Goal: Information Seeking & Learning: Learn about a topic

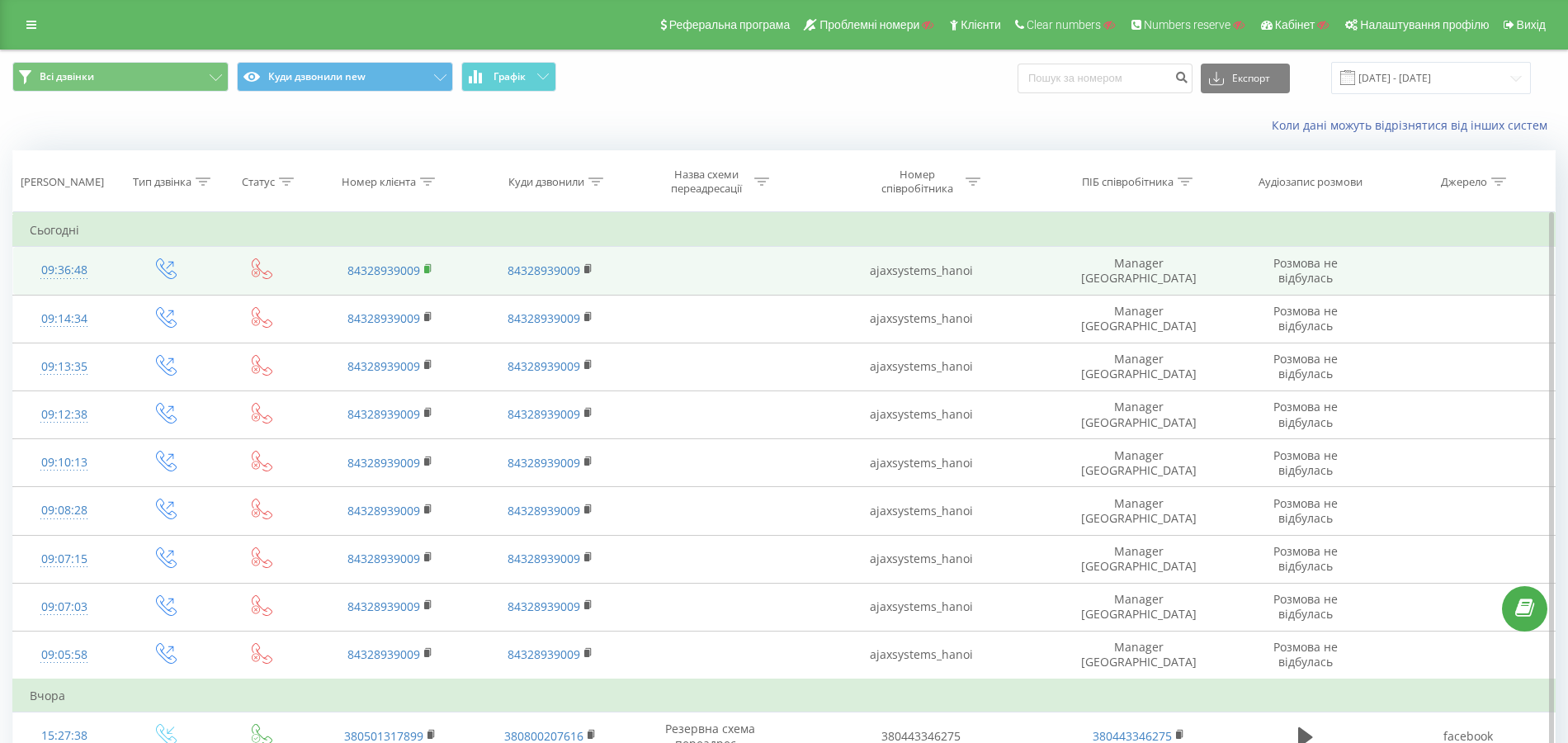
click at [429, 268] on rect at bounding box center [427, 270] width 5 height 7
click at [428, 269] on rect at bounding box center [427, 270] width 5 height 7
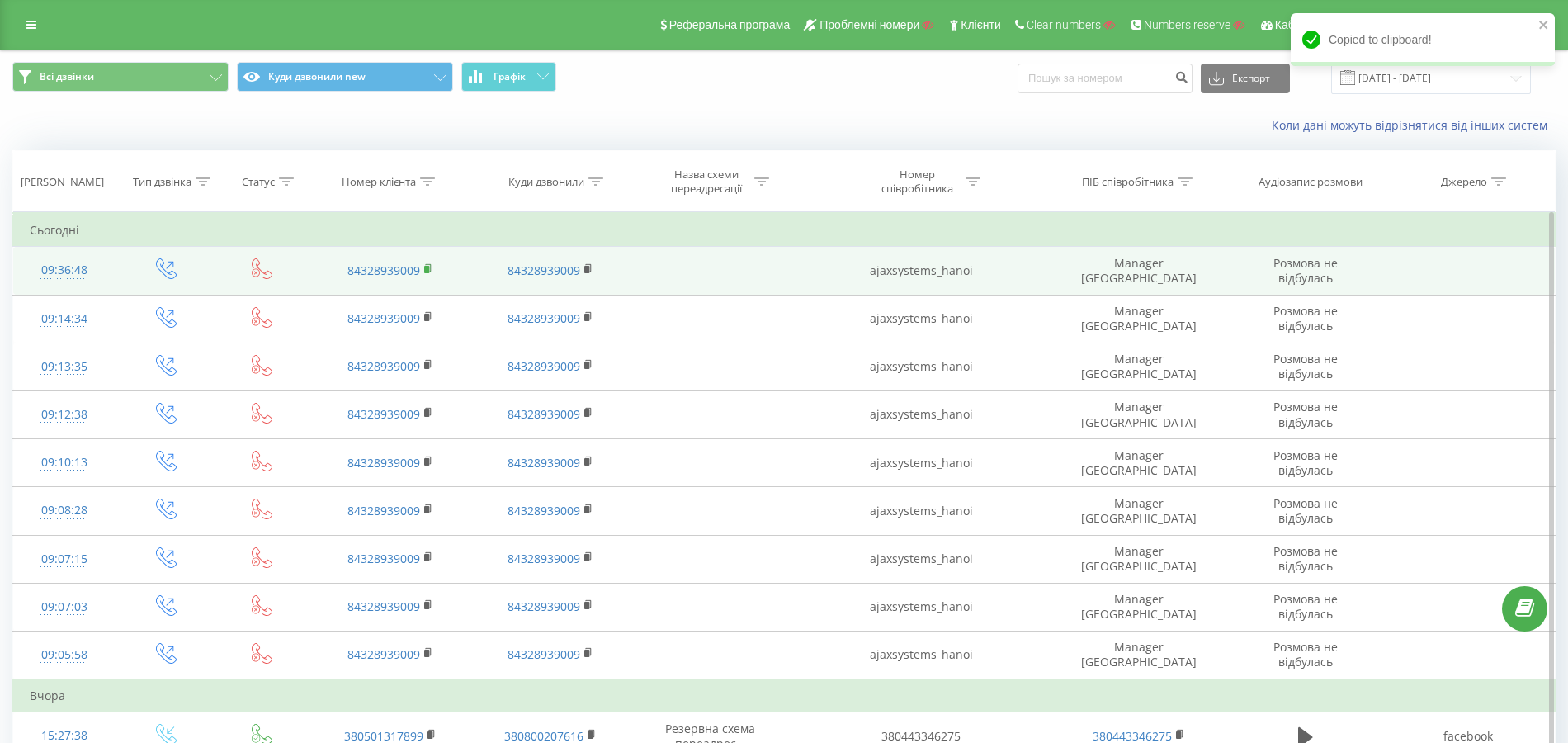
click at [427, 270] on rect at bounding box center [427, 270] width 5 height 7
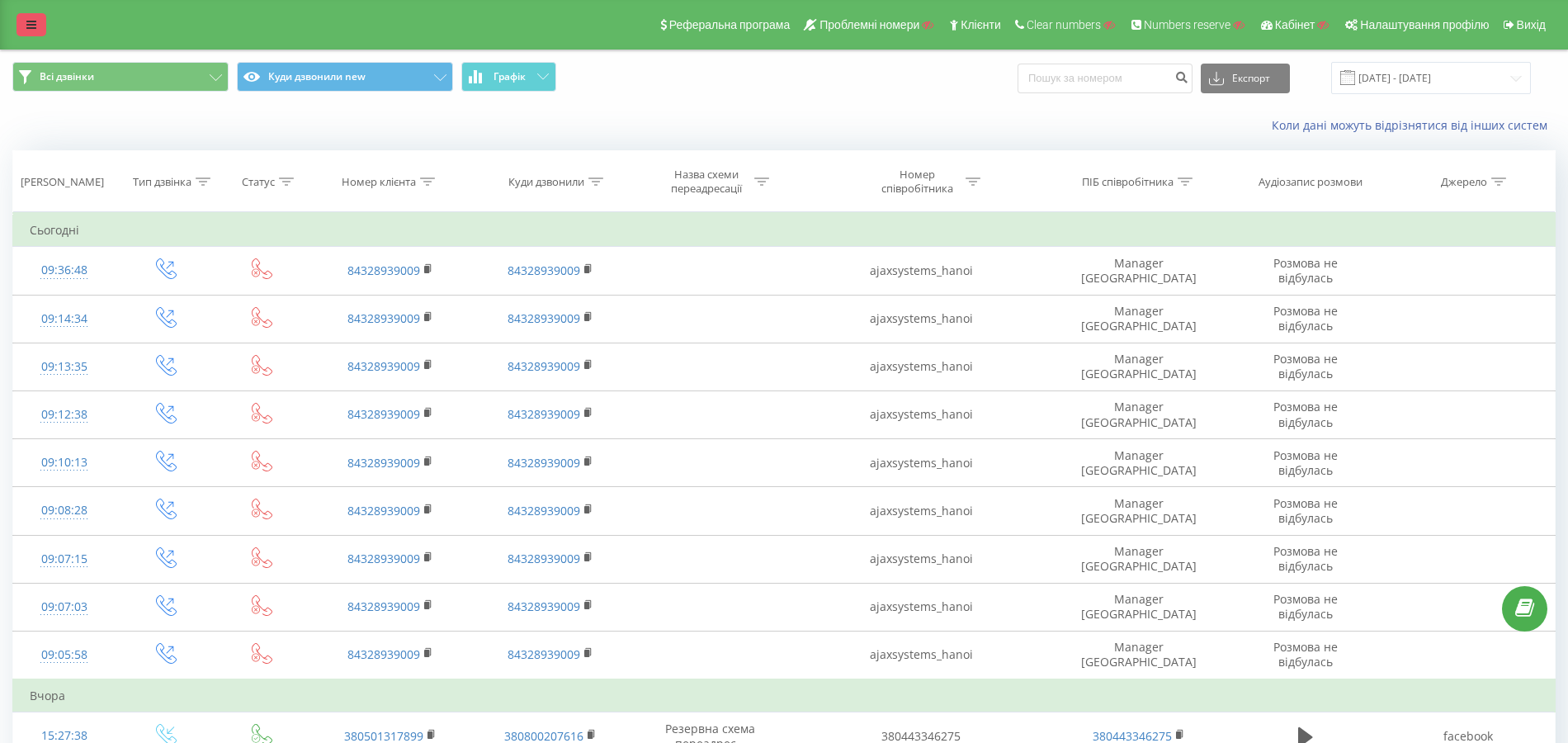
click at [30, 18] on link at bounding box center [31, 25] width 30 height 23
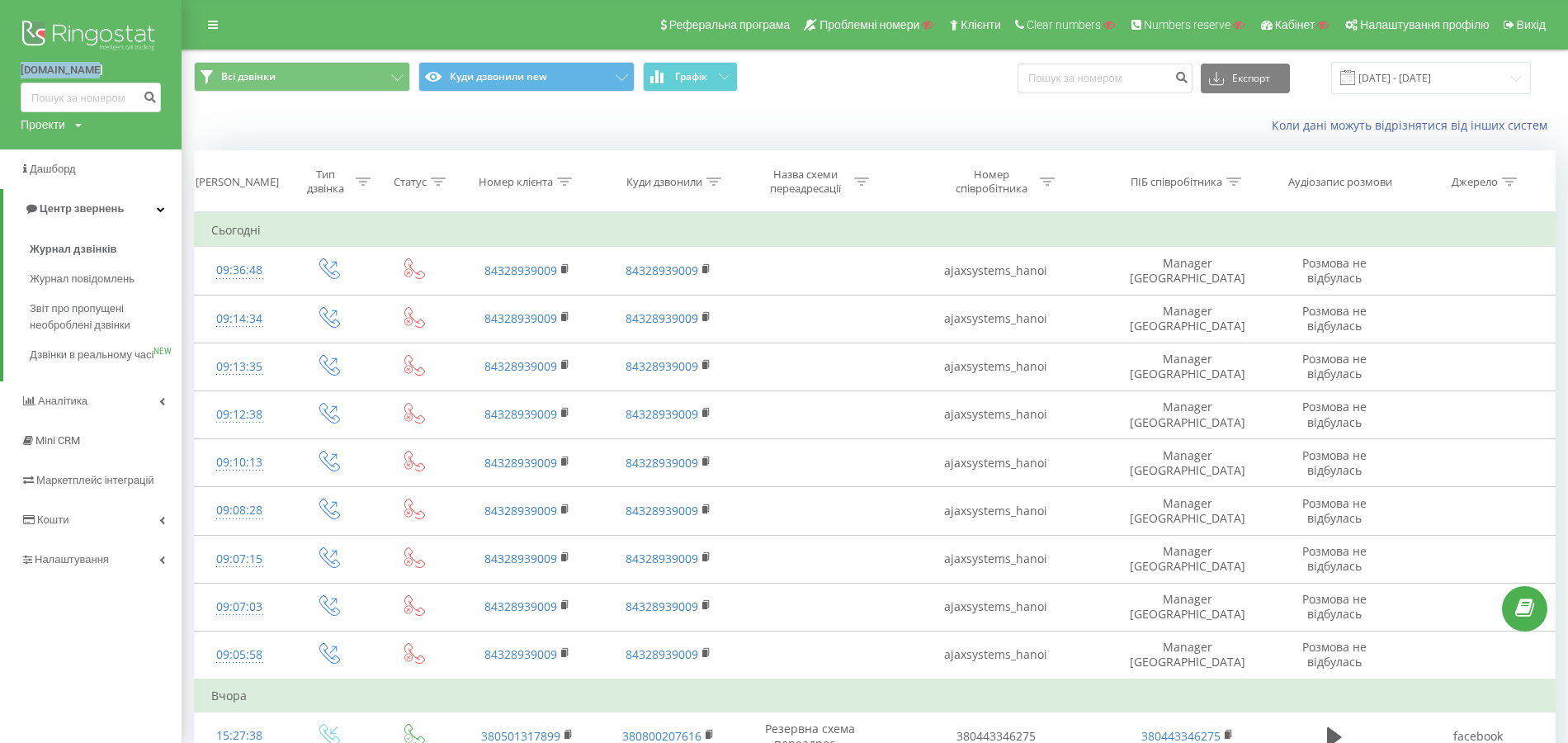
drag, startPoint x: 10, startPoint y: 70, endPoint x: 128, endPoint y: 71, distance: 118.0
click at [128, 71] on div "ajax.systems Проекти Пошук" at bounding box center [90, 75] width 181 height 149
copy link "ajax.systems"
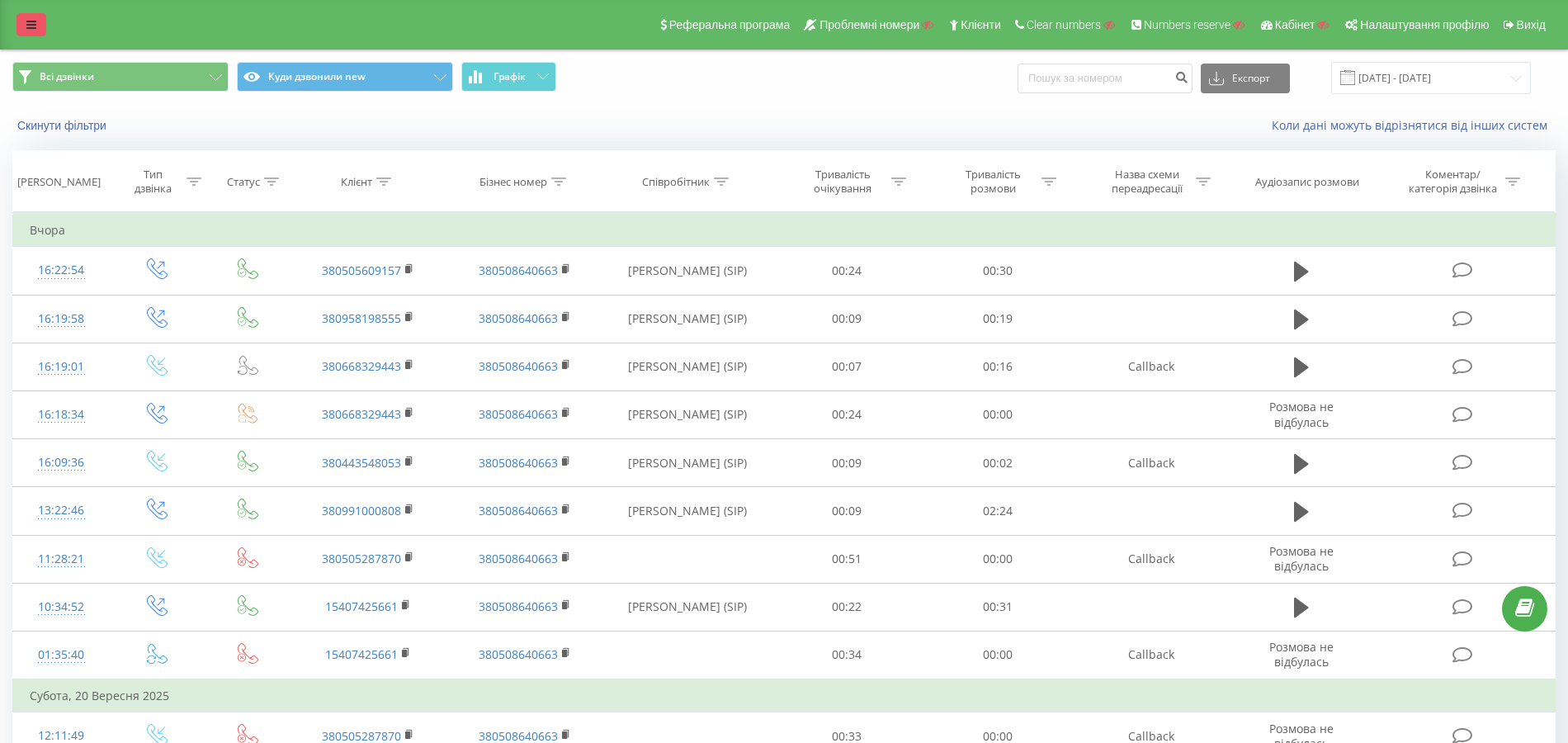
click at [27, 22] on icon at bounding box center [31, 25] width 10 height 12
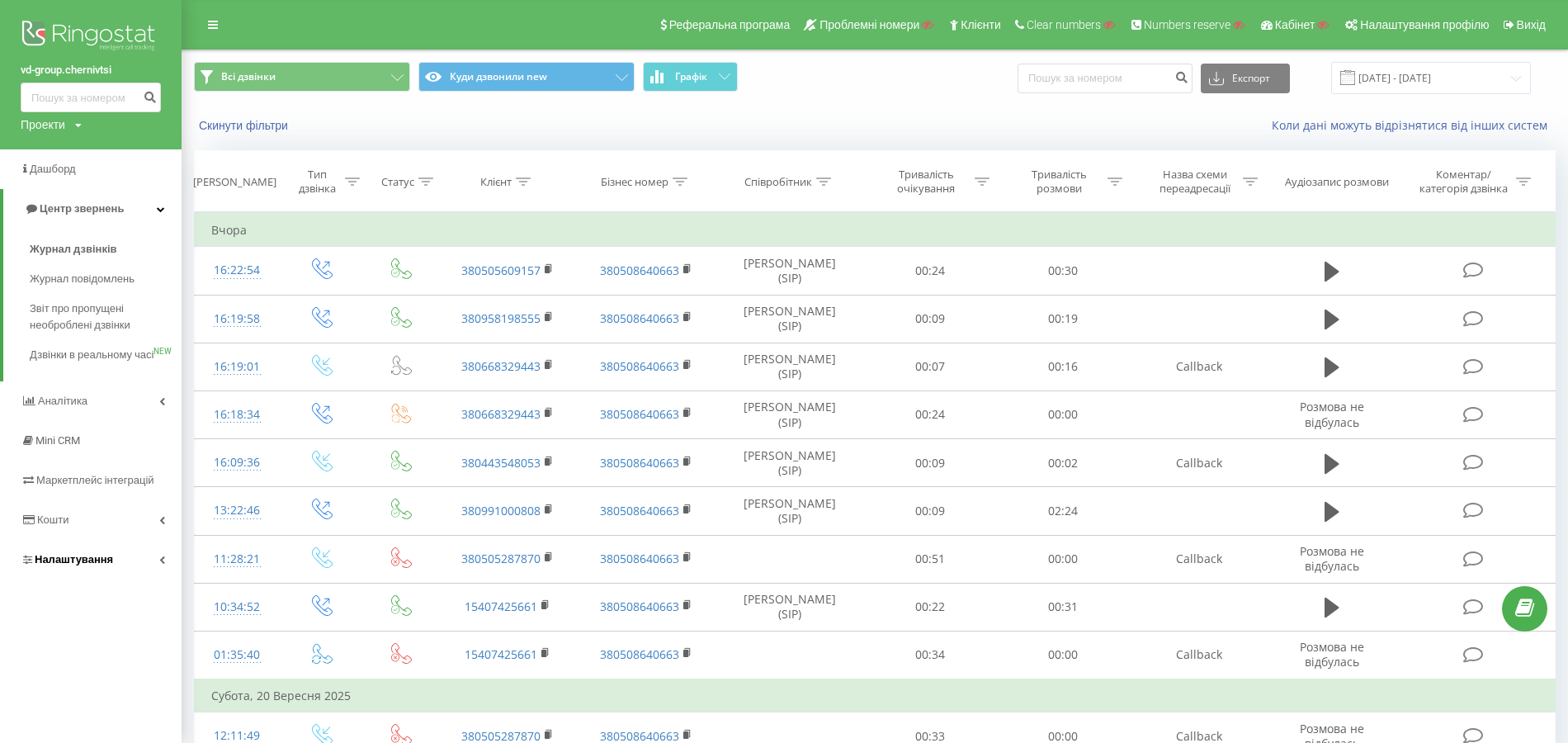
click at [68, 566] on span "Налаштування" at bounding box center [74, 559] width 79 height 12
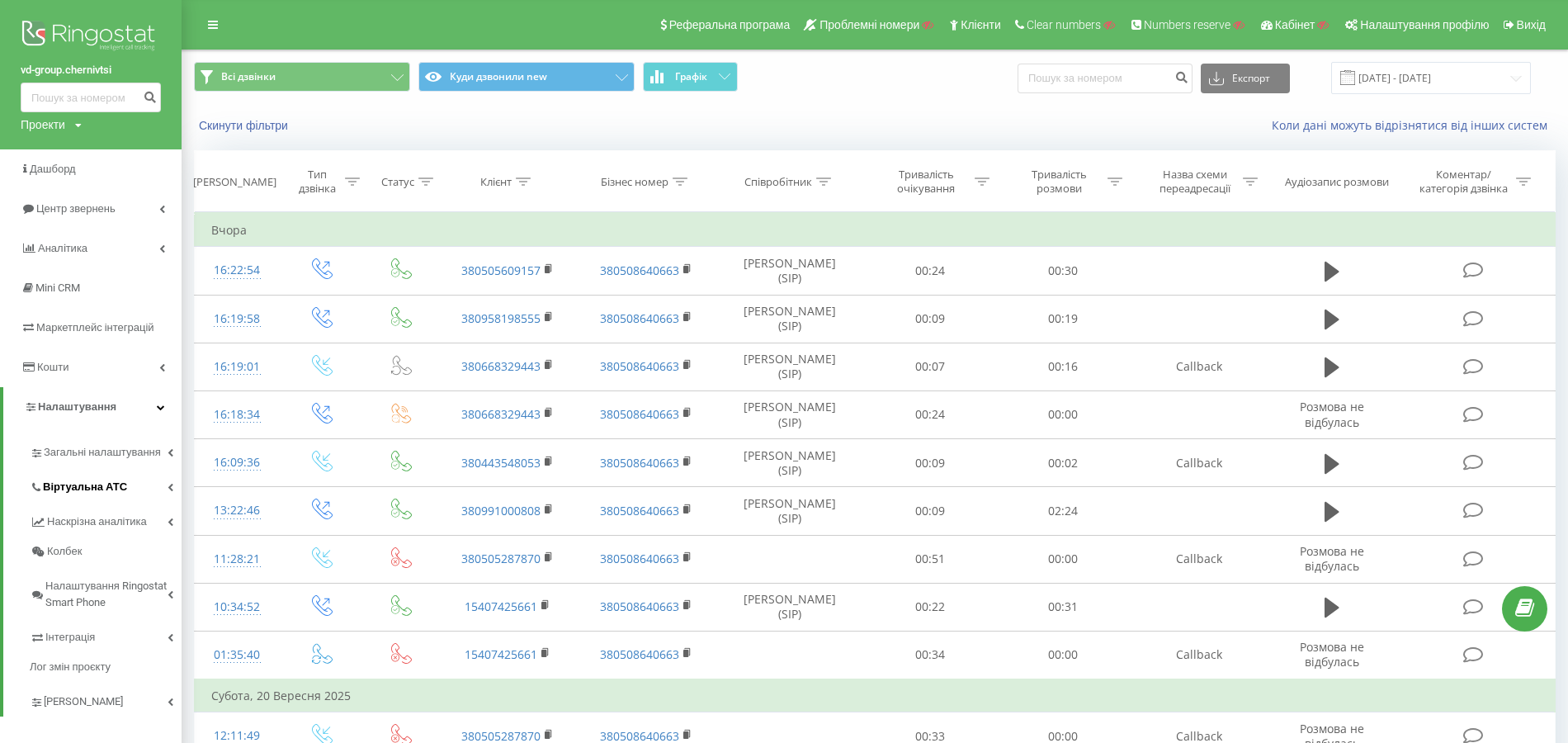
click at [81, 497] on link "Віртуальна АТС" at bounding box center [105, 485] width 152 height 35
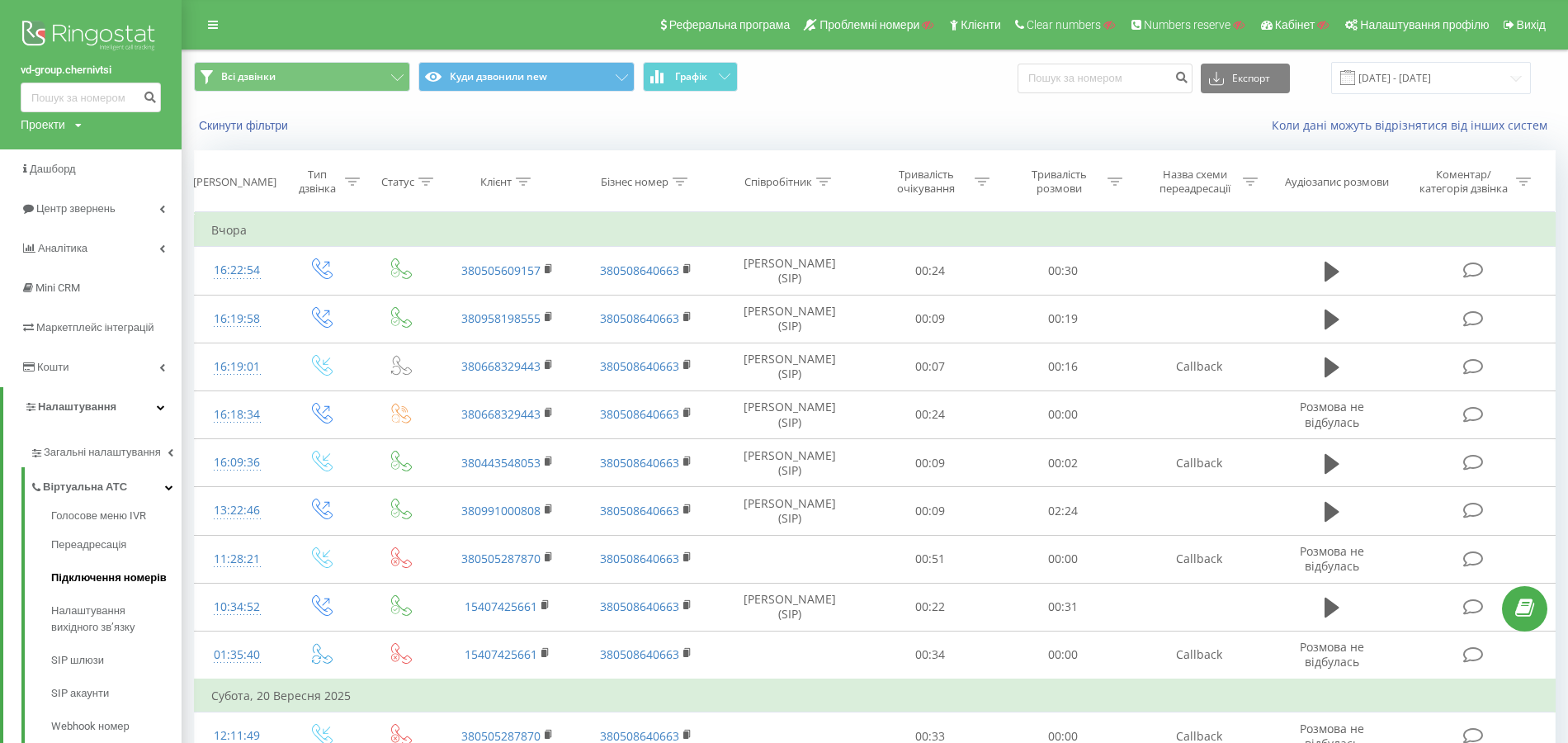
click at [89, 570] on link "Підключення номерів" at bounding box center [116, 578] width 130 height 33
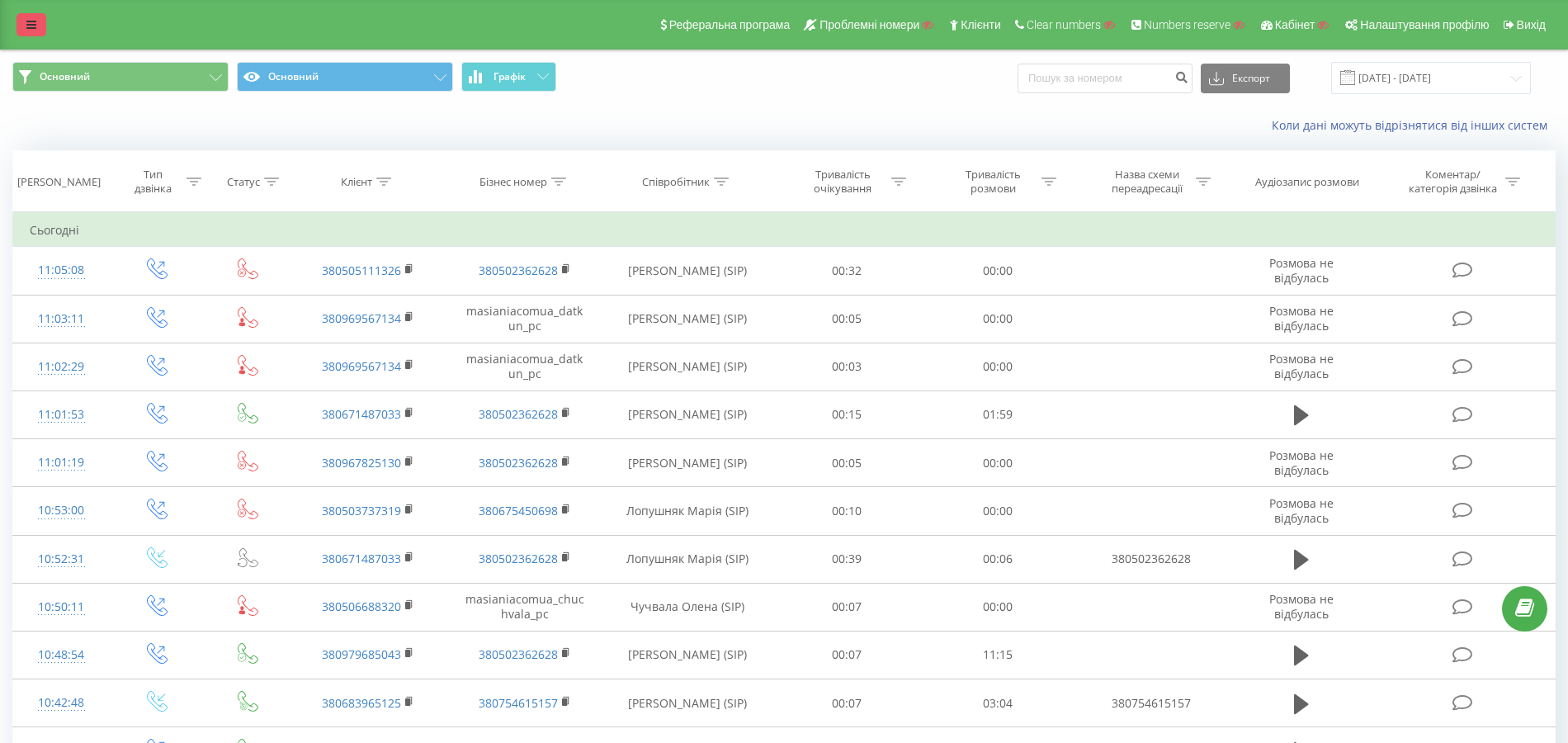
click at [29, 18] on link at bounding box center [31, 25] width 30 height 23
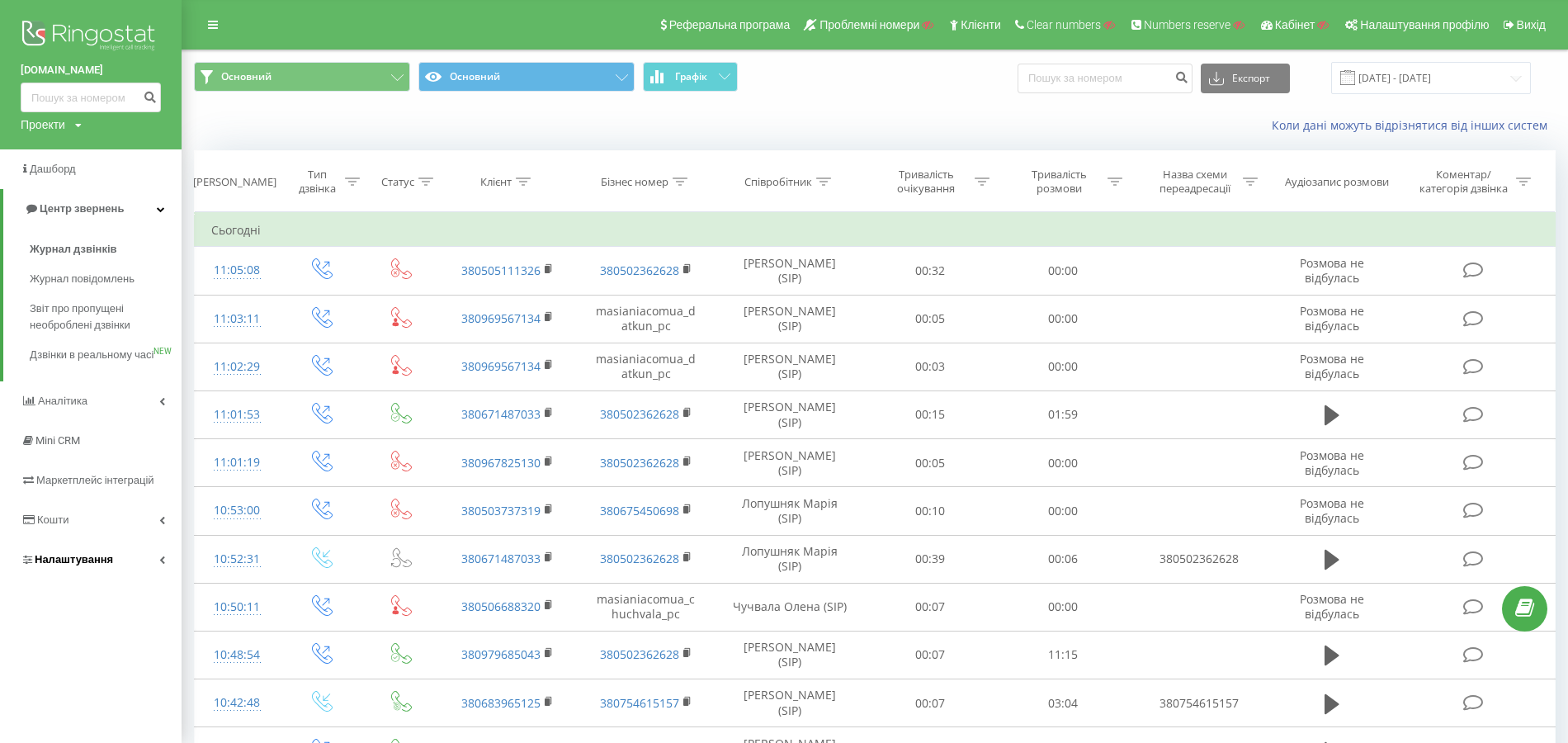
click at [73, 566] on span "Налаштування" at bounding box center [74, 559] width 79 height 12
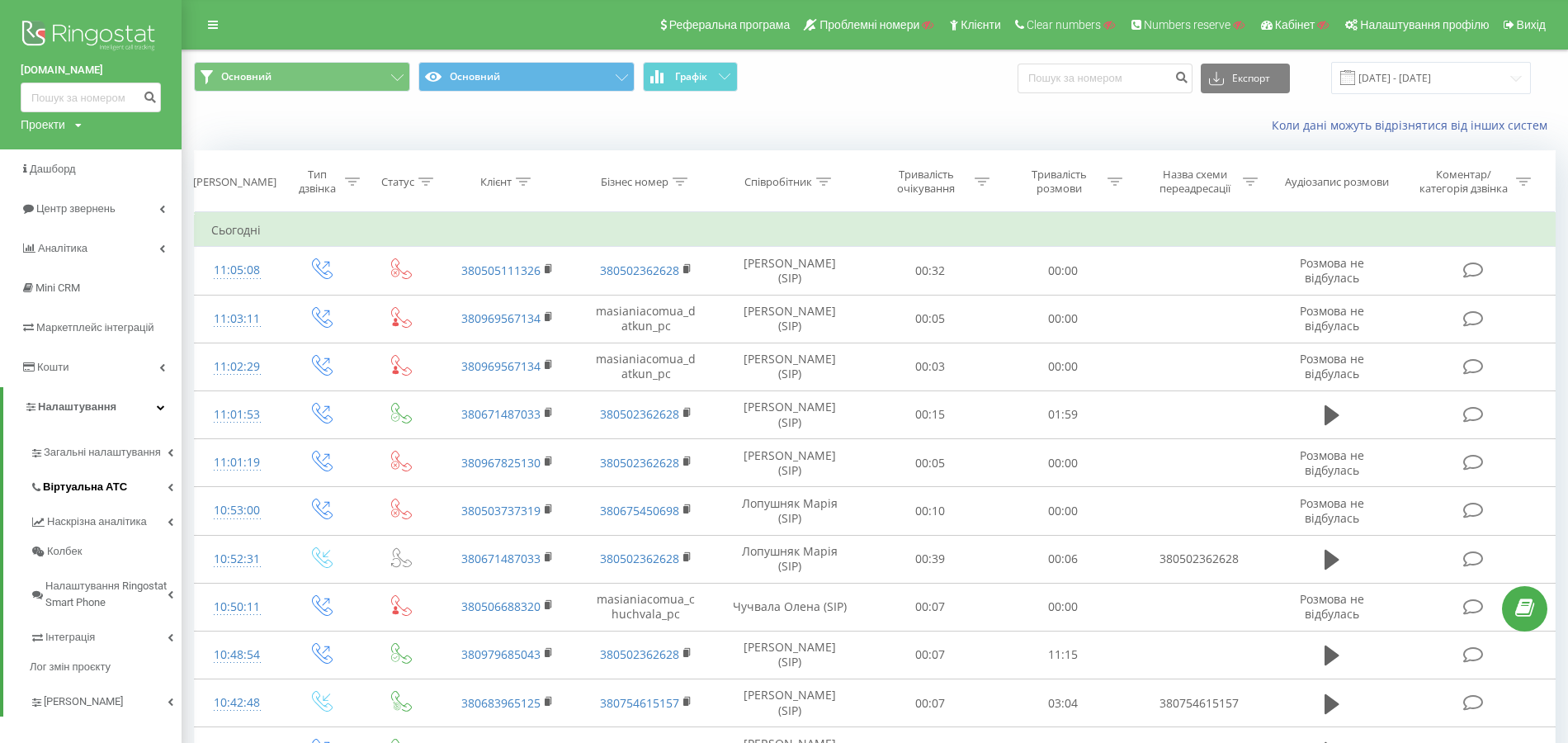
click at [88, 492] on span "Віртуальна АТС" at bounding box center [85, 488] width 85 height 17
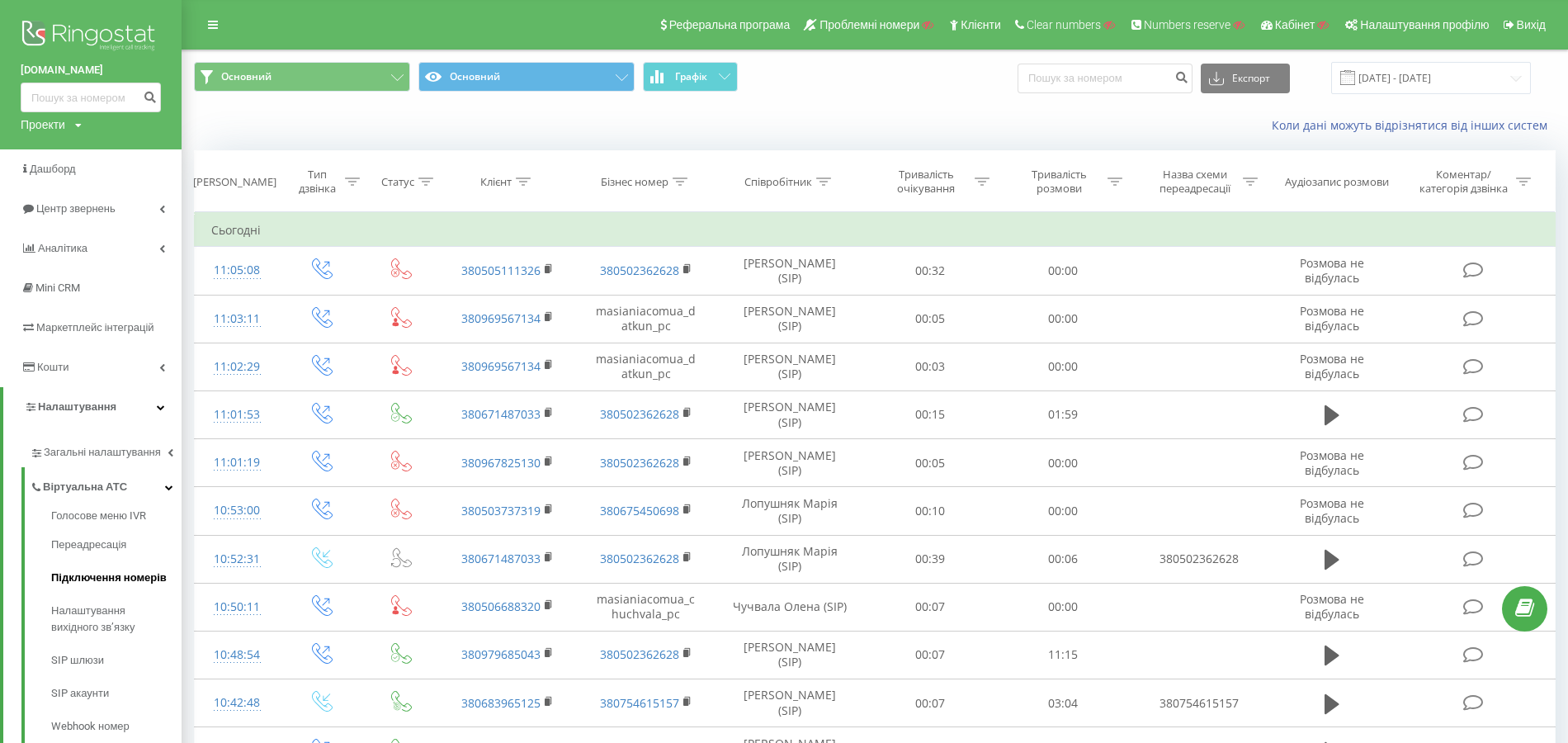
click at [103, 575] on span "Підключення номерів" at bounding box center [109, 578] width 115 height 17
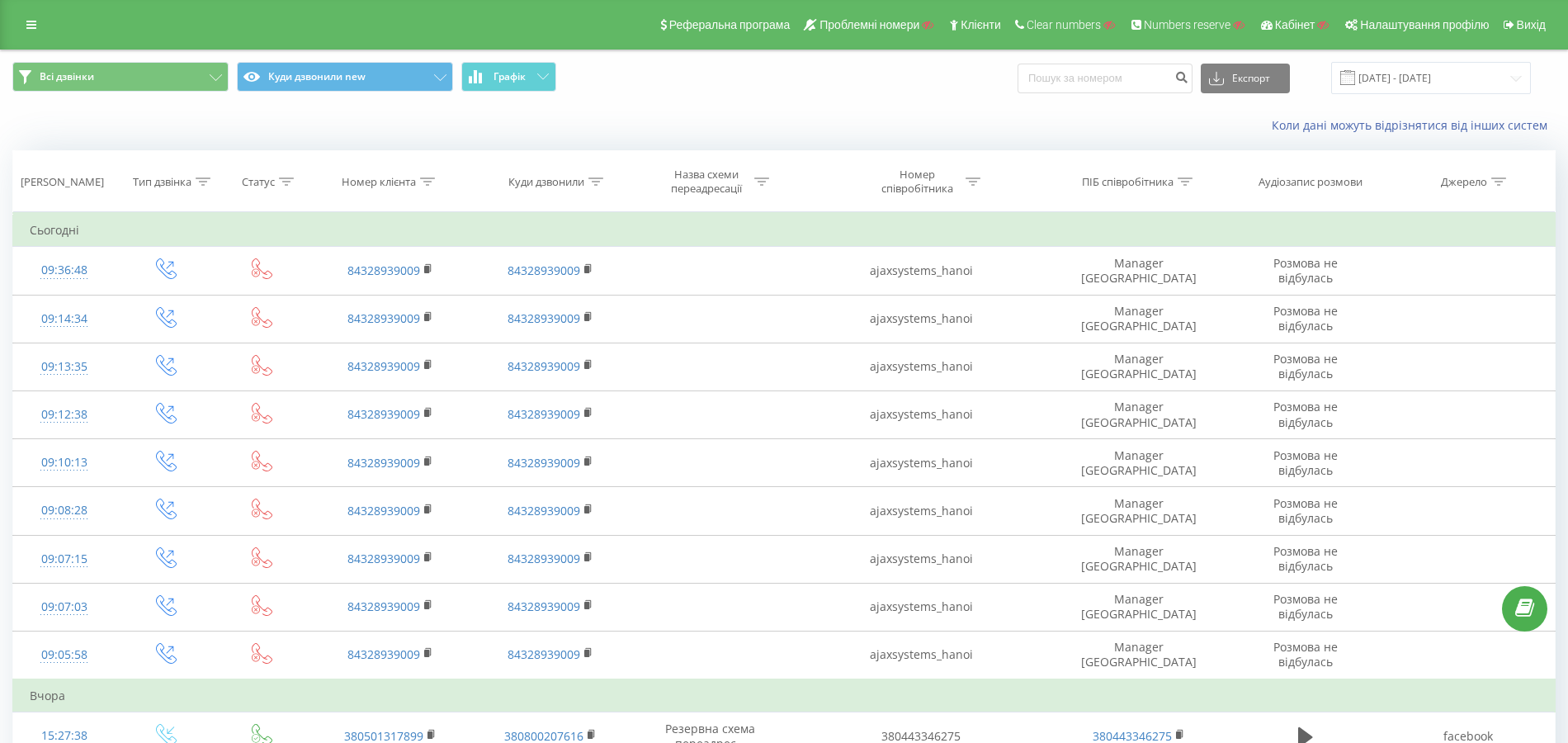
click at [206, 184] on icon at bounding box center [203, 182] width 15 height 8
click at [175, 304] on div "Введіть значення" at bounding box center [157, 301] width 117 height 13
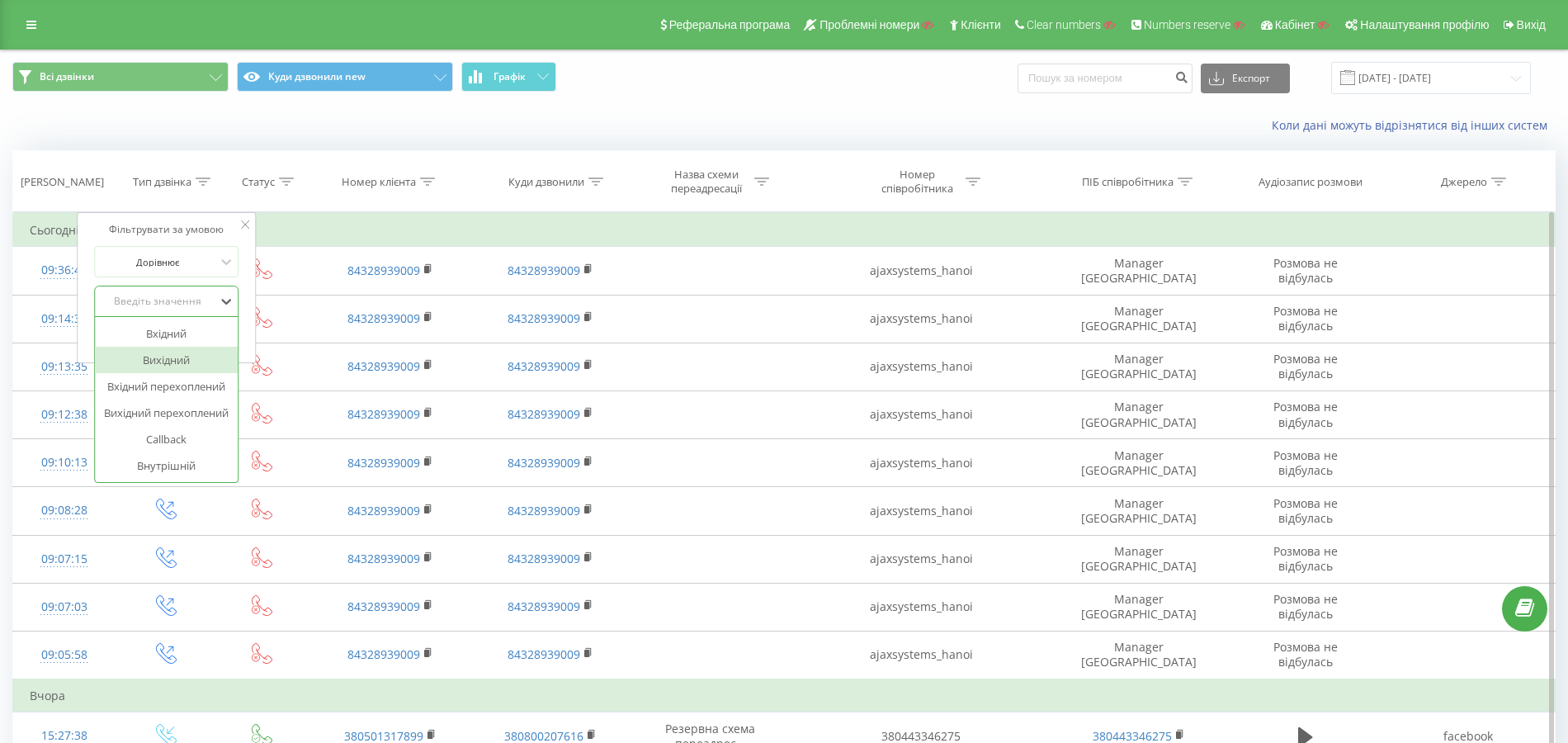
click at [177, 357] on div "Вихідний" at bounding box center [167, 360] width 143 height 27
click at [200, 340] on span "OK" at bounding box center [201, 334] width 46 height 26
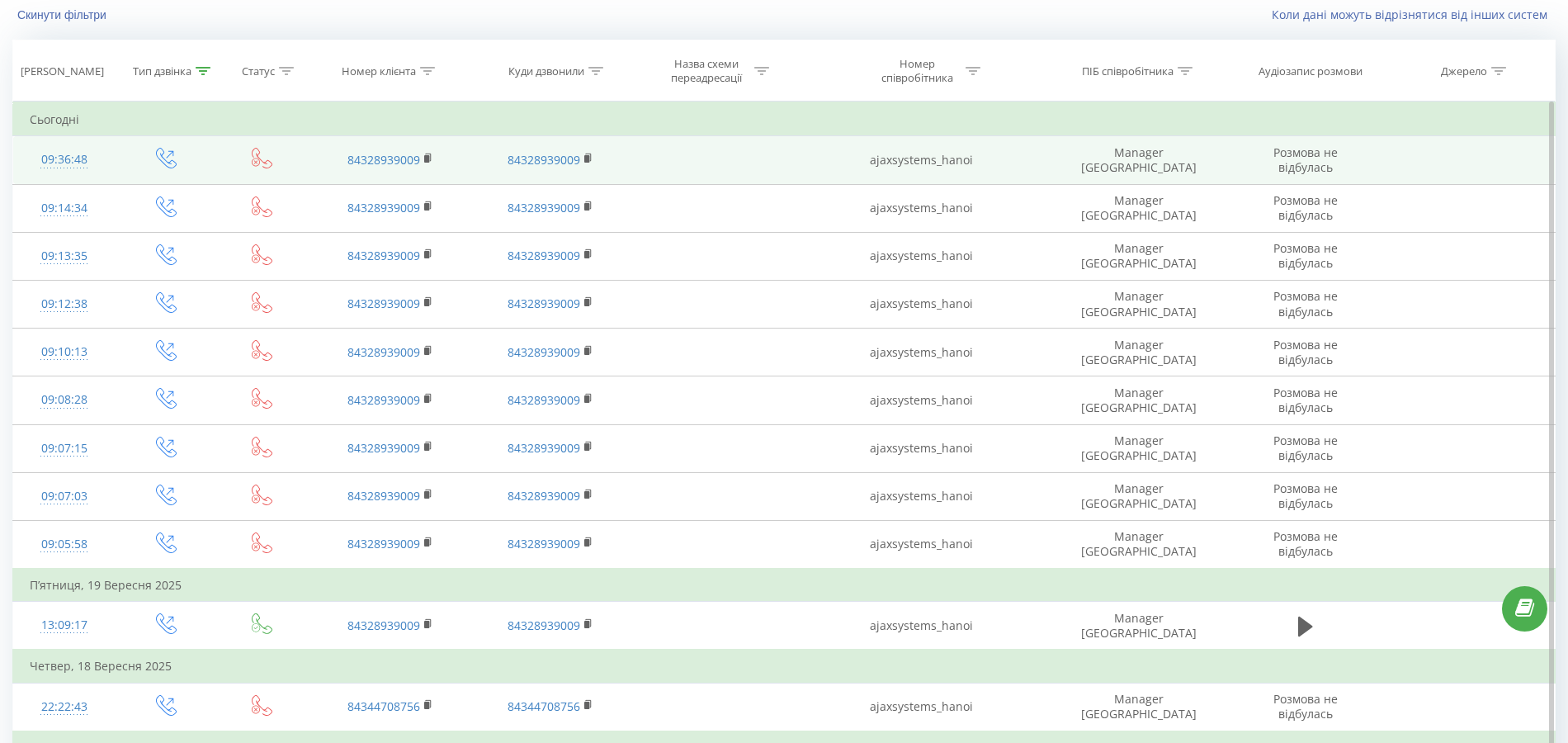
scroll to position [109, 0]
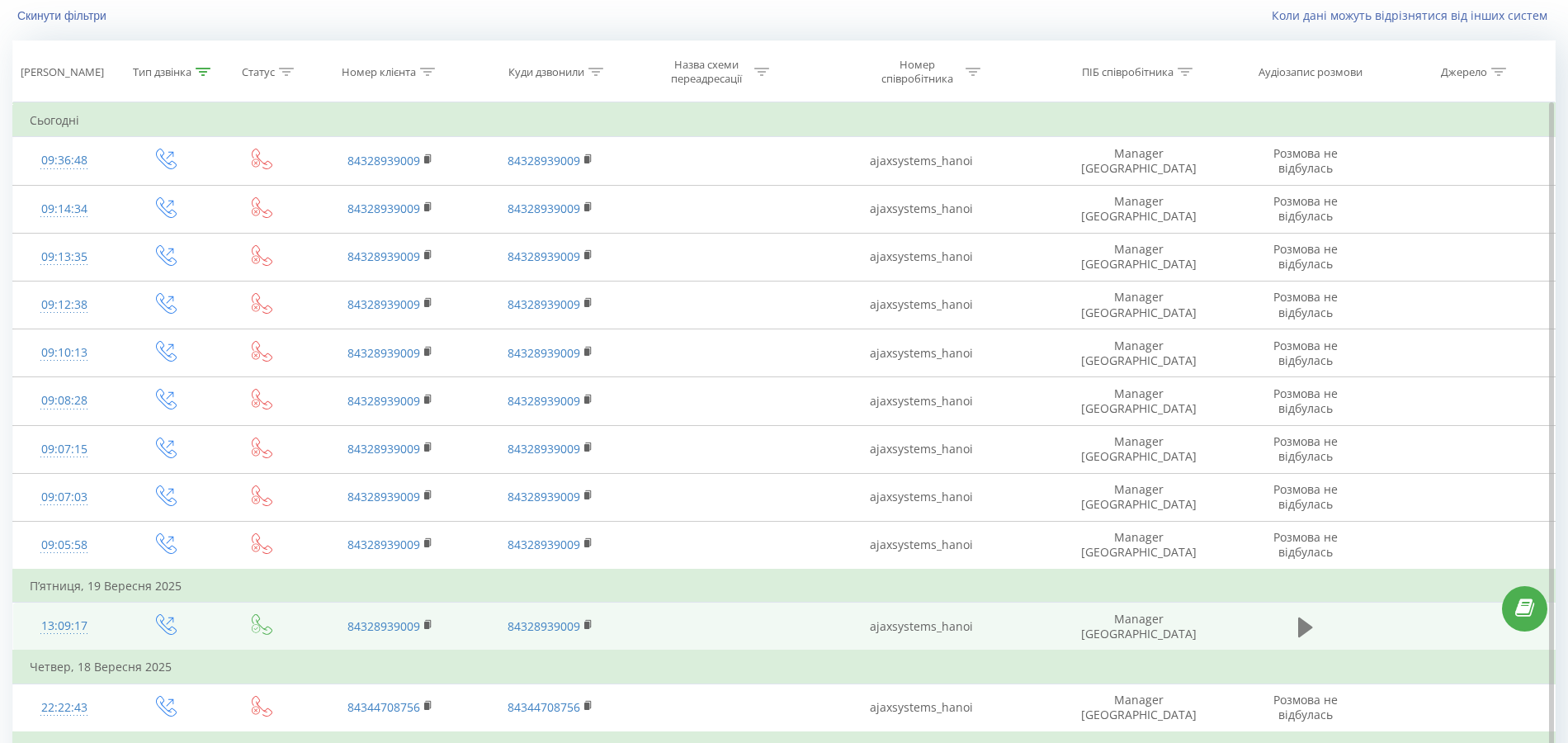
click at [1307, 625] on icon at bounding box center [1305, 628] width 15 height 20
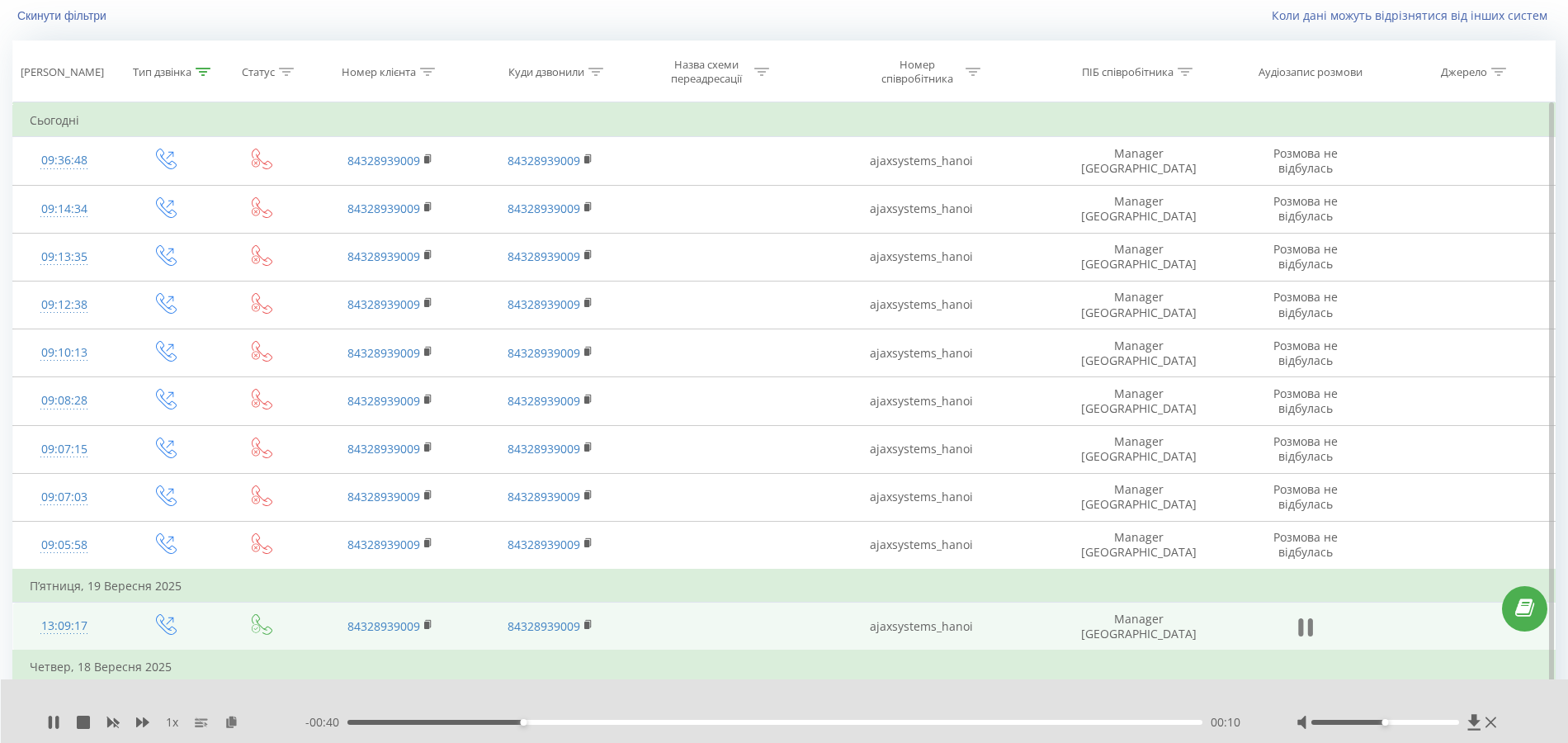
click at [1309, 624] on icon at bounding box center [1309, 628] width 5 height 18
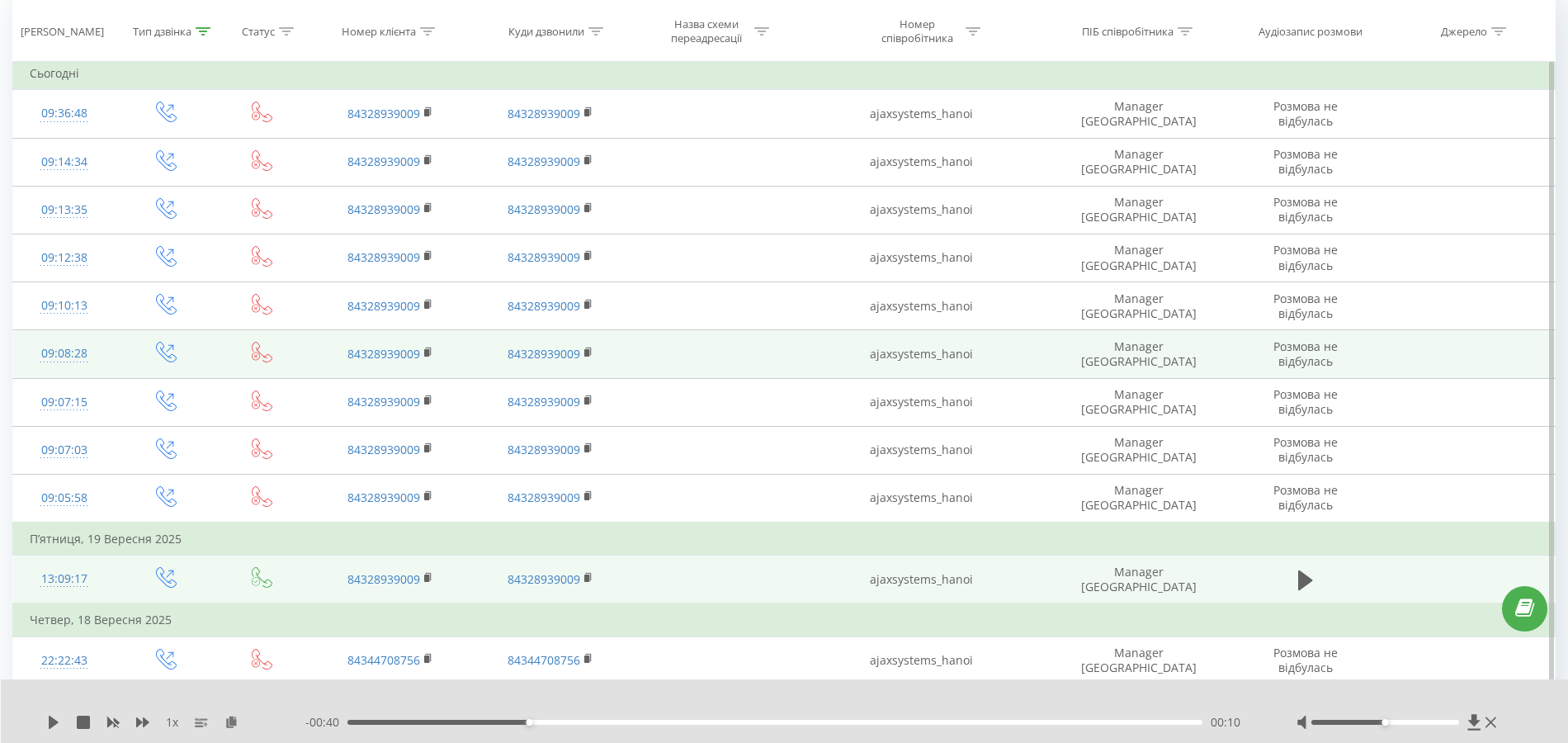
scroll to position [0, 0]
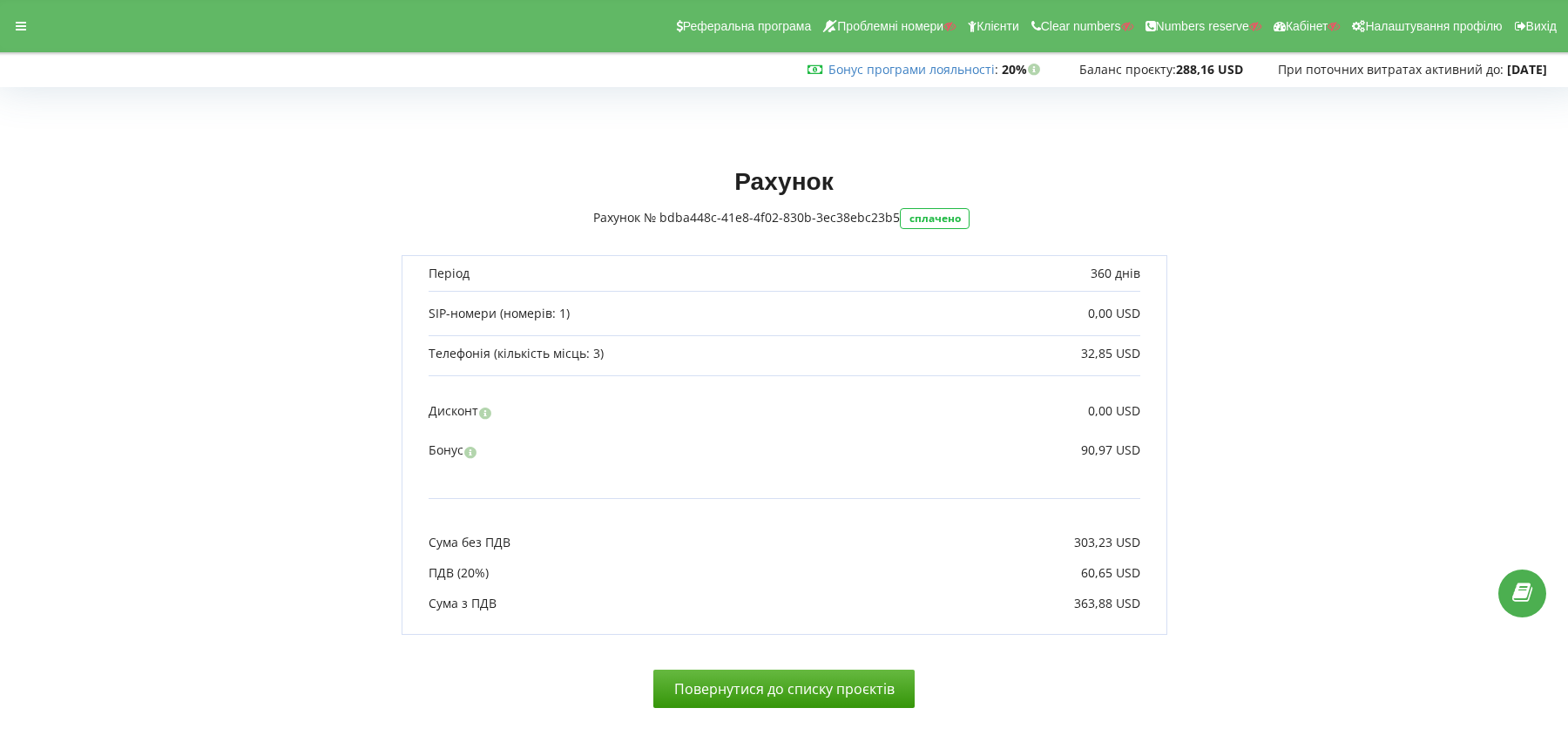
click at [8, 20] on div at bounding box center [21, 26] width 32 height 24
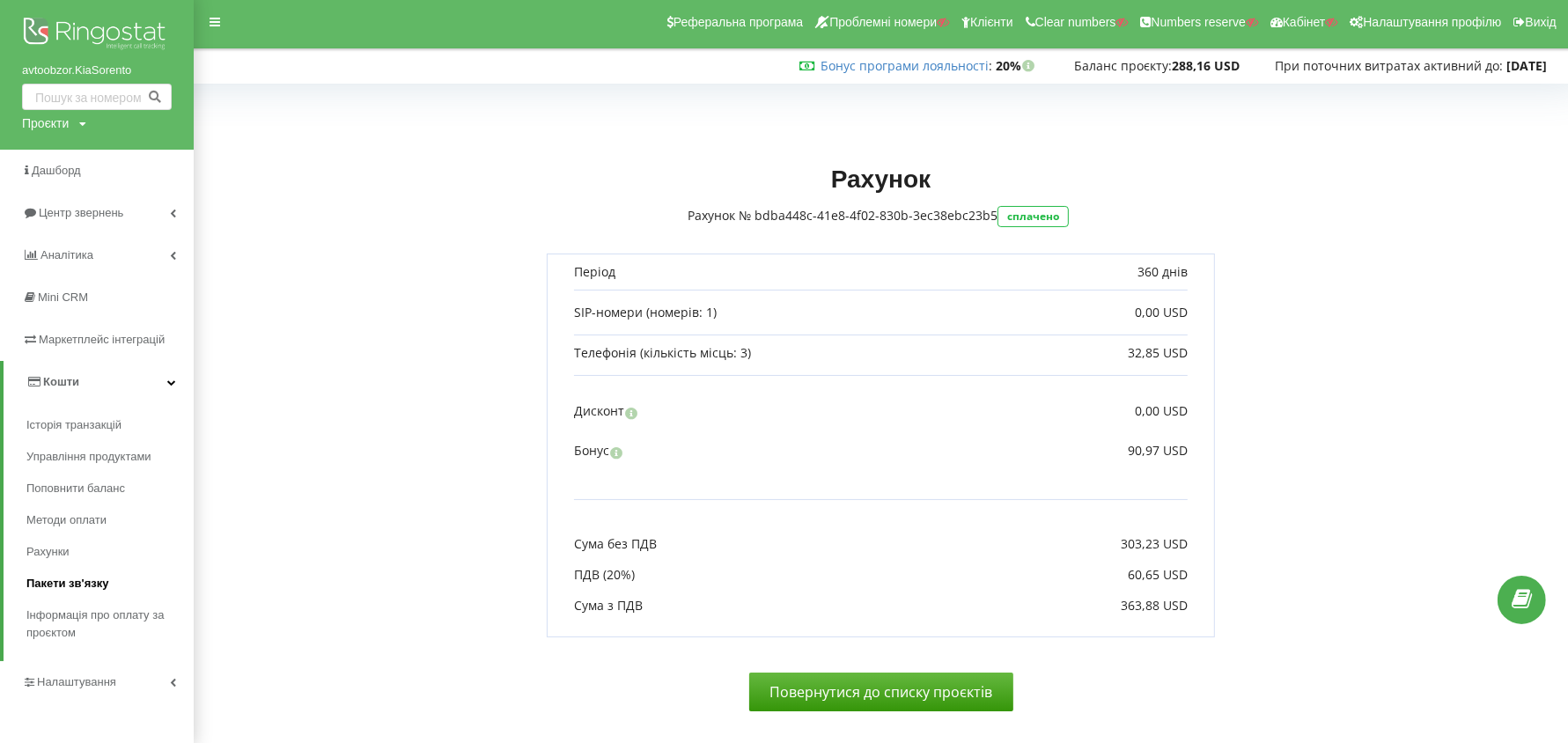
scroll to position [9, 0]
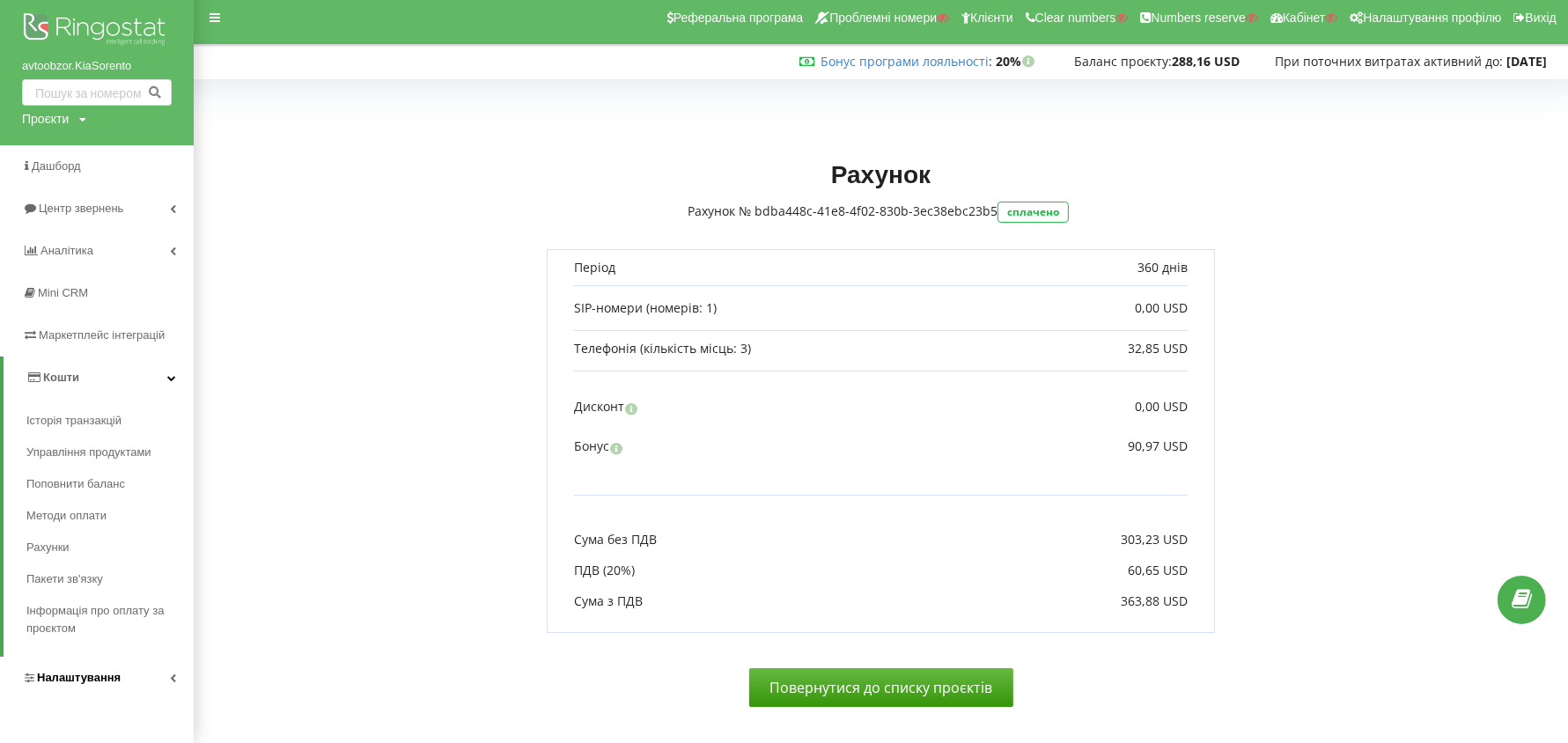
click at [95, 679] on span "Налаштування" at bounding box center [79, 678] width 84 height 13
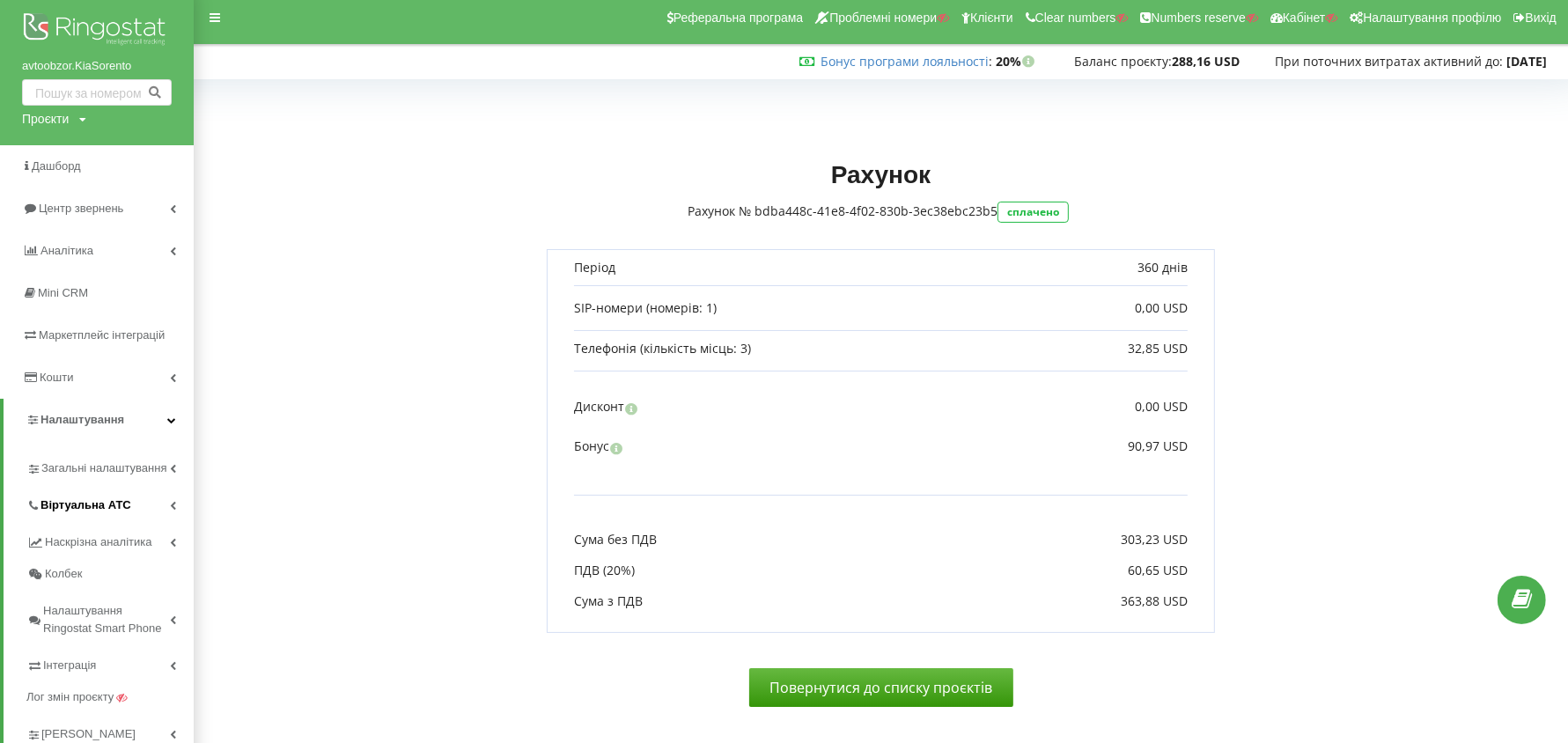
click at [111, 516] on link "Віртуальна АТС" at bounding box center [110, 503] width 167 height 37
click at [104, 570] on link "Переадресація" at bounding box center [123, 567] width 141 height 35
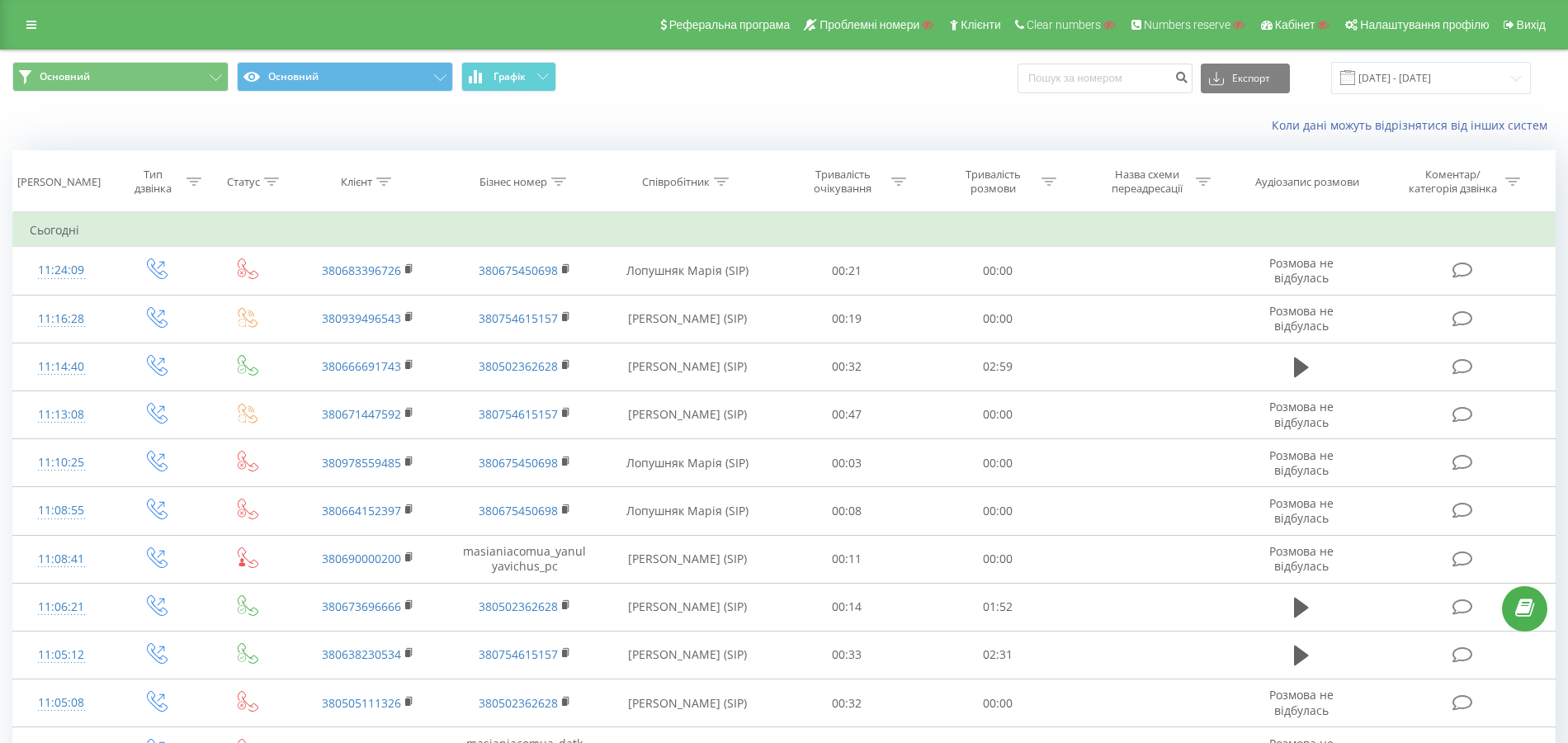
click at [380, 182] on icon at bounding box center [384, 182] width 15 height 8
click at [363, 299] on input "text" at bounding box center [367, 300] width 145 height 29
paste input "380955908532"
type input "380955908532"
click at [398, 322] on span "OK" at bounding box center [404, 332] width 46 height 26
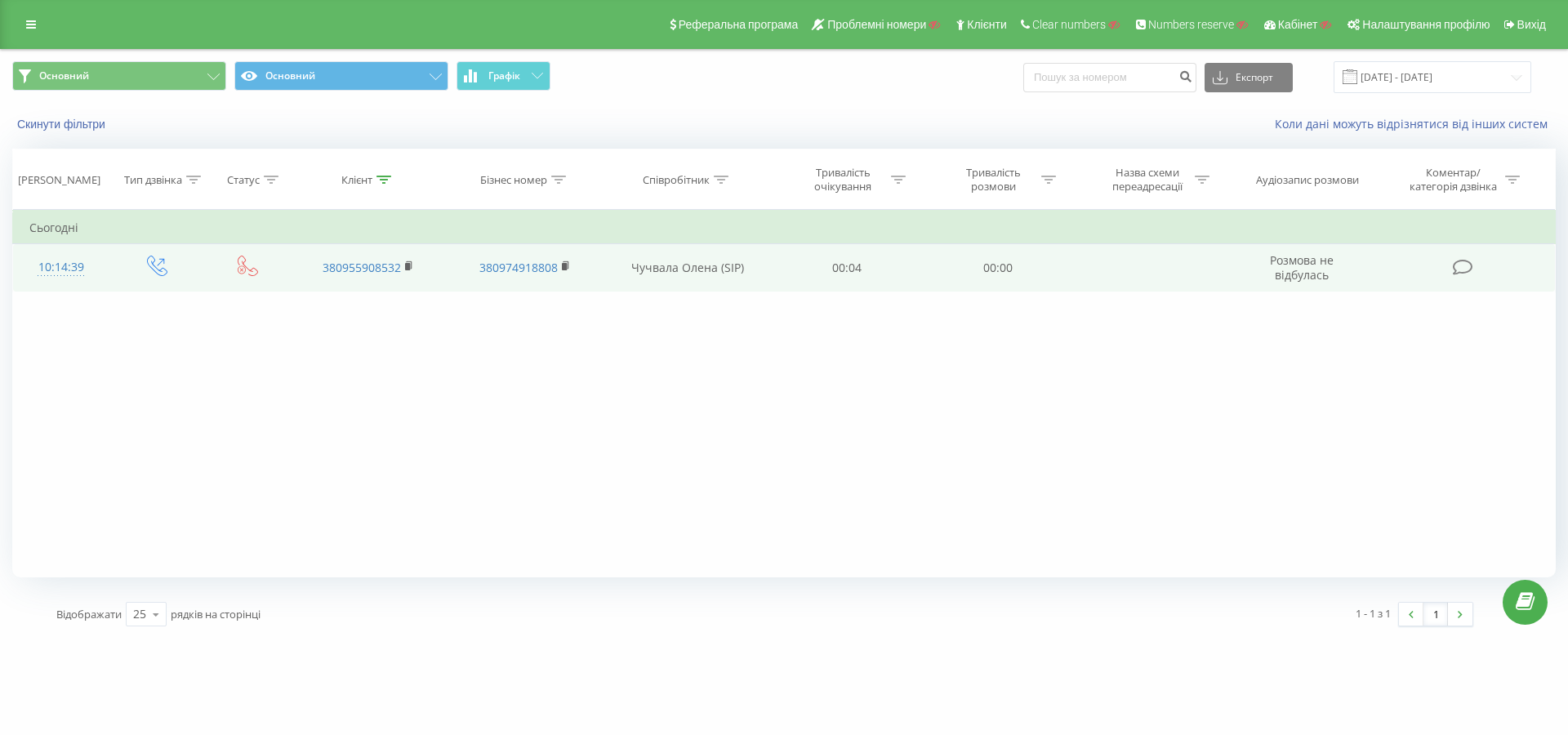
click at [79, 253] on div "10:14:39" at bounding box center [62, 267] width 64 height 32
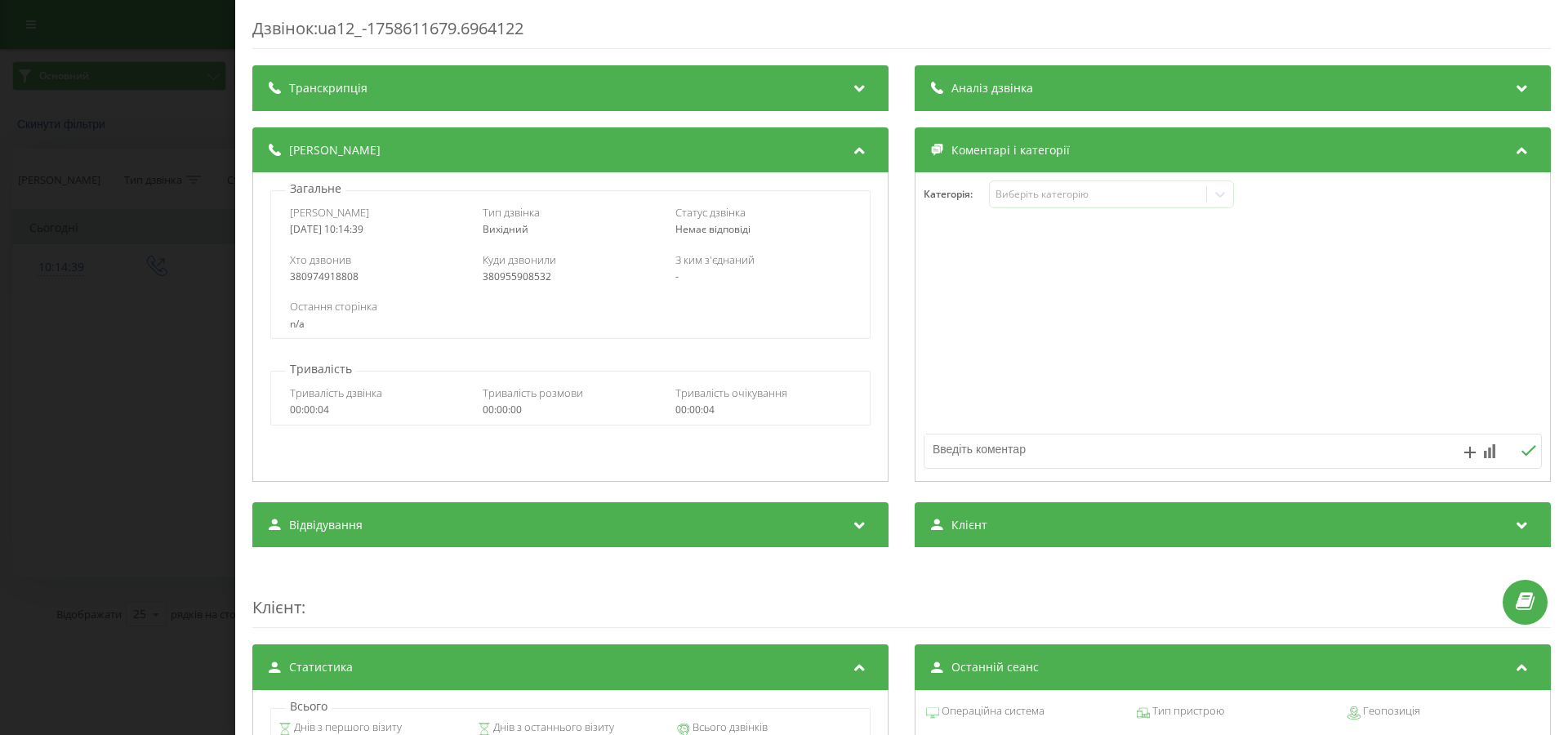
click at [194, 340] on div "Дзвінок : ua12_-1758611679.6964122 Транскрипція Для AI-аналізу майбутніх дзвінк…" at bounding box center [784, 368] width 1568 height 735
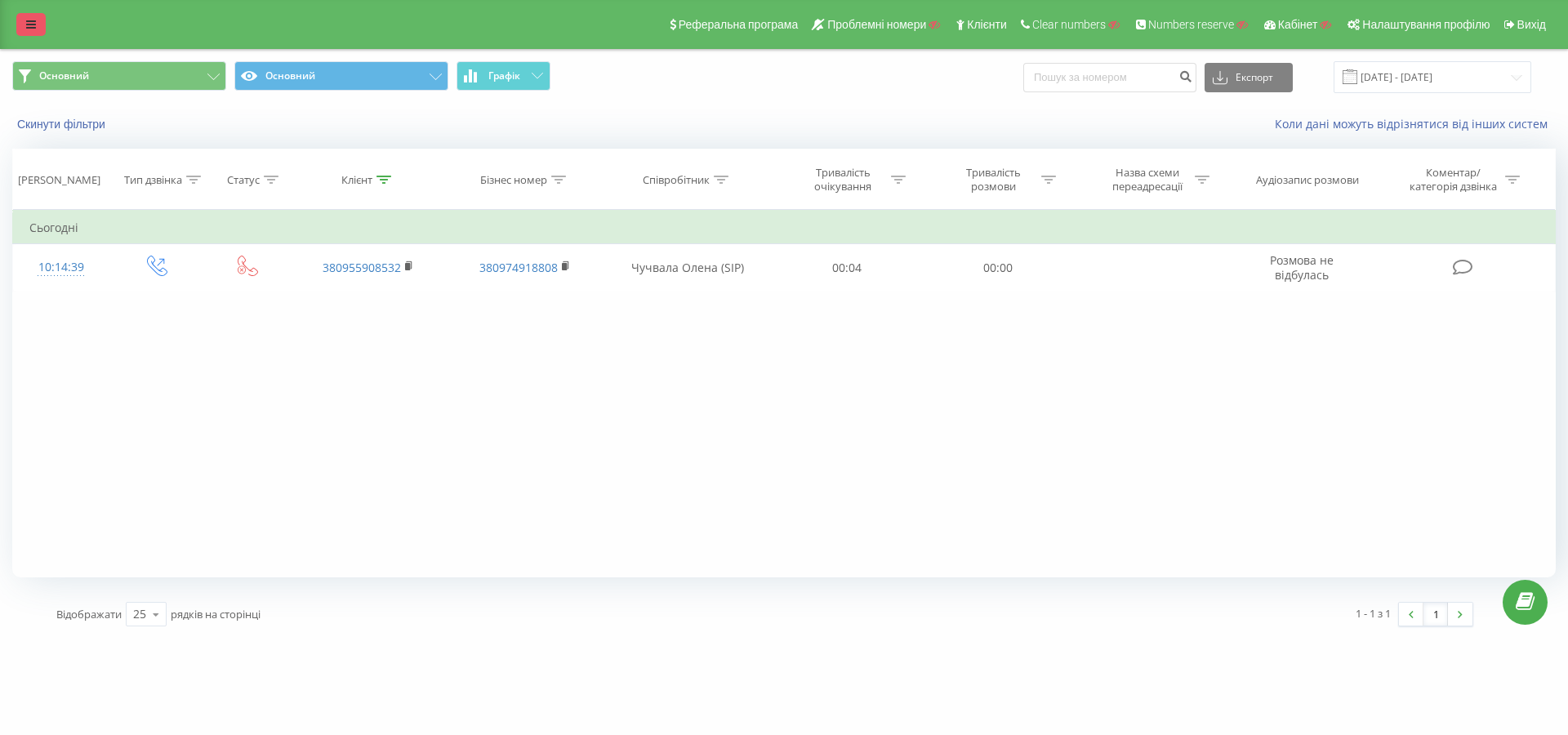
click at [26, 20] on icon at bounding box center [31, 25] width 10 height 11
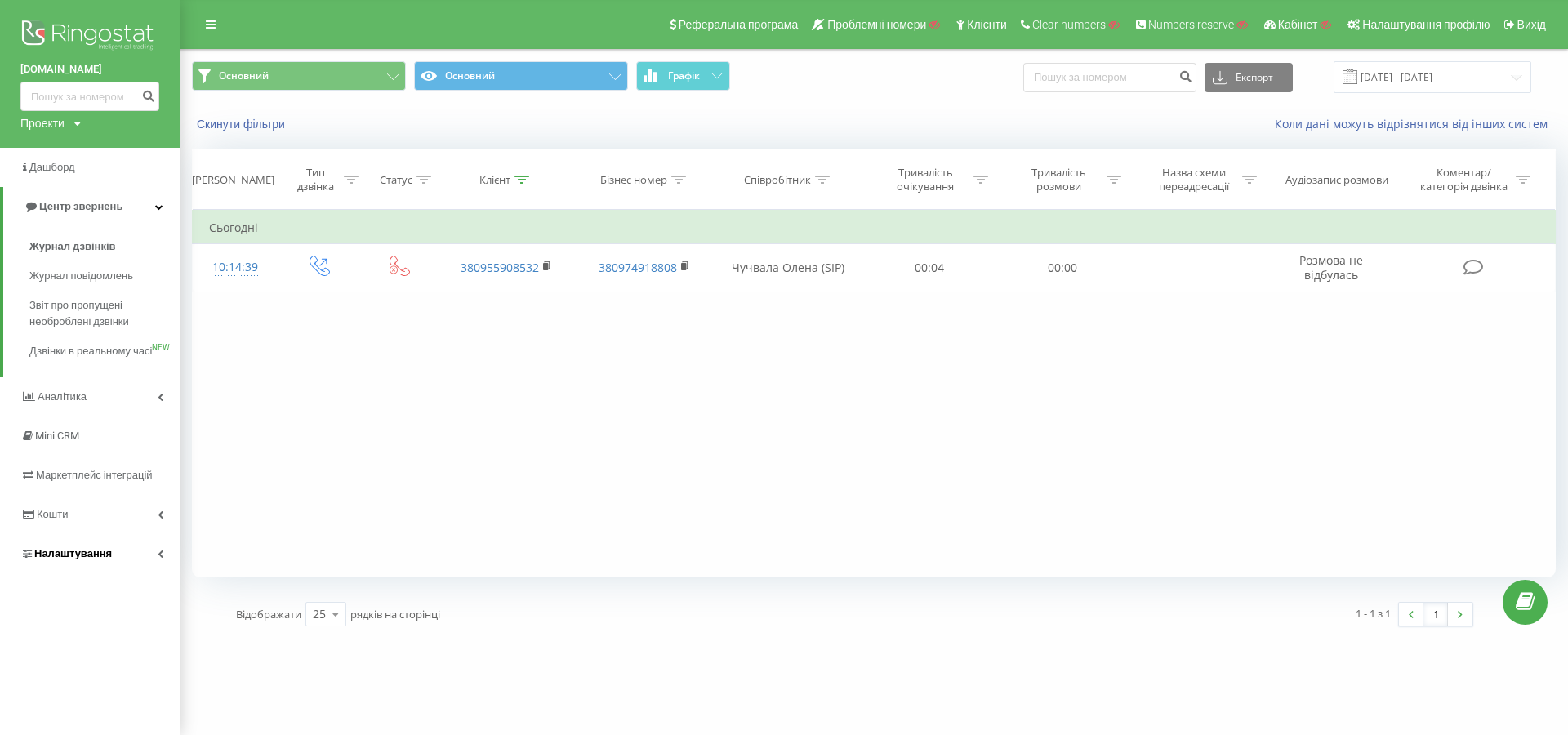
click at [88, 559] on span "Налаштування" at bounding box center [73, 553] width 78 height 12
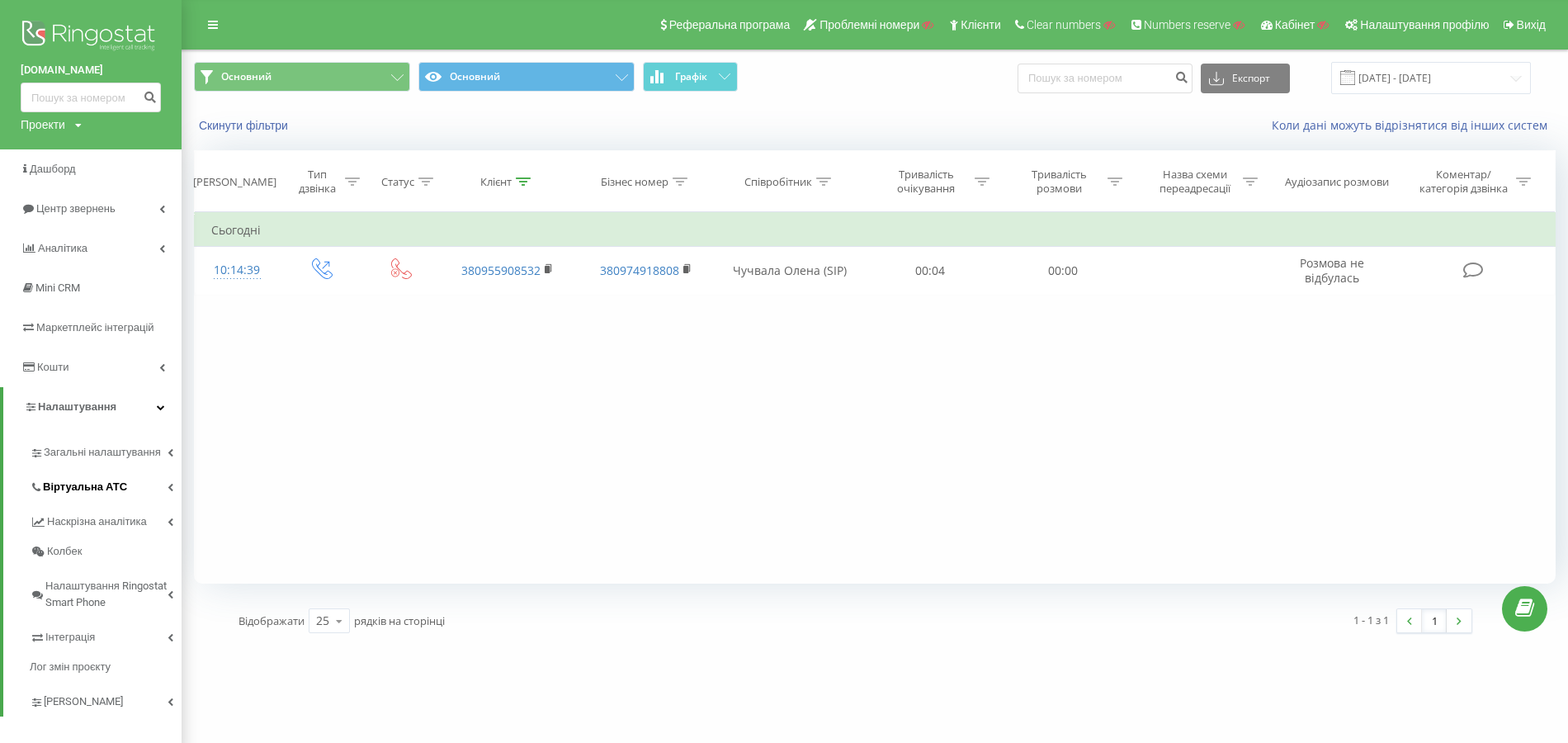
click at [98, 488] on span "Віртуальна АТС" at bounding box center [85, 488] width 85 height 17
click at [94, 680] on link "SIP акаунти" at bounding box center [116, 693] width 130 height 33
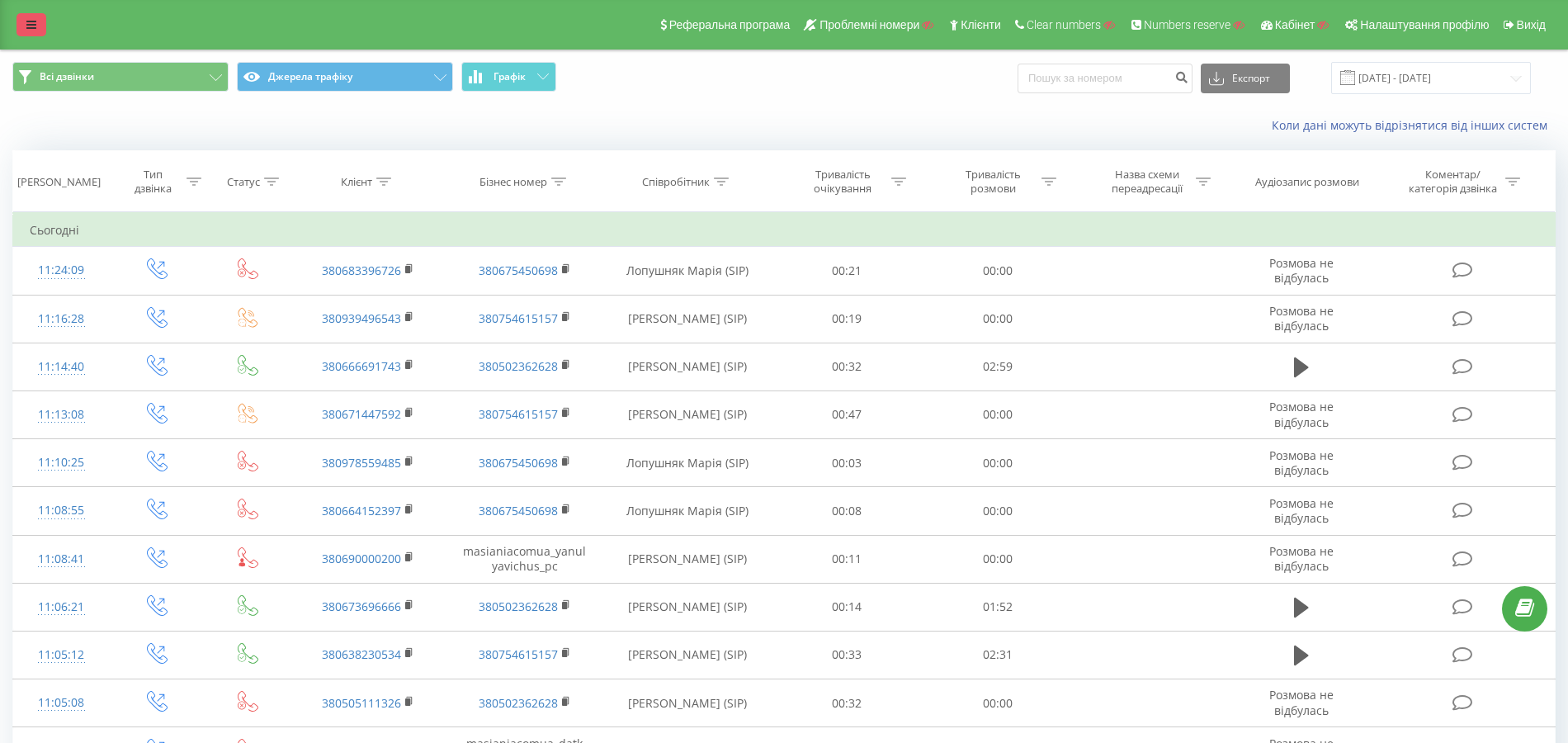
drag, startPoint x: 0, startPoint y: 0, endPoint x: 28, endPoint y: 22, distance: 35.6
click at [28, 22] on icon at bounding box center [31, 25] width 10 height 12
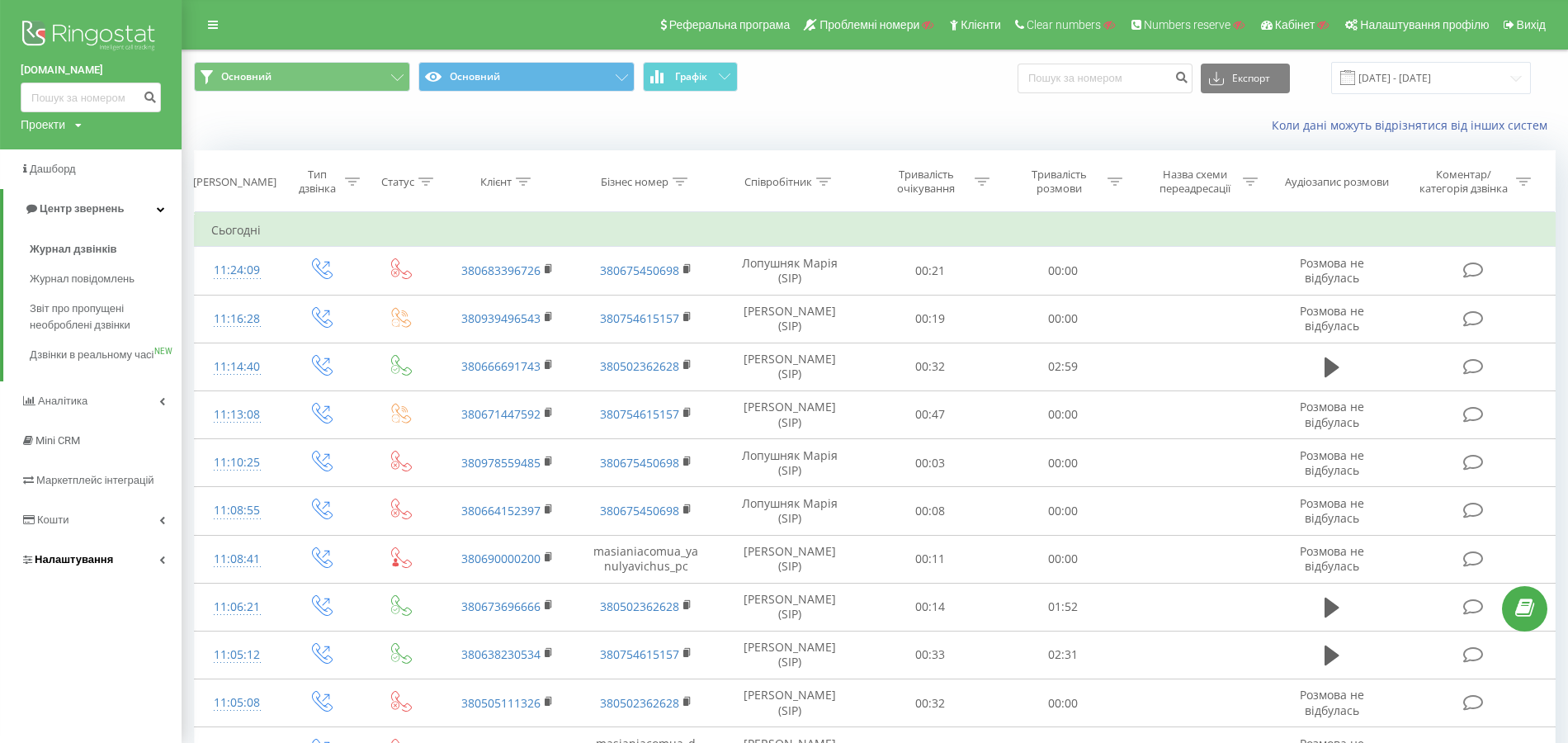
click at [102, 566] on span "Налаштування" at bounding box center [74, 559] width 79 height 12
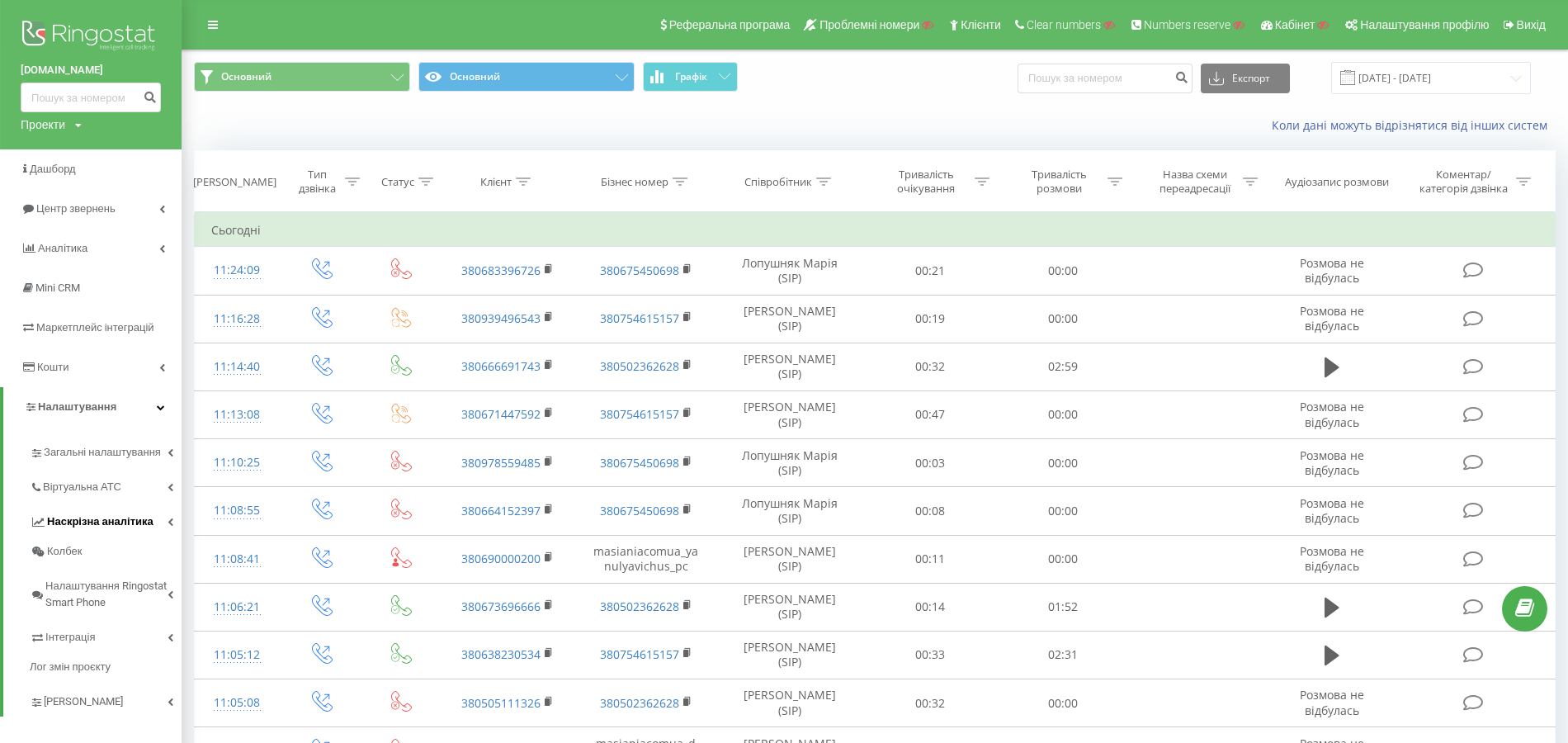
click at [109, 512] on link "Наскрізна аналітика" at bounding box center [105, 519] width 152 height 35
click at [110, 492] on span "Віртуальна АТС" at bounding box center [85, 488] width 85 height 17
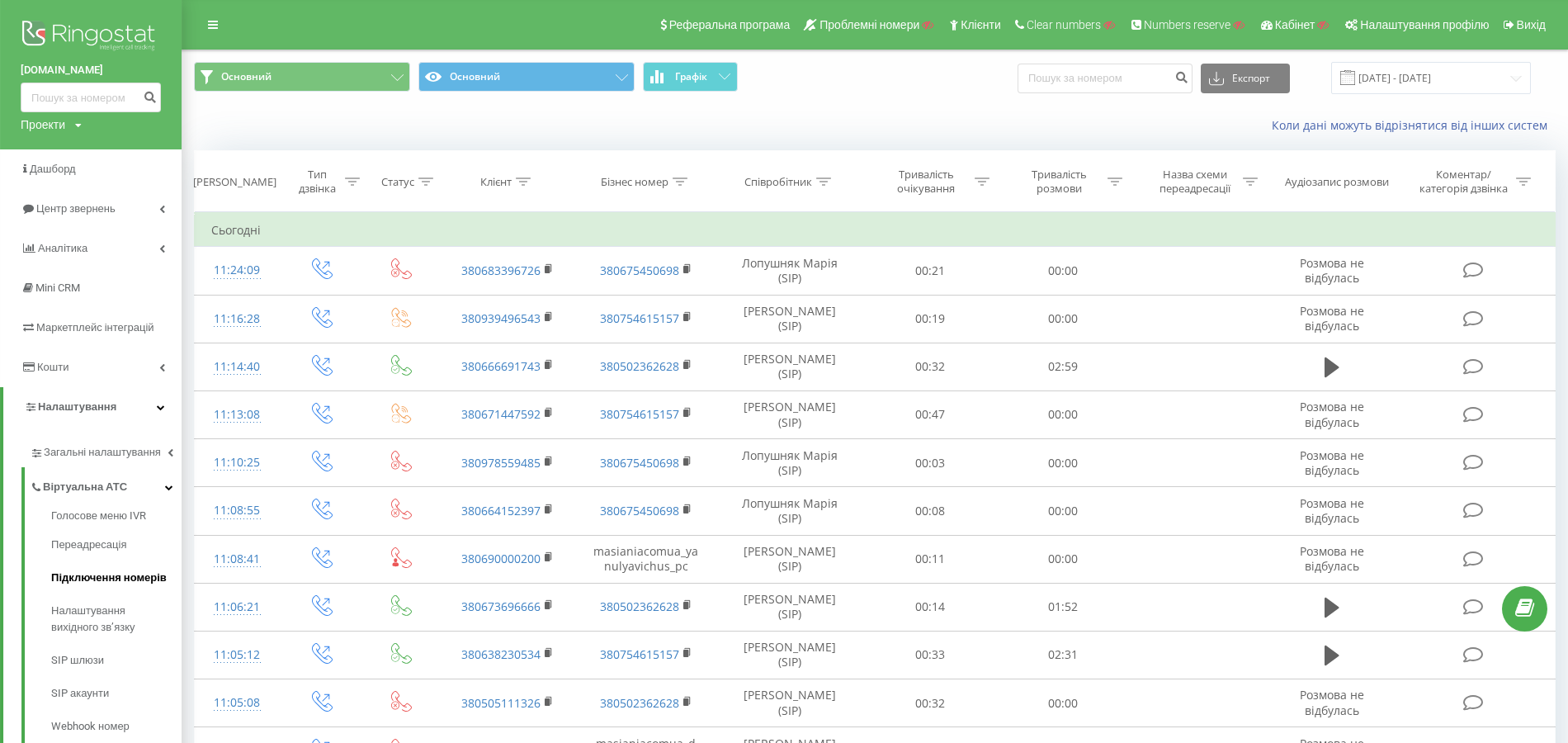
click at [114, 580] on span "Підключення номерів" at bounding box center [109, 578] width 115 height 17
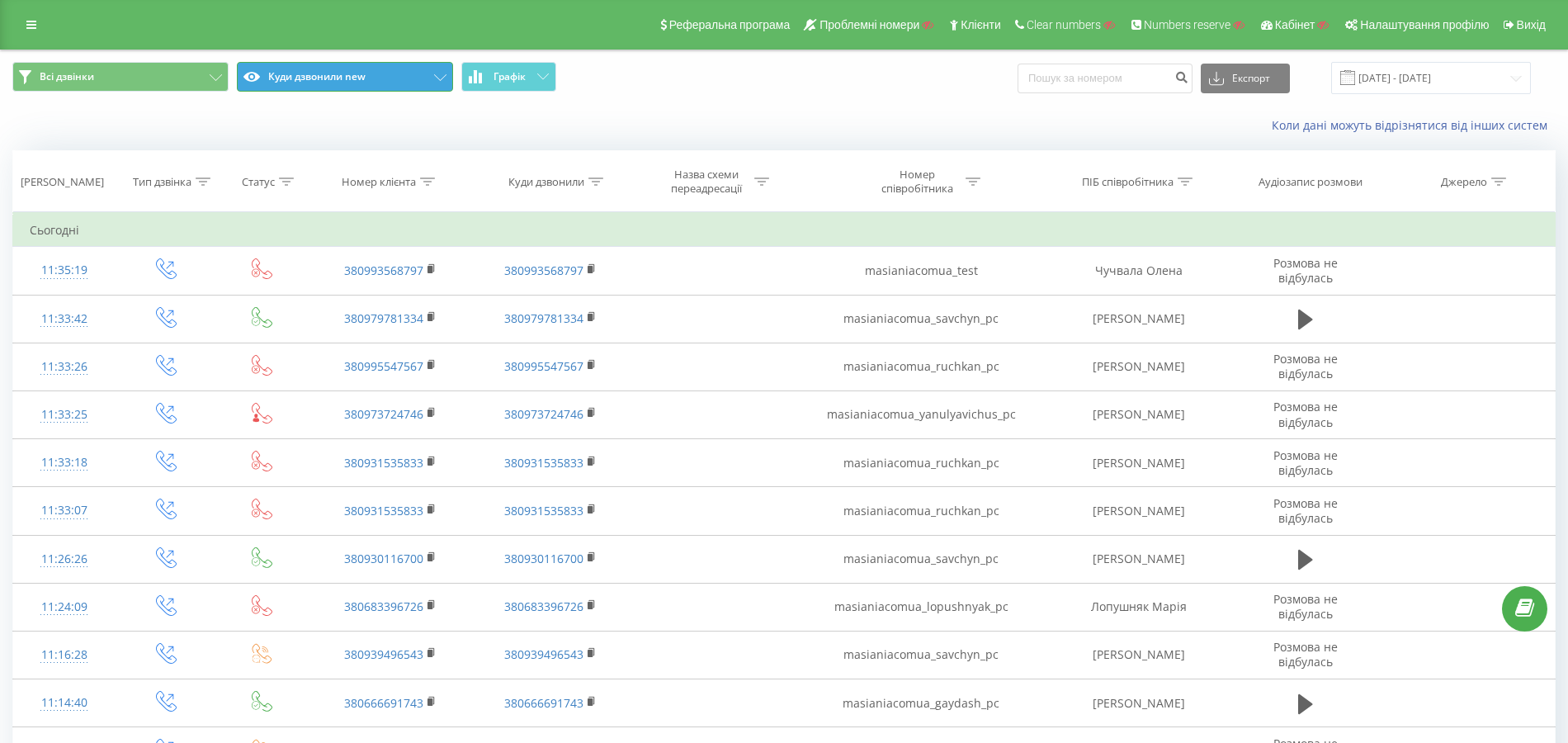
click at [353, 76] on button "Куди дзвонили new" at bounding box center [345, 77] width 216 height 30
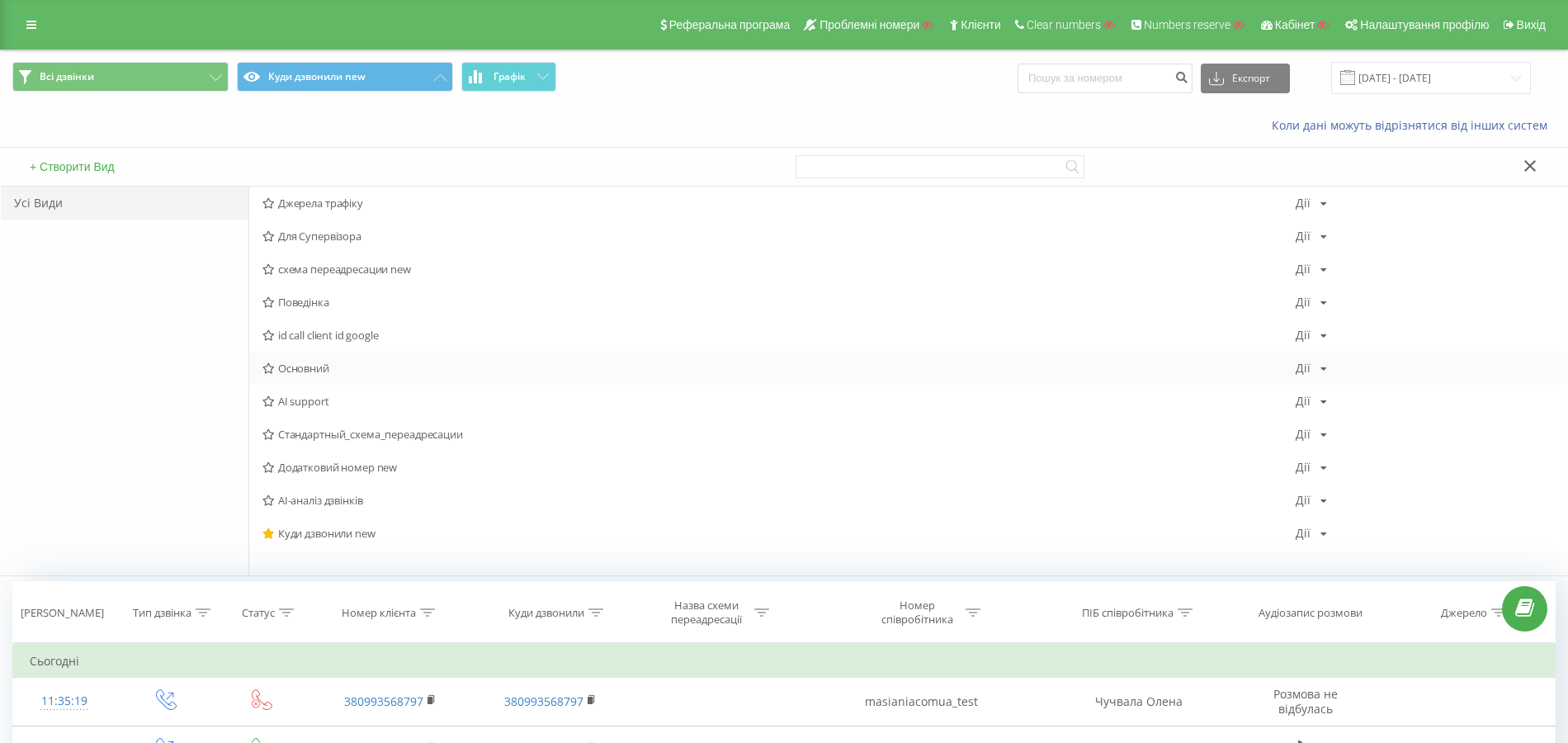
click at [310, 362] on span "Основний" at bounding box center [779, 368] width 1033 height 12
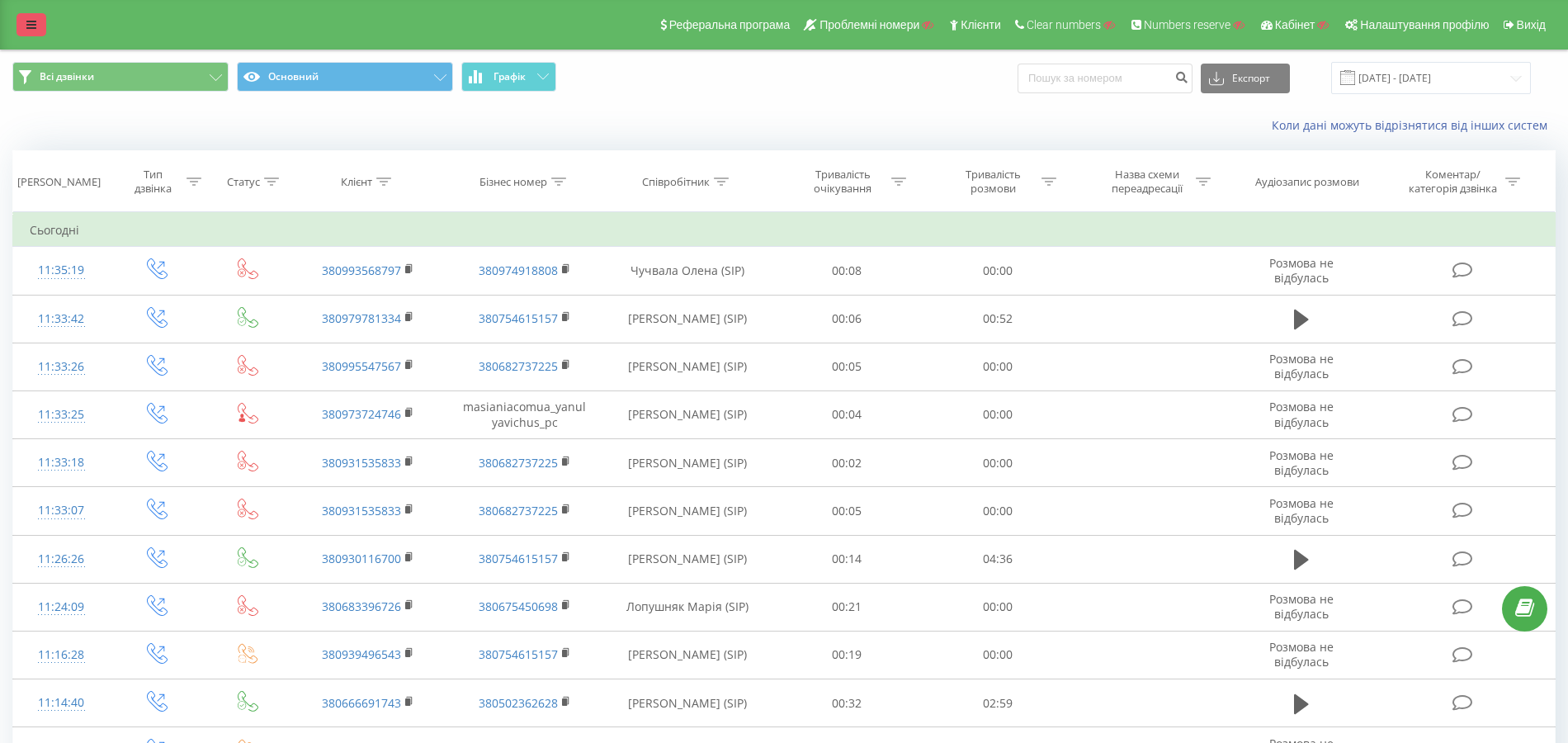
click at [17, 32] on link at bounding box center [31, 25] width 30 height 23
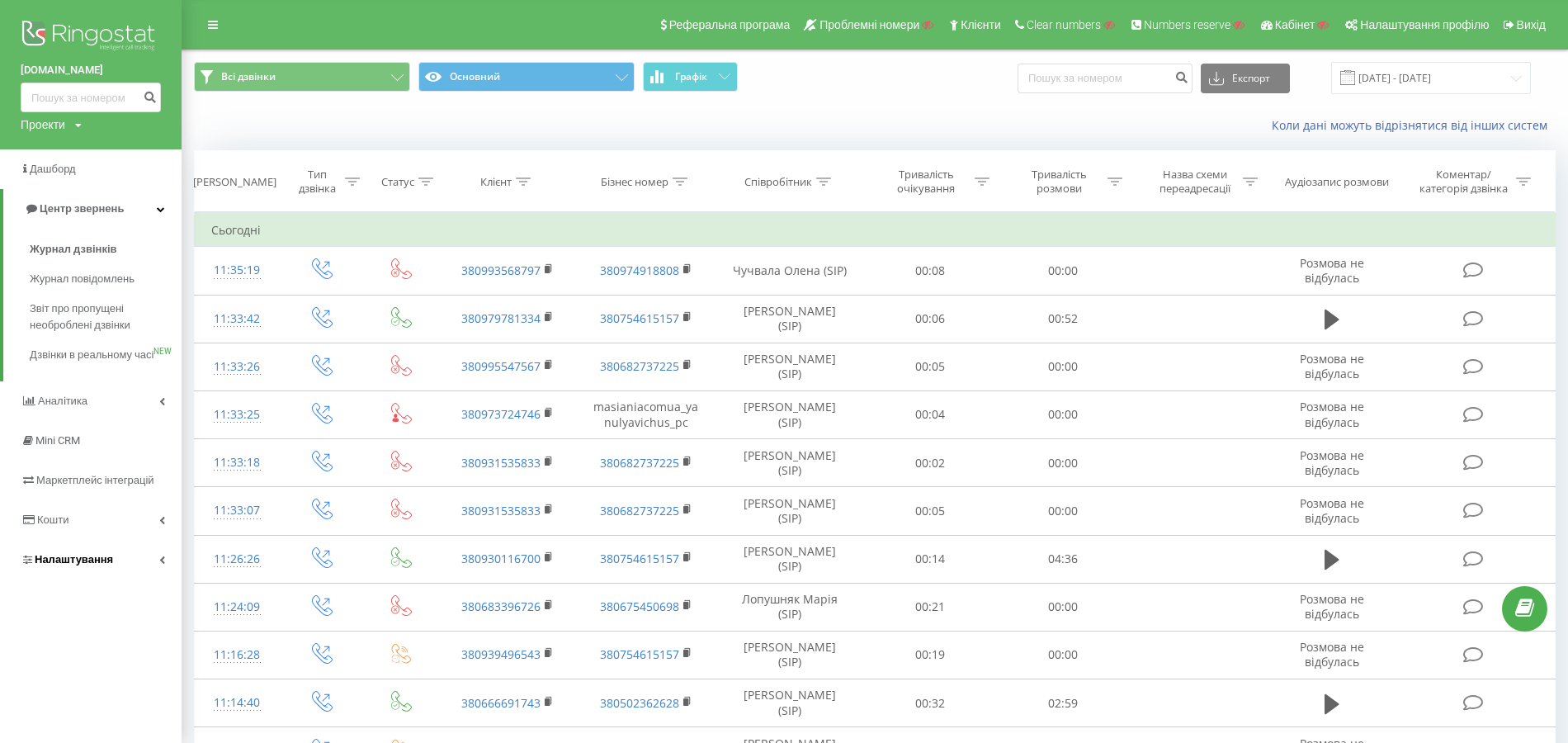
click at [102, 566] on span "Налаштування" at bounding box center [74, 559] width 79 height 12
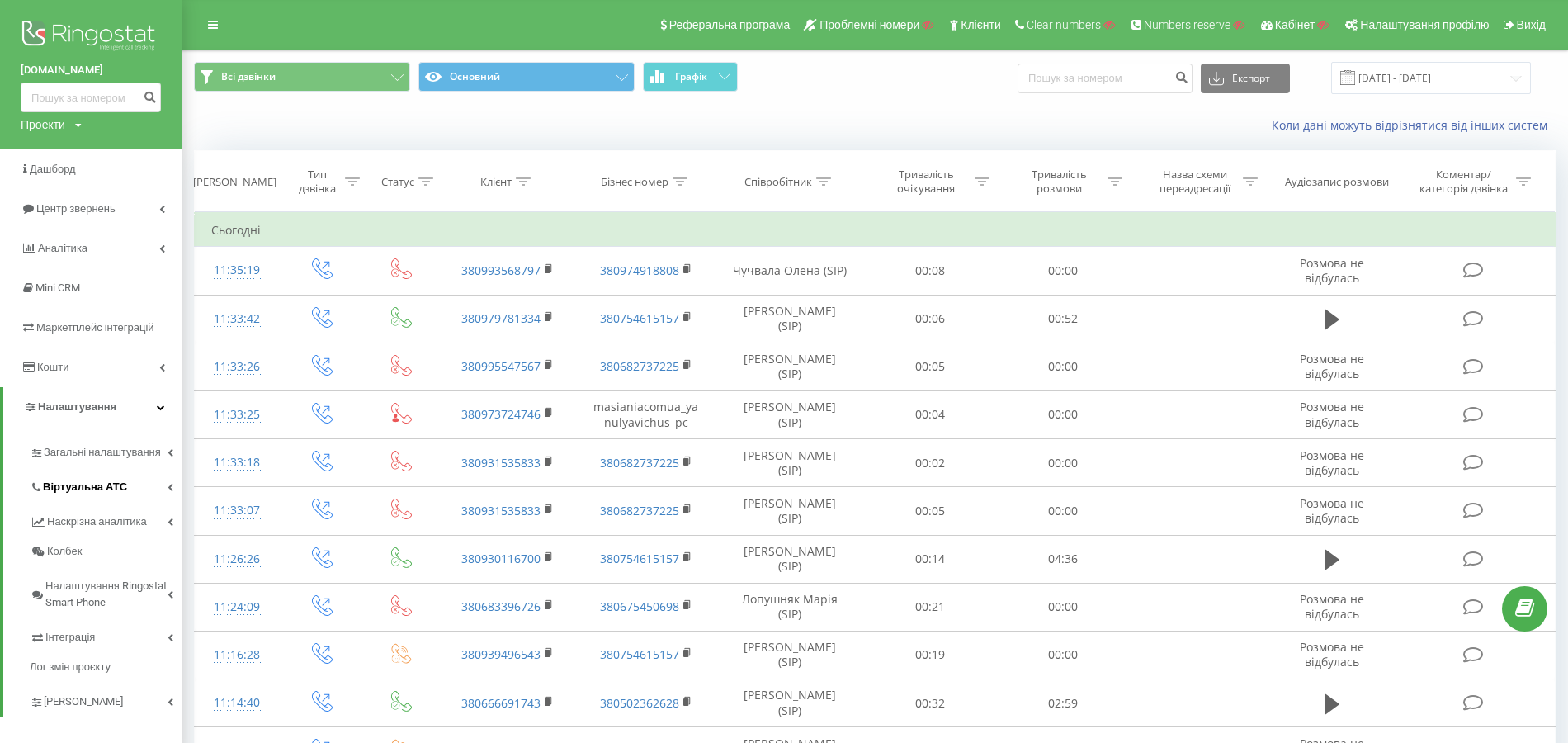
click at [107, 482] on span "Віртуальна АТС" at bounding box center [85, 488] width 85 height 17
click at [110, 685] on link "SIP акаунти" at bounding box center [116, 693] width 130 height 33
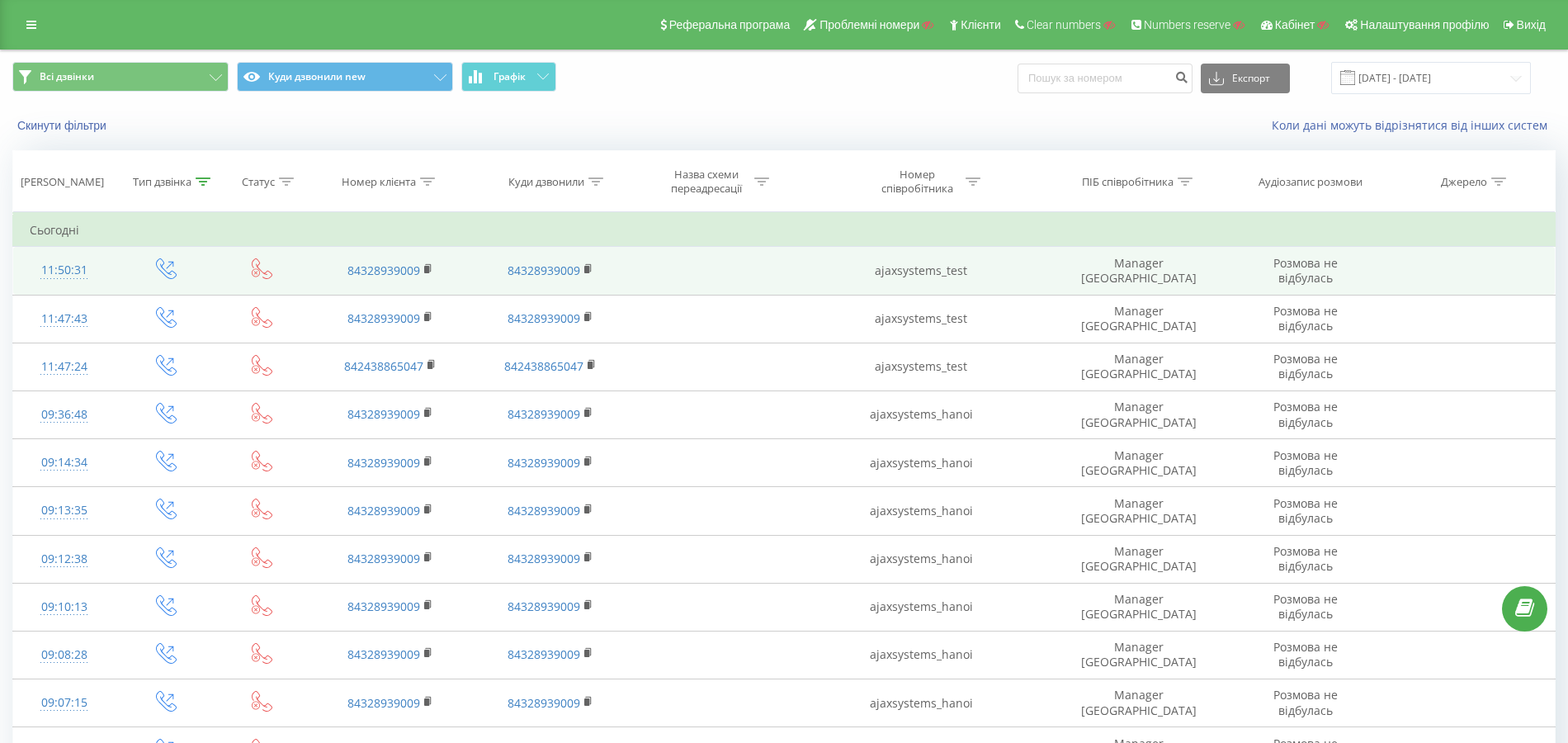
click at [56, 272] on div "11:50:31" at bounding box center [65, 270] width 70 height 32
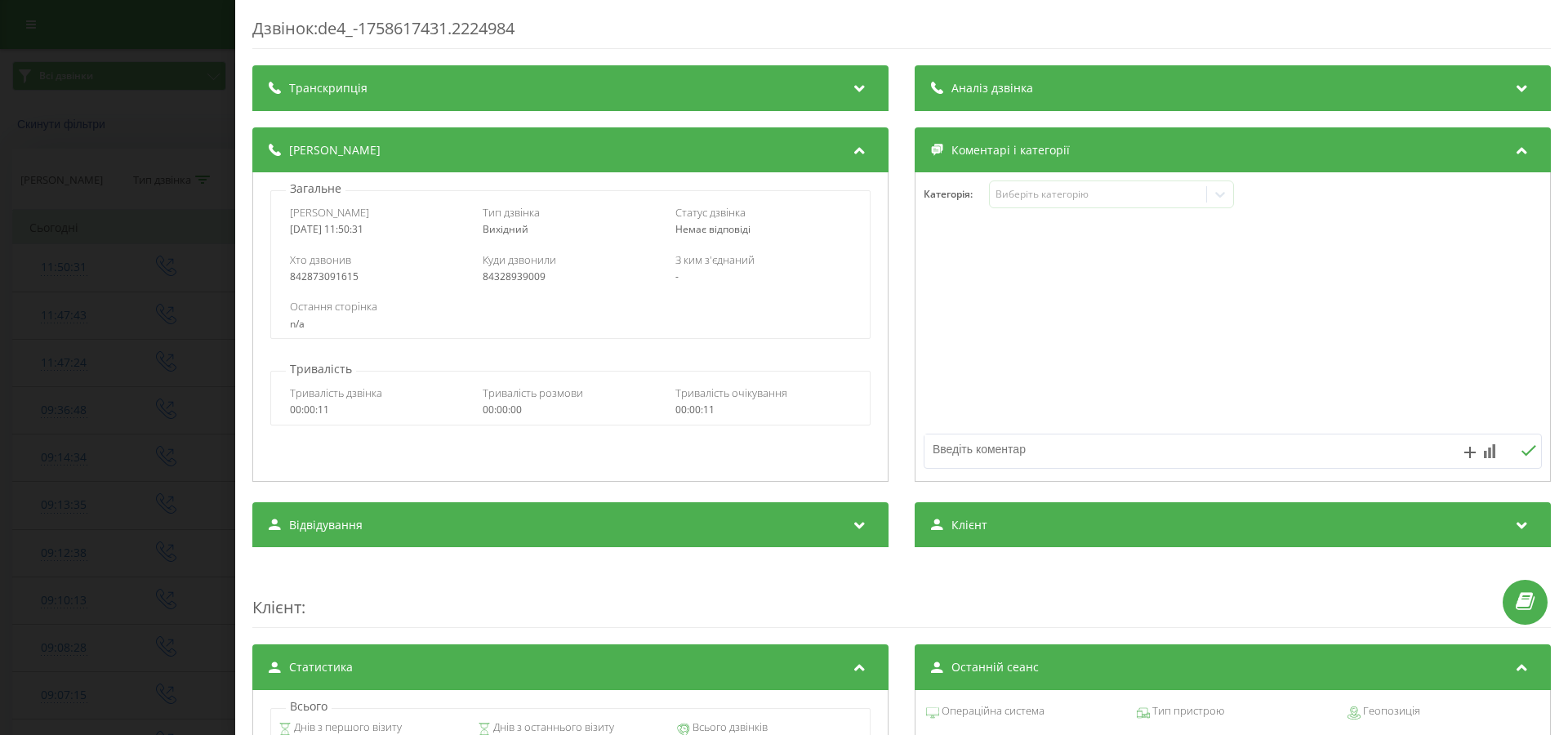
click at [338, 279] on div "842873091615" at bounding box center [377, 277] width 175 height 11
copy div "842873091615"
click at [194, 313] on div "Дзвінок : de4_-1758617431.2224984 Транскрипція Для AI-аналізу майбутніх дзвінкі…" at bounding box center [784, 368] width 1568 height 735
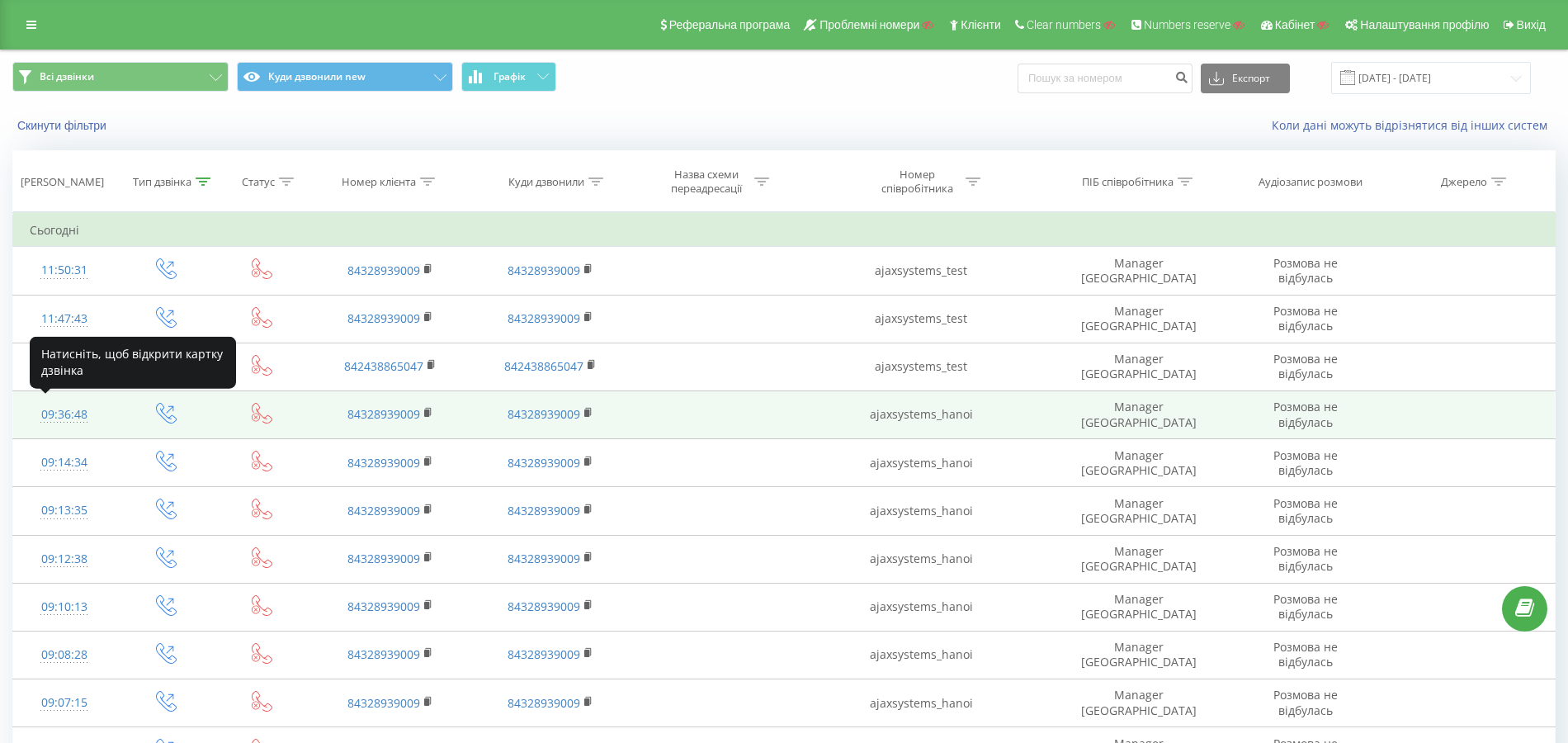
click at [60, 417] on div "09:36:48" at bounding box center [65, 415] width 70 height 32
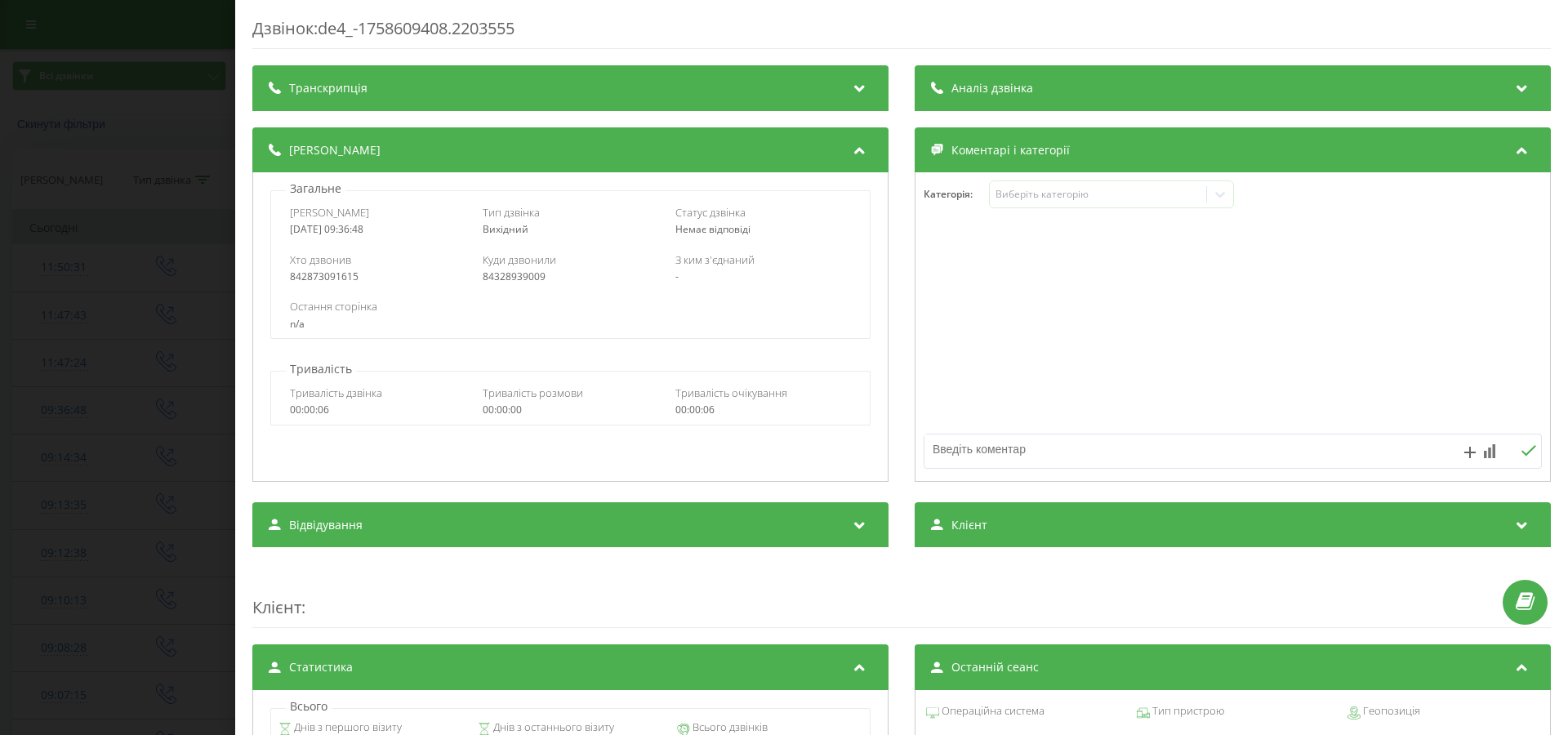
click at [167, 291] on div "Дзвінок : de4_-1758609408.2203555 Транскрипція Для AI-аналізу майбутніх дзвінкі…" at bounding box center [784, 368] width 1568 height 735
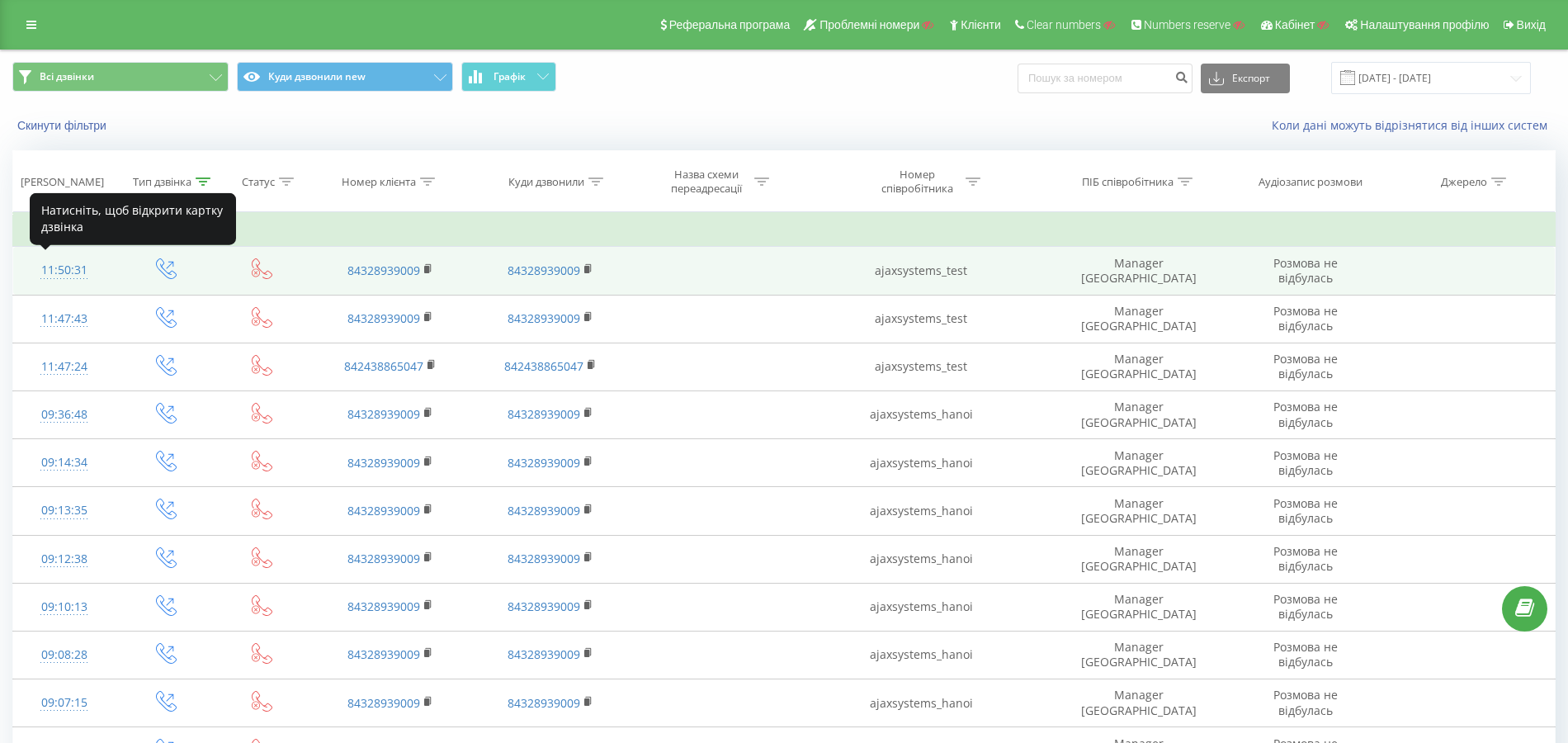
click at [54, 266] on div "11:50:31" at bounding box center [65, 270] width 70 height 32
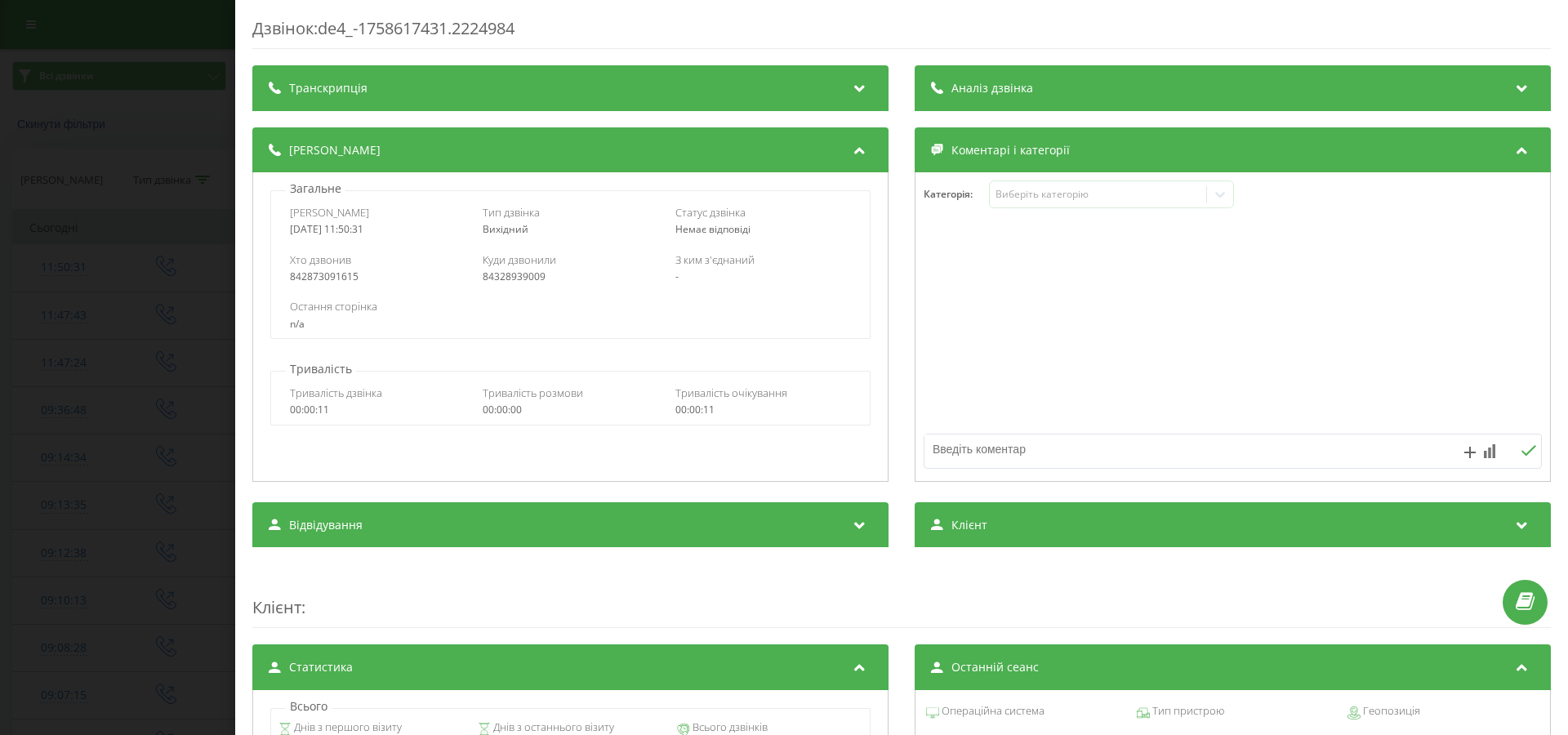
click at [352, 231] on div "2025-09-23 11:50:31" at bounding box center [377, 230] width 175 height 11
copy div "2025-09-23 11:50:31"
click at [344, 289] on div "Хто дзвонив 842873091615 Куди дзвонили 84328939009 З ким з'єднаний -" at bounding box center [570, 268] width 598 height 48
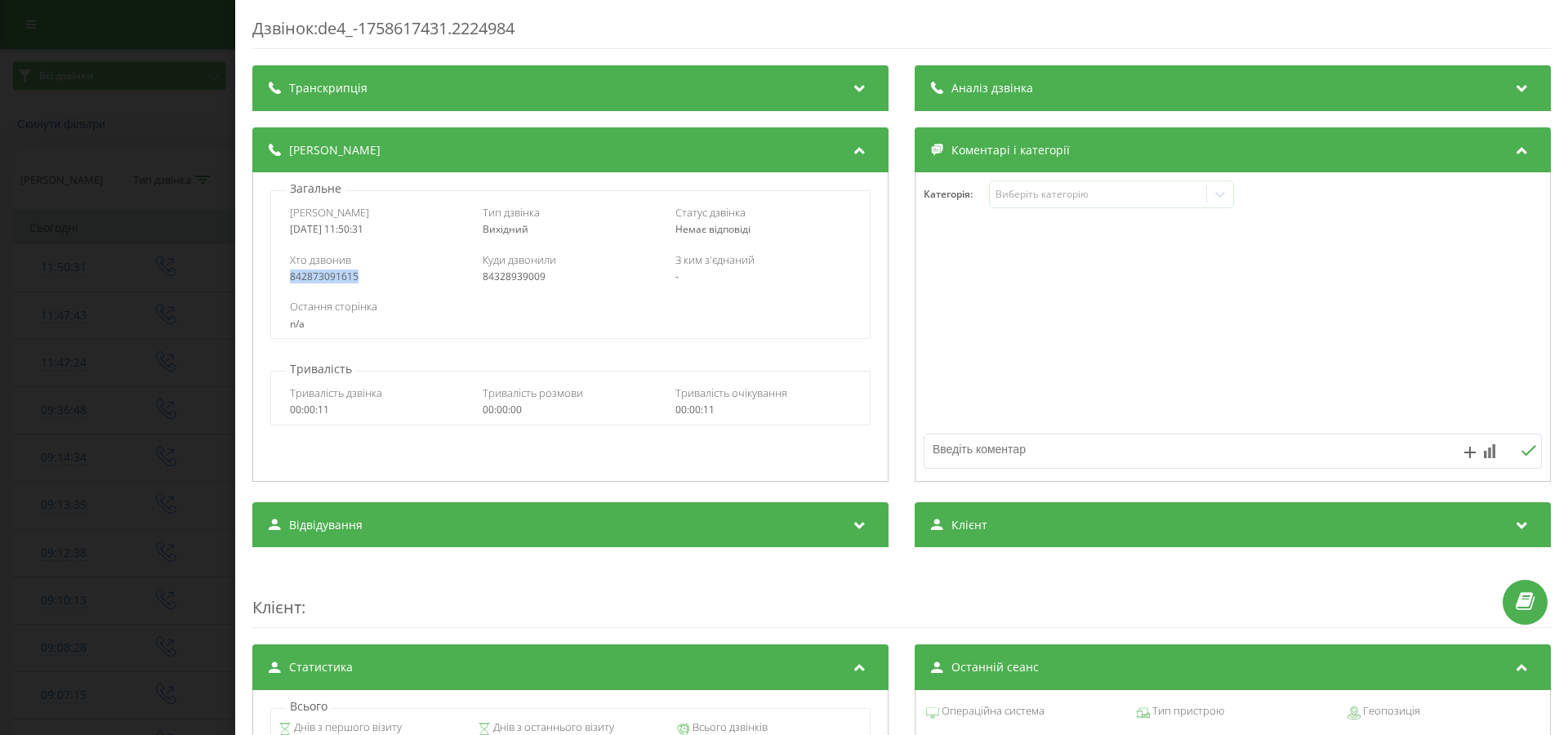
click at [344, 289] on div "Хто дзвонив 842873091615 Куди дзвонили 84328939009 З ким з'єднаний -" at bounding box center [570, 268] width 598 height 48
copy div "842873091615"
click at [567, 610] on div "Клієнт :" at bounding box center [901, 596] width 1298 height 65
click at [517, 276] on div "84328939009" at bounding box center [570, 277] width 175 height 11
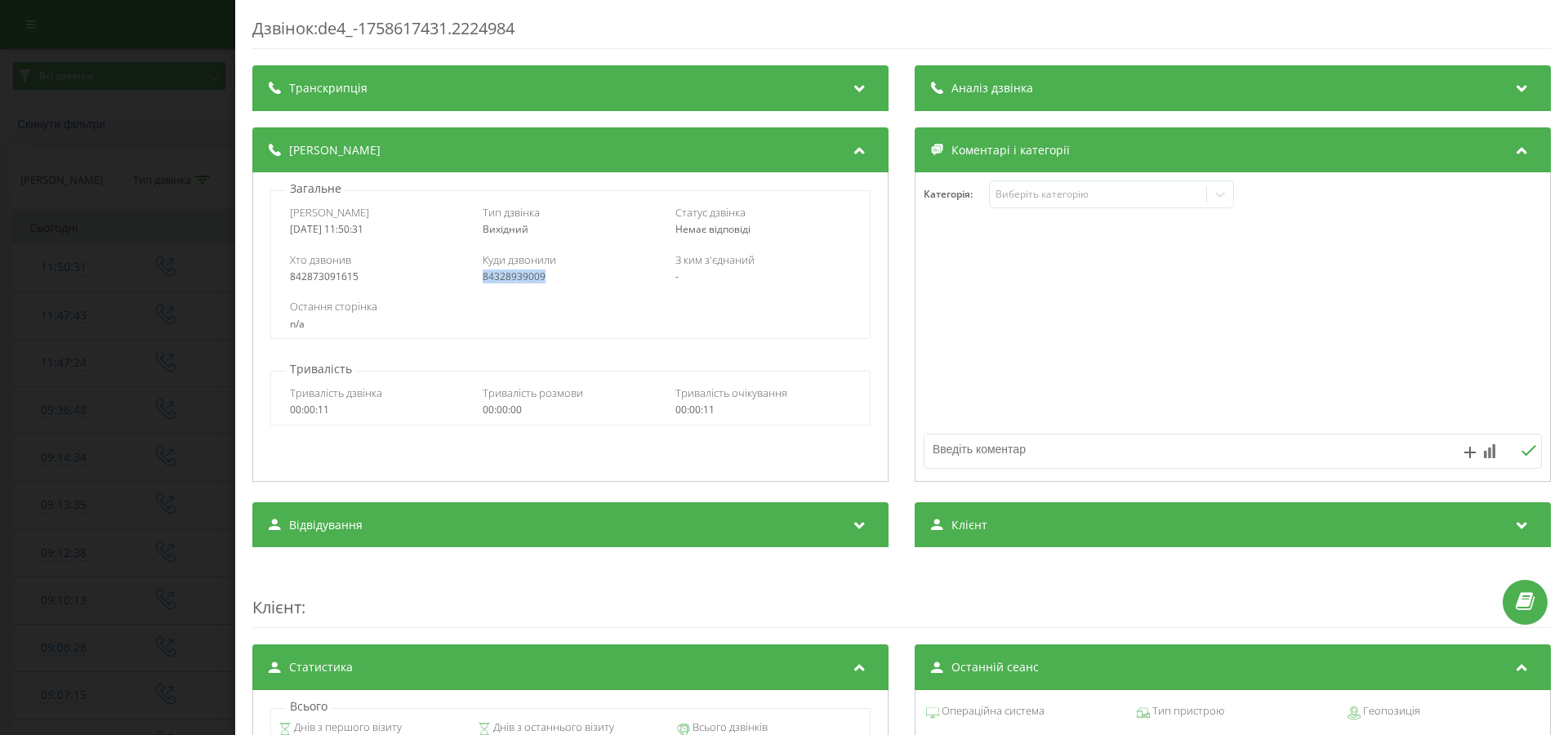
copy div "84328939009"
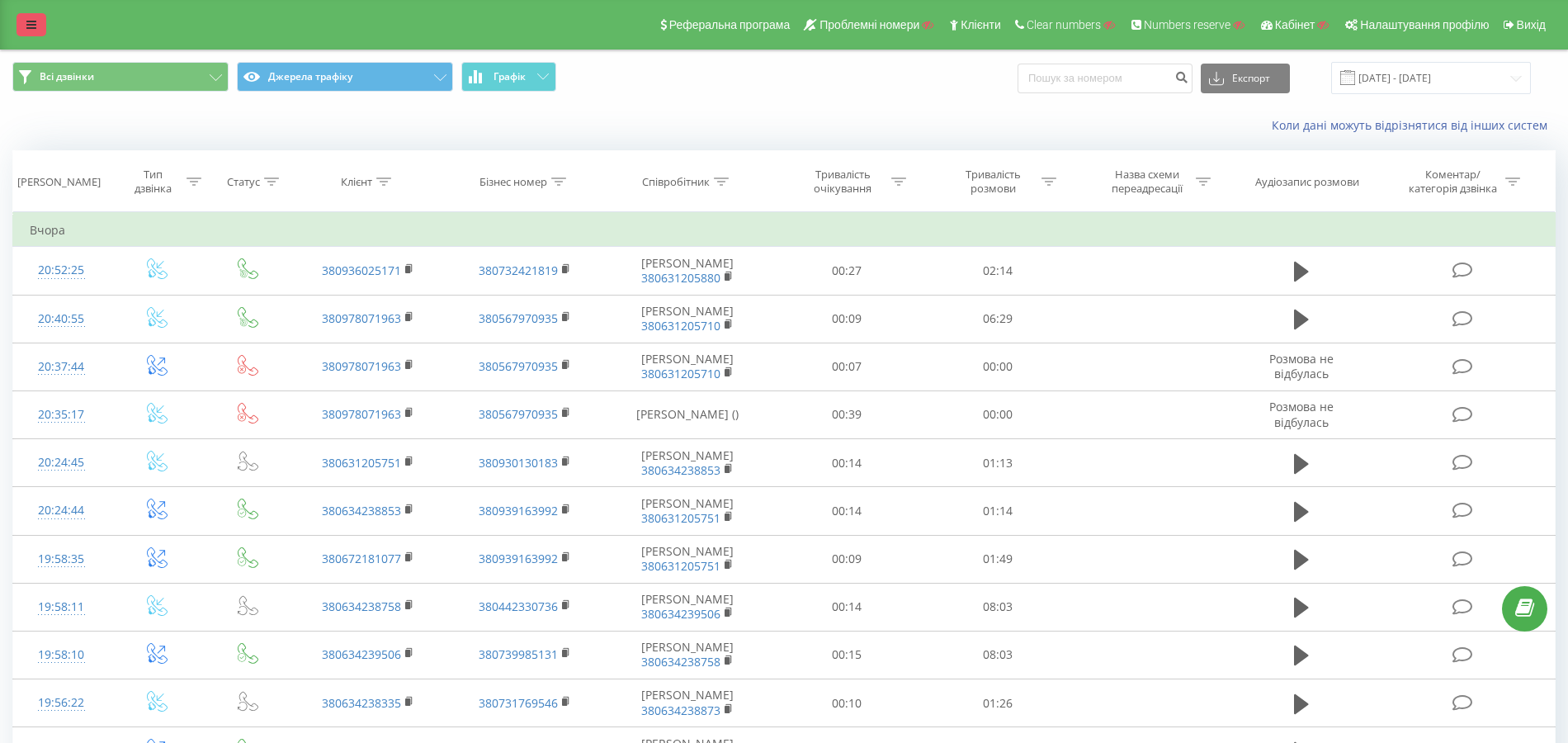
click at [31, 27] on icon at bounding box center [31, 25] width 10 height 12
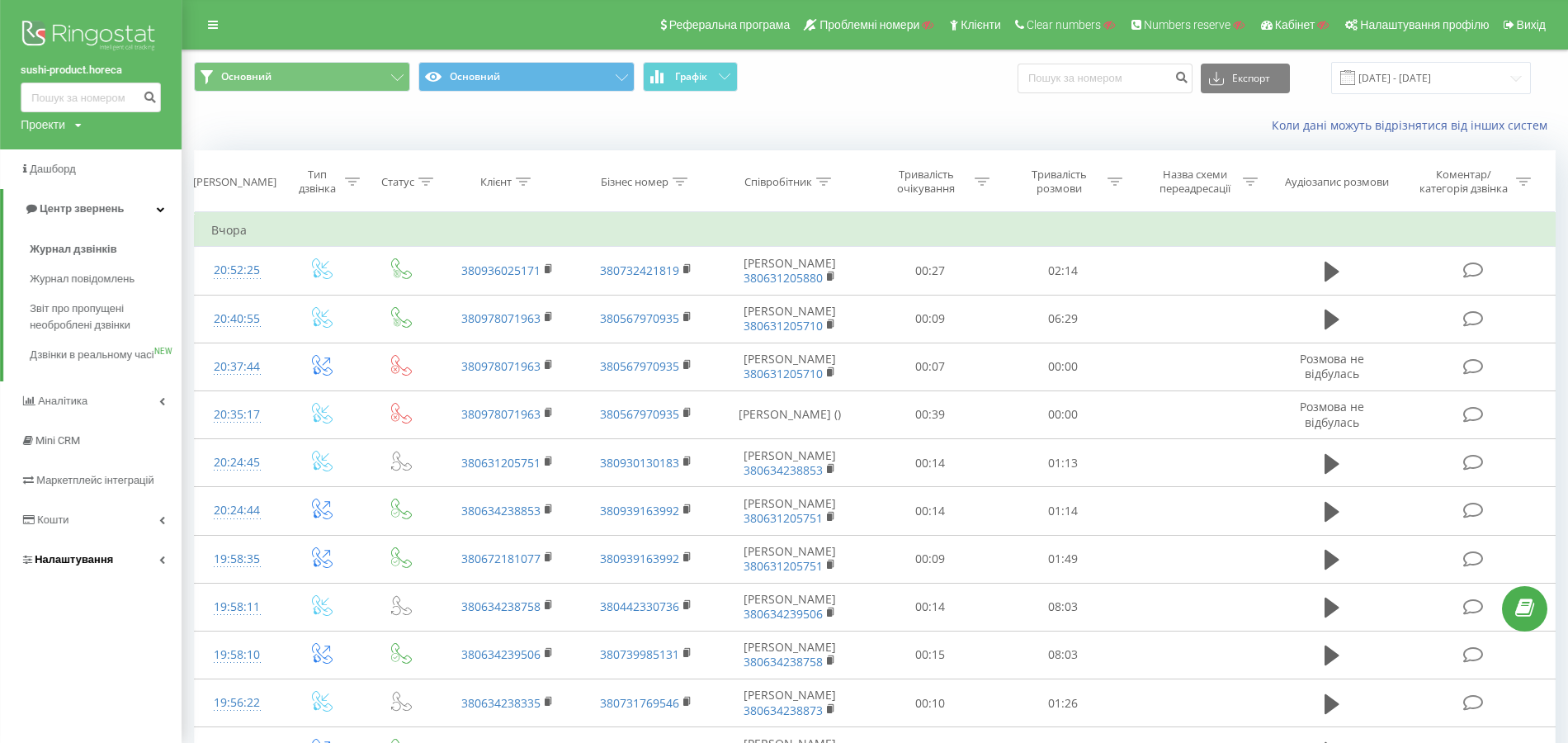
click at [90, 566] on span "Налаштування" at bounding box center [74, 559] width 79 height 12
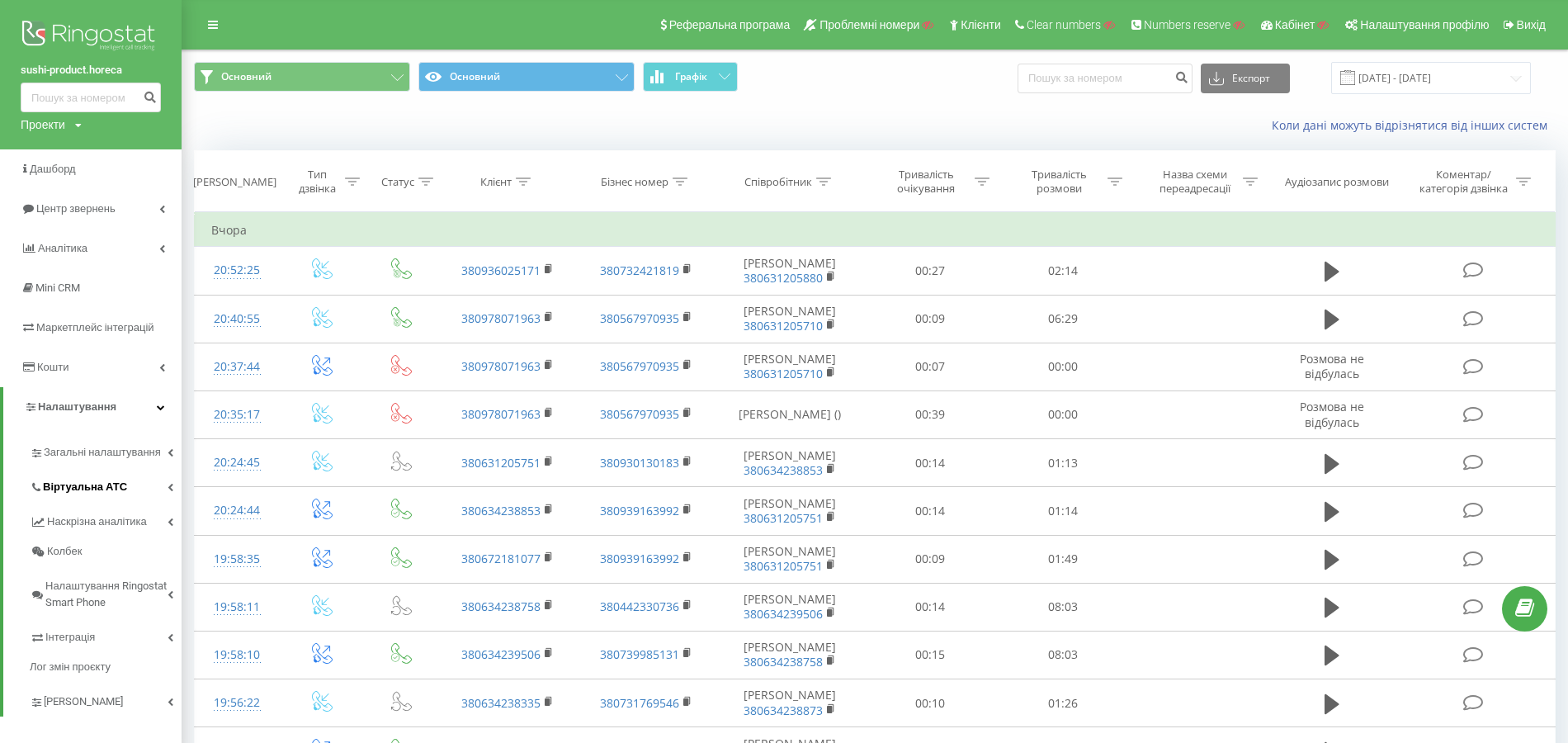
click at [108, 482] on span "Віртуальна АТС" at bounding box center [85, 488] width 85 height 17
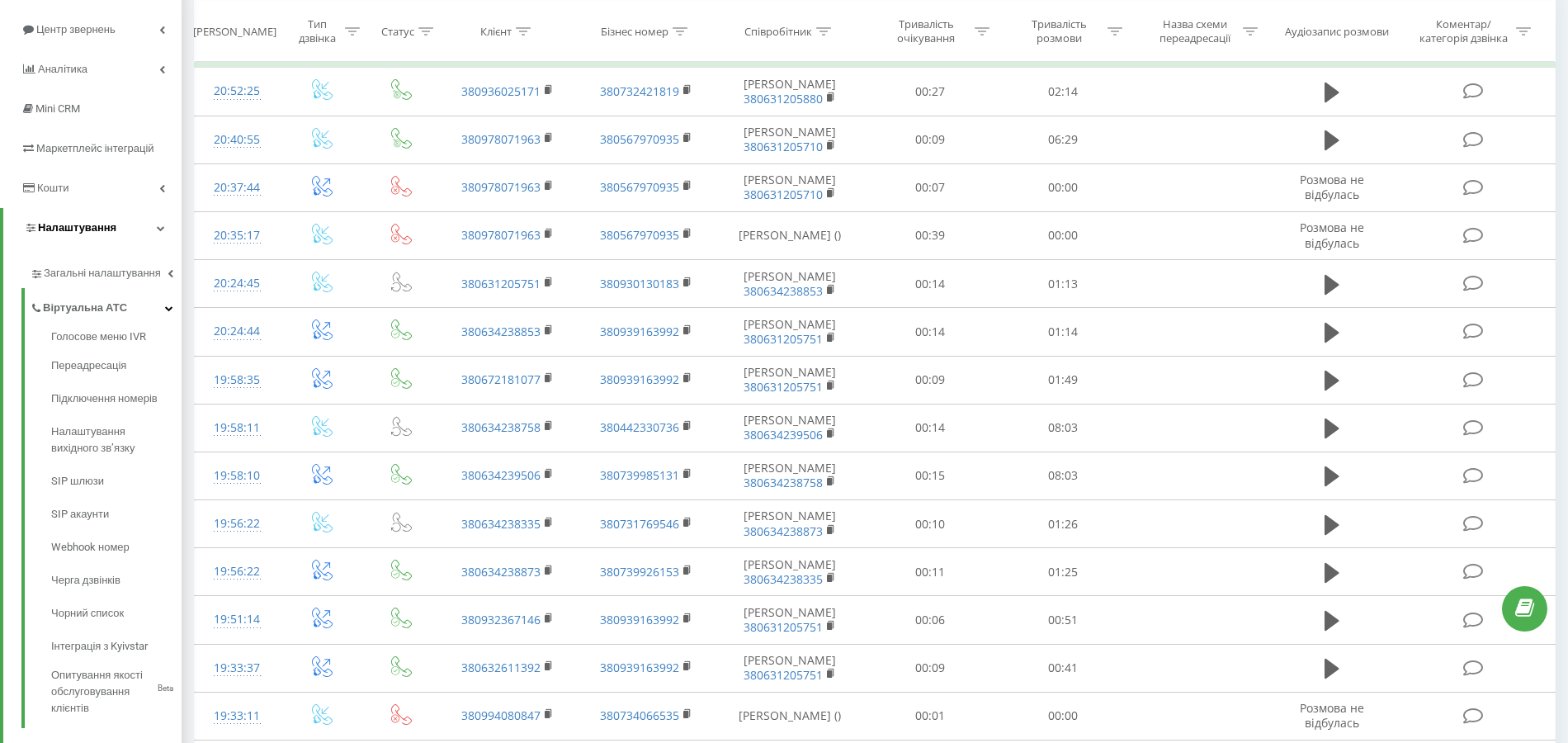
scroll to position [220, 0]
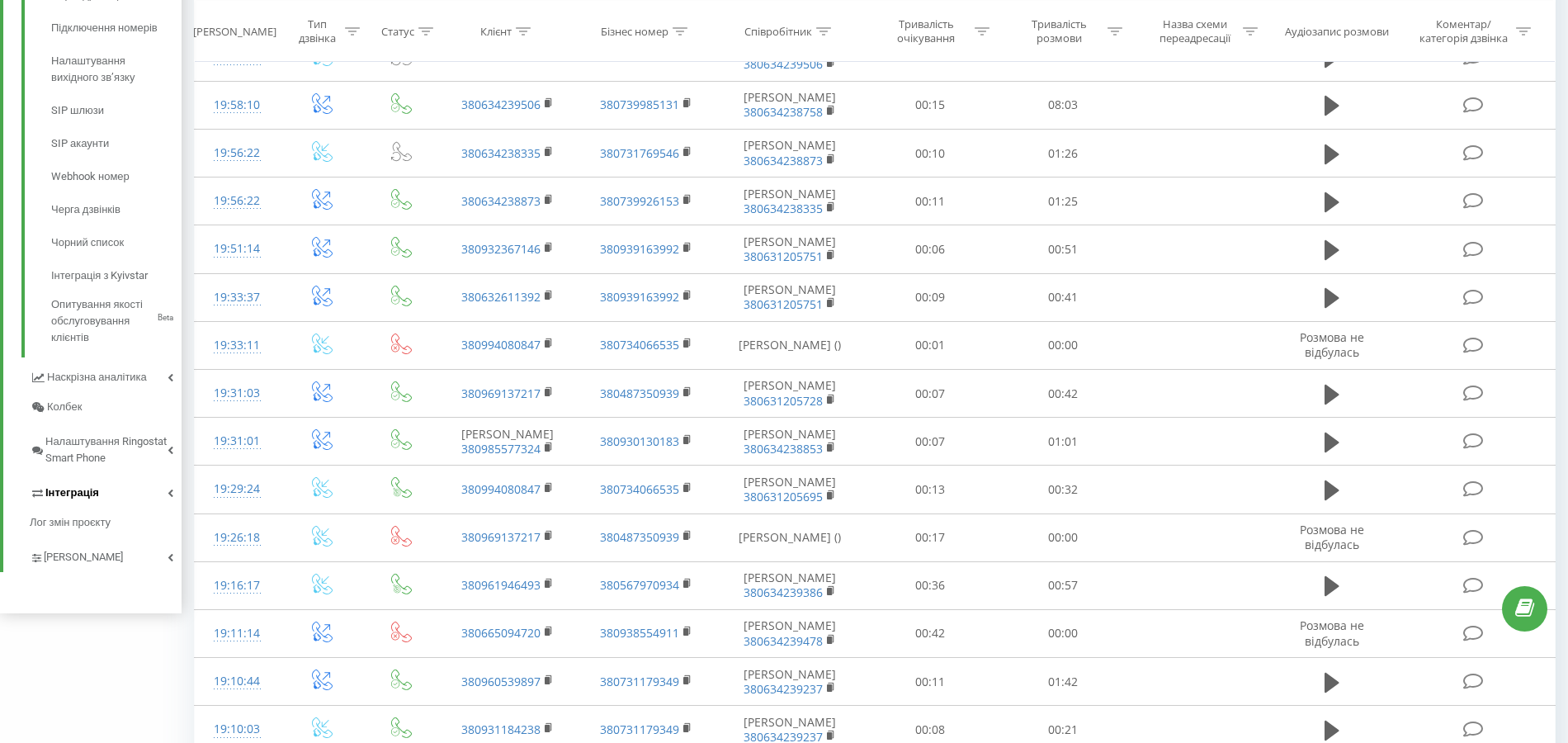
click at [110, 498] on link "Інтеграція" at bounding box center [105, 491] width 152 height 35
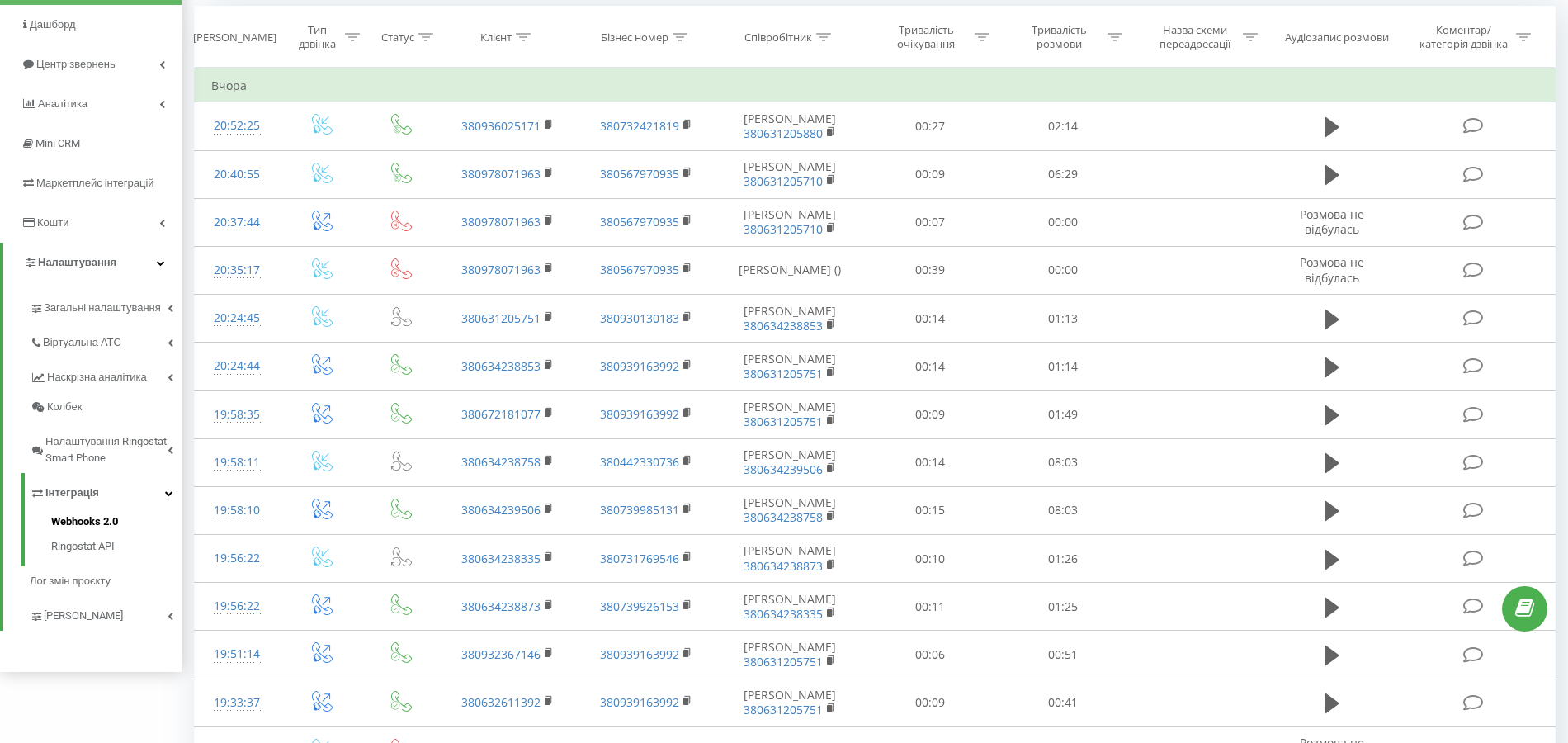
click at [102, 522] on span "Webhooks 2.0" at bounding box center [85, 522] width 67 height 17
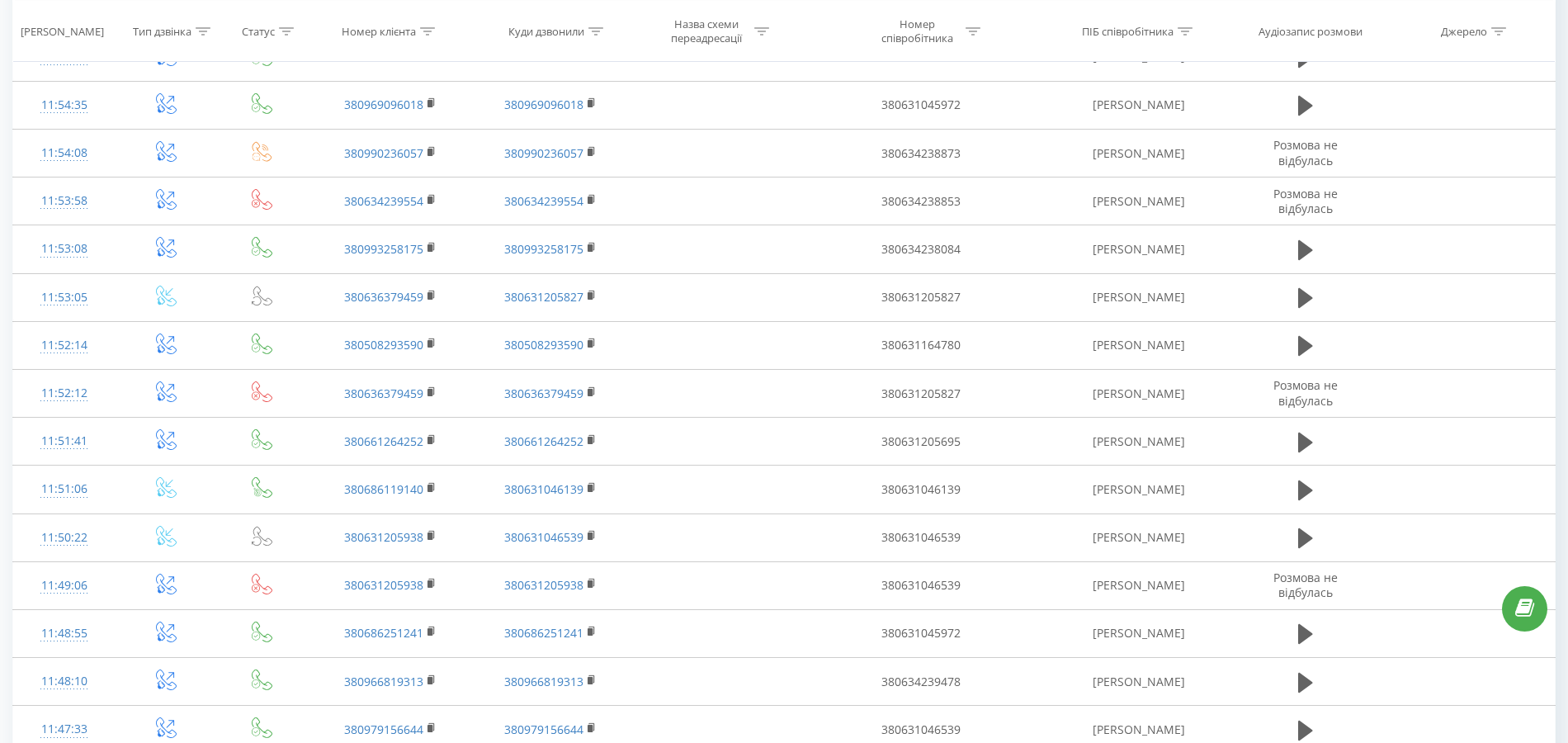
scroll to position [759, 0]
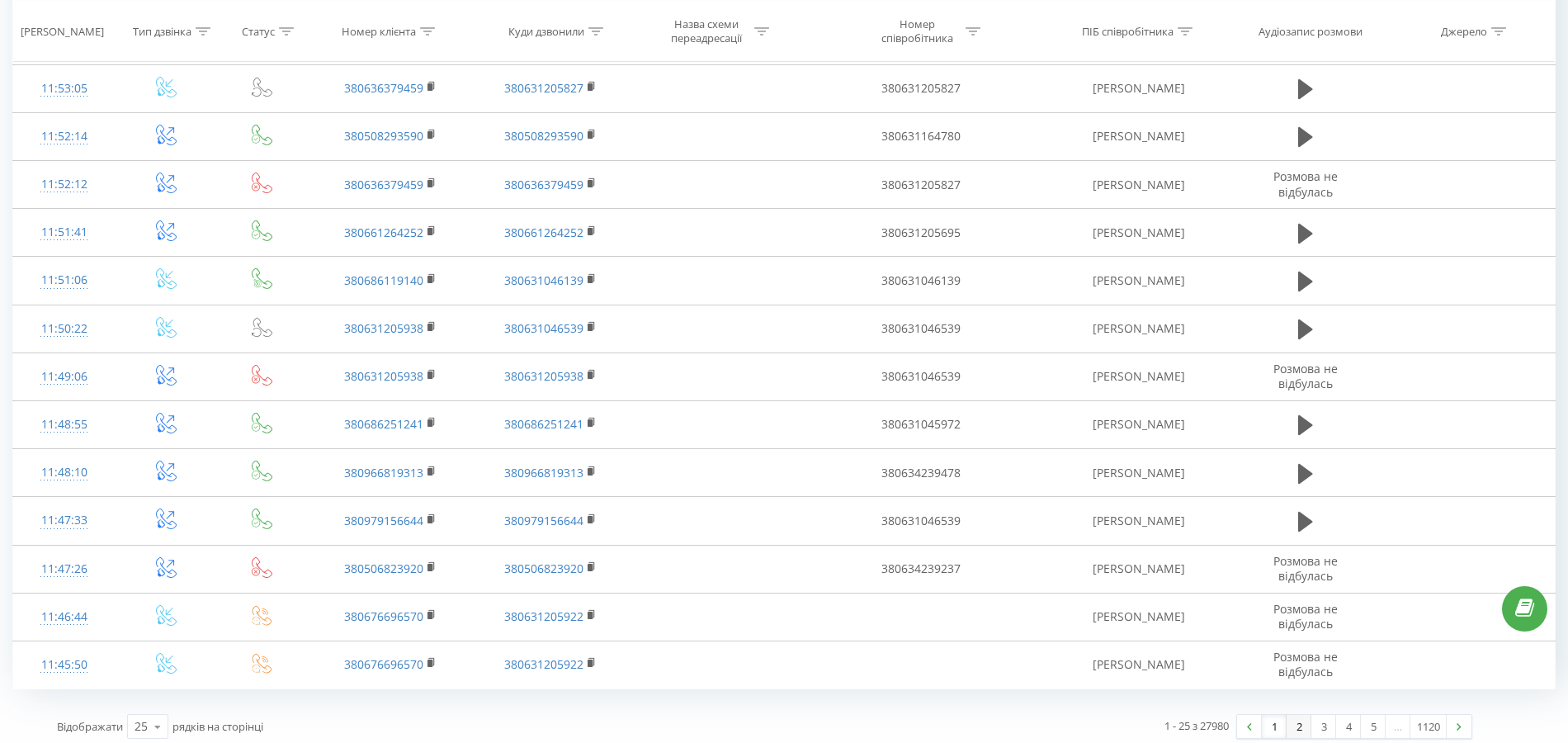
click at [1291, 715] on link "2" at bounding box center [1299, 726] width 25 height 23
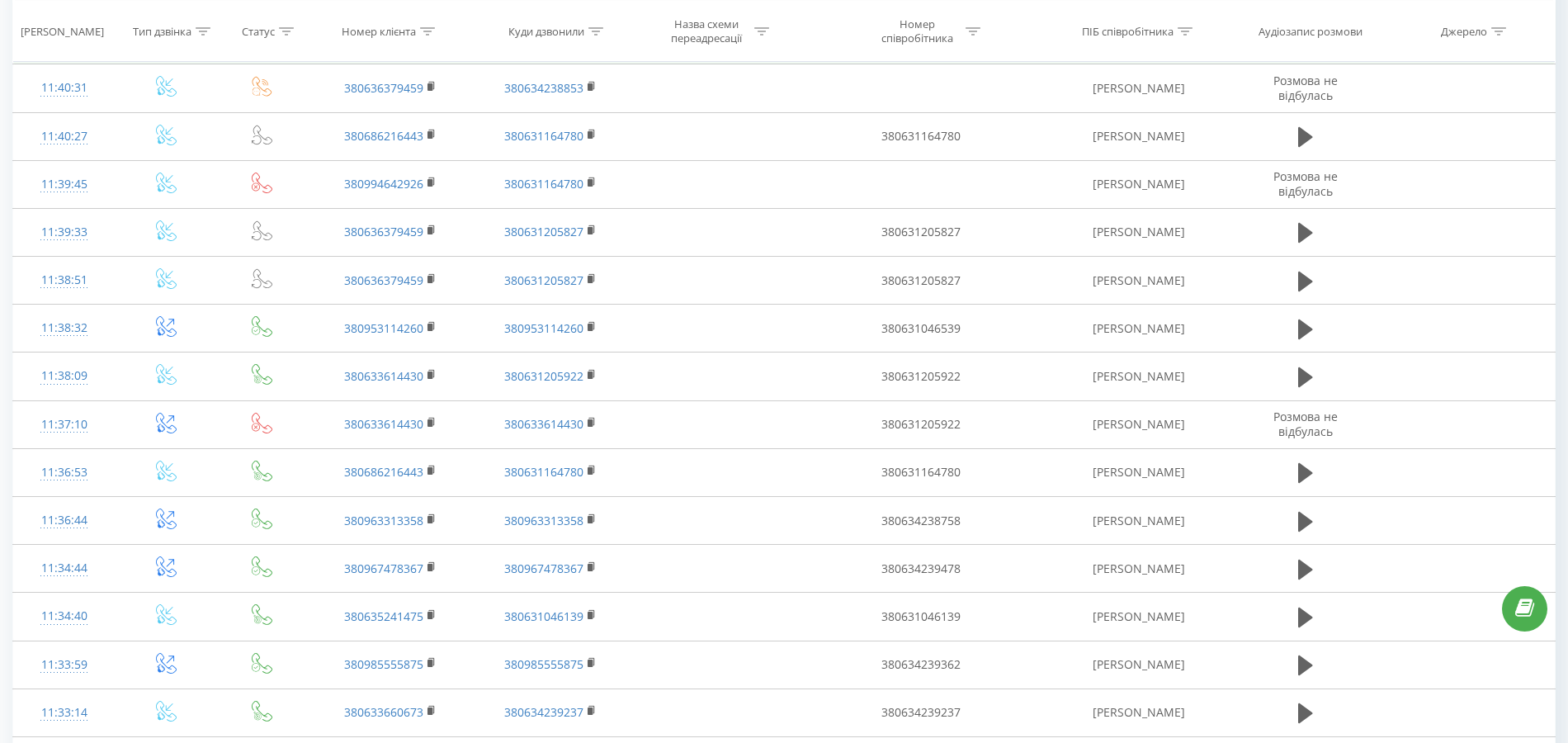
scroll to position [759, 0]
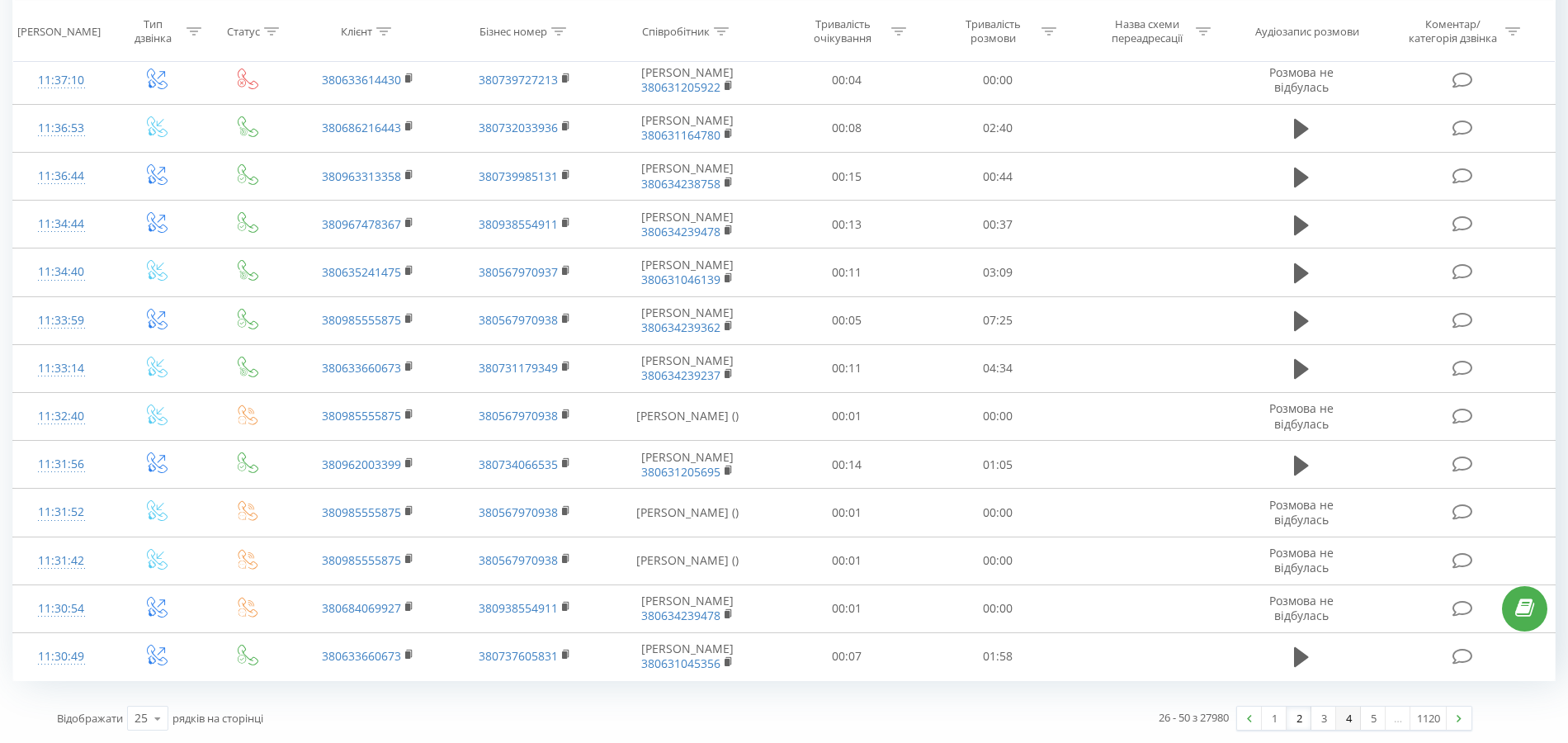
click at [1352, 723] on link "4" at bounding box center [1348, 718] width 25 height 23
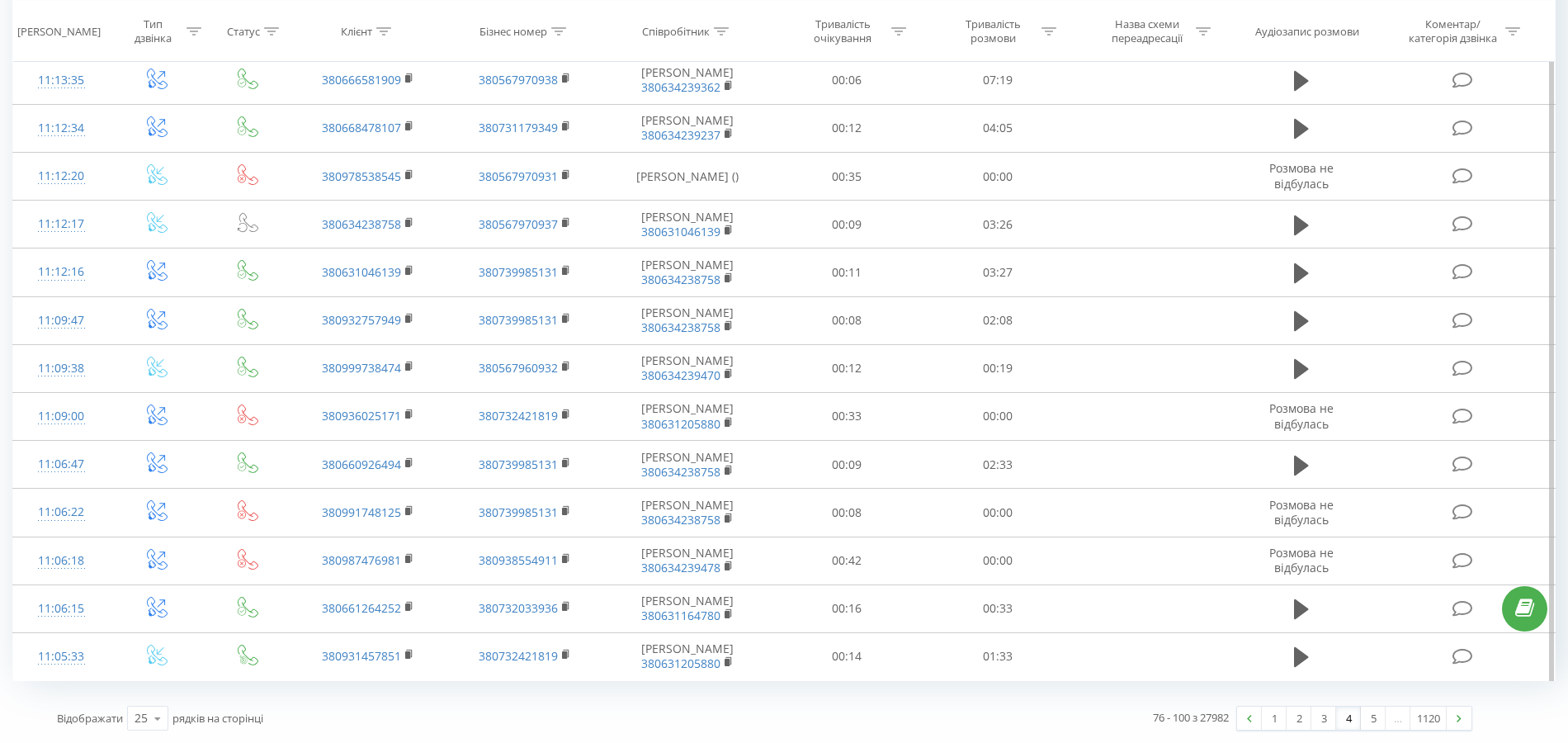
scroll to position [771, 0]
click at [1370, 715] on link "5" at bounding box center [1373, 718] width 25 height 23
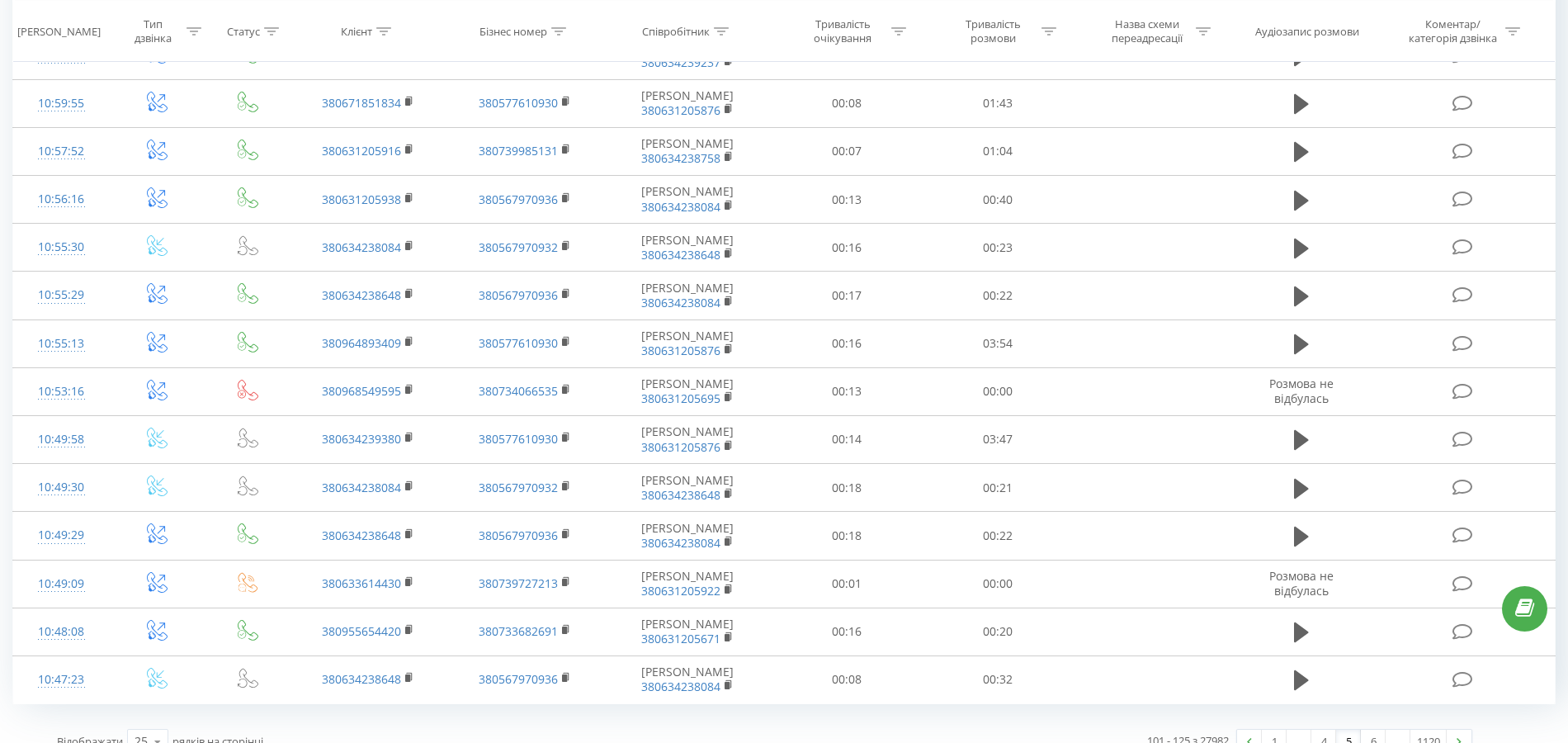
scroll to position [759, 0]
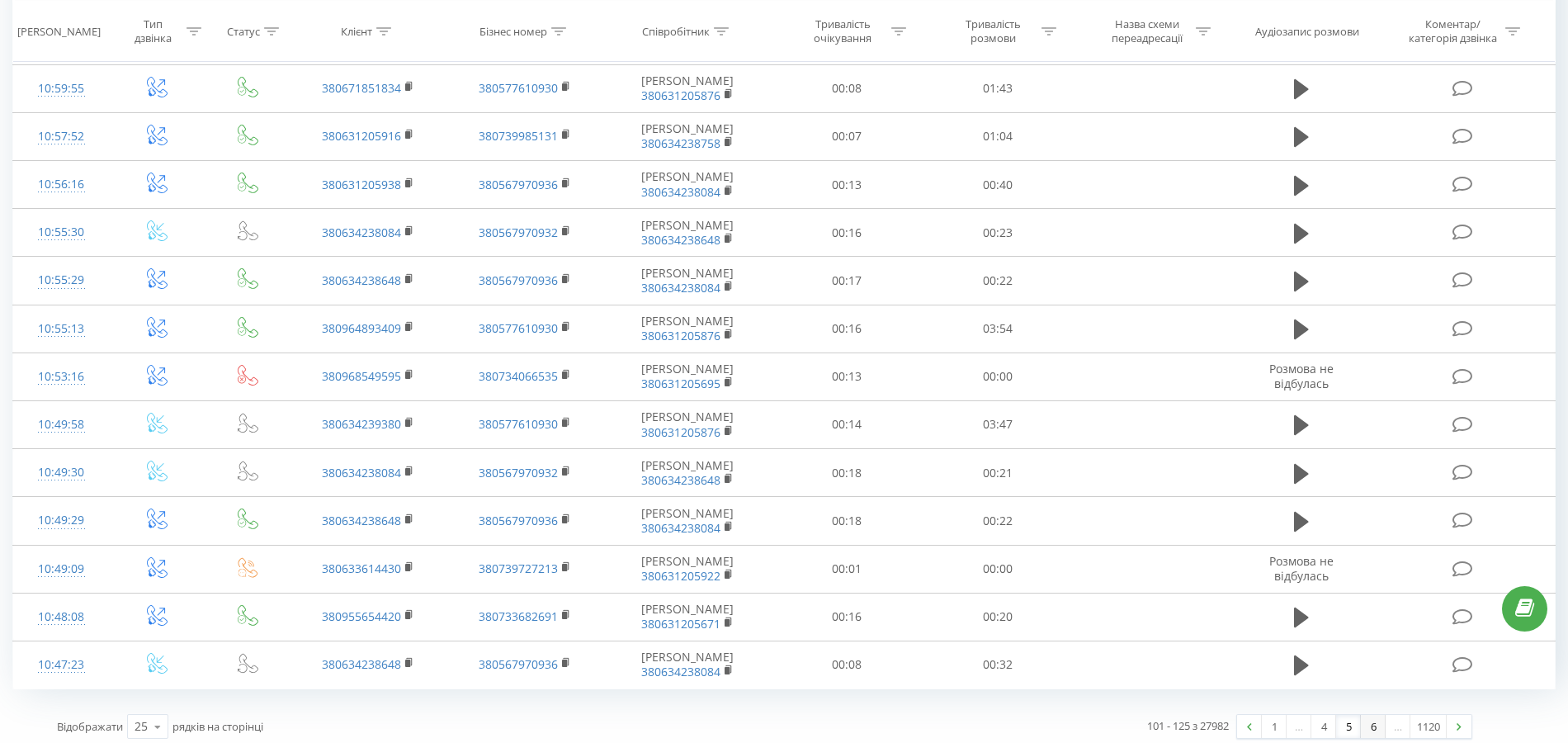
click at [1366, 715] on link "6" at bounding box center [1373, 726] width 25 height 23
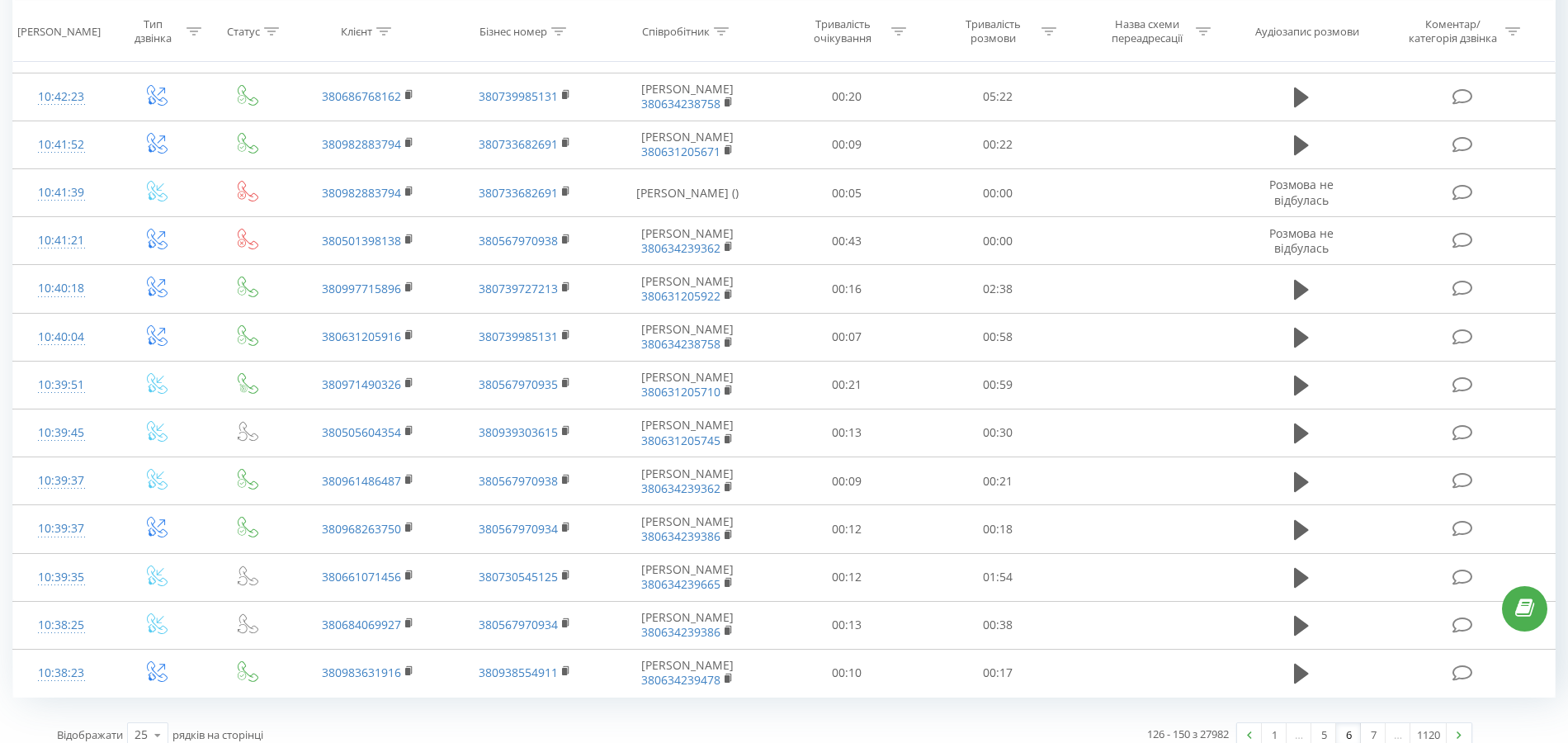
scroll to position [759, 0]
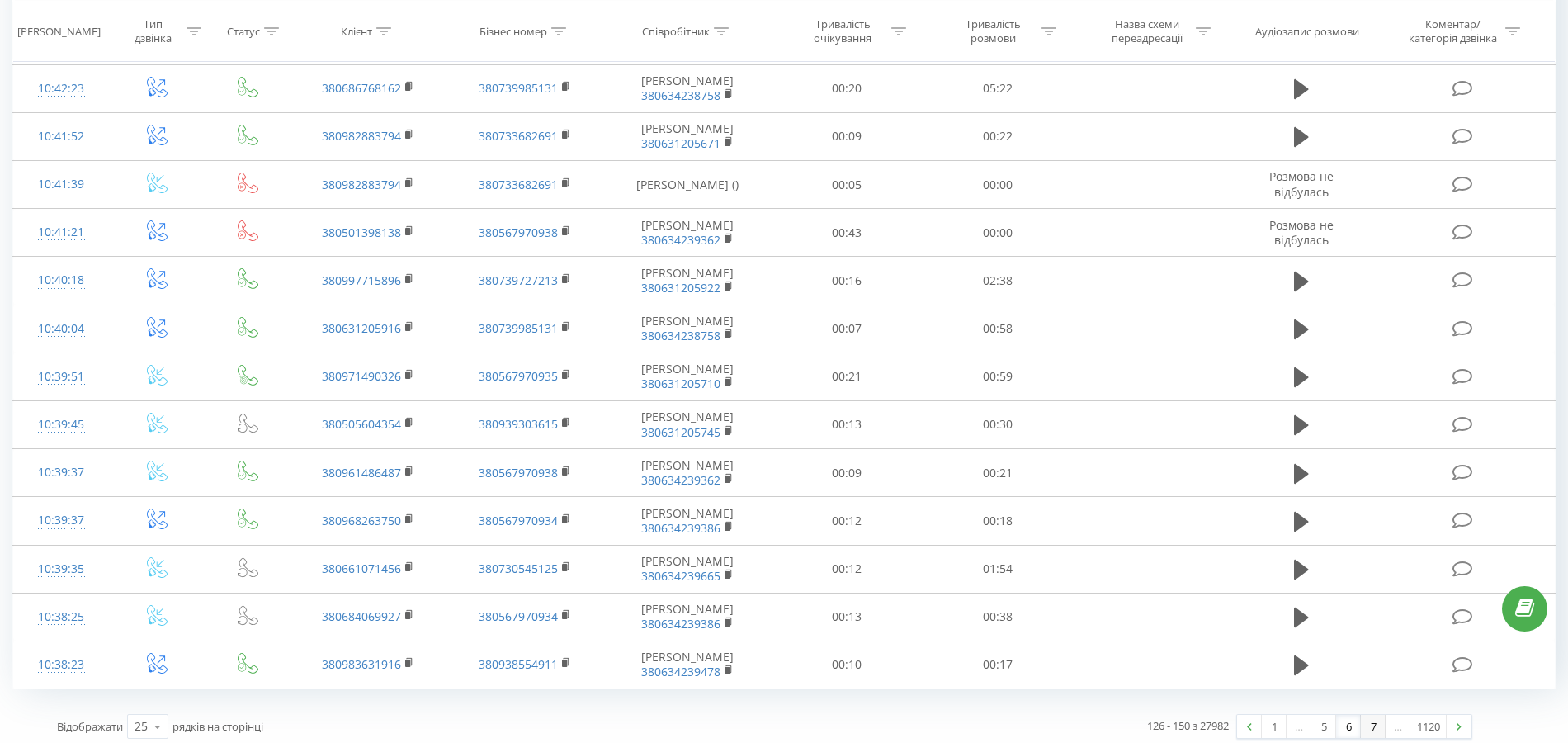
click at [1370, 718] on link "7" at bounding box center [1373, 726] width 25 height 23
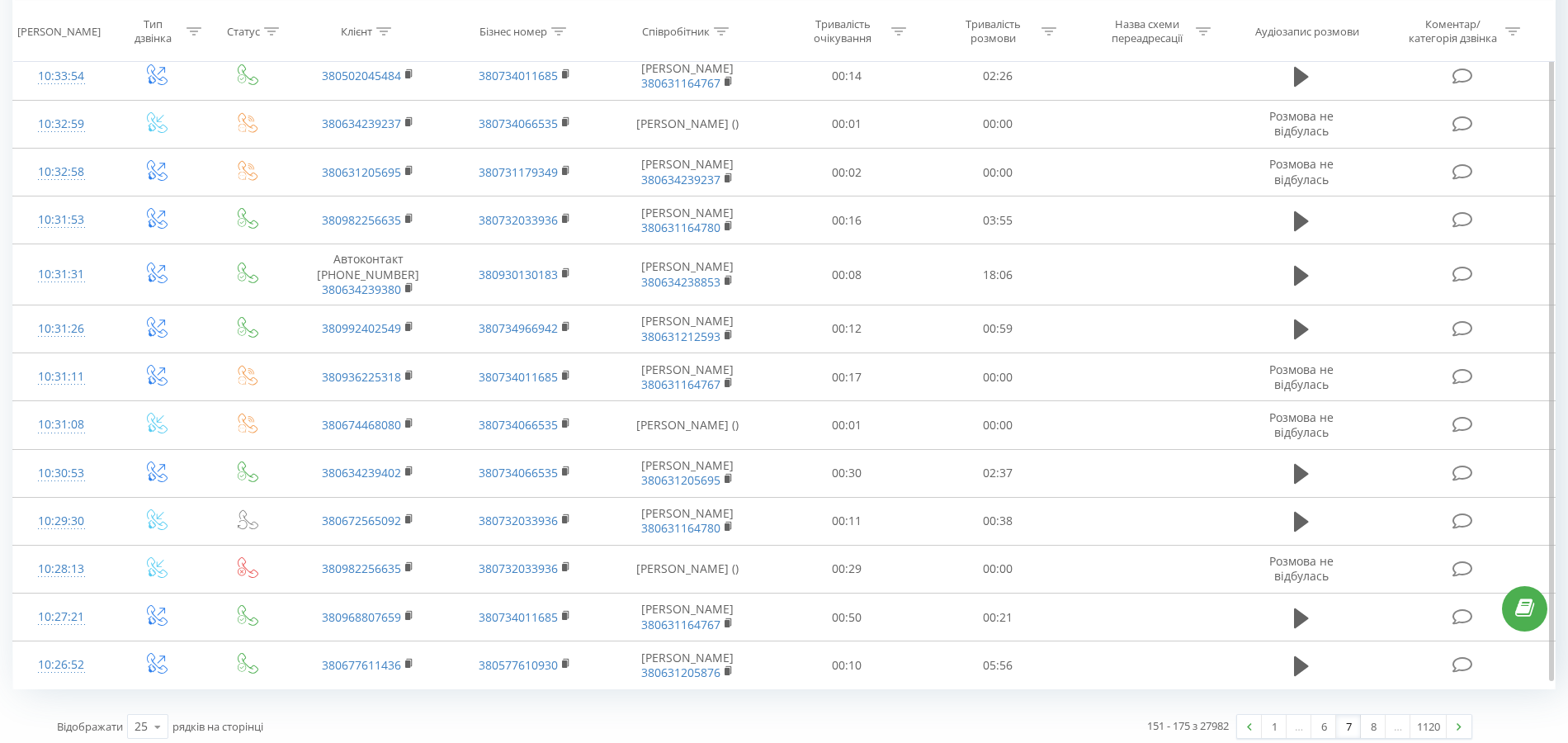
scroll to position [771, 0]
click at [1366, 715] on link "8" at bounding box center [1373, 726] width 25 height 23
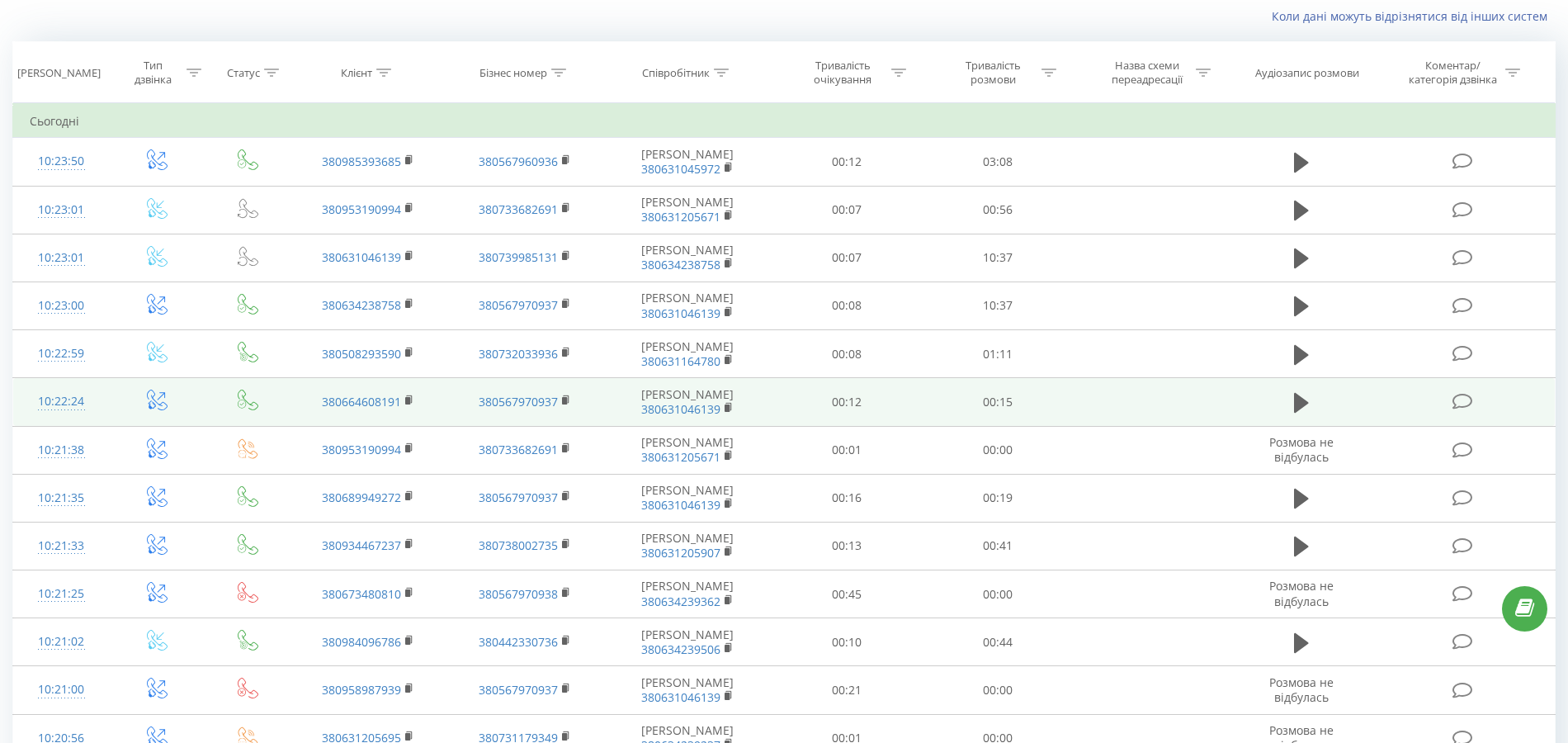
scroll to position [759, 0]
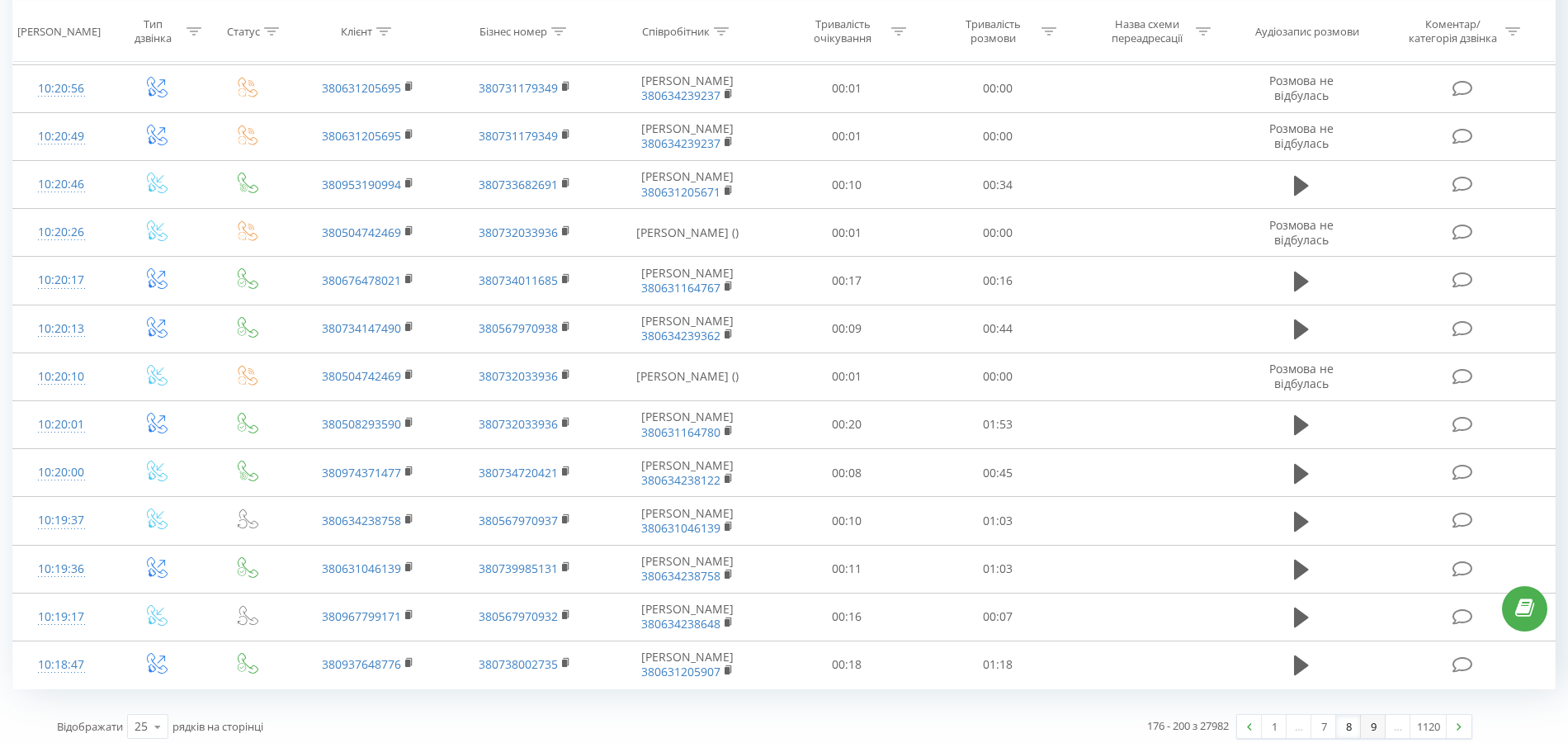
click at [1377, 724] on link "9" at bounding box center [1373, 726] width 25 height 23
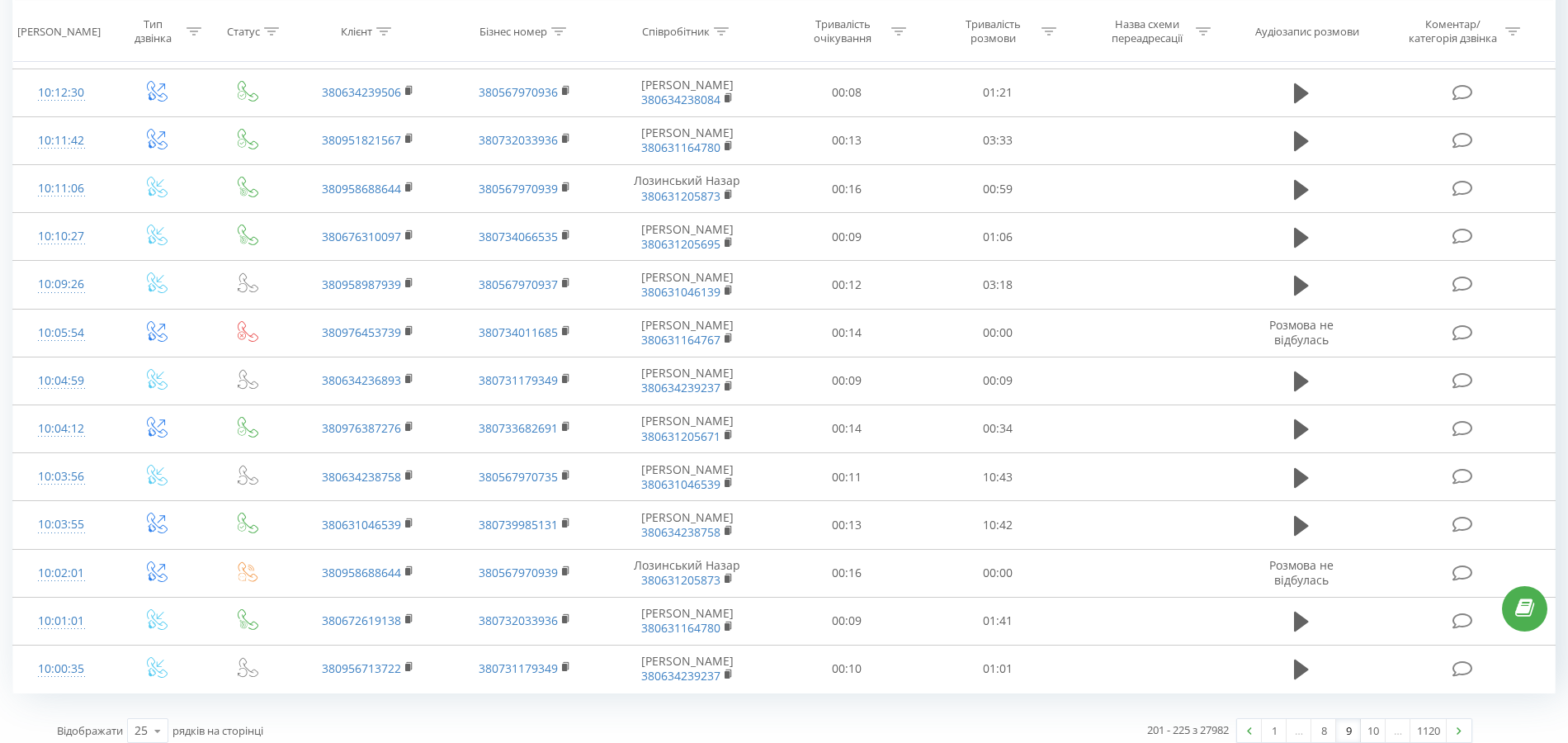
scroll to position [759, 0]
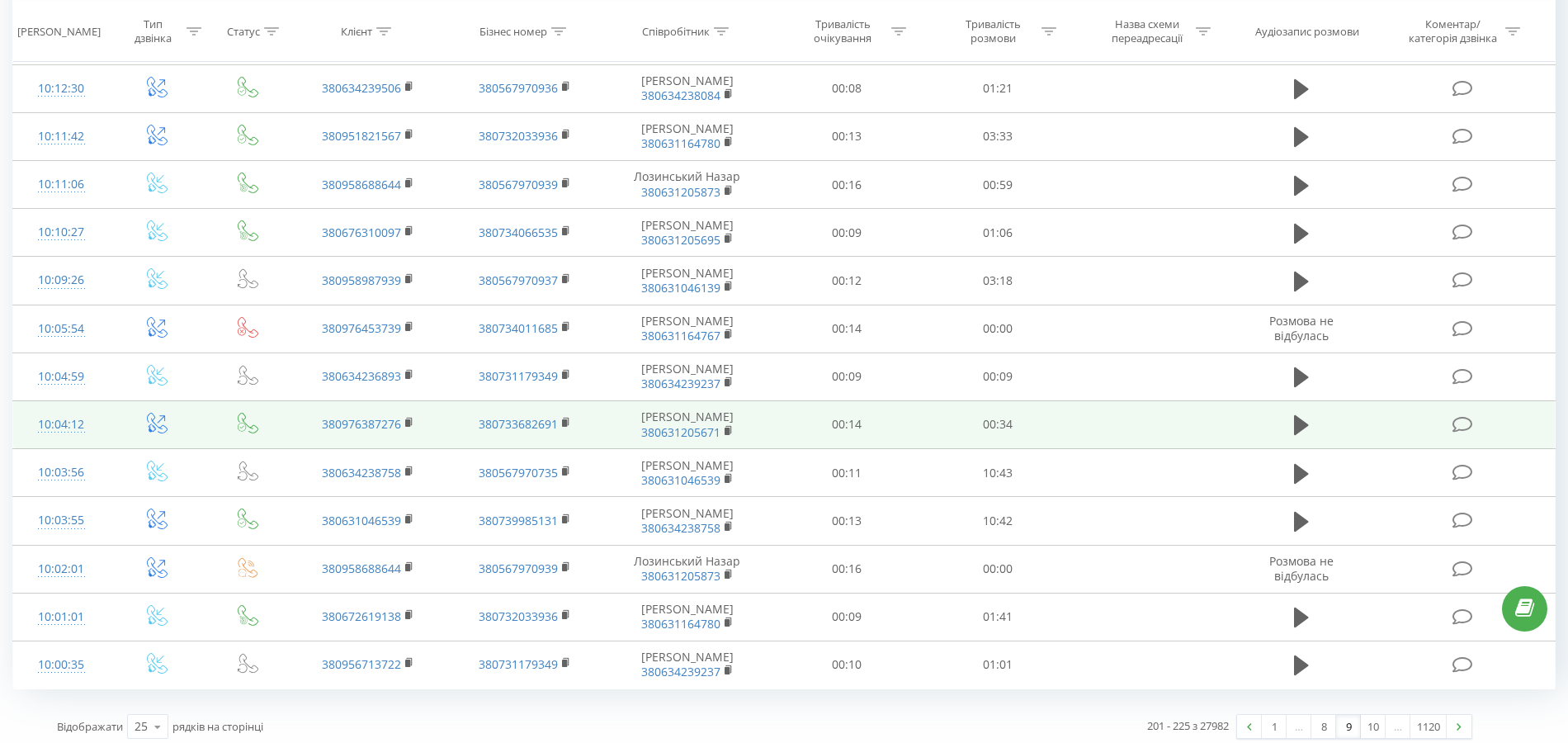
click at [71, 416] on div "10:04:12" at bounding box center [61, 425] width 63 height 32
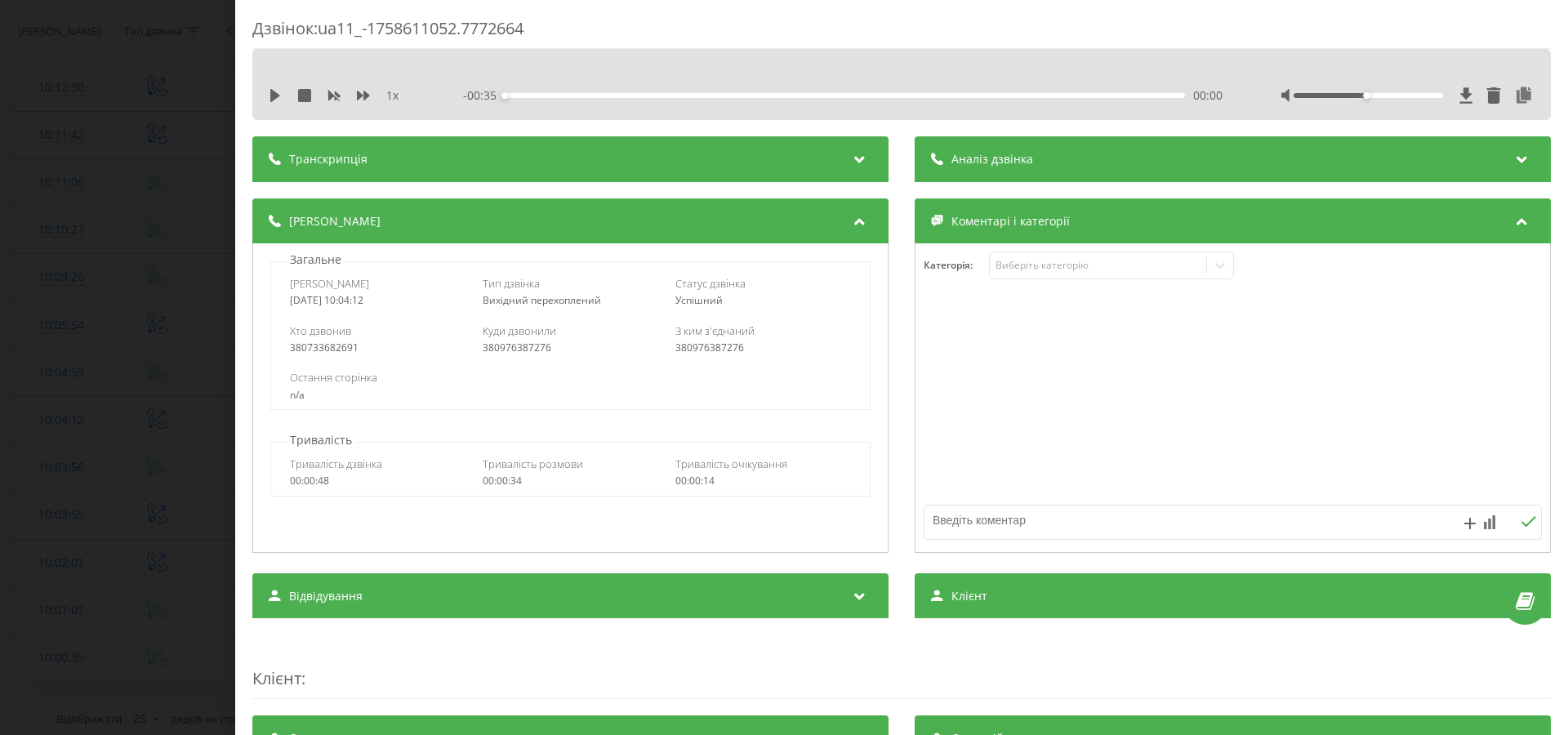
click at [534, 352] on div "380976387276" at bounding box center [570, 348] width 175 height 11
copy div "380976387276"
drag, startPoint x: 207, startPoint y: 253, endPoint x: 230, endPoint y: 231, distance: 31.8
click at [207, 253] on div "Дзвінок : ua11_-1758611052.7772664 1 x - 00:35 00:00 00:00 Транскрипція Для AI-…" at bounding box center [784, 368] width 1568 height 735
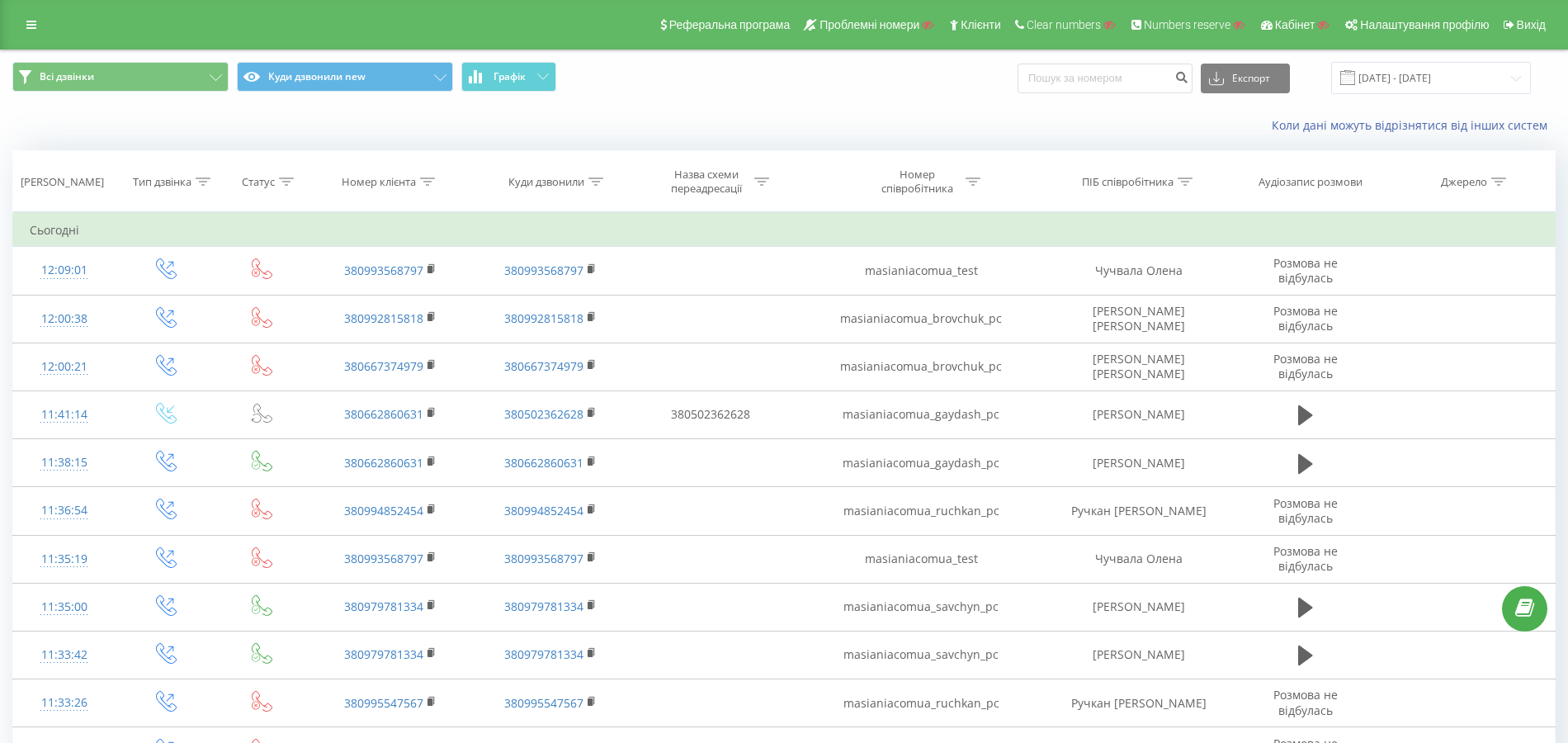
click at [977, 175] on div at bounding box center [973, 182] width 15 height 14
click at [934, 286] on input "text" at bounding box center [922, 300] width 145 height 29
type input "hr"
click at [936, 260] on div "Select an operator" at bounding box center [912, 262] width 117 height 13
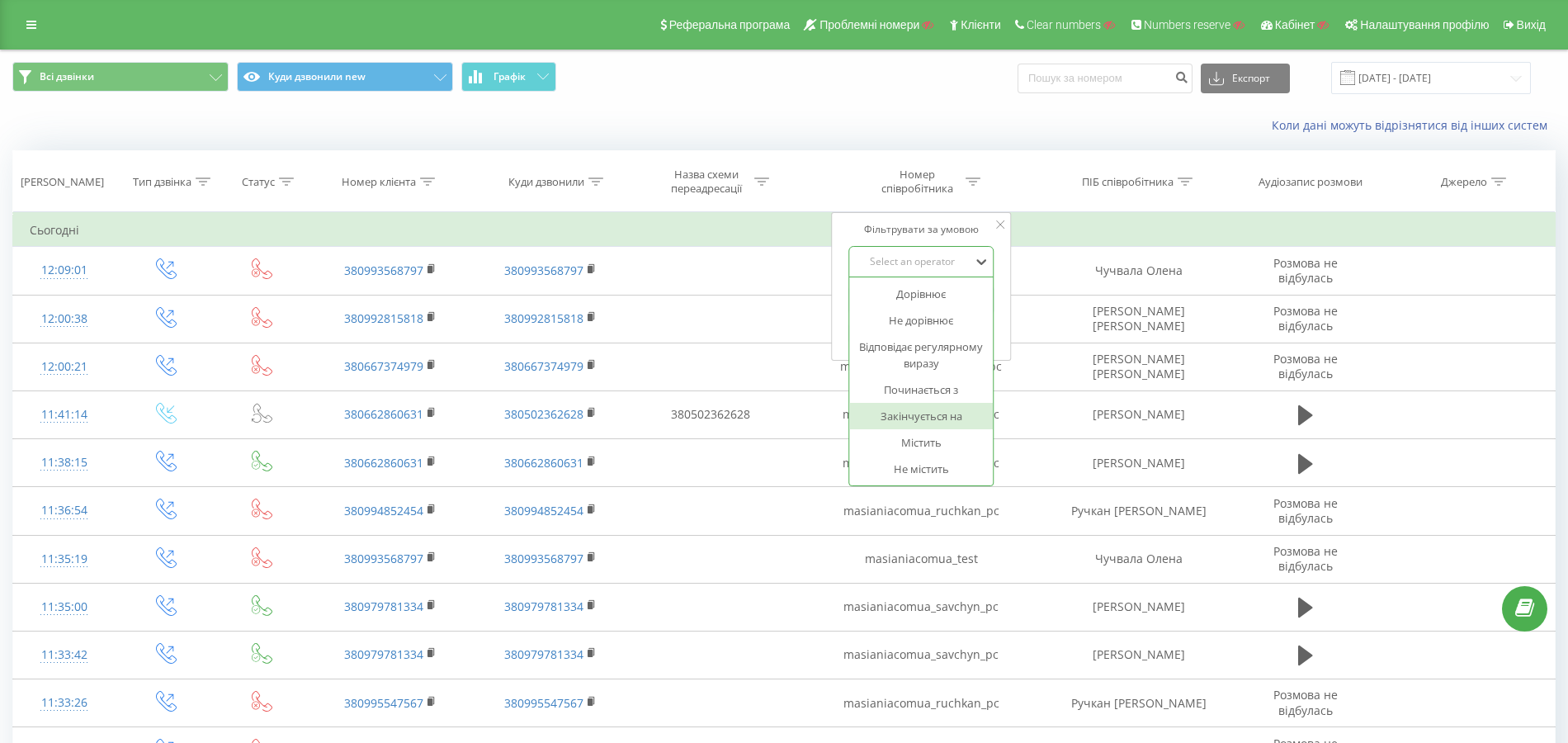
click at [936, 415] on div "Закінчується на" at bounding box center [922, 416] width 143 height 27
click at [952, 329] on span "OK" at bounding box center [956, 332] width 46 height 26
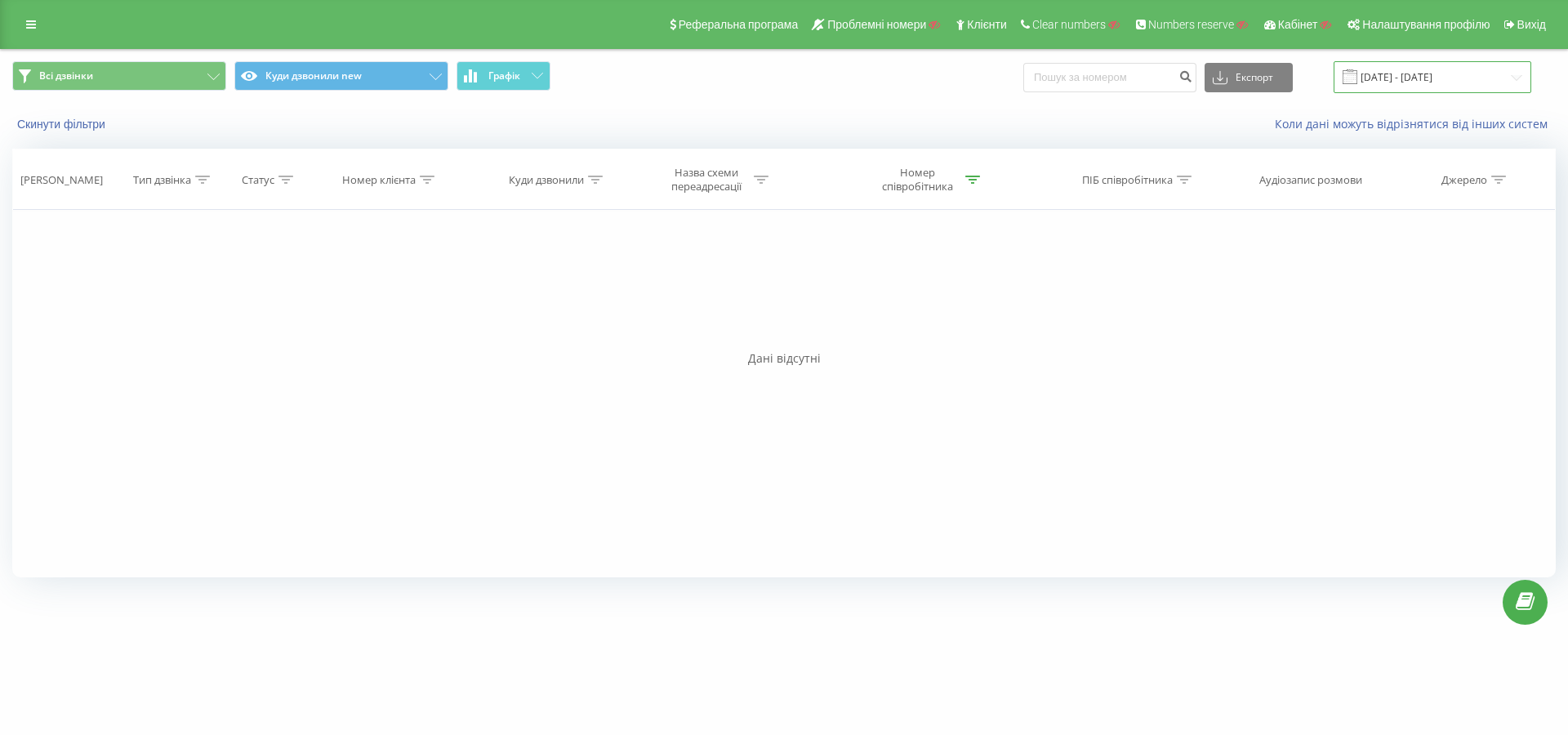
click at [1411, 66] on input "[DATE] - [DATE]" at bounding box center [1432, 77] width 198 height 32
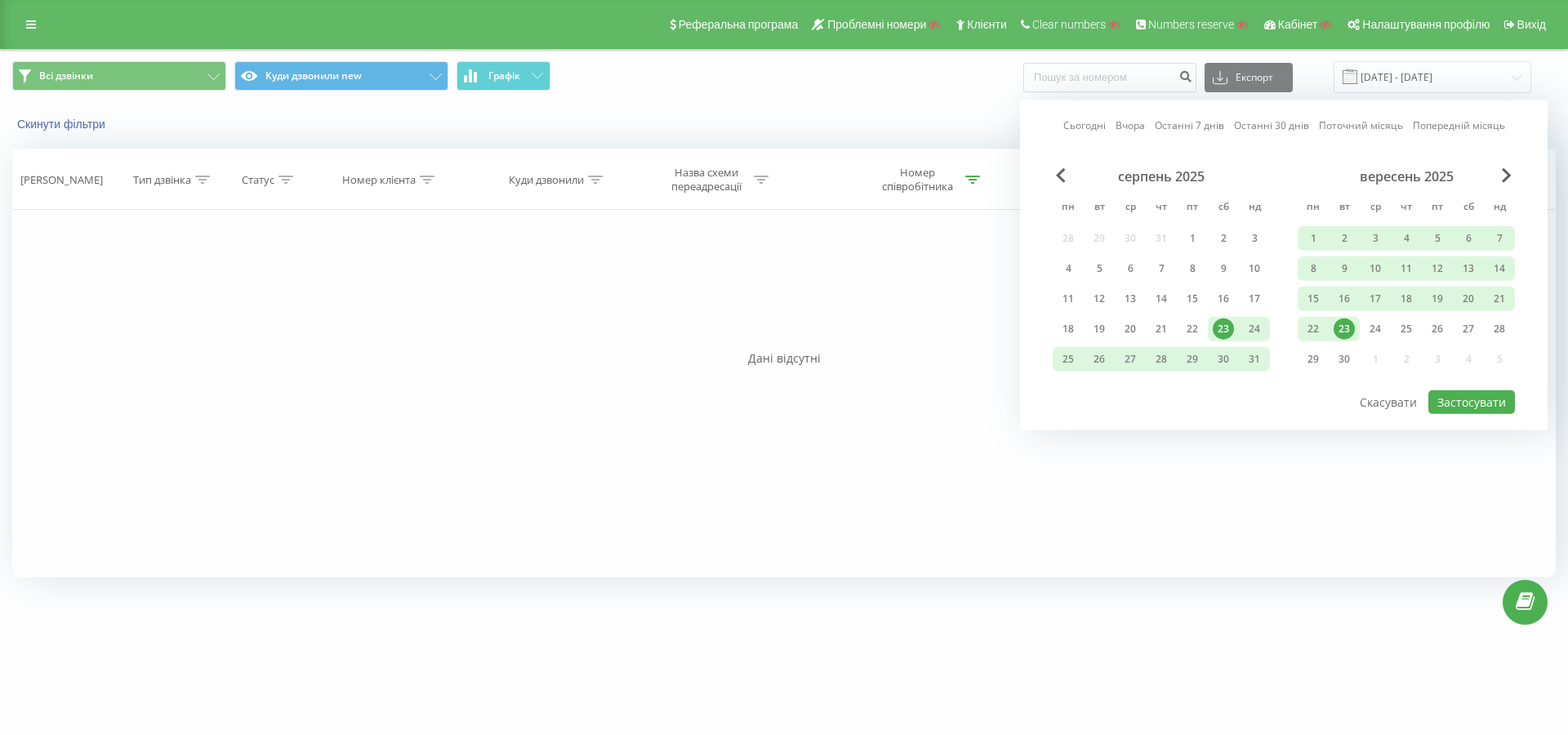
click at [1268, 126] on link "Останні 30 днів" at bounding box center [1272, 125] width 75 height 16
click at [1447, 404] on button "Застосувати" at bounding box center [1472, 402] width 87 height 24
type input "25.08.2025 - 23.09.2025"
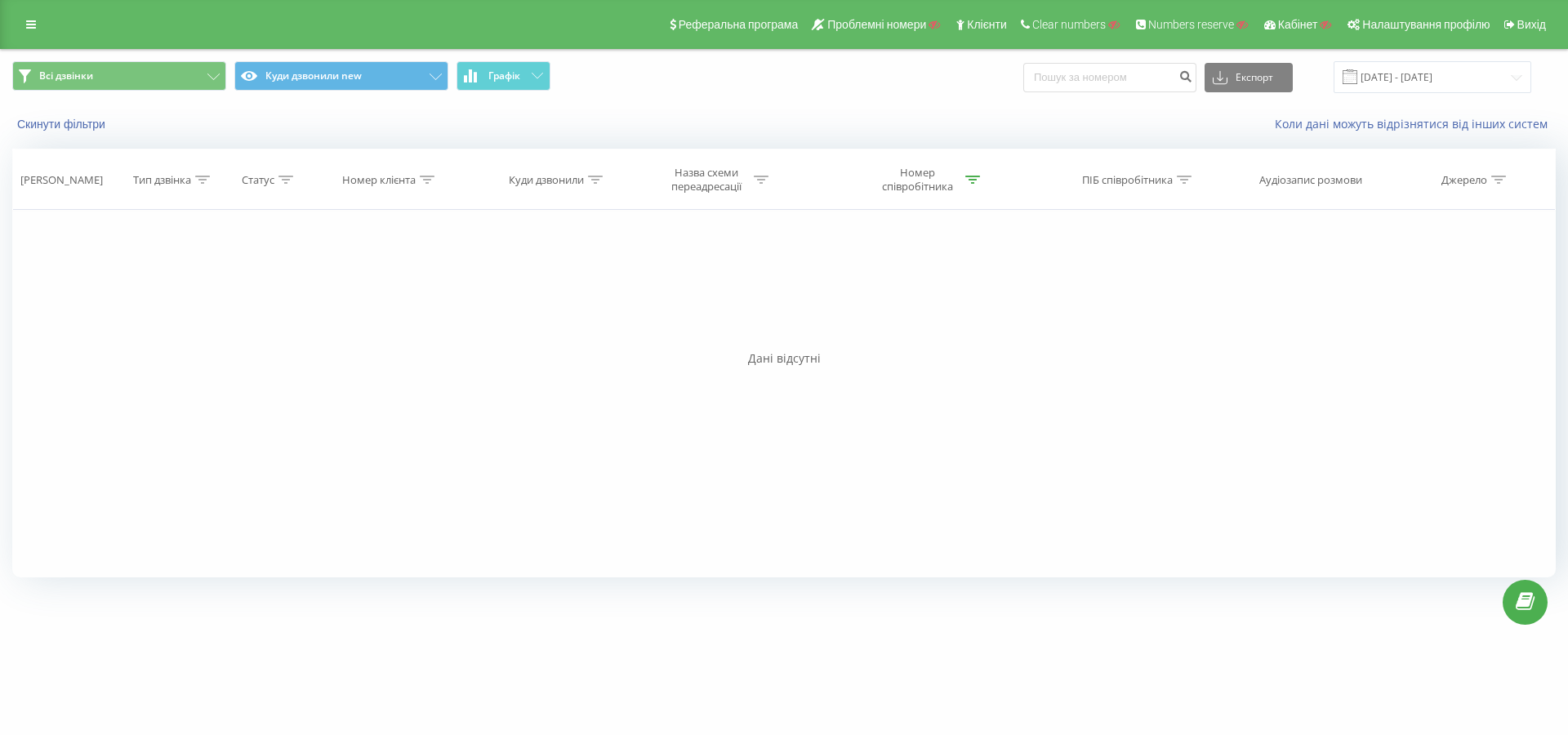
drag, startPoint x: 969, startPoint y: 180, endPoint x: 967, endPoint y: 189, distance: 9.2
click at [969, 180] on icon at bounding box center [973, 180] width 15 height 8
click at [921, 291] on input "hr" at bounding box center [922, 297] width 144 height 29
paste input "masianiacomua_hr,"
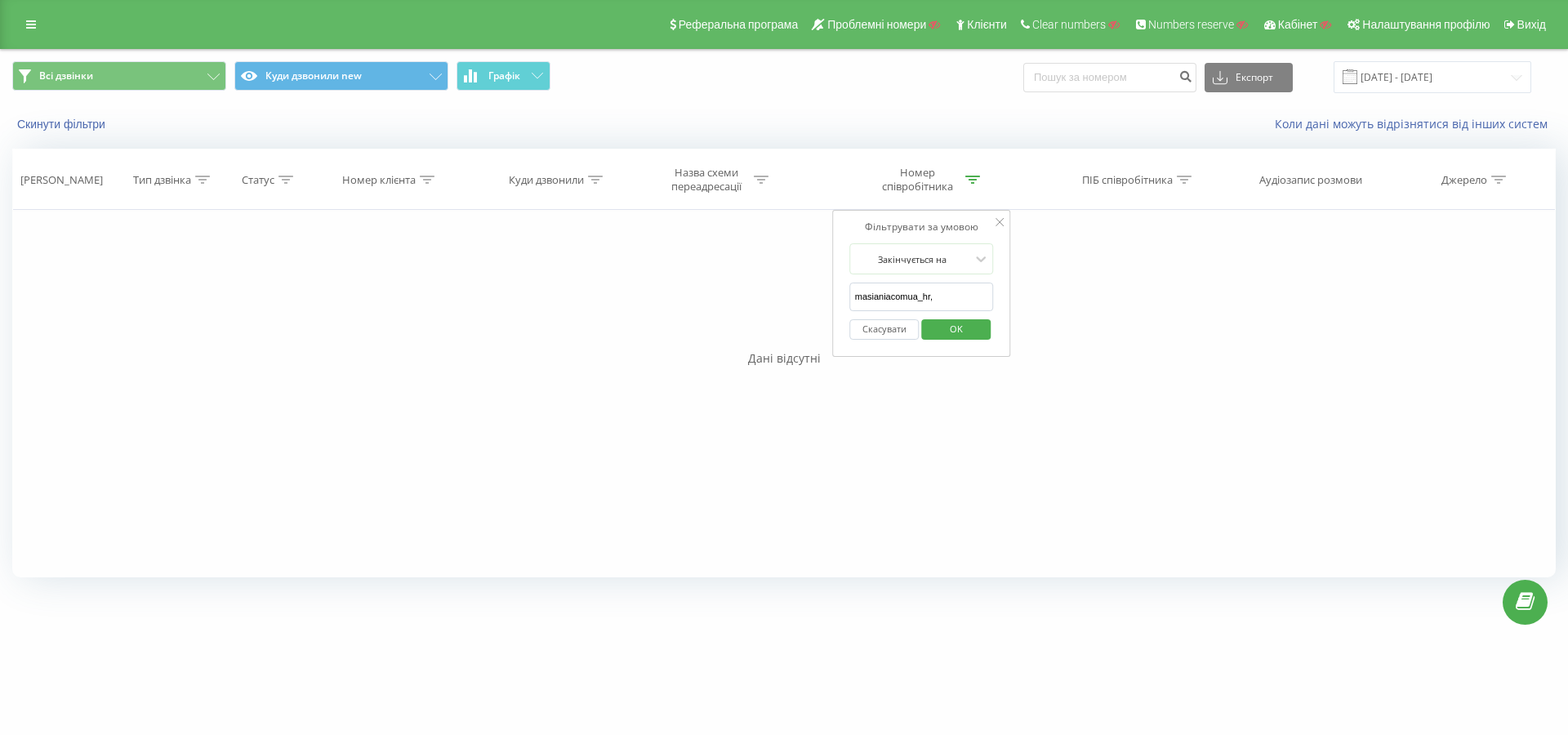
click at [958, 323] on span "OK" at bounding box center [956, 328] width 46 height 25
click at [975, 180] on icon at bounding box center [973, 180] width 15 height 8
click at [948, 290] on input "masianiacomua_hr," at bounding box center [922, 297] width 144 height 29
type input "masianiacomua_hr"
click at [932, 225] on div "Фільтрувати за умовою" at bounding box center [922, 227] width 144 height 16
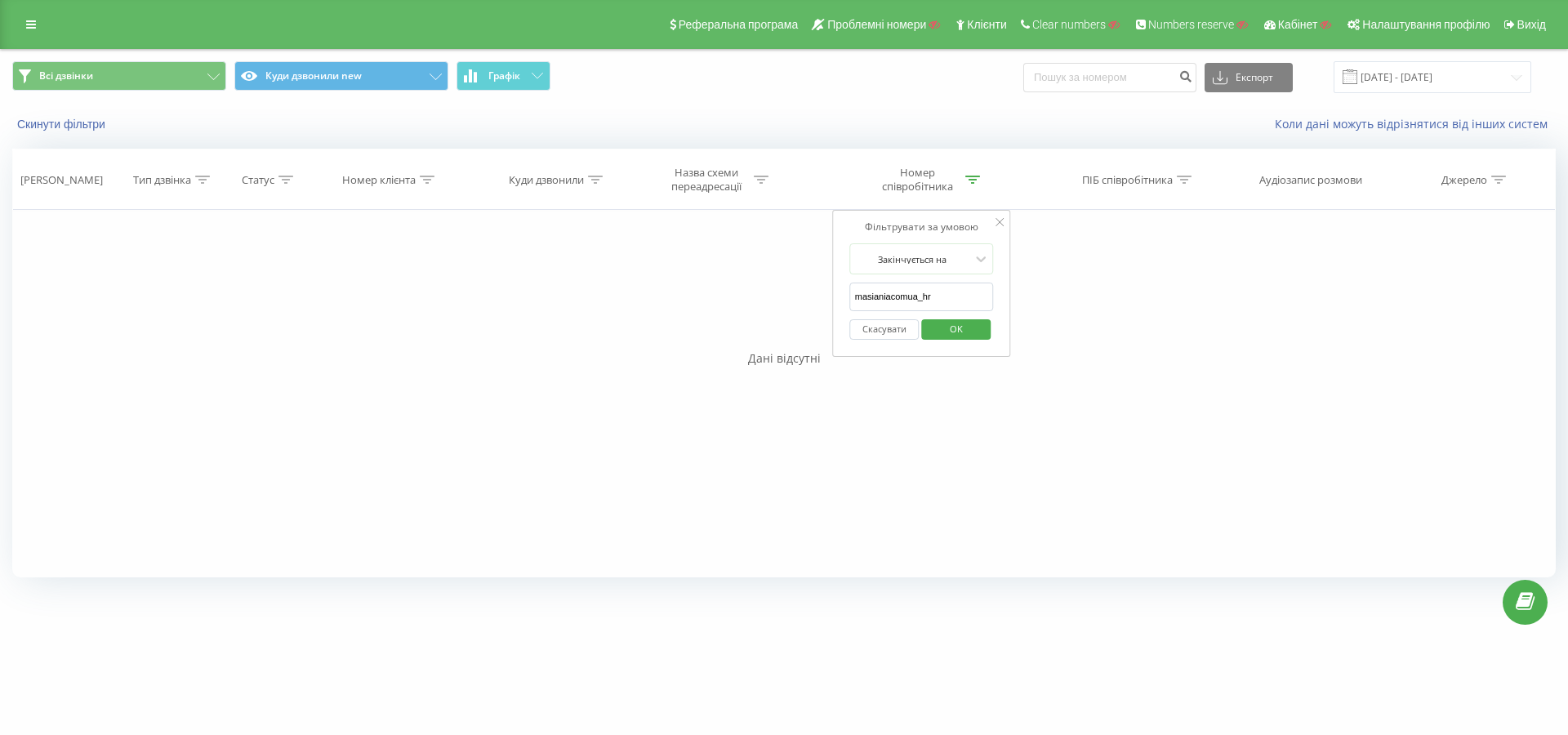
click at [969, 326] on span "OK" at bounding box center [956, 328] width 46 height 25
click at [1397, 80] on input "25.08.2025 - 23.09.2025" at bounding box center [1432, 77] width 198 height 32
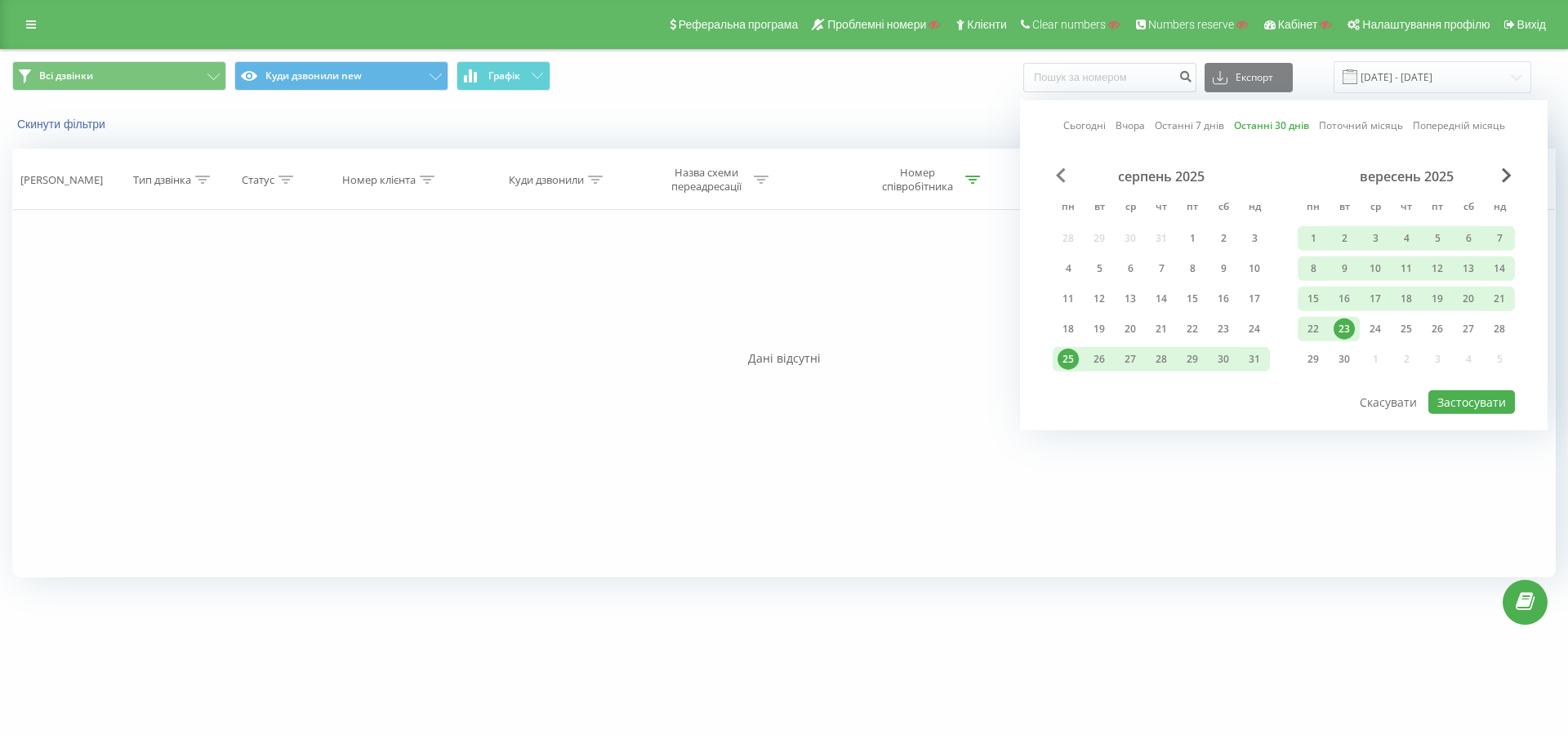
click at [1060, 175] on span "Previous Month" at bounding box center [1060, 176] width 10 height 15
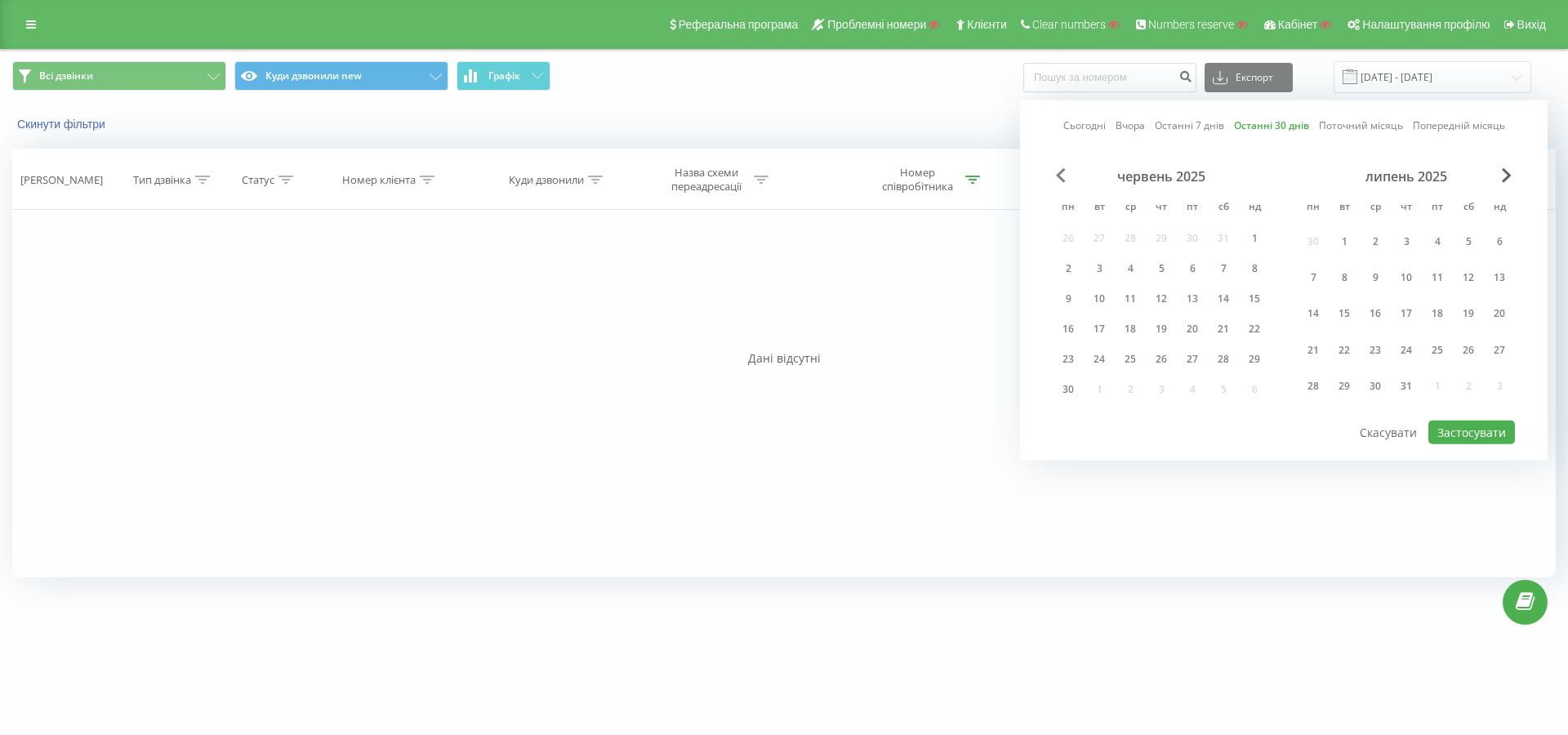
click at [1060, 175] on span "Previous Month" at bounding box center [1060, 176] width 10 height 15
click at [1222, 239] on div "1" at bounding box center [1224, 241] width 21 height 21
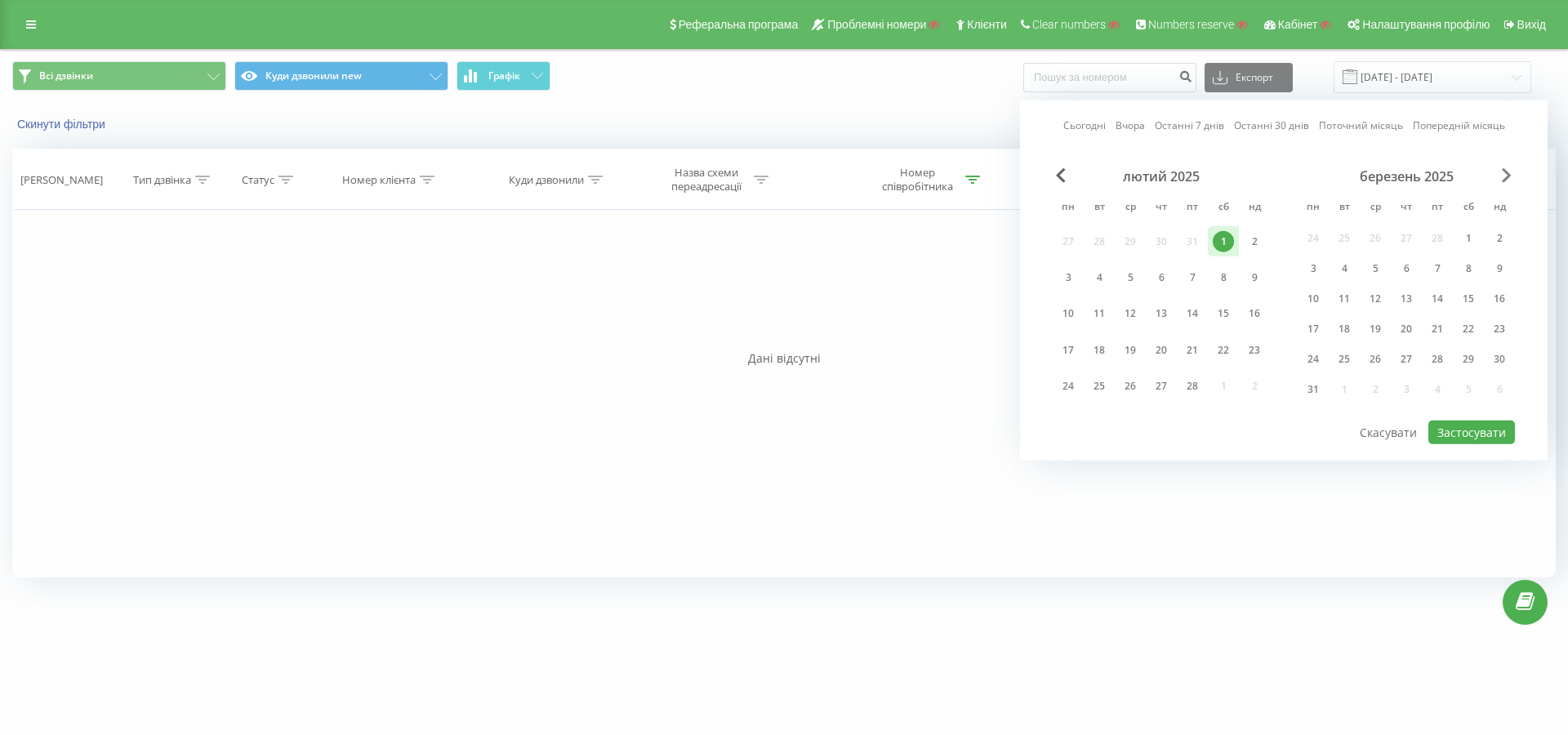
click at [1511, 175] on span "Next Month" at bounding box center [1506, 176] width 10 height 15
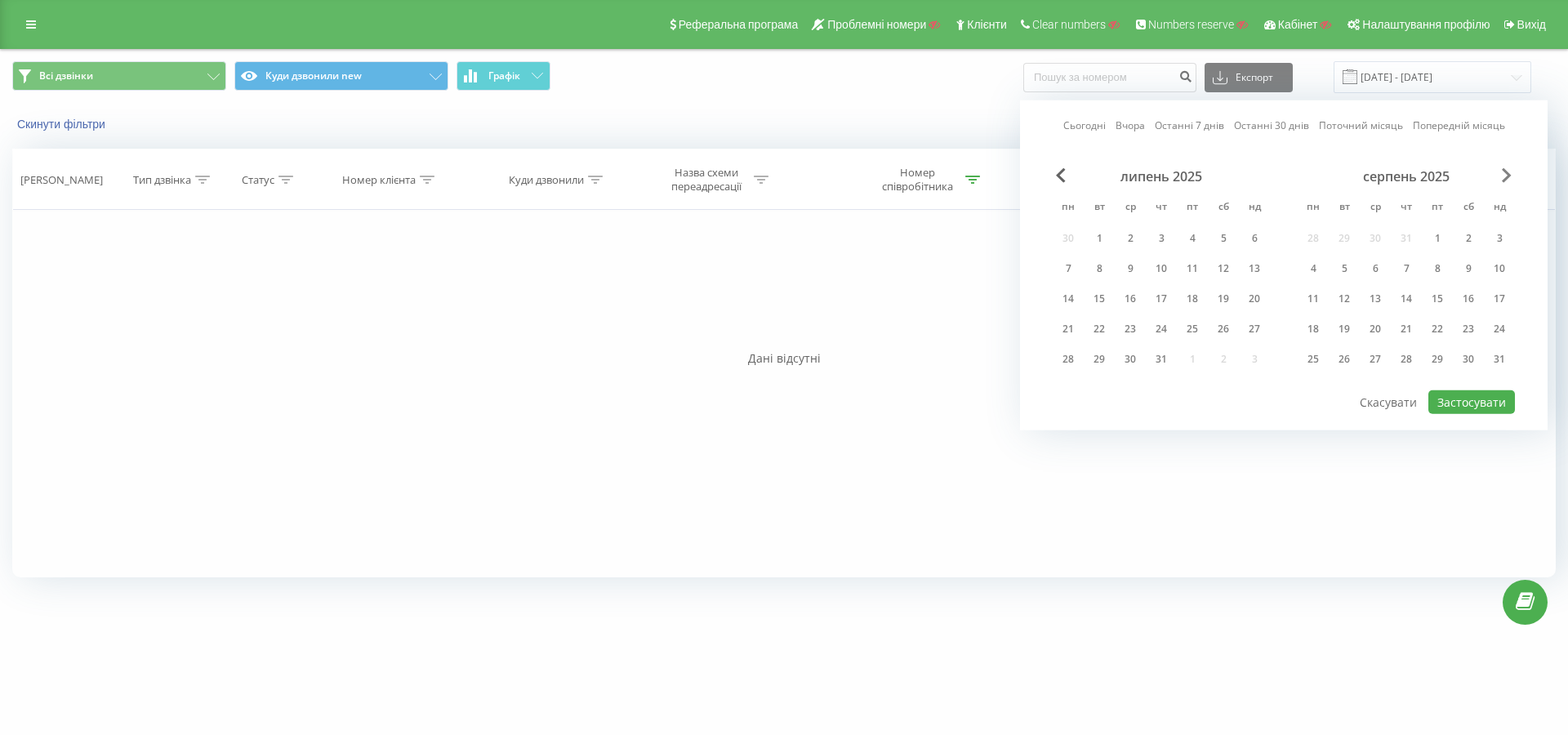
click at [1511, 175] on span "Next Month" at bounding box center [1506, 176] width 10 height 15
click at [1433, 353] on div "28" at bounding box center [1438, 359] width 21 height 21
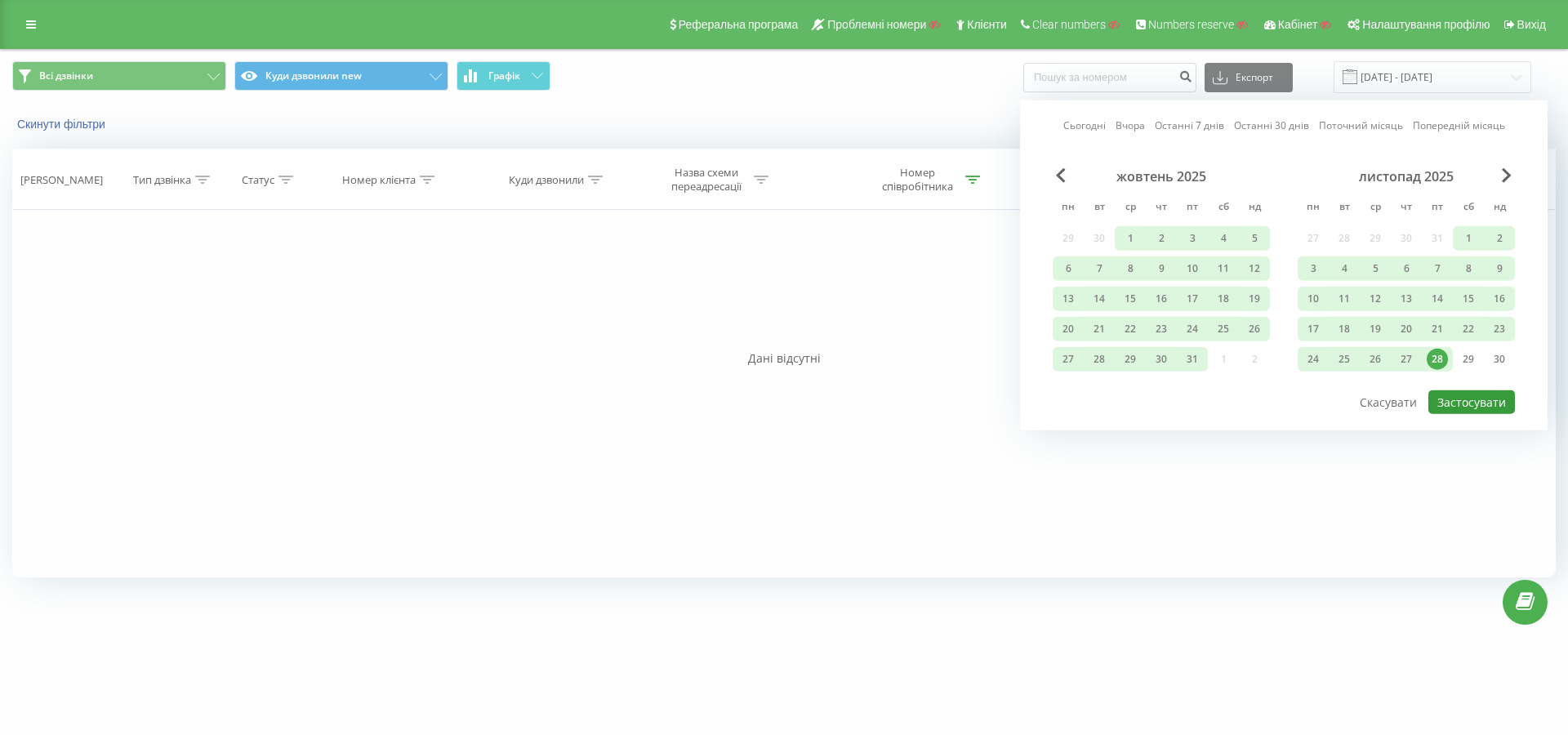
click at [1471, 408] on button "Застосувати" at bounding box center [1472, 402] width 87 height 24
type input "01.02.2025 - 28.11.2025"
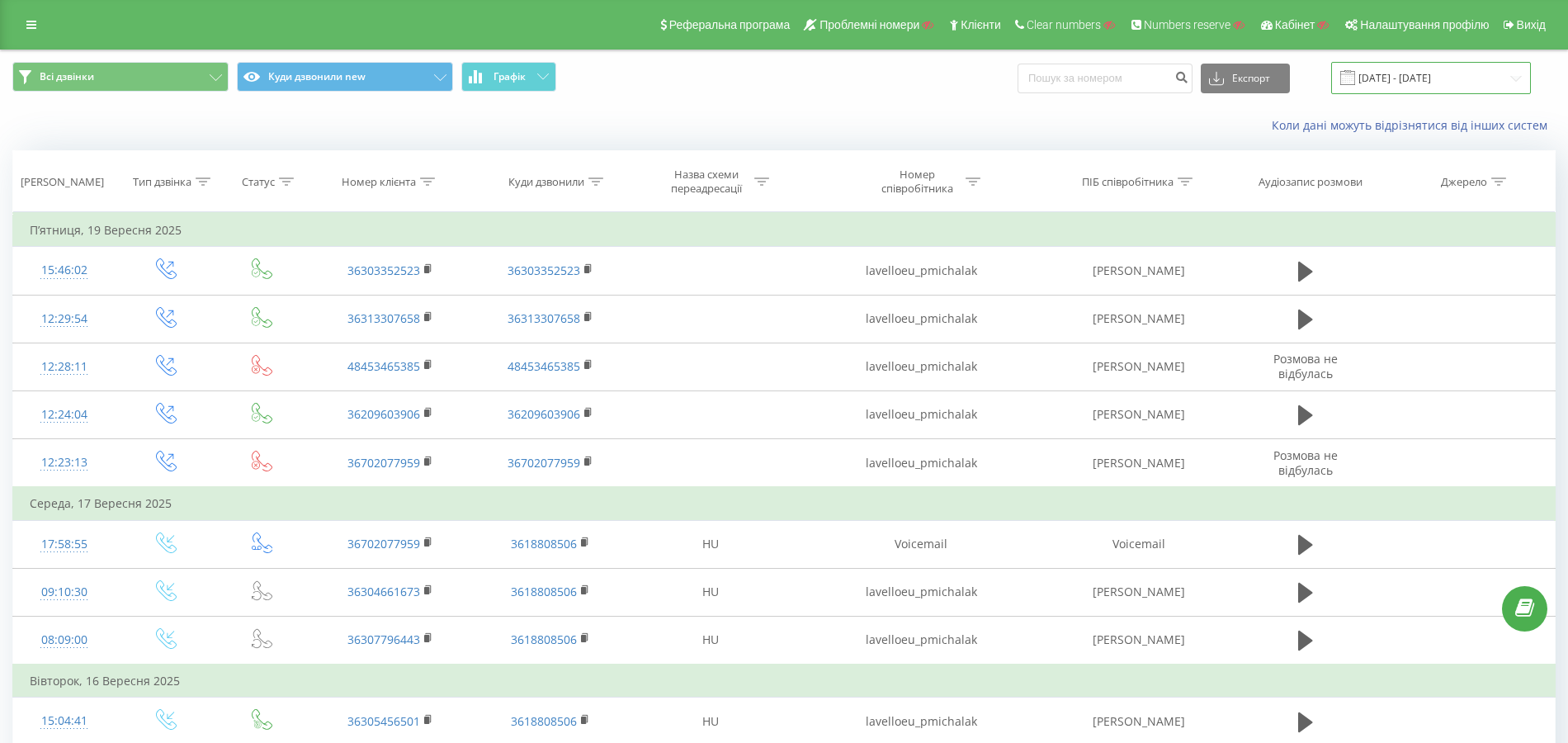
click at [1384, 71] on input "19.08.2025 - 19.09.2025" at bounding box center [1430, 78] width 200 height 32
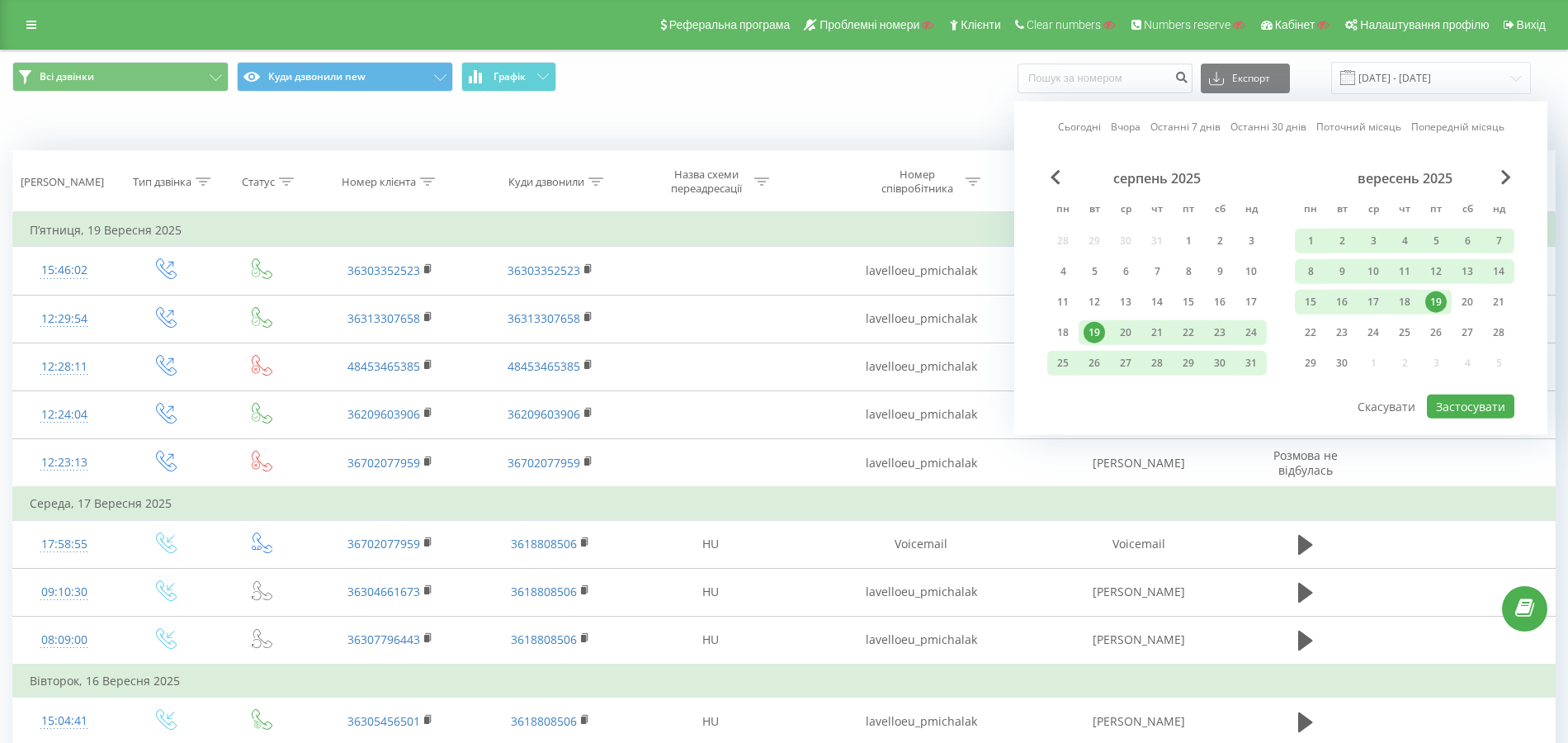
click at [1170, 129] on link "Останні 7 днів" at bounding box center [1185, 126] width 70 height 16
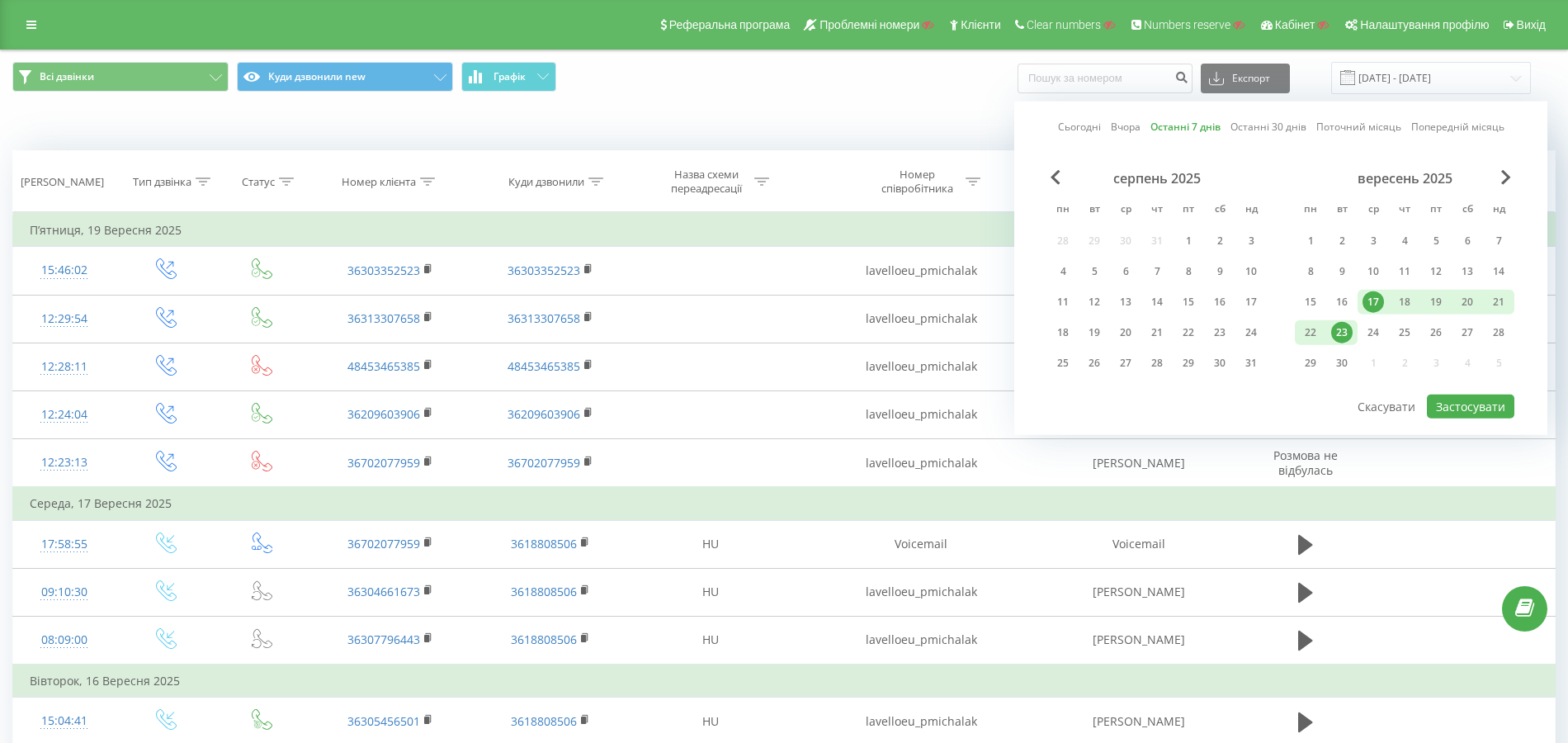
click at [1441, 389] on div "серпень 2025 пн вт ср чт пт сб нд 28 29 30 31 1 2 3 4 5 6 7 8 9 10 11 12 13 14 …" at bounding box center [1281, 281] width 467 height 223
click at [1458, 398] on button "Застосувати" at bounding box center [1471, 406] width 88 height 24
type input "17.09.2025 - 23.09.2025"
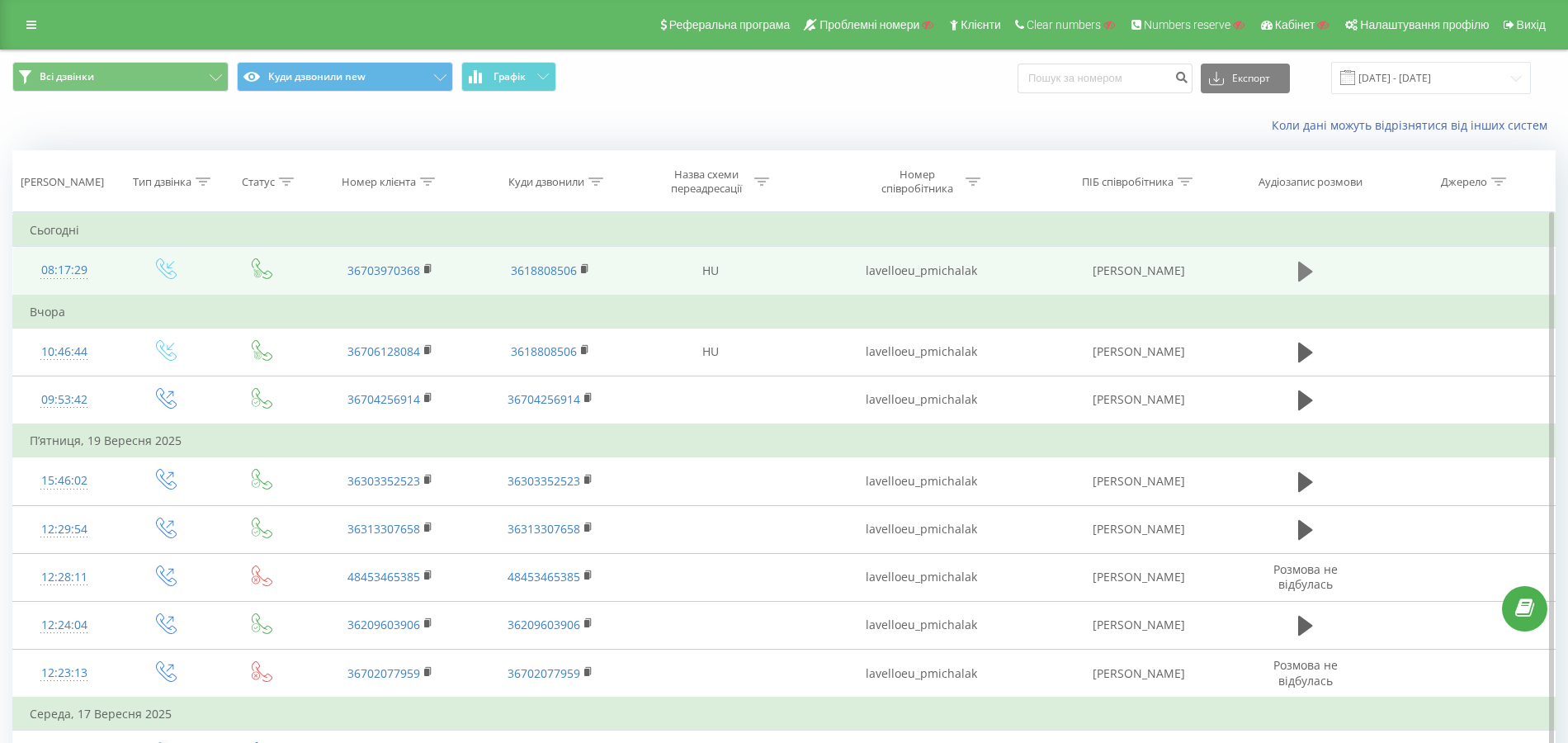
click at [1296, 275] on button at bounding box center [1305, 272] width 25 height 25
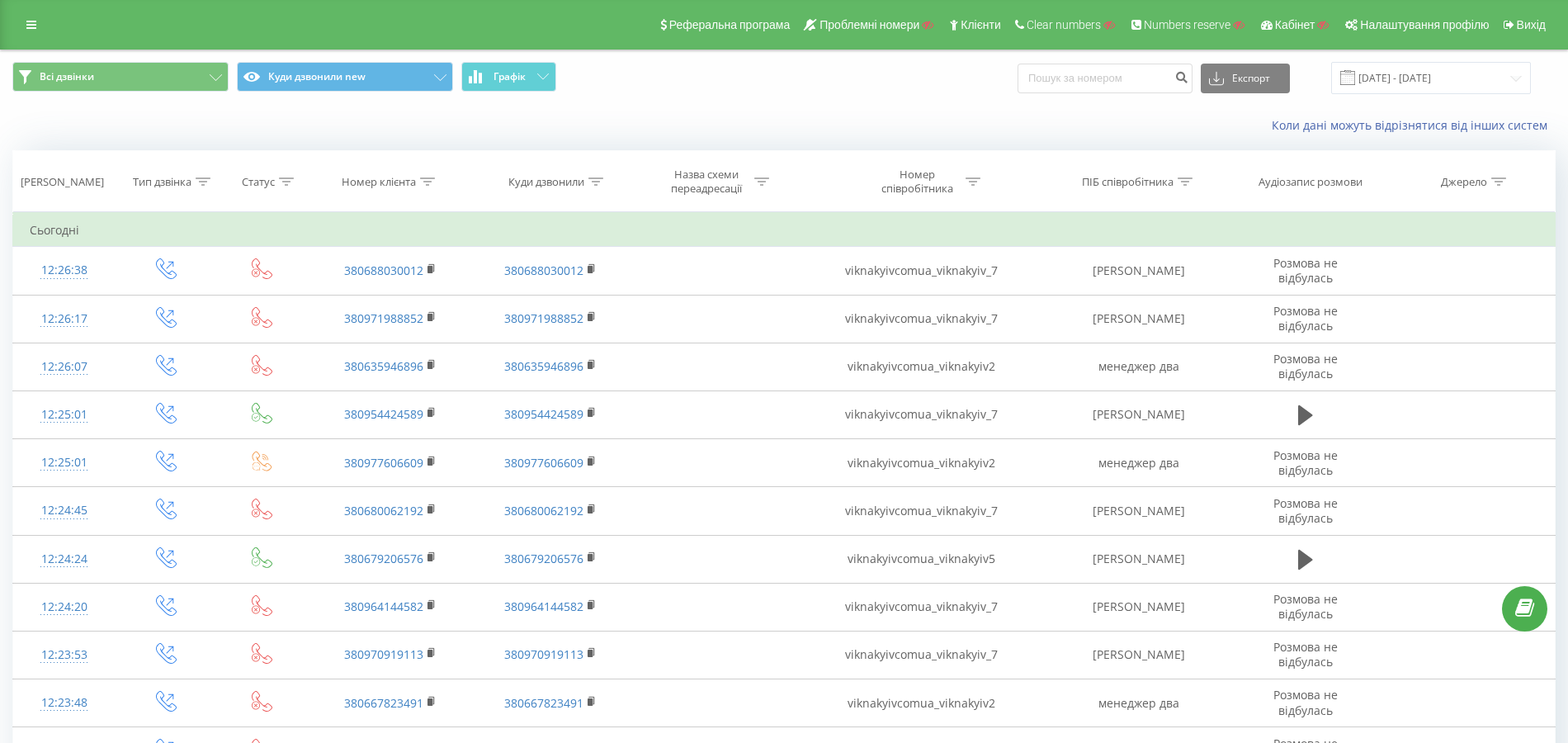
drag, startPoint x: 980, startPoint y: 182, endPoint x: 969, endPoint y: 191, distance: 14.2
click at [980, 181] on div "Номер співробітника" at bounding box center [922, 182] width 256 height 28
click at [898, 295] on input "text" at bounding box center [922, 300] width 145 height 29
paste input "viknakyivcomua_viknakyiv2"
type input "viknakyivcomua_viknakyiv2"
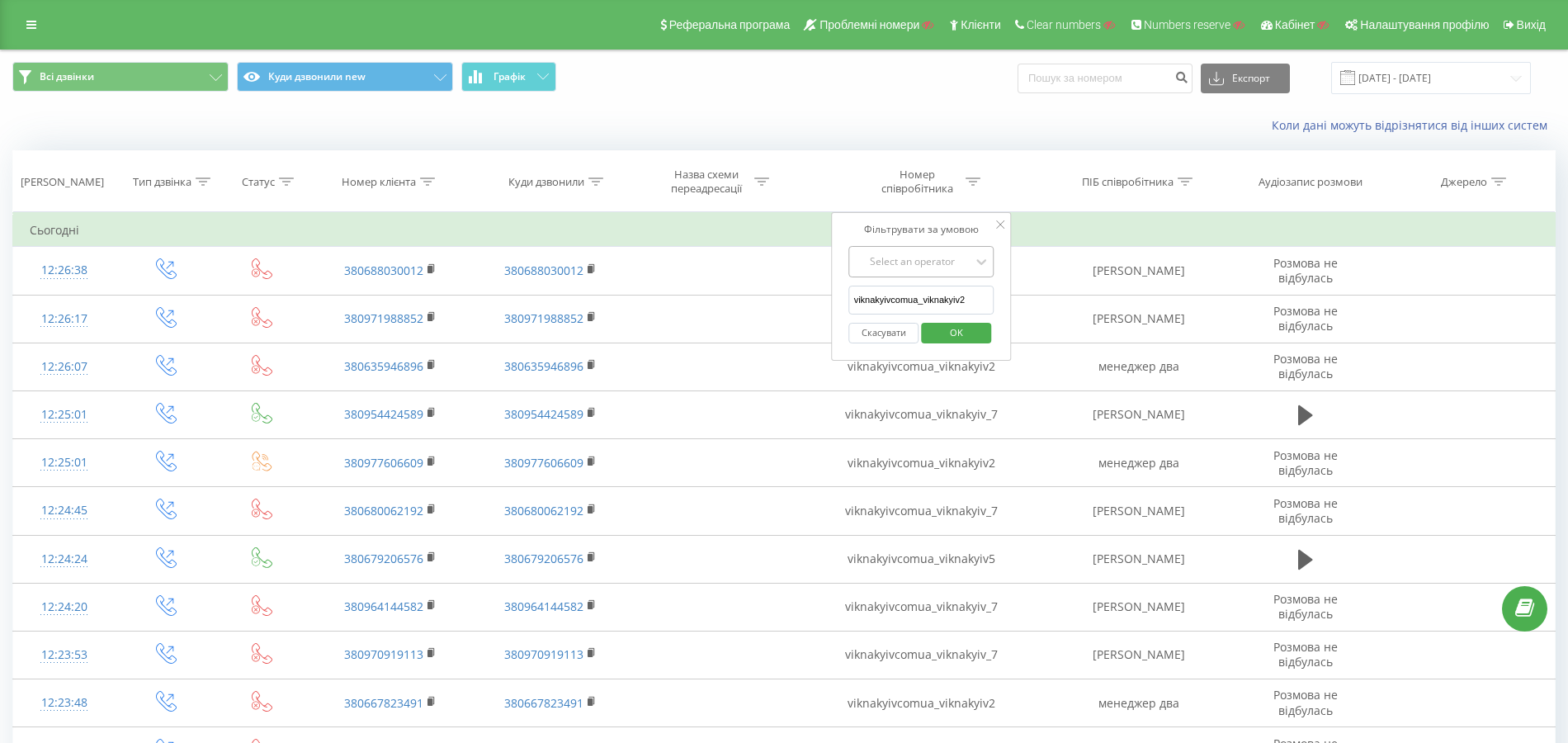
click at [912, 258] on div "Select an operator" at bounding box center [912, 262] width 117 height 13
click at [922, 440] on div "Містить" at bounding box center [922, 443] width 143 height 27
click at [941, 325] on span "OK" at bounding box center [956, 332] width 46 height 26
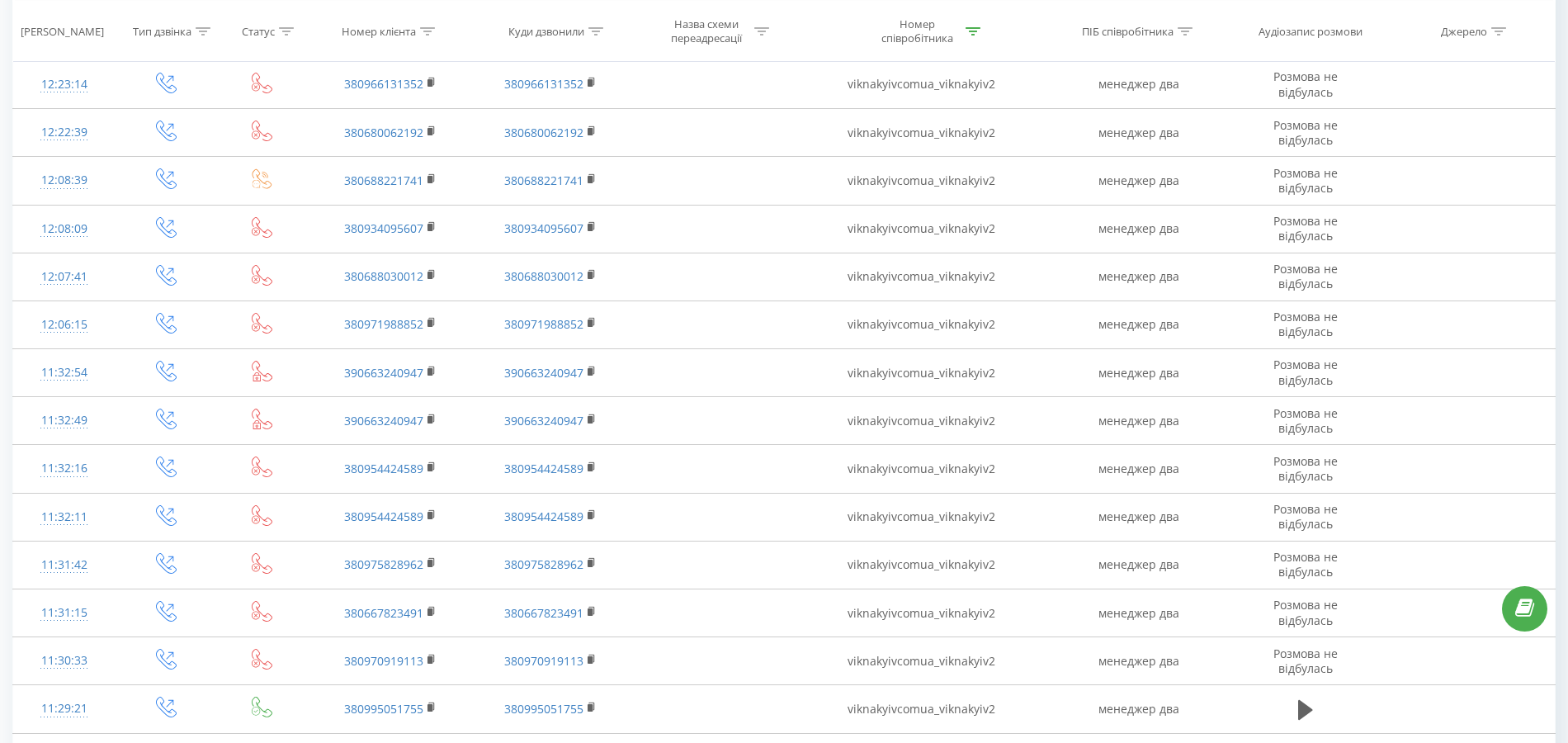
scroll to position [440, 0]
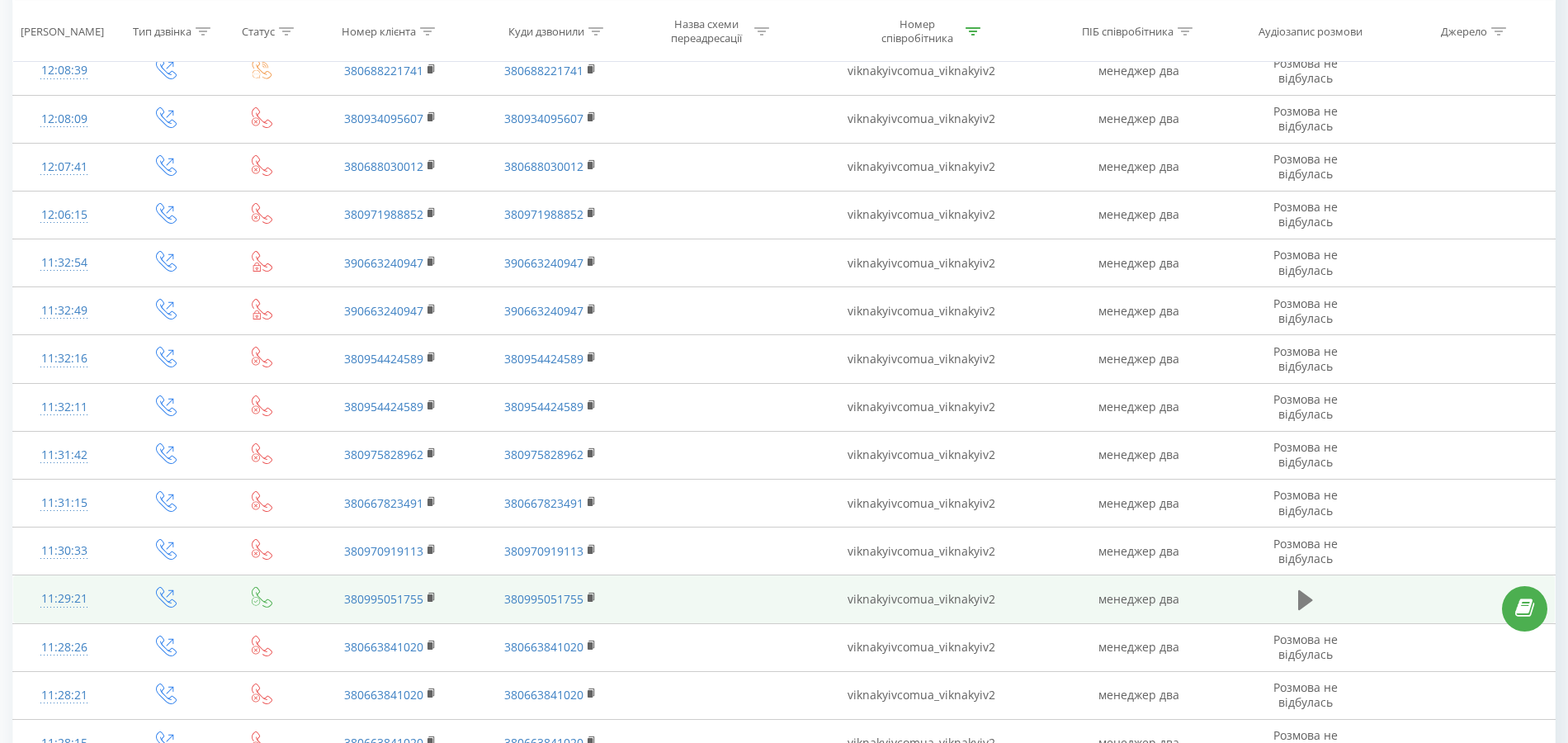
click at [1302, 589] on icon at bounding box center [1305, 600] width 15 height 23
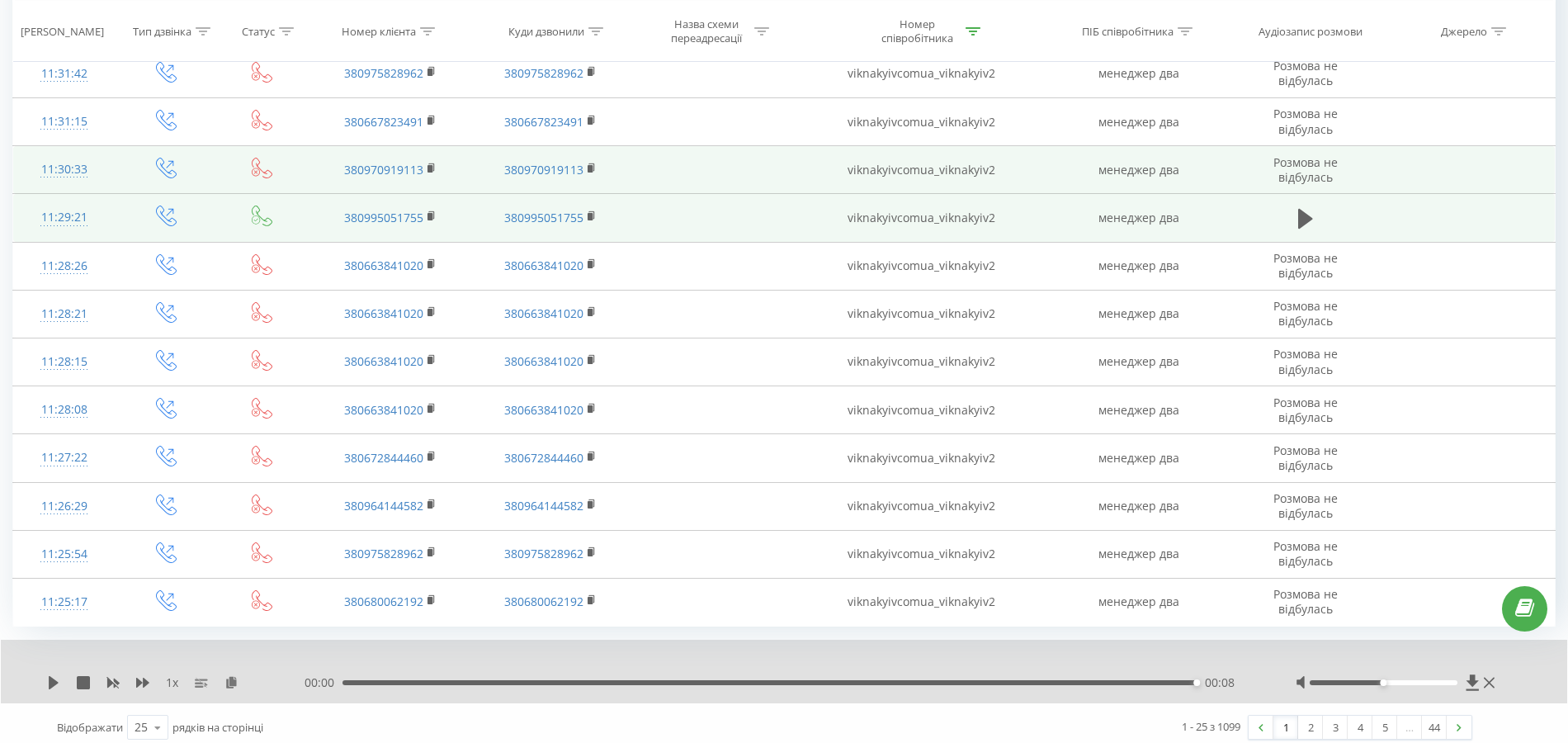
scroll to position [823, 0]
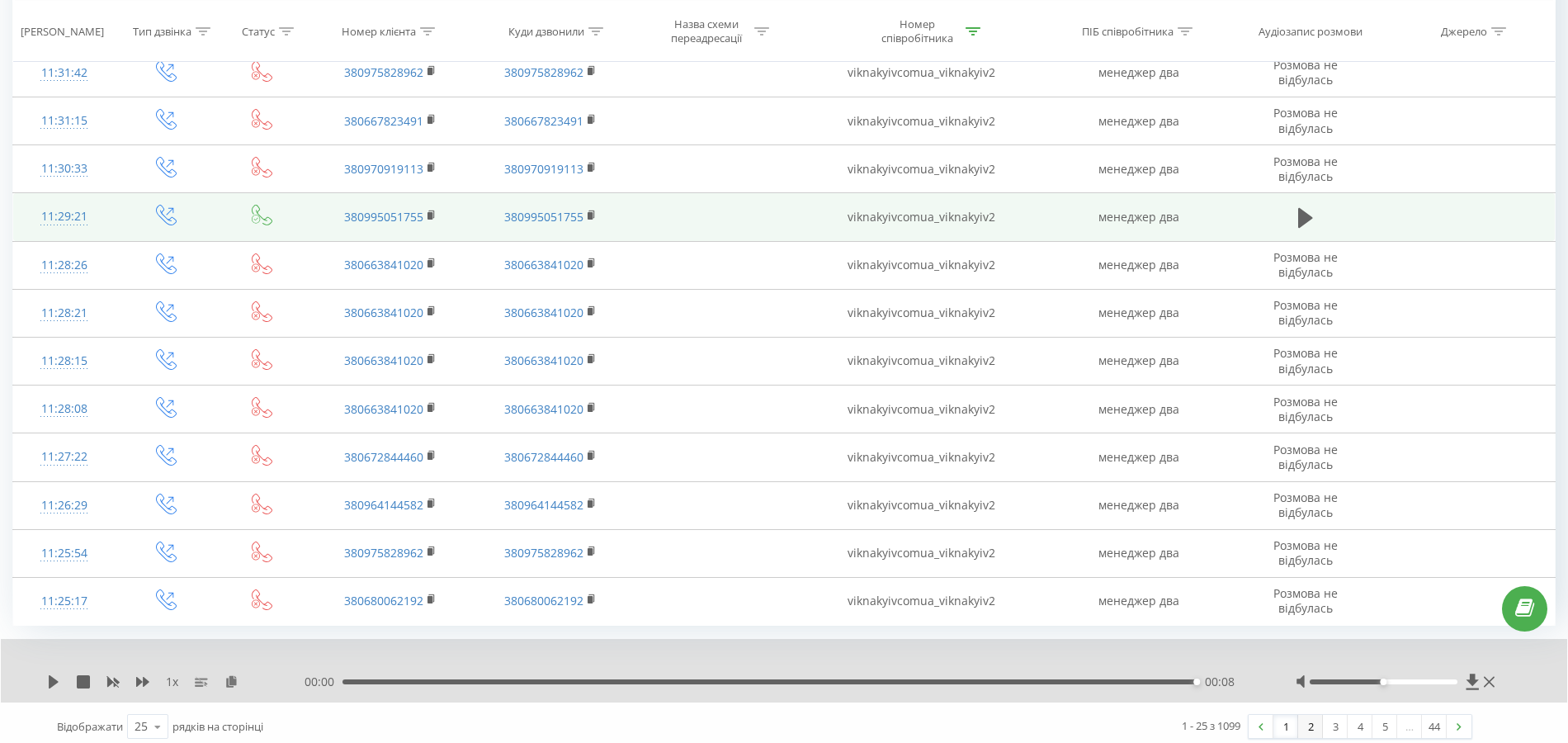
click at [1300, 715] on link "2" at bounding box center [1310, 726] width 25 height 23
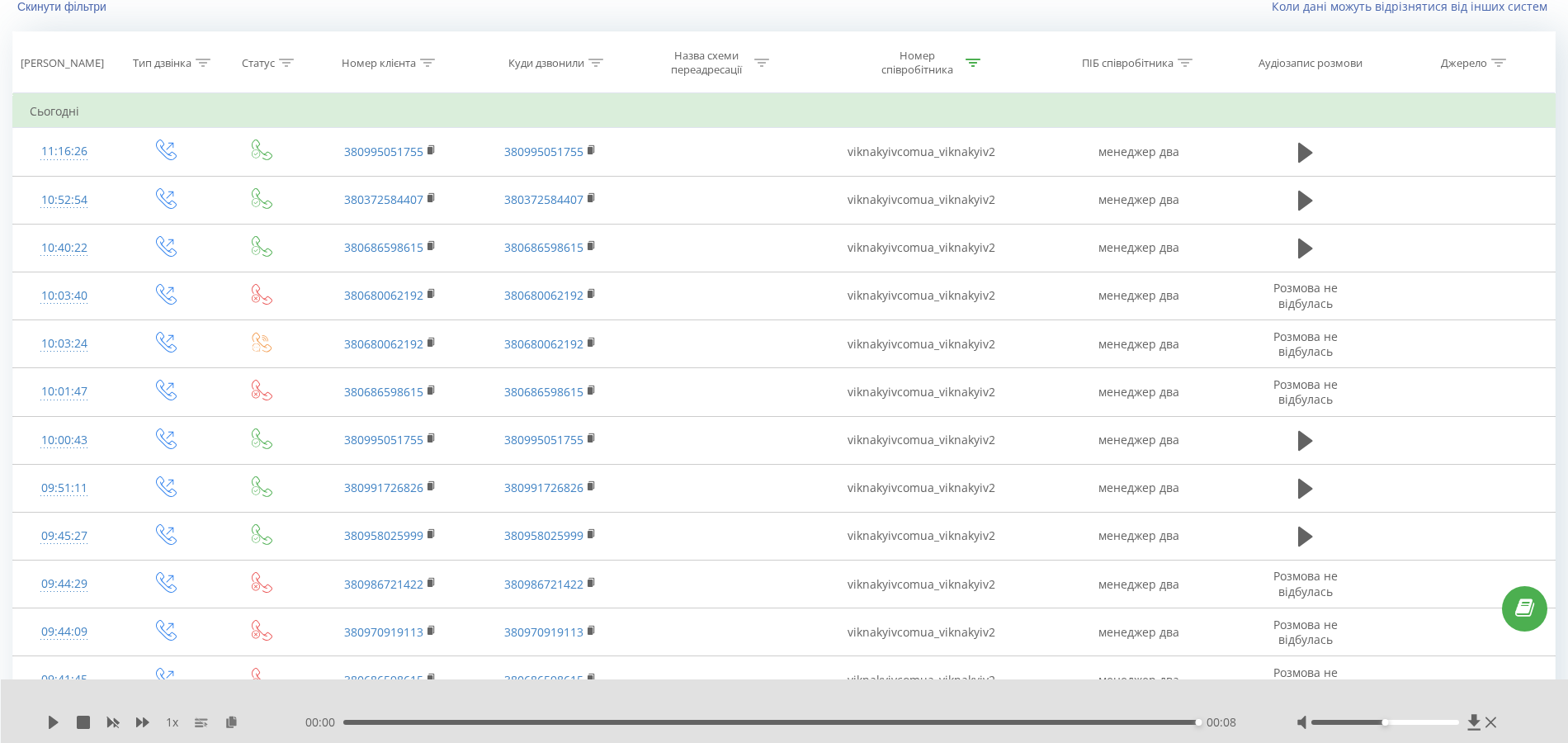
scroll to position [109, 0]
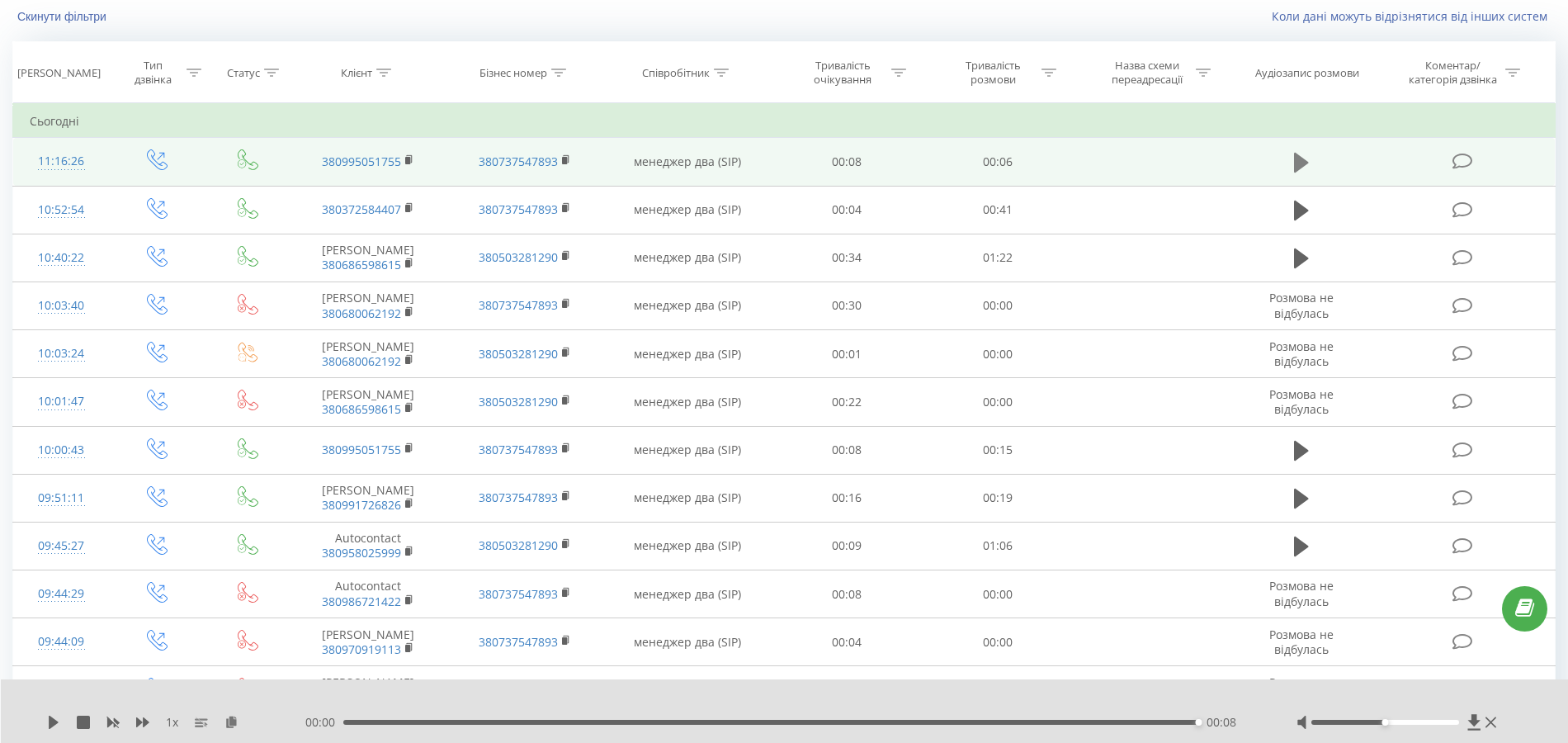
click at [1290, 156] on button at bounding box center [1301, 163] width 25 height 25
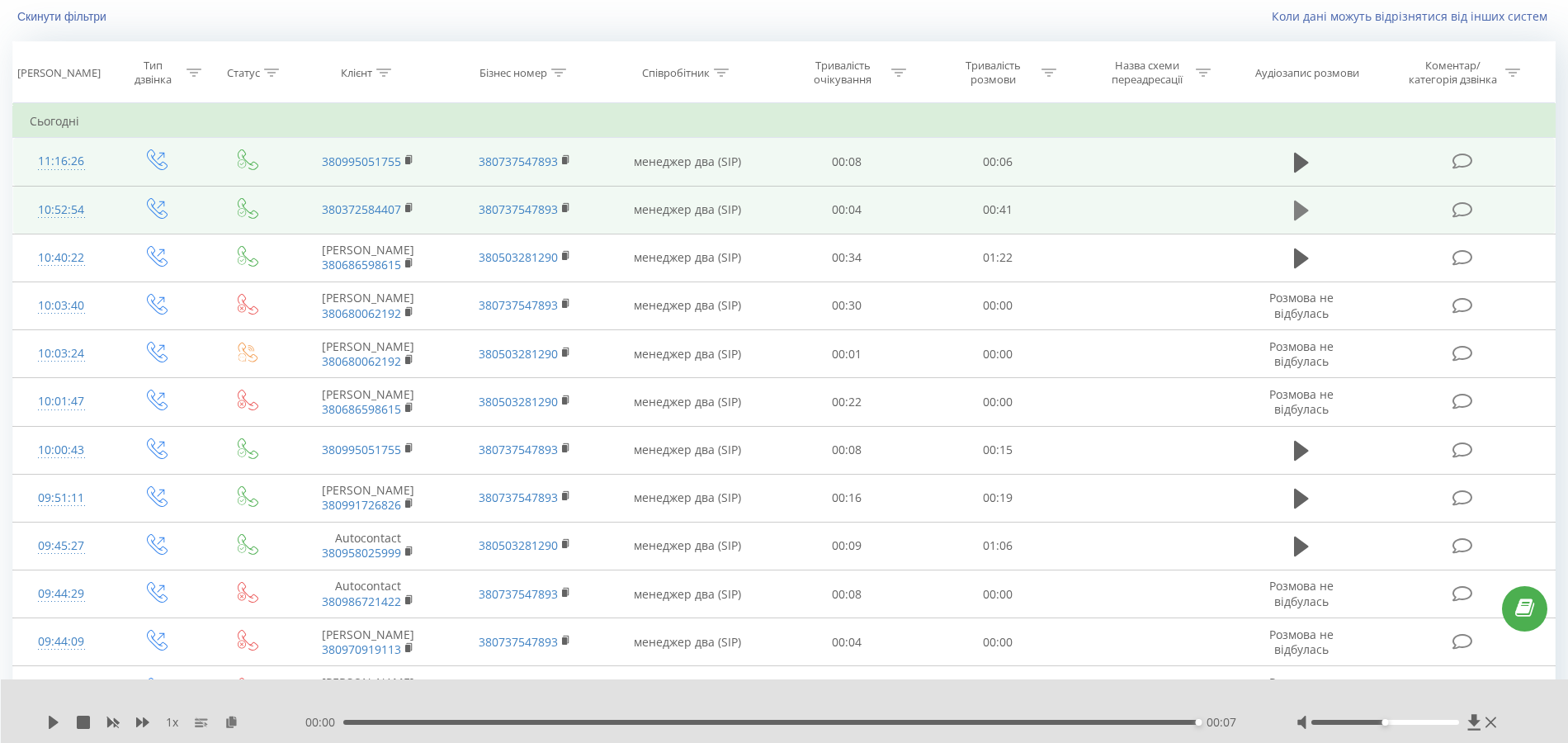
click at [1295, 202] on icon at bounding box center [1301, 211] width 15 height 20
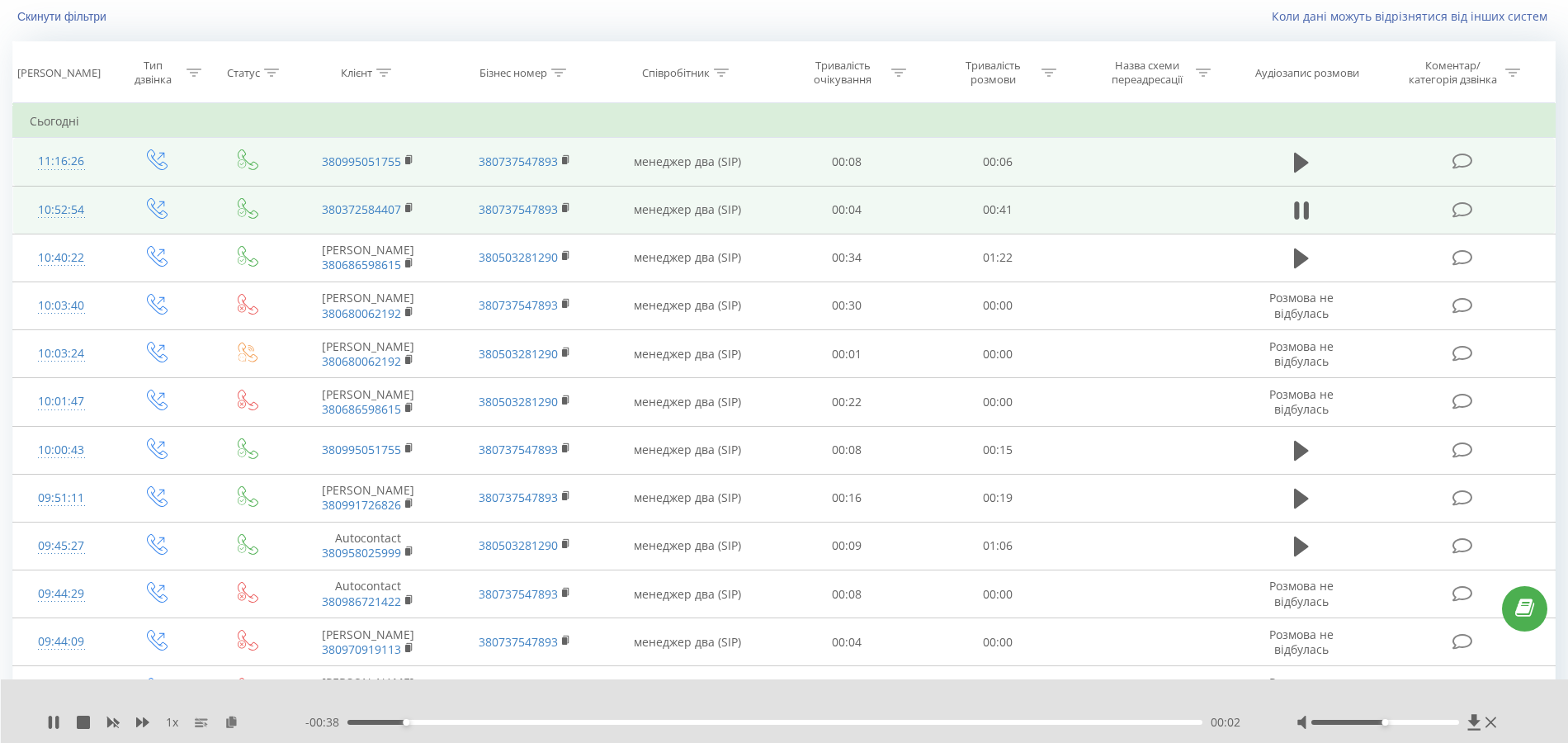
click at [844, 720] on div "00:02" at bounding box center [775, 722] width 855 height 5
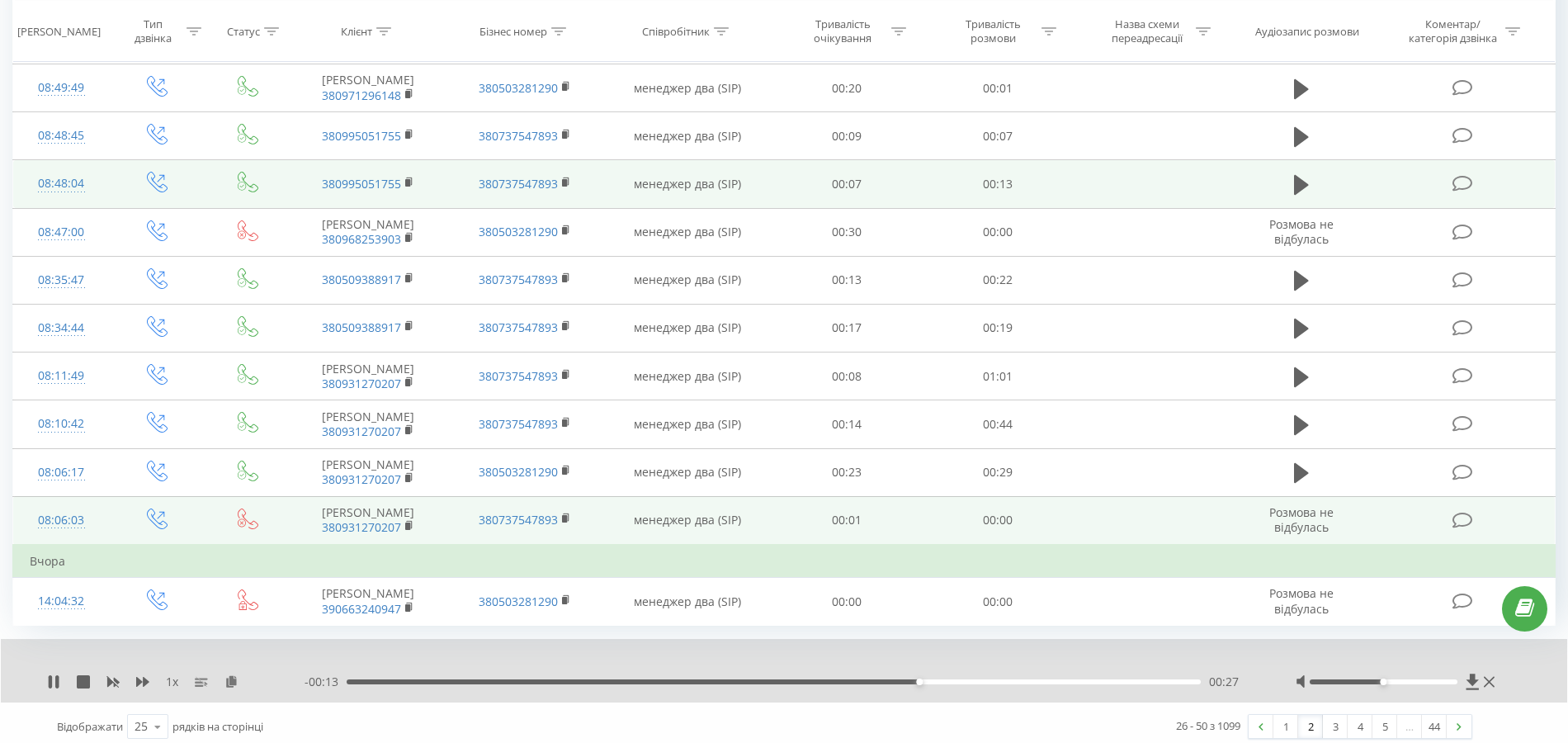
scroll to position [856, 0]
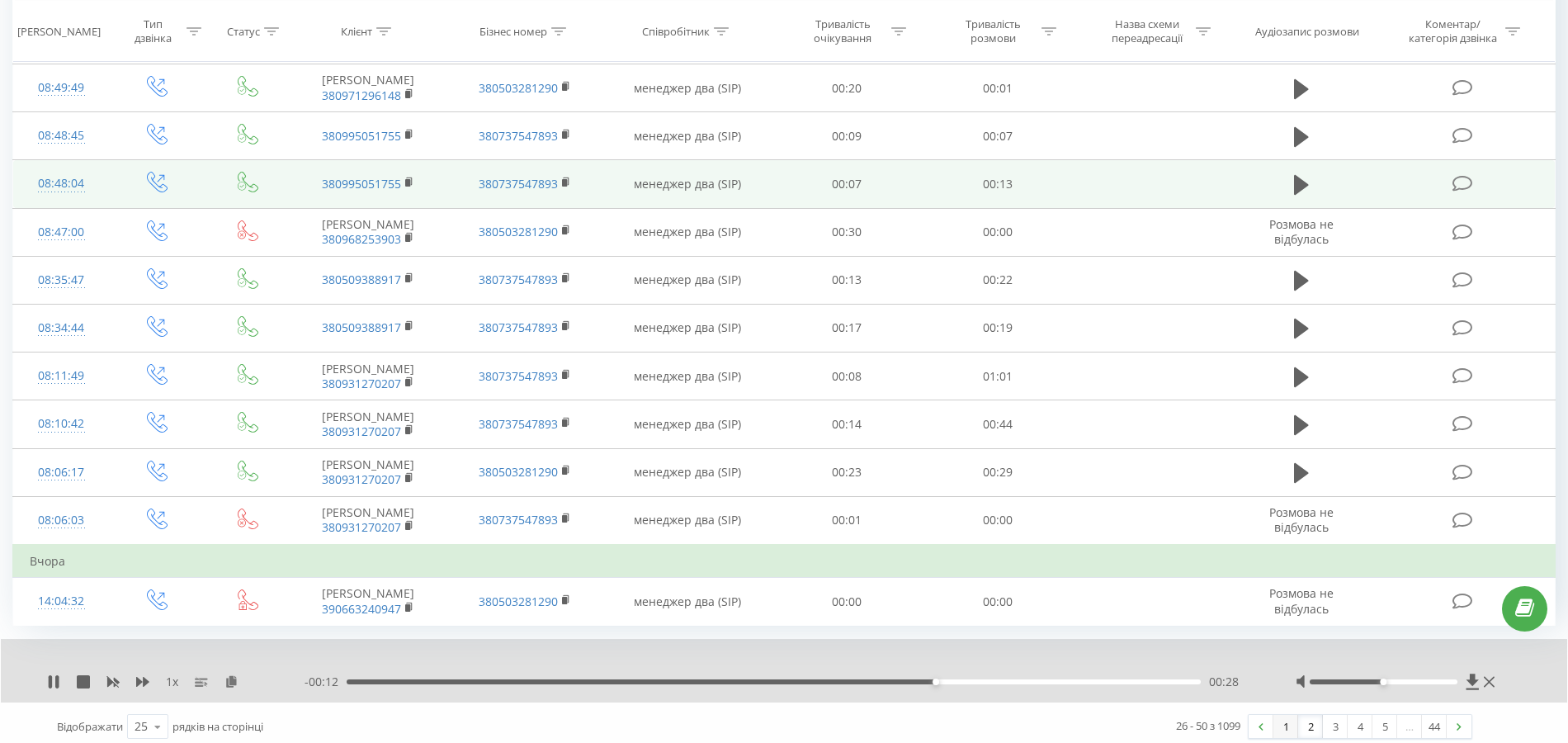
click at [1285, 721] on link "1" at bounding box center [1285, 726] width 25 height 23
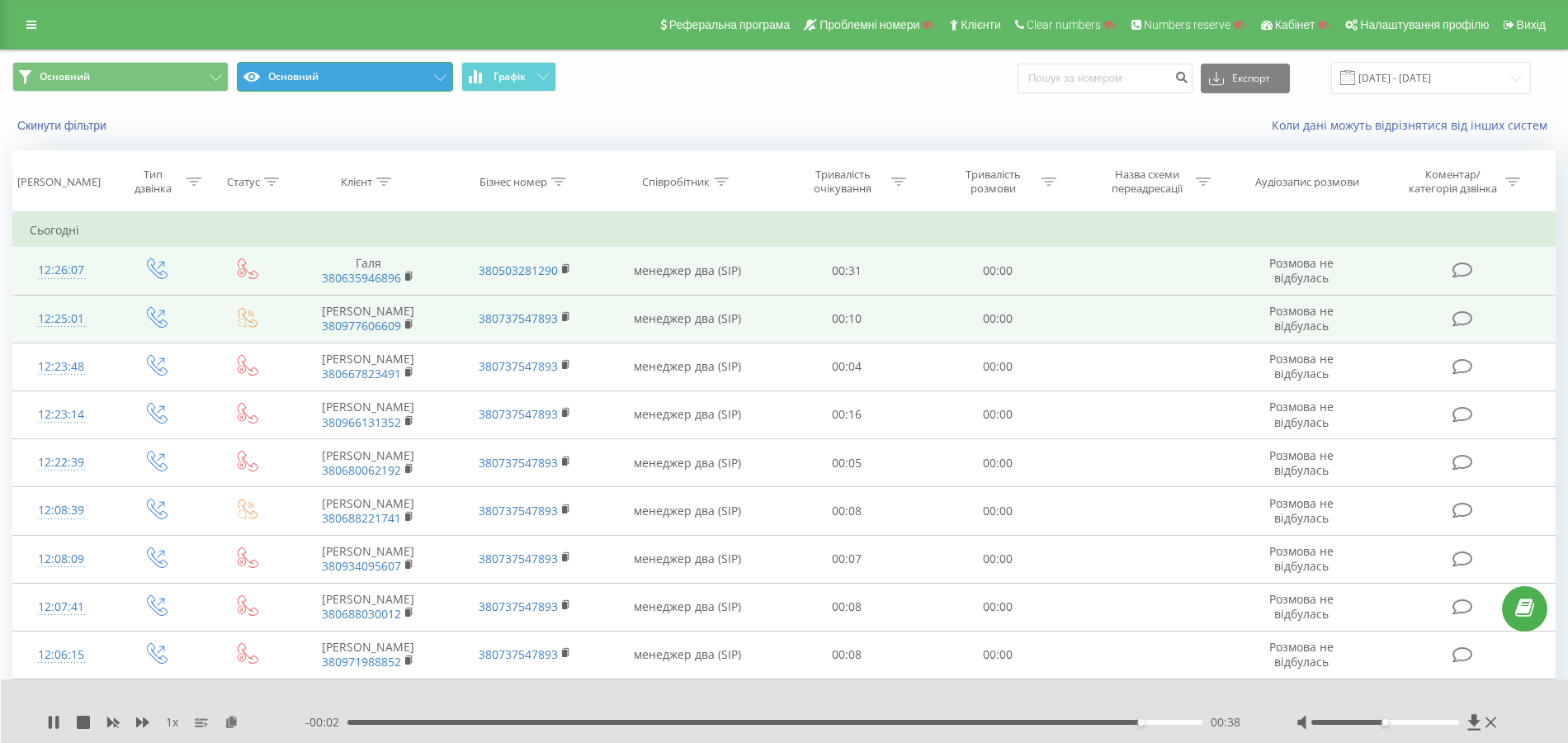
click at [373, 70] on button "Основний" at bounding box center [345, 77] width 216 height 30
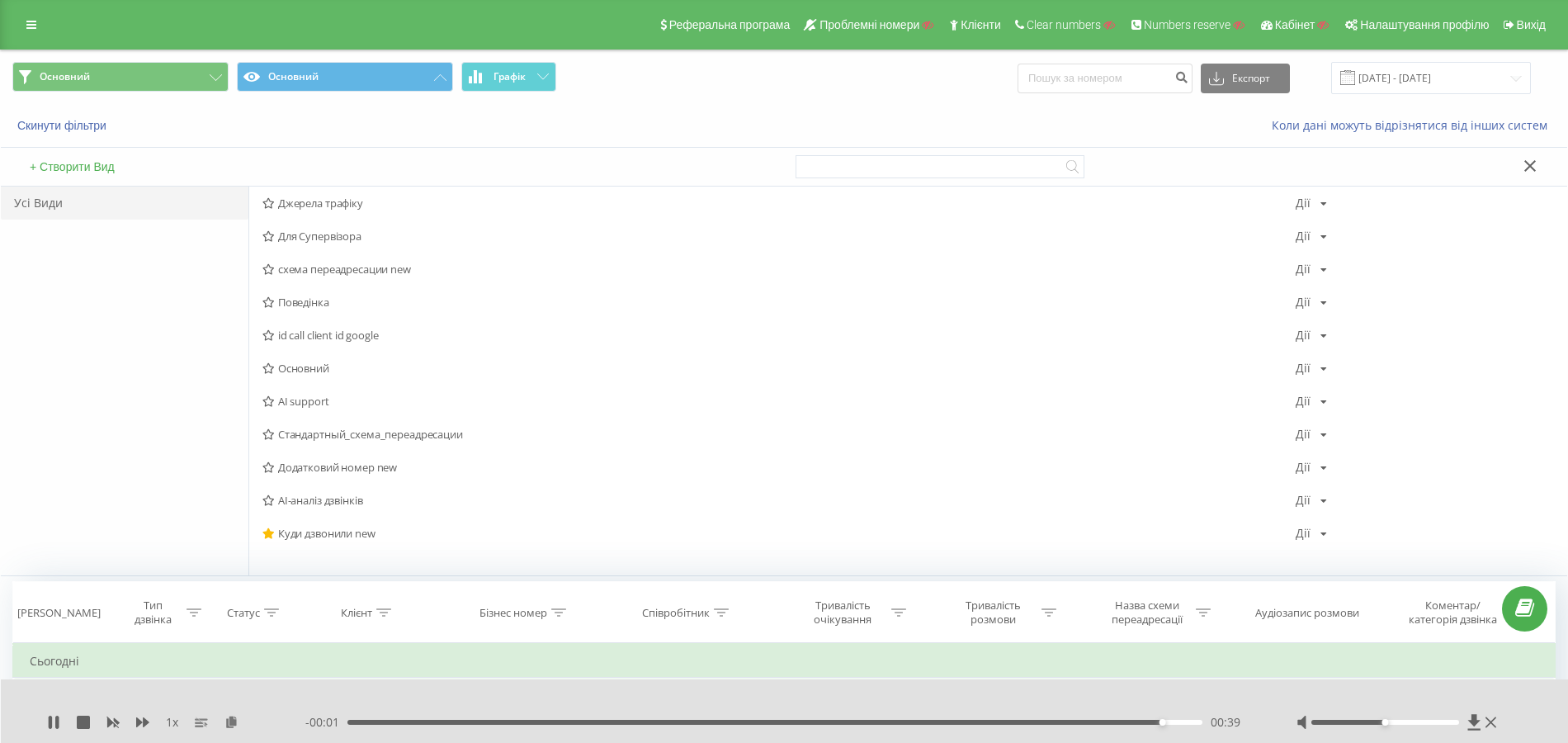
click at [355, 531] on span "Куди дзвонили new" at bounding box center [779, 533] width 1033 height 12
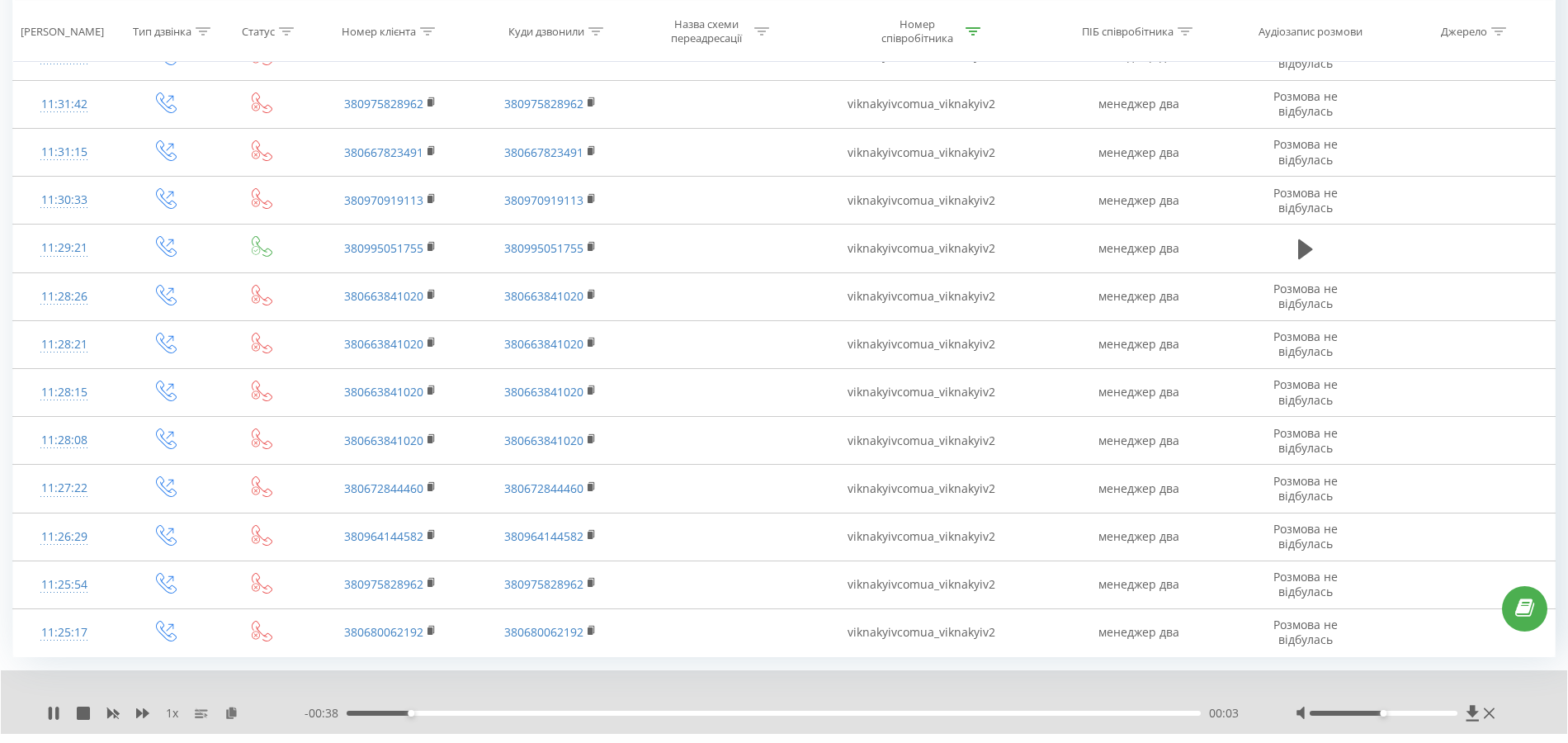
scroll to position [823, 0]
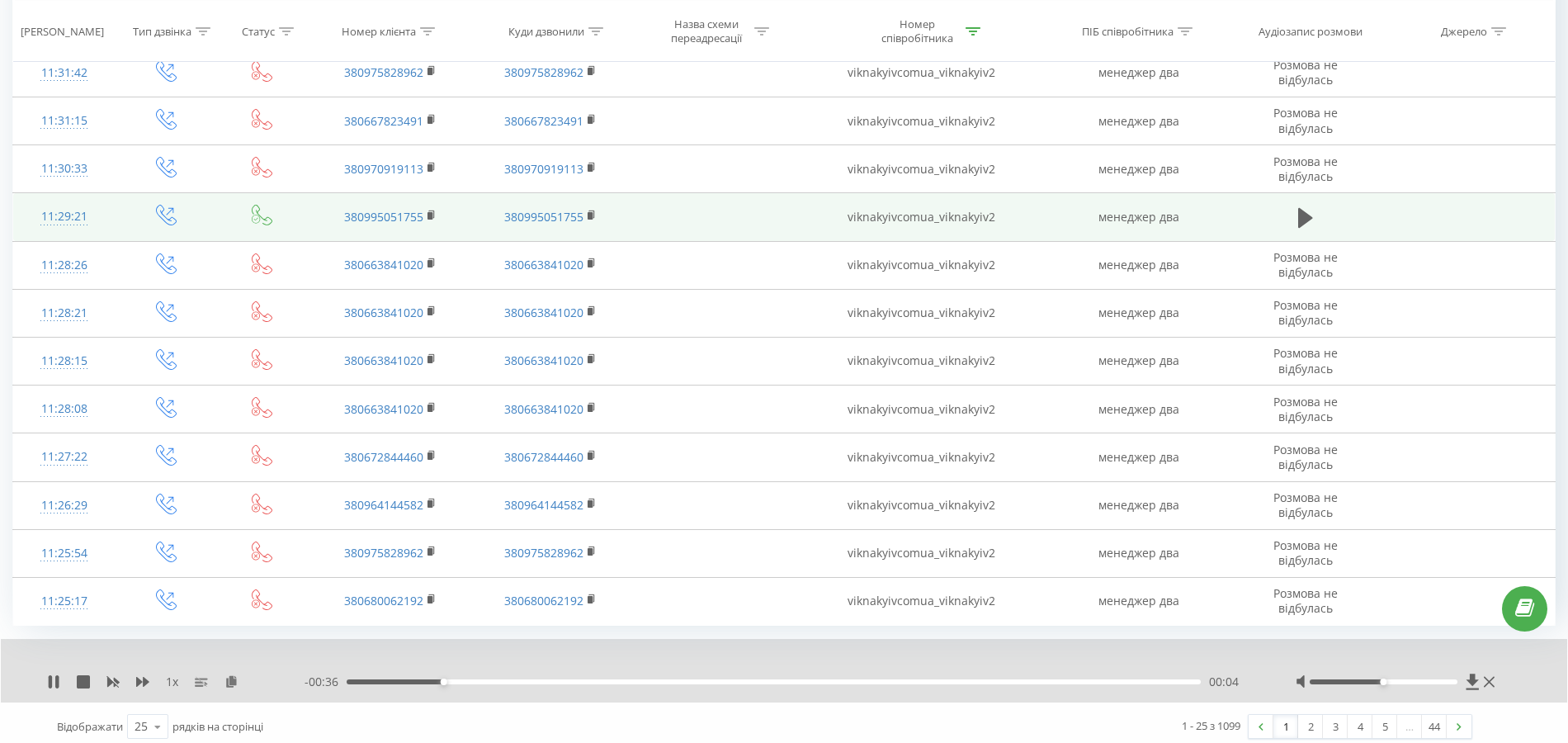
drag, startPoint x: 1297, startPoint y: 213, endPoint x: 1251, endPoint y: 230, distance: 49.0
click at [1298, 213] on icon at bounding box center [1305, 218] width 15 height 23
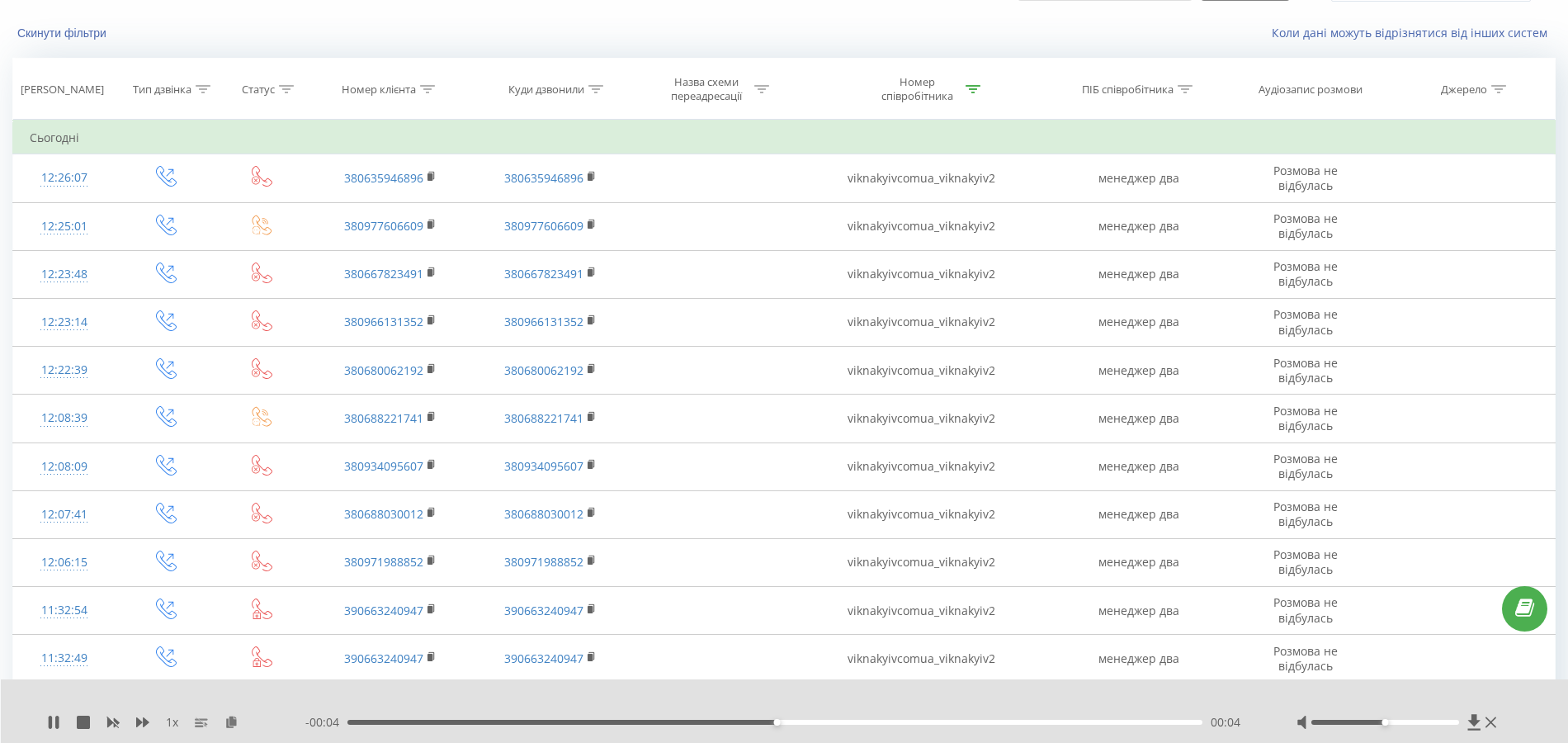
scroll to position [52, 0]
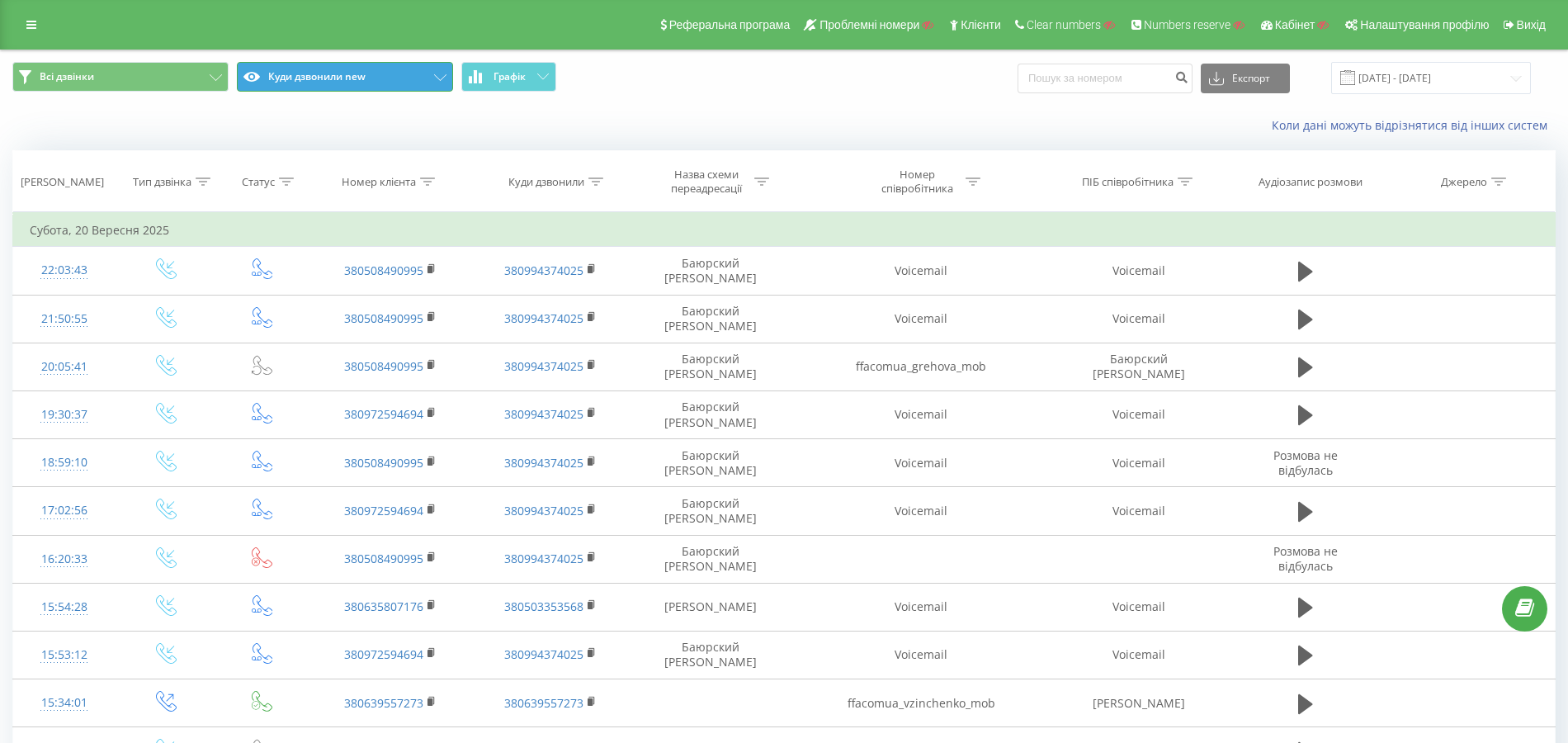
click at [343, 81] on button "Куди дзвонили new" at bounding box center [345, 77] width 216 height 30
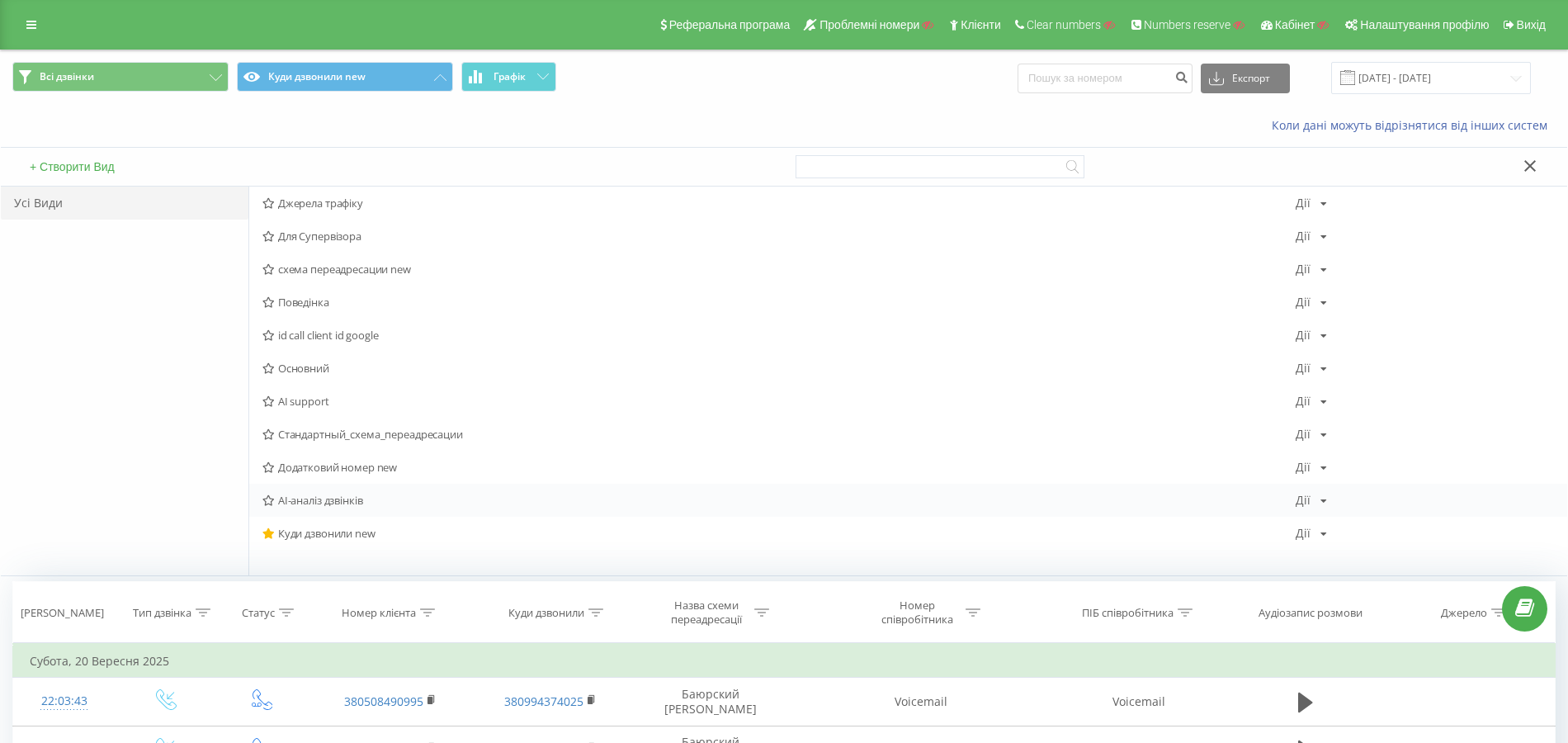
click at [341, 489] on div "AI-аналіз дзвінків Дії Редагувати Копіювати Видалити За замовчуванням Поділитися" at bounding box center [908, 500] width 1318 height 33
click at [346, 498] on span "AI-аналіз дзвінків" at bounding box center [779, 500] width 1033 height 12
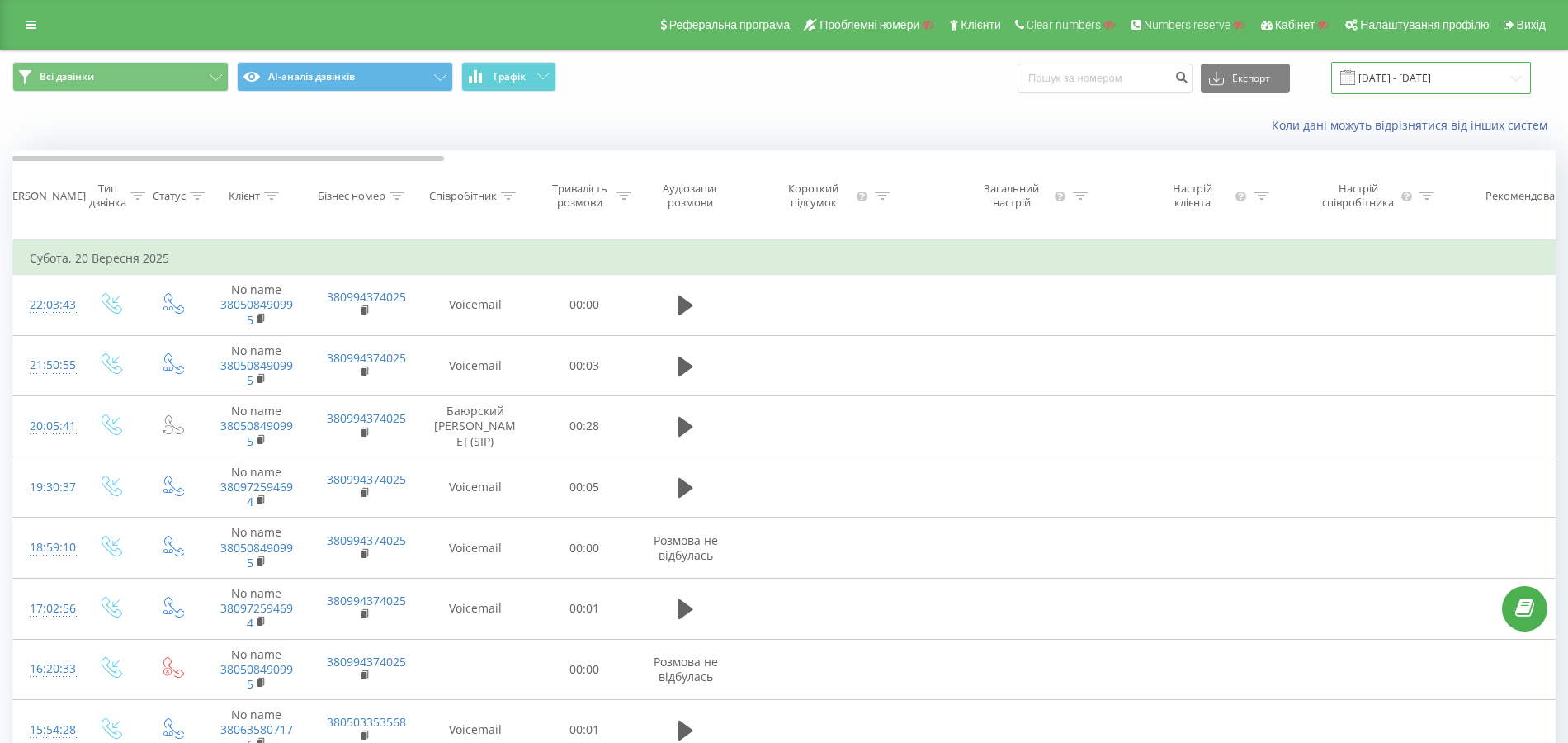
click at [1395, 75] on input "[DATE] - [DATE]" at bounding box center [1430, 78] width 200 height 32
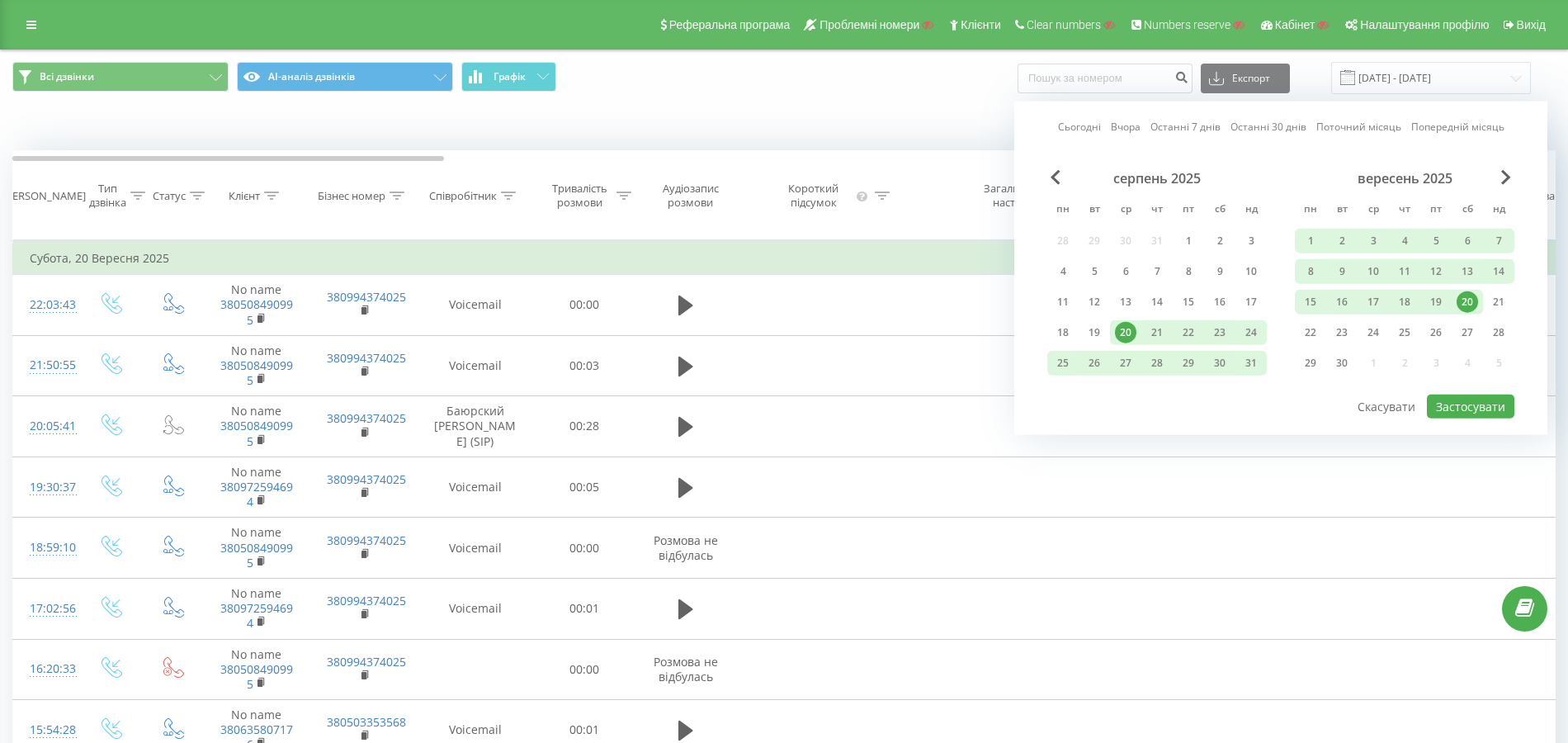
click at [1082, 134] on link "Сьогодні" at bounding box center [1080, 126] width 43 height 16
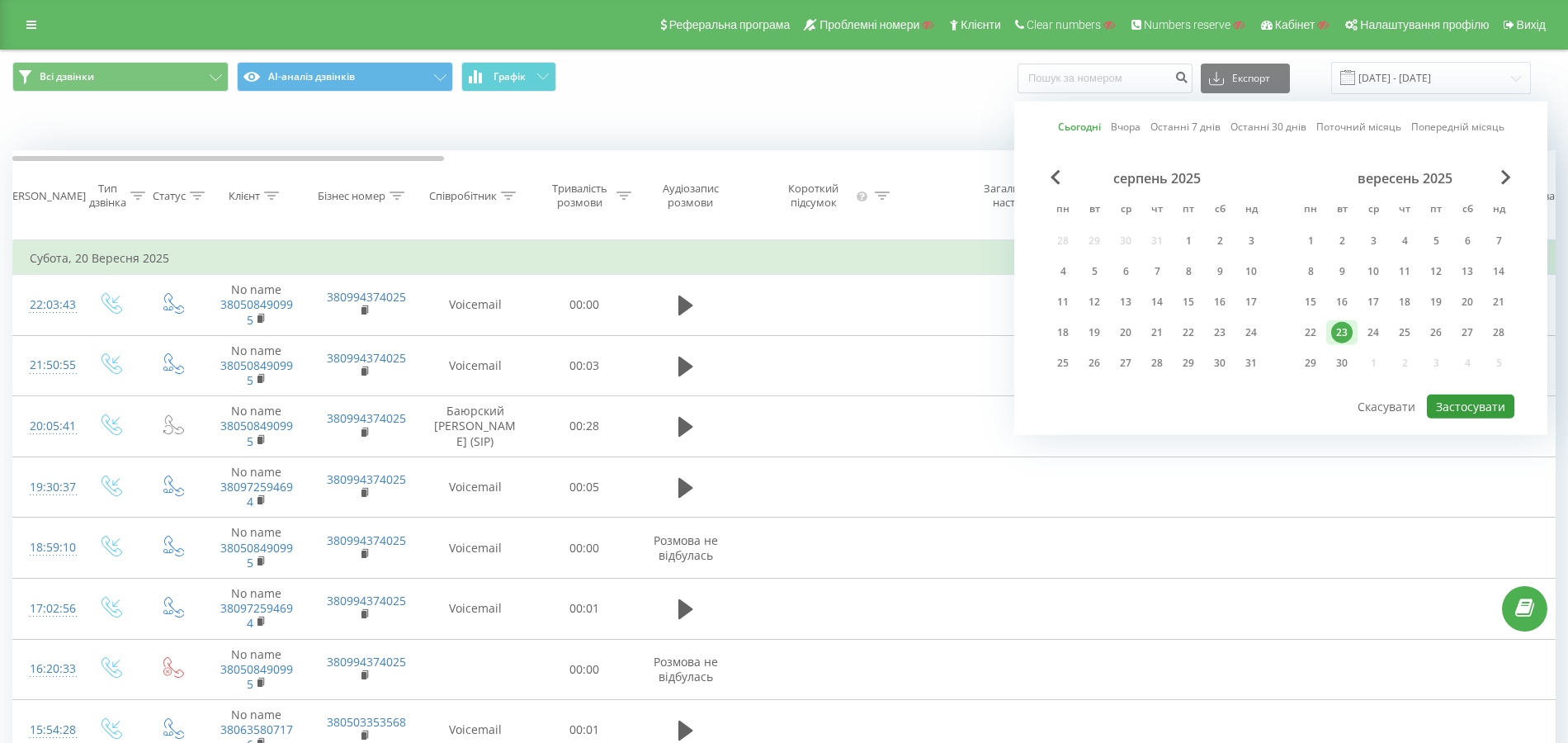
click at [1446, 409] on button "Застосувати" at bounding box center [1471, 406] width 88 height 24
type input "23.09.2025 - 23.09.2025"
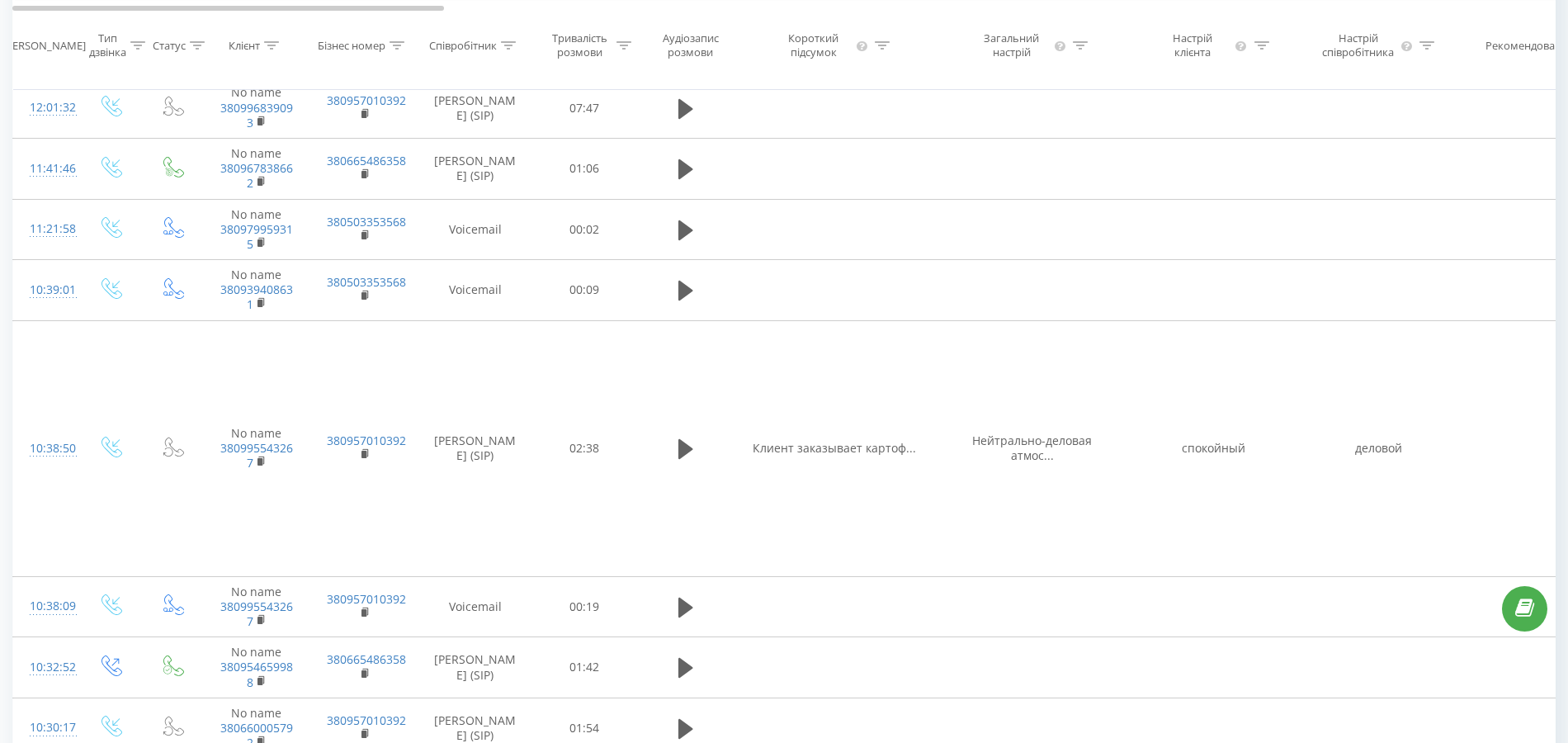
scroll to position [220, 0]
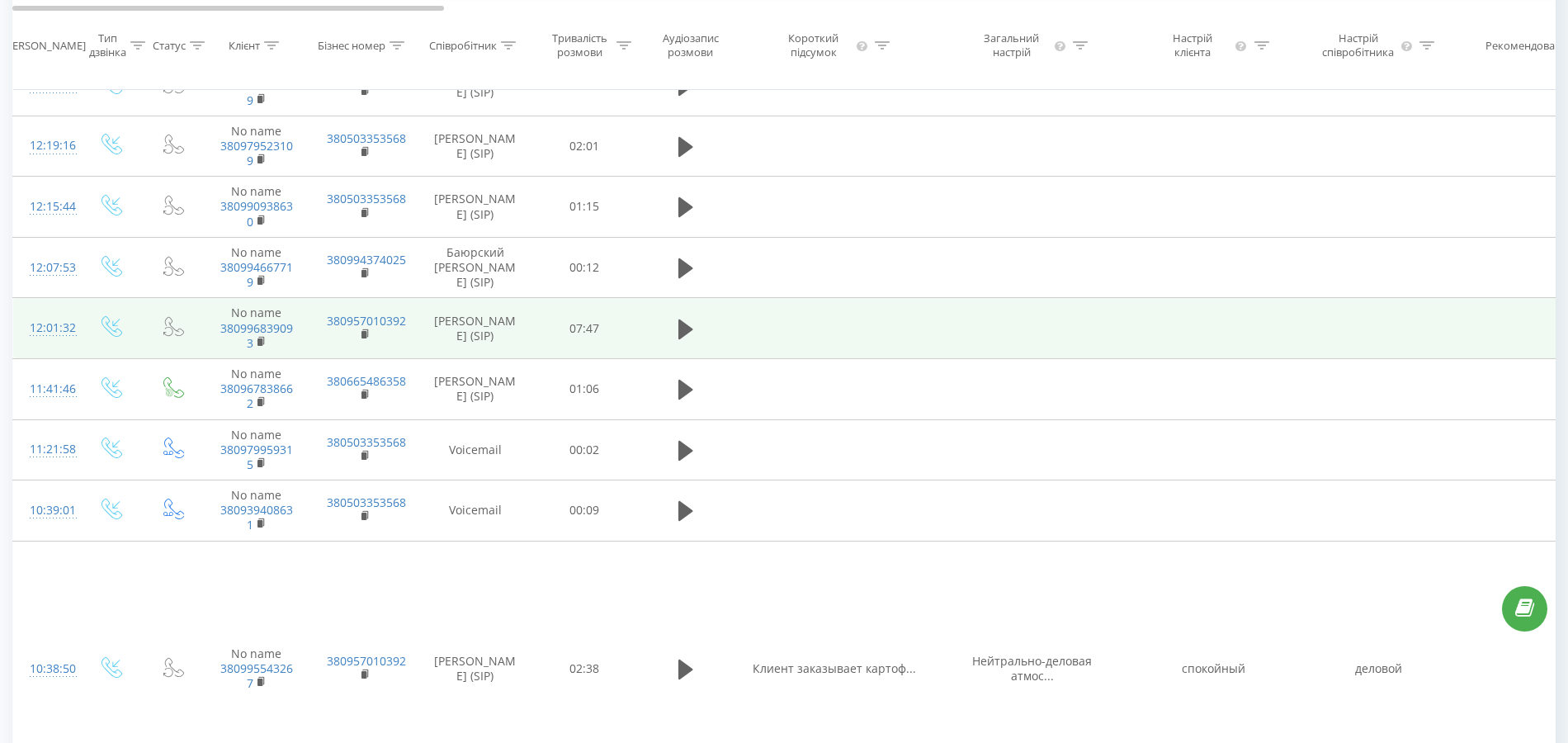
click at [56, 343] on div "12:01:32" at bounding box center [46, 328] width 33 height 32
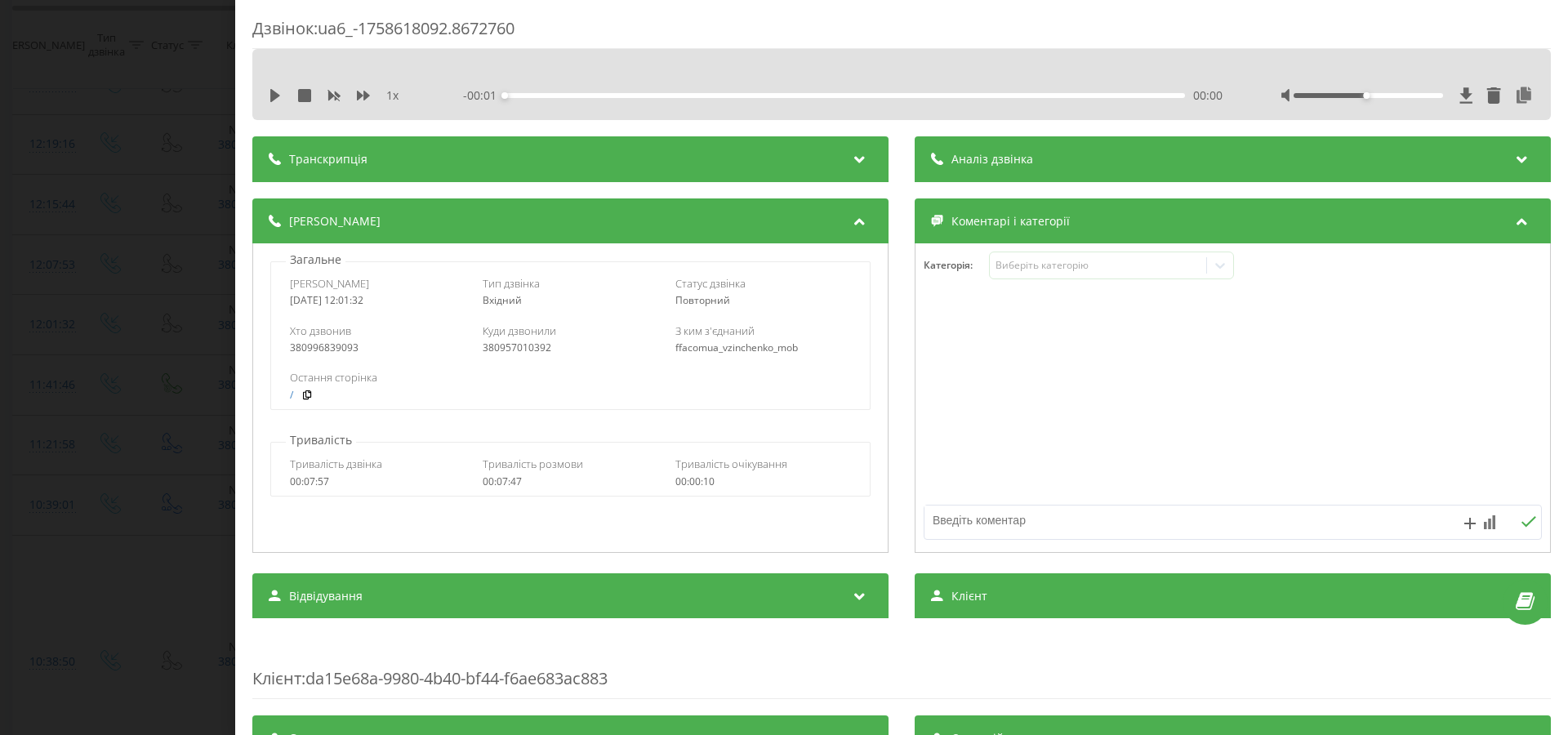
click at [993, 151] on span "Аналіз дзвінка" at bounding box center [992, 159] width 82 height 16
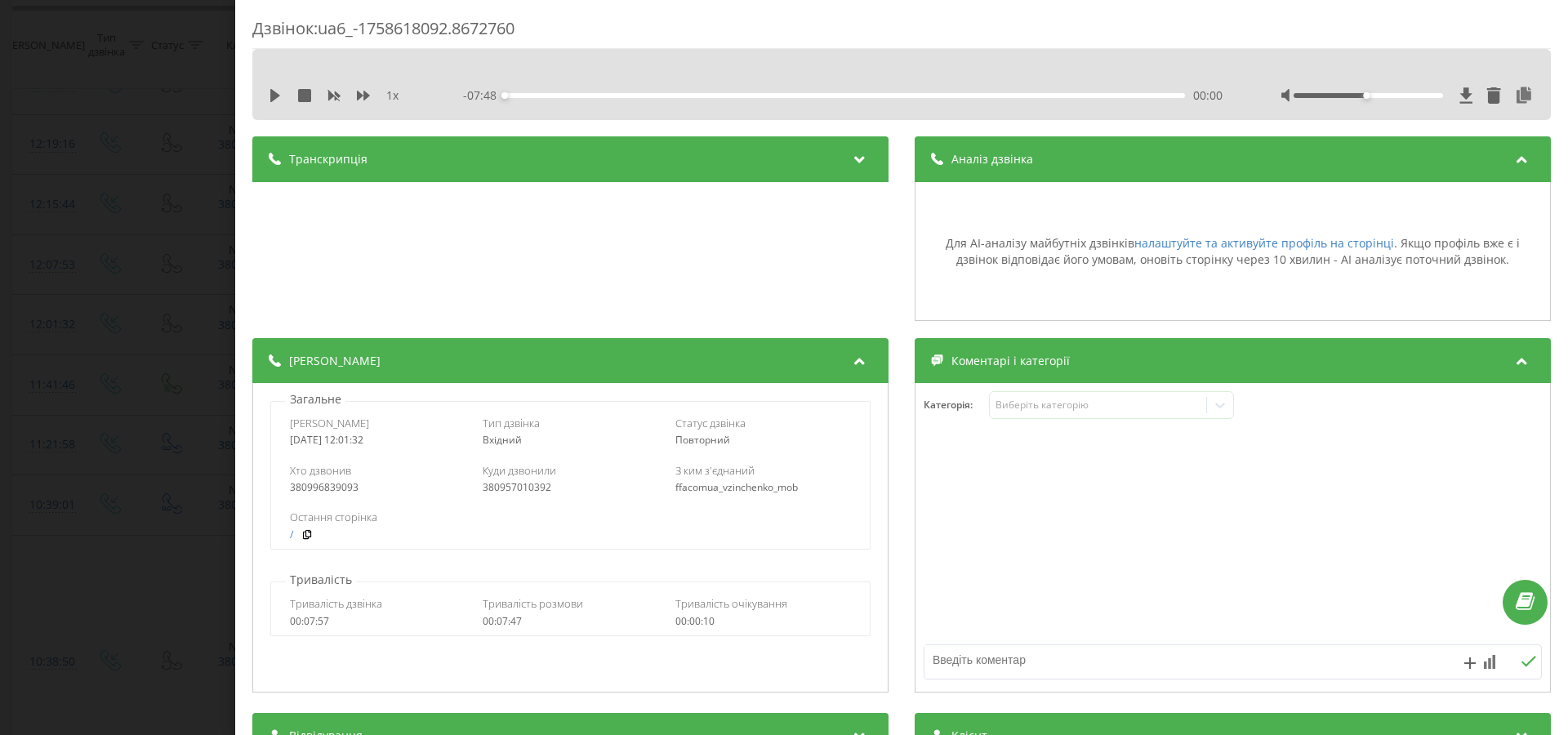
click at [792, 145] on div "Транскрипція" at bounding box center [571, 159] width 636 height 46
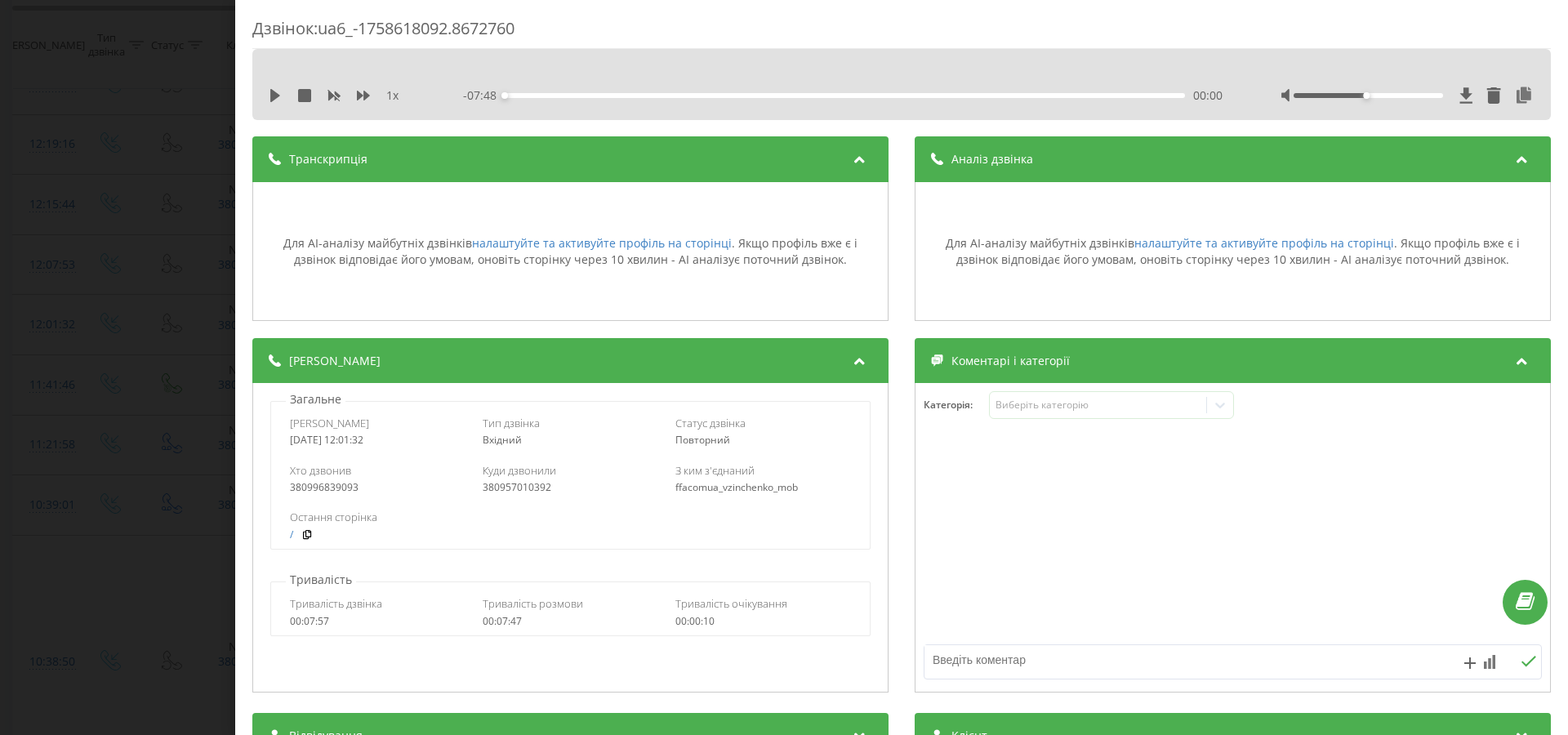
click at [52, 309] on div "Дзвінок : ua6_-1758618092.8672760 1 x - 07:48 00:00 00:00 Транскрипція Для AI-а…" at bounding box center [784, 368] width 1568 height 735
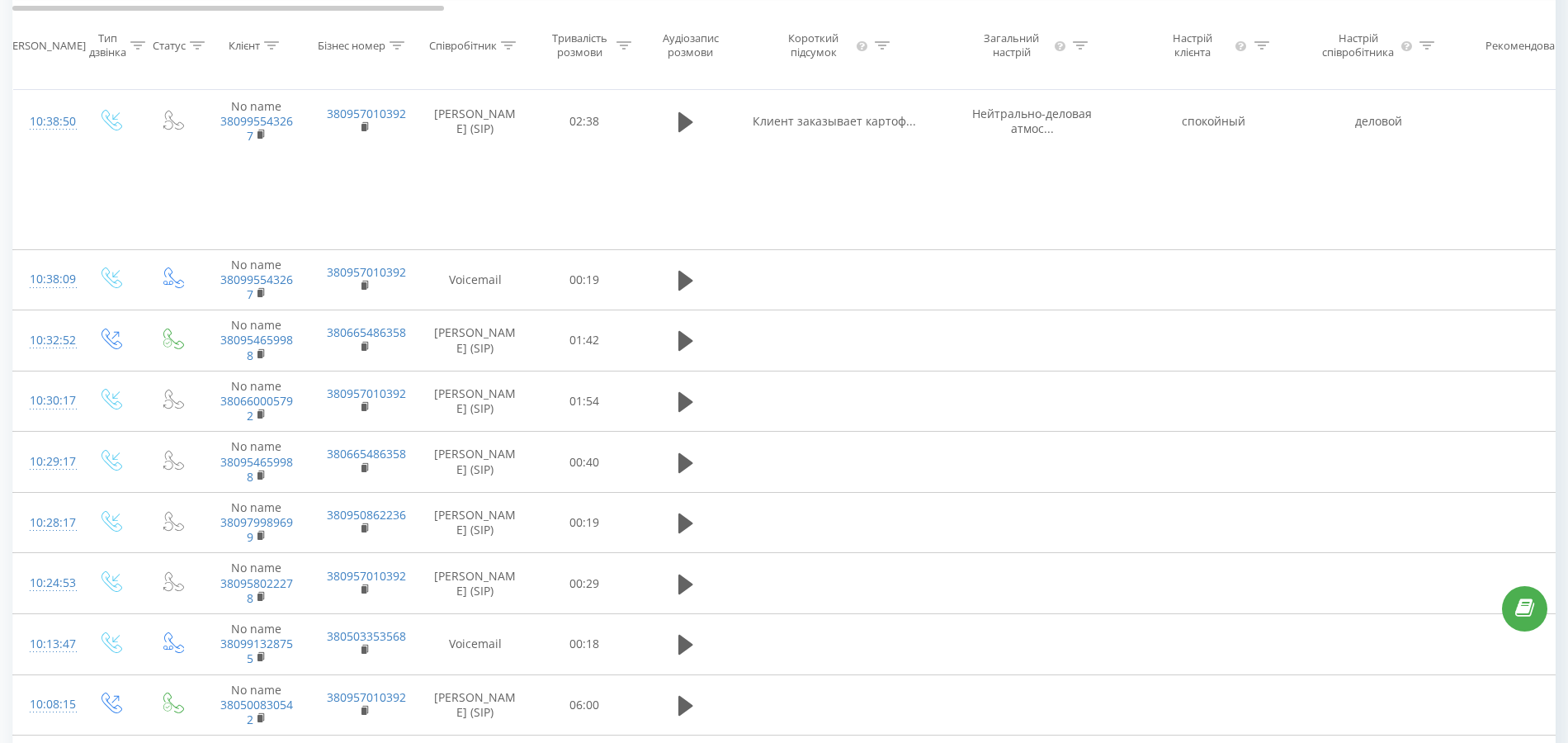
scroll to position [770, 0]
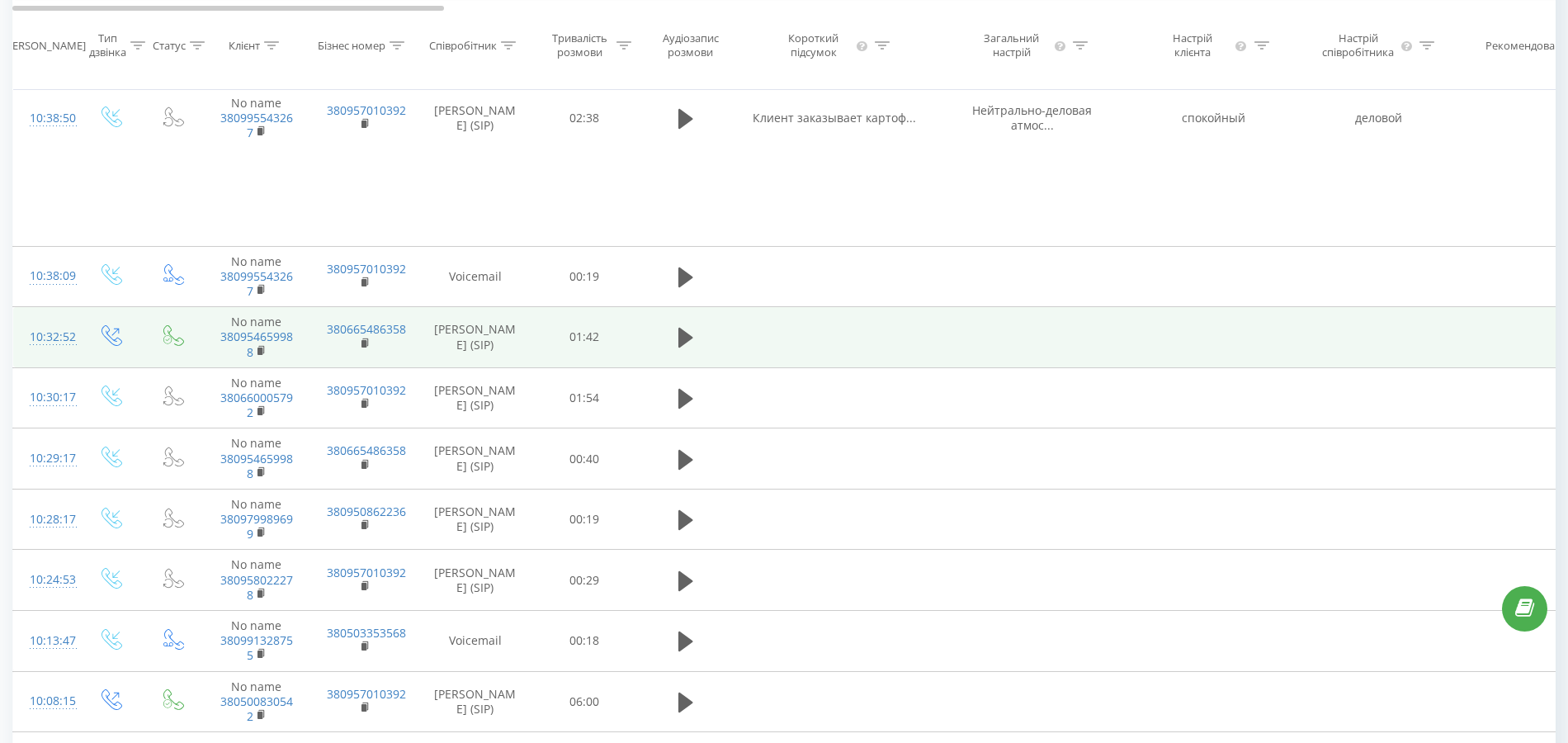
click at [62, 336] on div "10:32:52" at bounding box center [46, 337] width 33 height 32
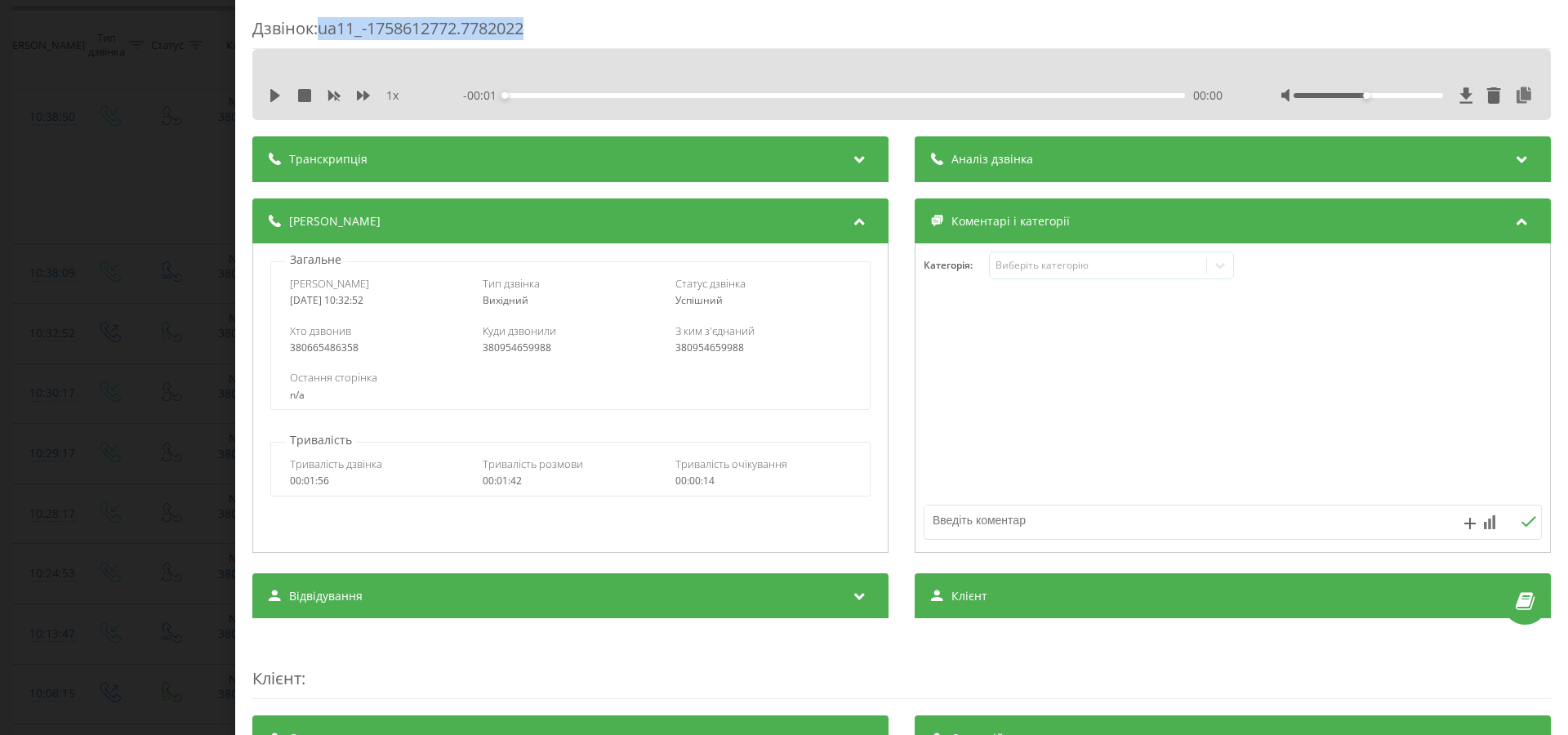
drag, startPoint x: 322, startPoint y: 32, endPoint x: 544, endPoint y: 28, distance: 222.0
click at [544, 28] on div "Дзвінок : ua11_-1758612772.7782022" at bounding box center [901, 33] width 1298 height 32
copy div "ua11_-1758612772.7782022"
click at [156, 389] on div "Дзвінок : ua11_-1758612772.7782022 1 x - 01:42 00:00 00:00 Транскрипція Для AI-…" at bounding box center [784, 368] width 1568 height 735
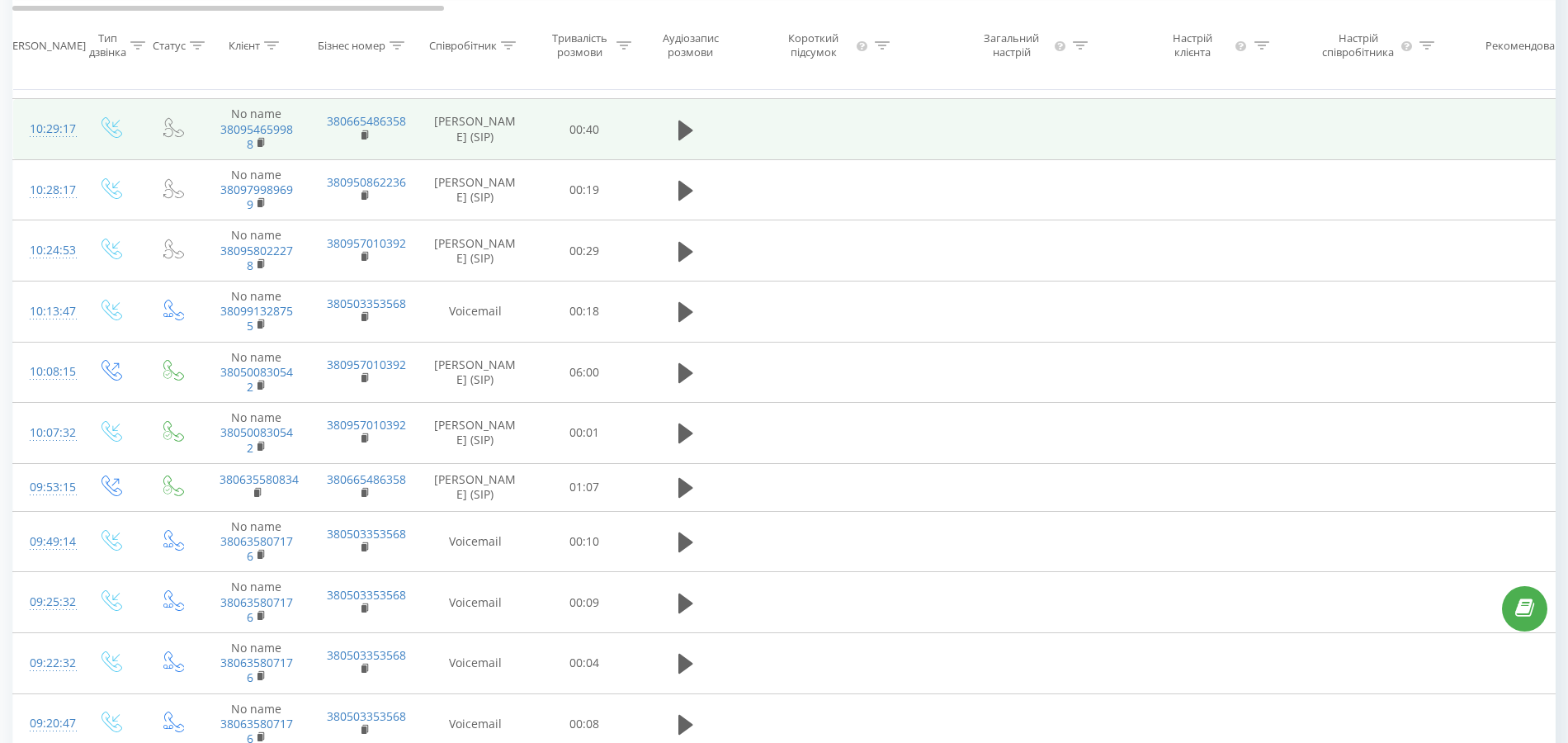
scroll to position [1100, 0]
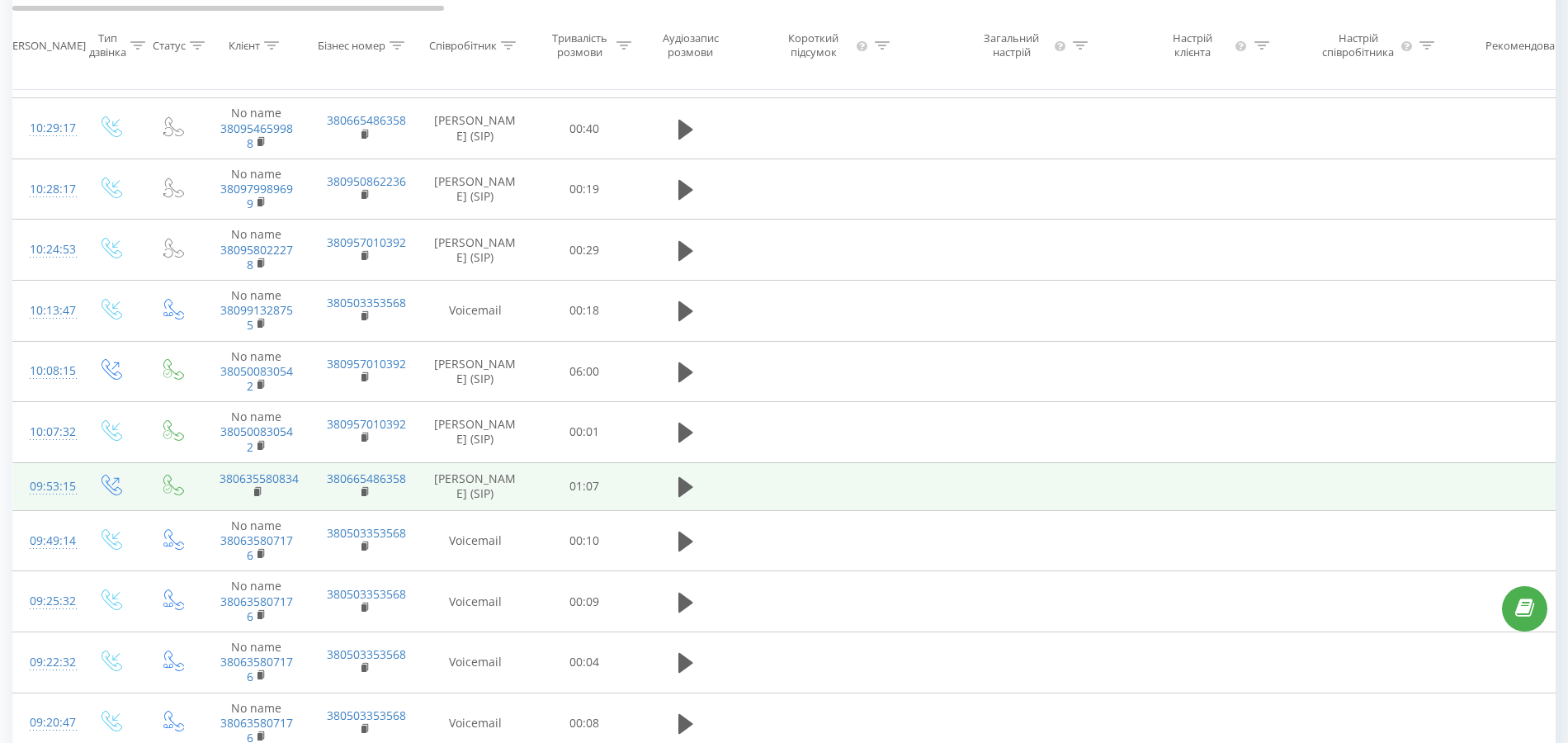
click at [75, 485] on td "09:53:15" at bounding box center [46, 487] width 66 height 48
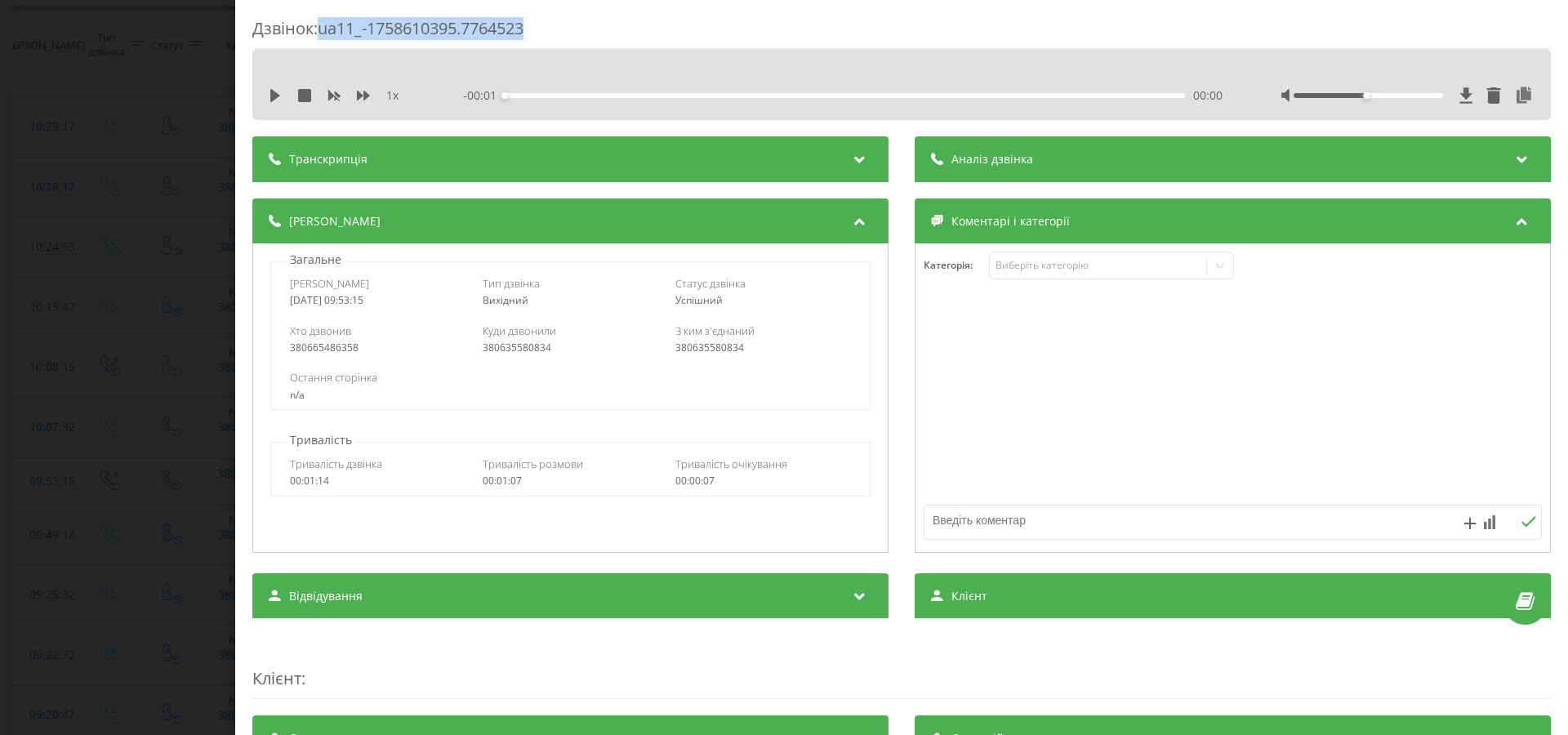
drag, startPoint x: 351, startPoint y: 30, endPoint x: 556, endPoint y: 25, distance: 205.1
click at [556, 25] on div "Дзвінок : ua11_-1758610395.7764523" at bounding box center [901, 33] width 1298 height 32
copy div "ua11_-1758610395.7764523"
click at [176, 399] on div "Дзвінок : ua11_-1758610395.7764523 1 x - 01:08 00:00 00:00 Транскрипція Для AI-…" at bounding box center [784, 368] width 1568 height 735
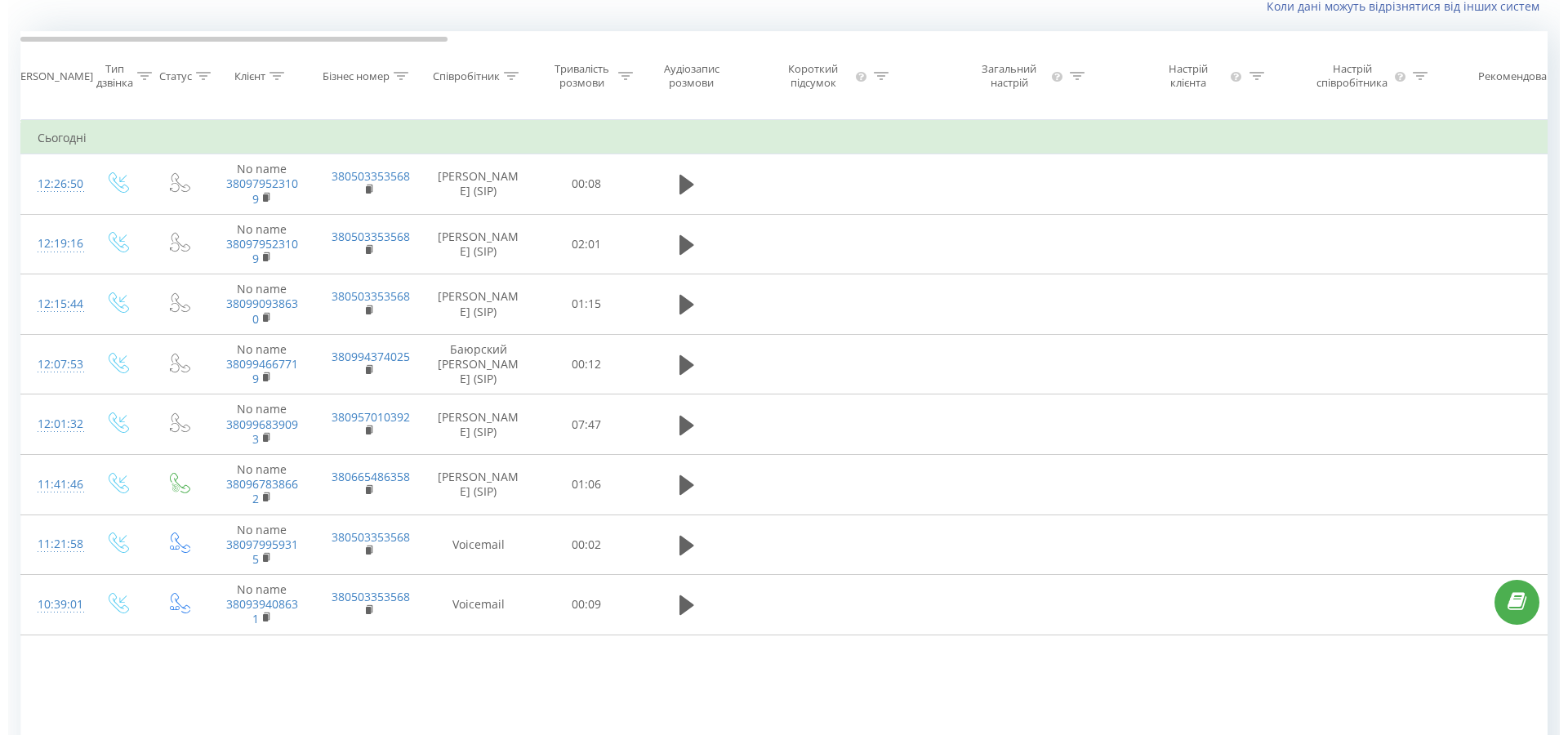
scroll to position [108, 0]
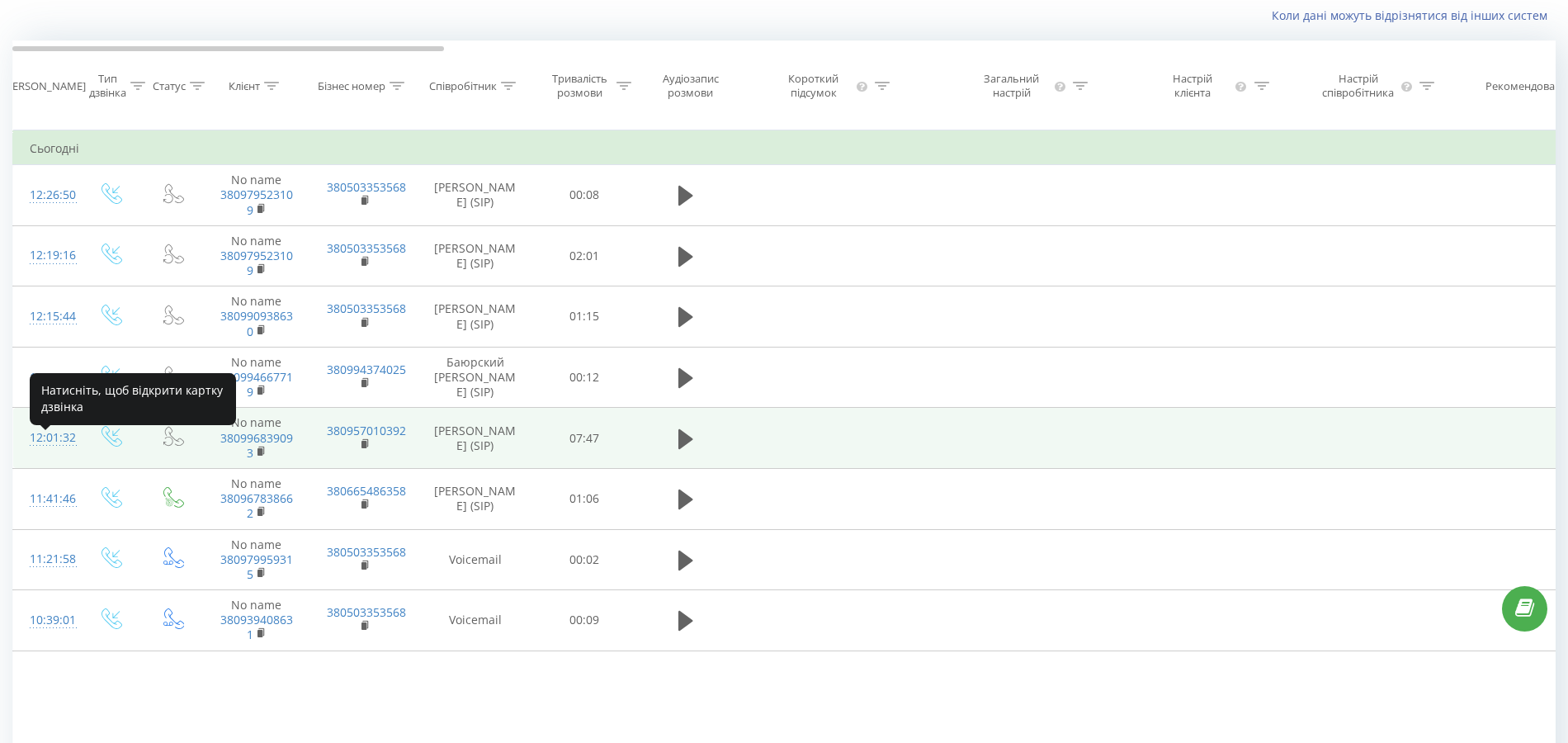
click at [51, 445] on div "12:01:32" at bounding box center [46, 438] width 33 height 32
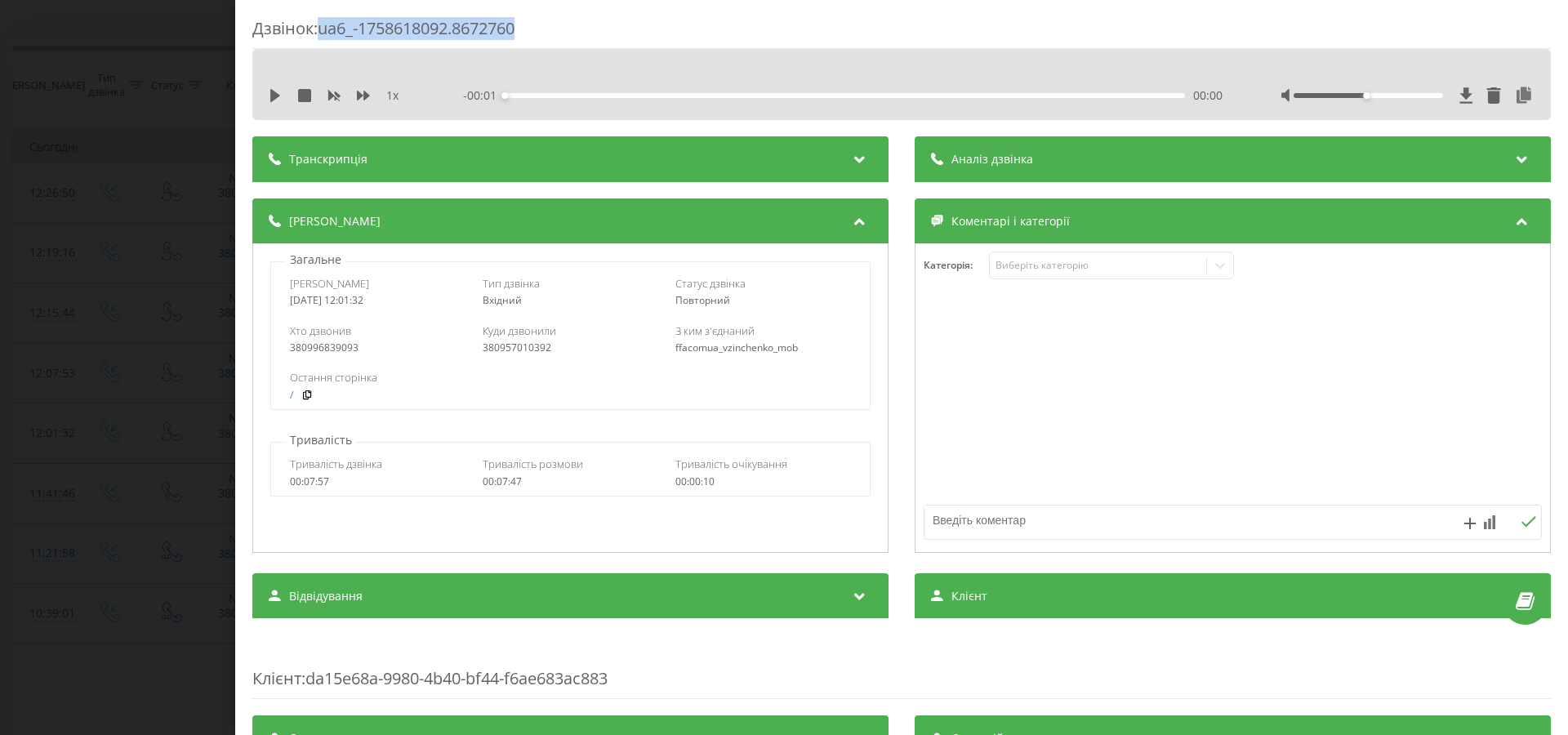
drag, startPoint x: 398, startPoint y: 26, endPoint x: 540, endPoint y: 21, distance: 142.1
click at [540, 21] on div "Дзвінок : ua6_-1758618092.8672760" at bounding box center [901, 33] width 1298 height 32
copy div "ua6_-1758618092.8672760"
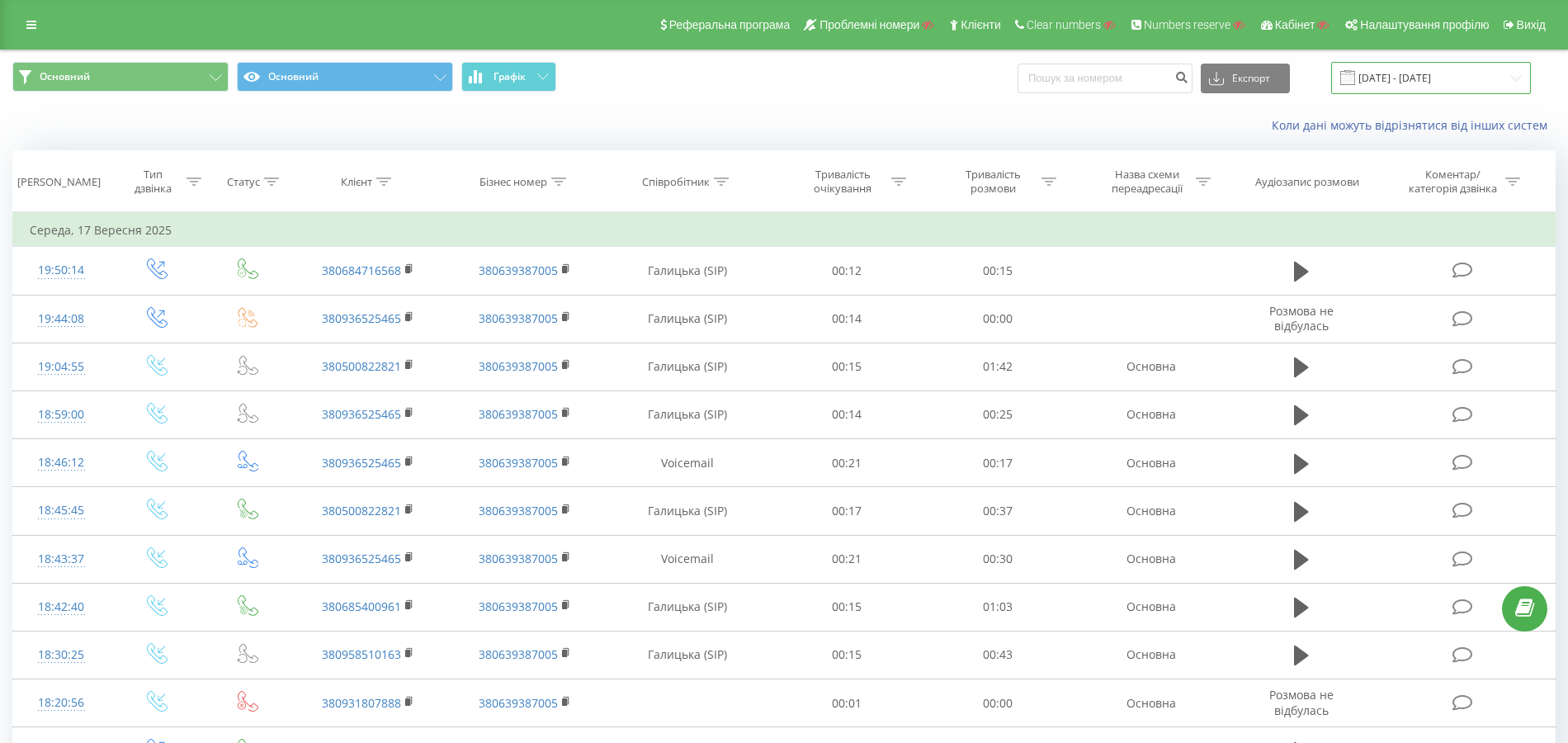
click at [1391, 76] on input "[DATE] - [DATE]" at bounding box center [1430, 78] width 200 height 32
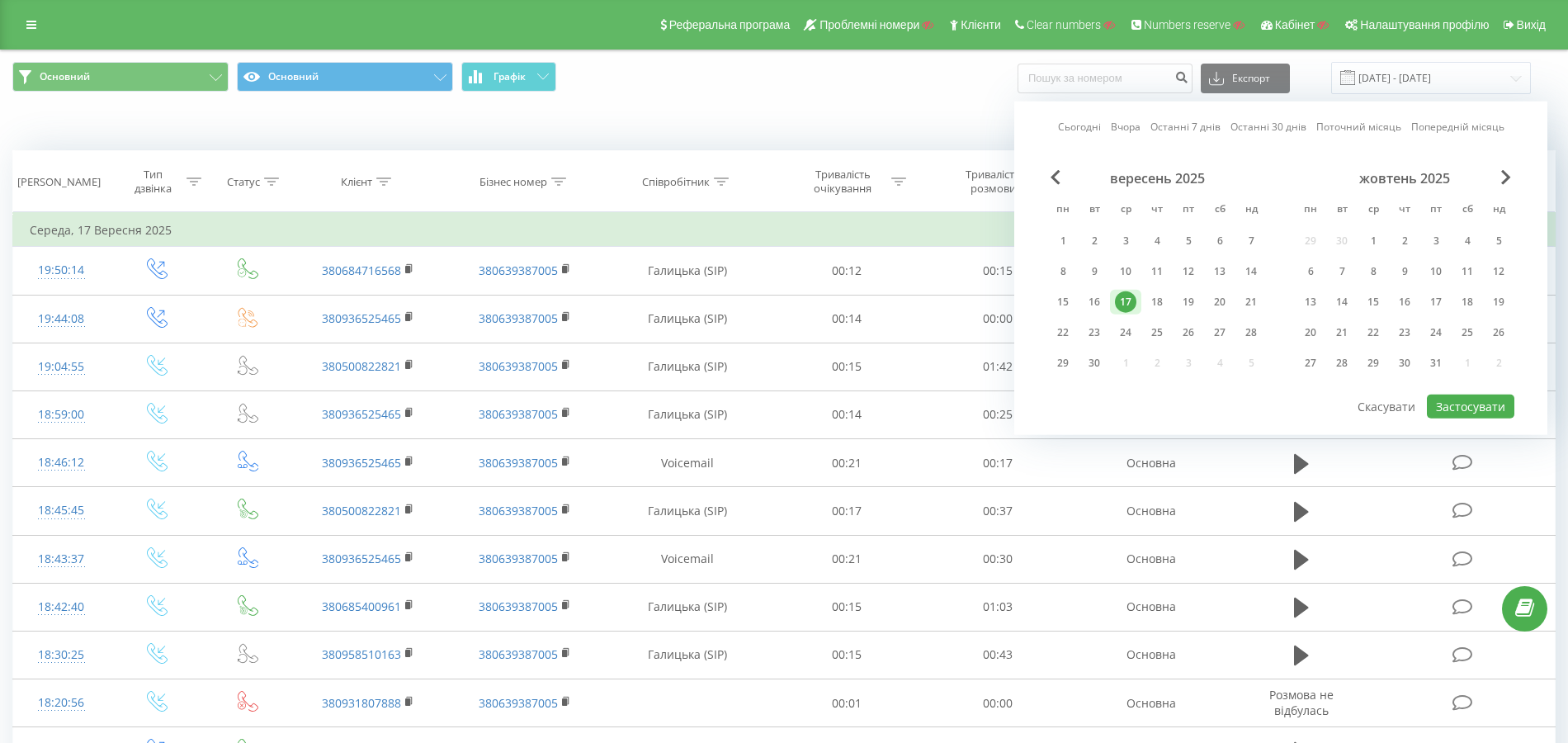
click at [1091, 134] on div "Сьогодні Вчора Останні 7 днів Останні 30 днів Поточний місяць Попередній місяць…" at bounding box center [1280, 268] width 533 height 333
click at [1090, 129] on link "Сьогодні" at bounding box center [1080, 126] width 43 height 16
click at [1454, 395] on button "Застосувати" at bounding box center [1471, 406] width 88 height 24
type input "[DATE] - [DATE]"
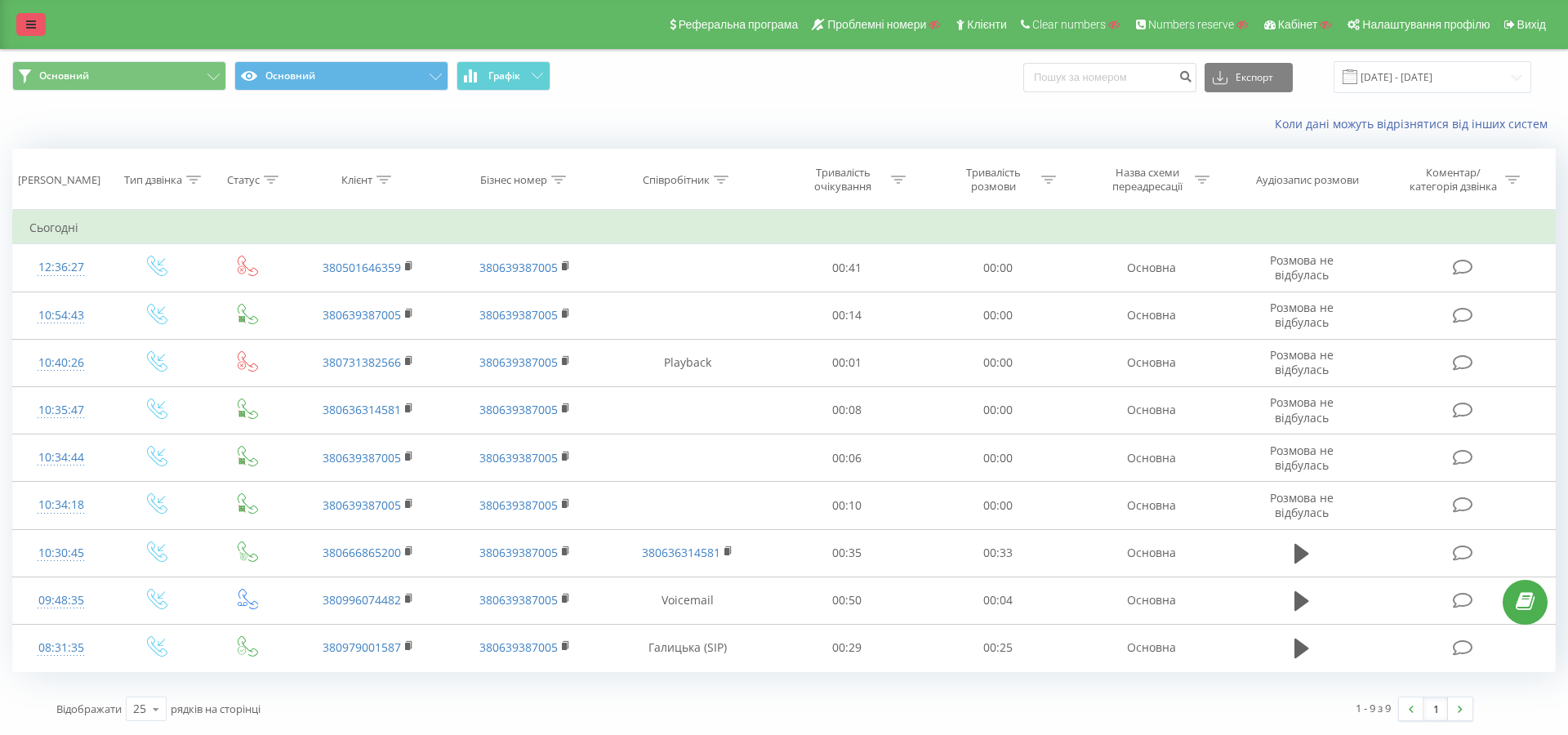
click at [31, 30] on icon at bounding box center [31, 25] width 10 height 11
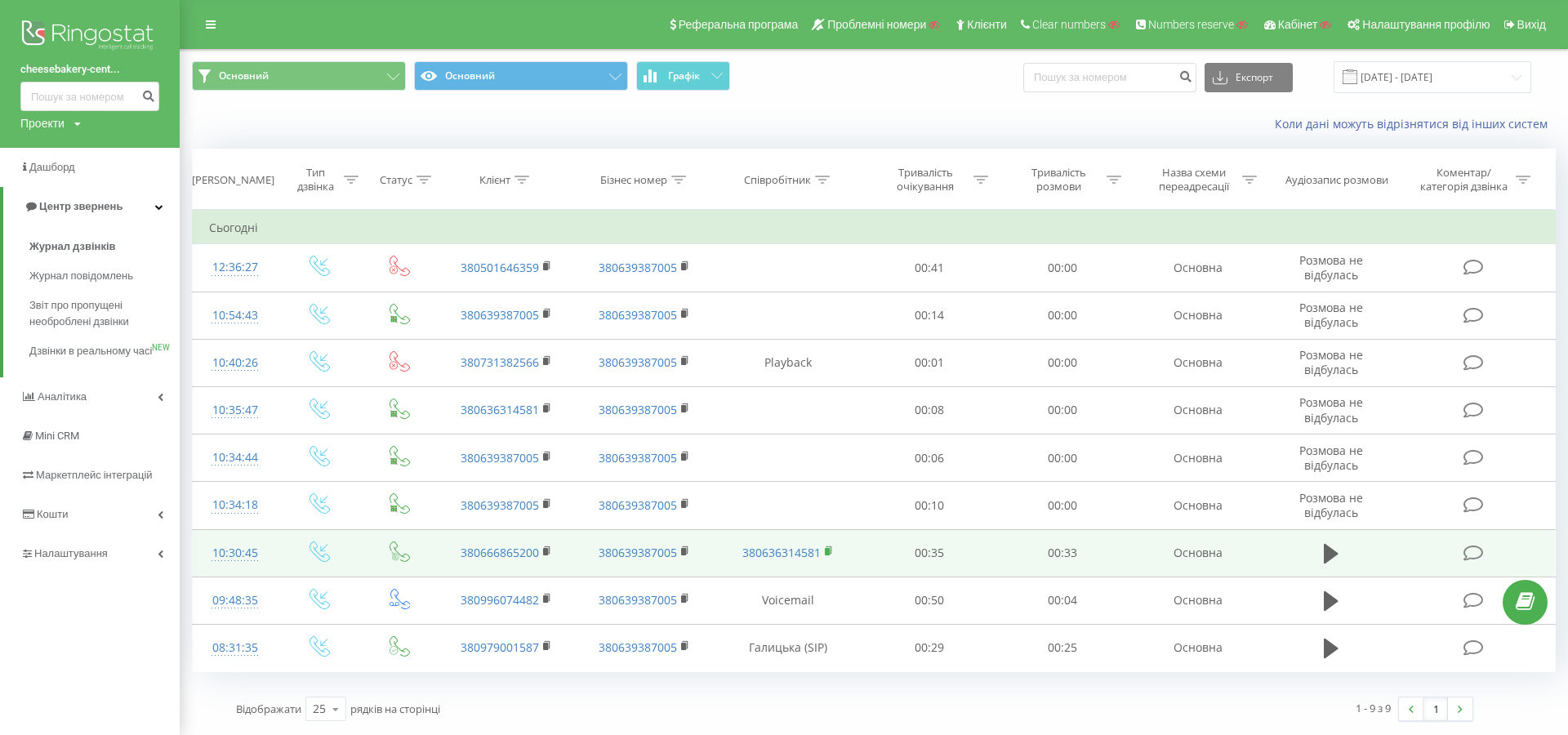
click at [828, 551] on rect at bounding box center [827, 551] width 5 height 7
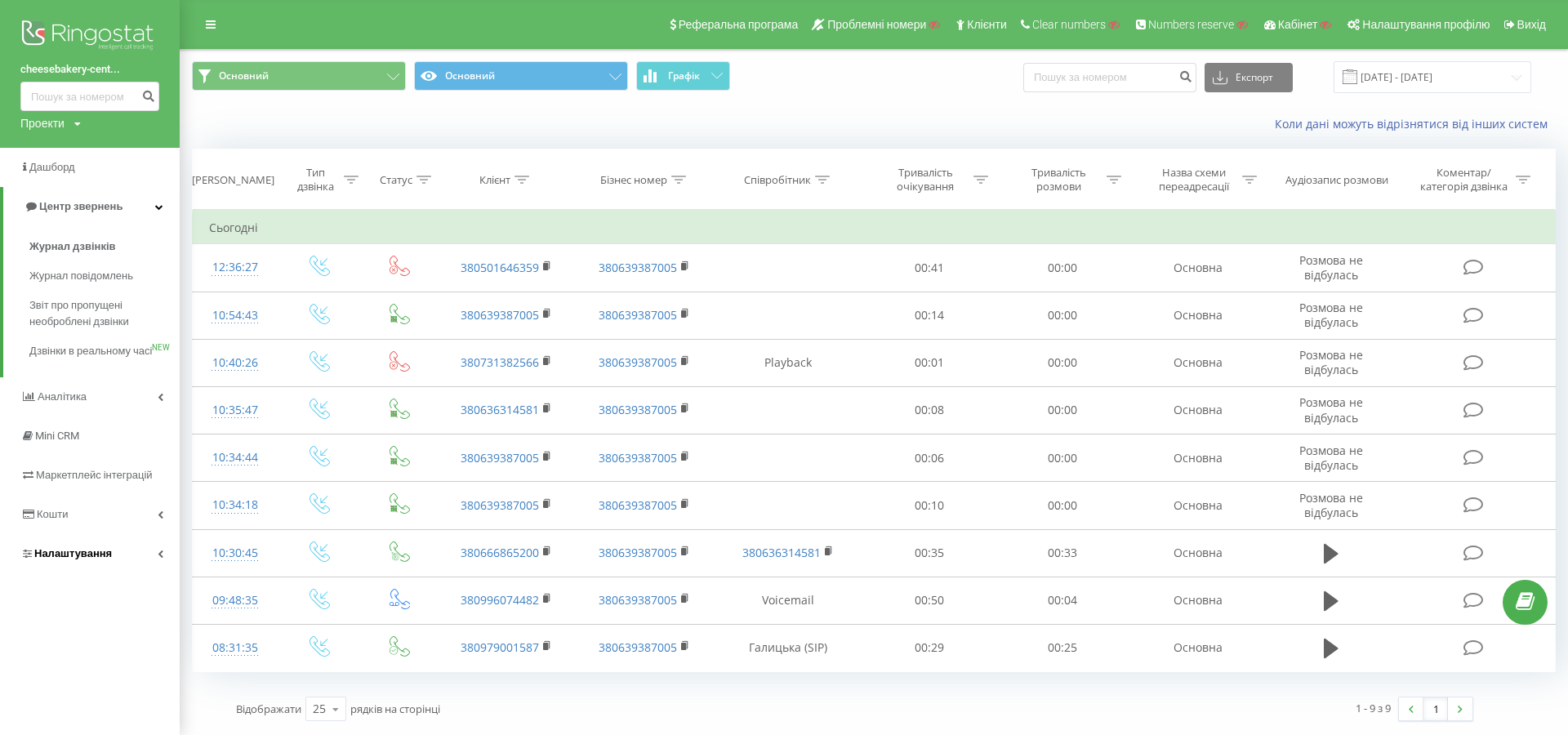
click at [122, 570] on link "Налаштування" at bounding box center [89, 554] width 180 height 39
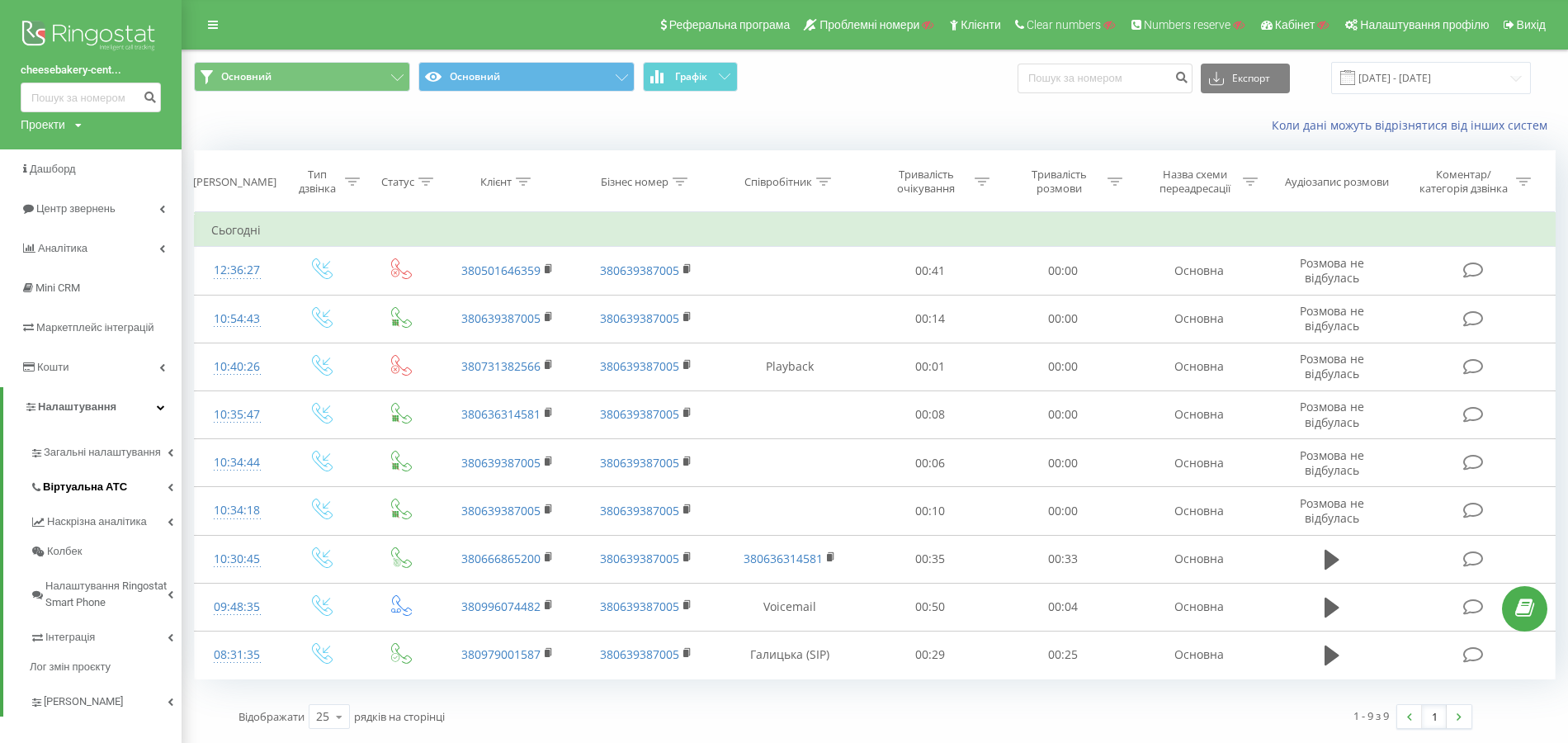
click at [125, 495] on link "Віртуальна АТС" at bounding box center [105, 485] width 152 height 35
click at [119, 613] on span "Налаштування вихідного зв’язку" at bounding box center [112, 619] width 122 height 33
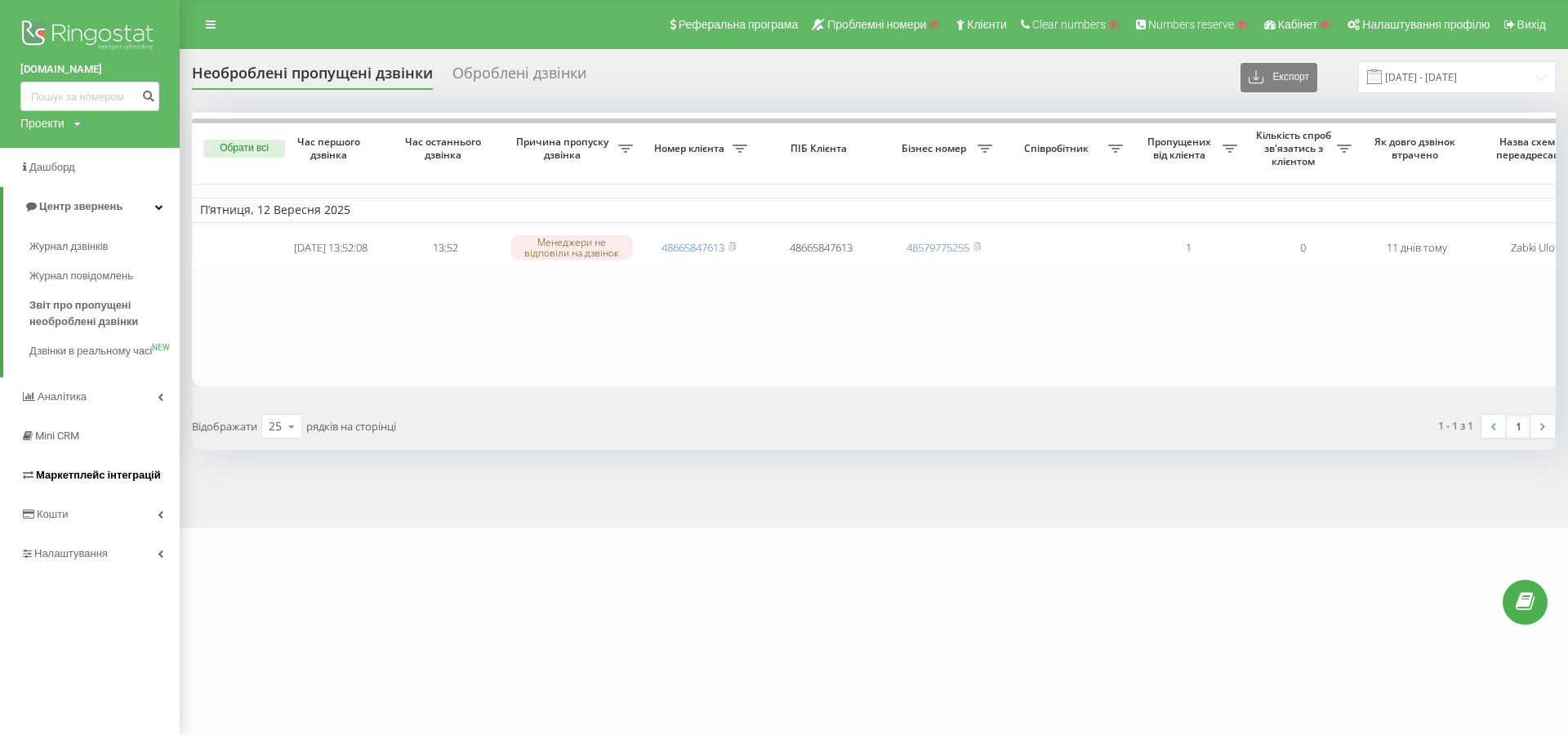
click at [117, 481] on span "Маркетплейс інтеграцій" at bounding box center [98, 475] width 125 height 12
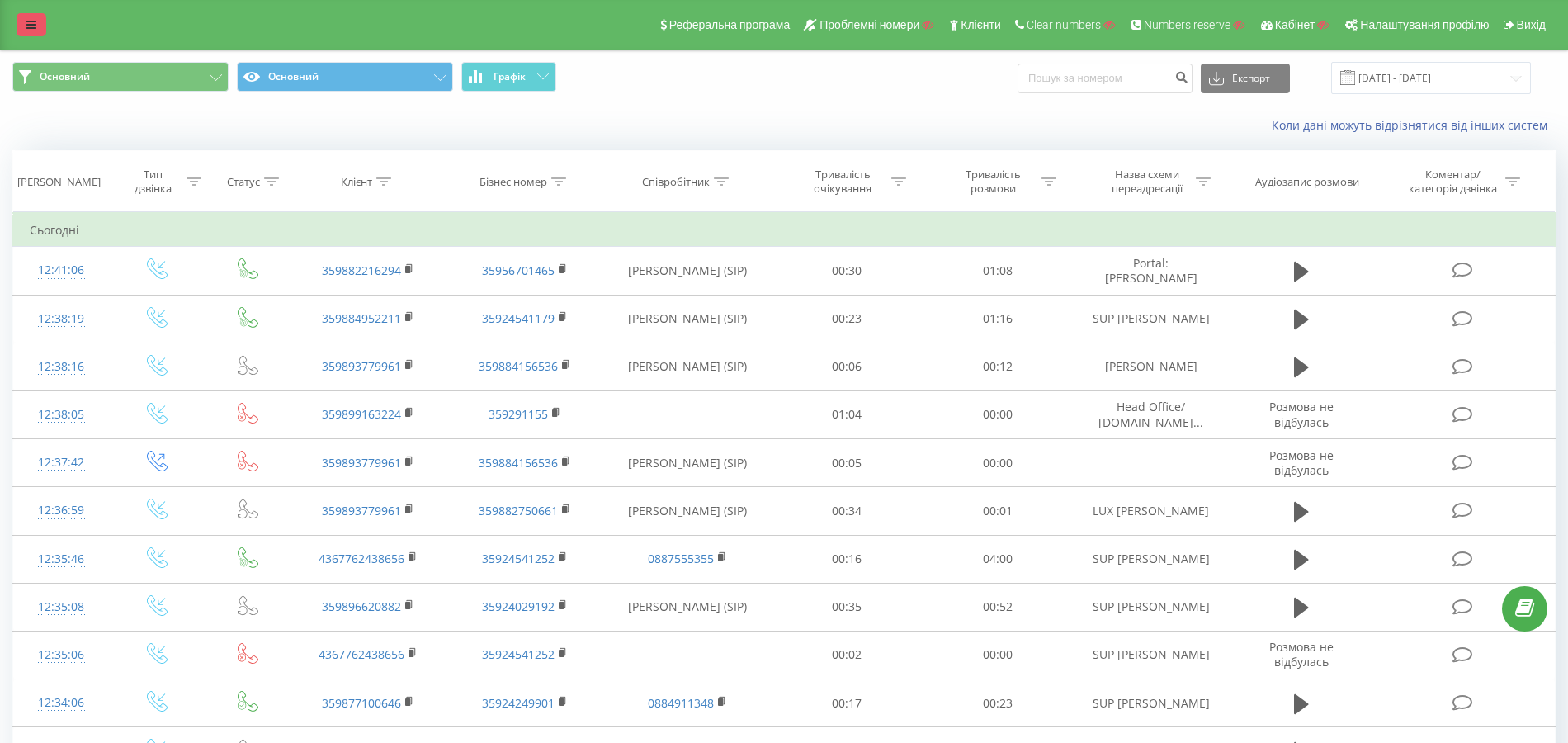
click at [17, 18] on link at bounding box center [31, 25] width 30 height 23
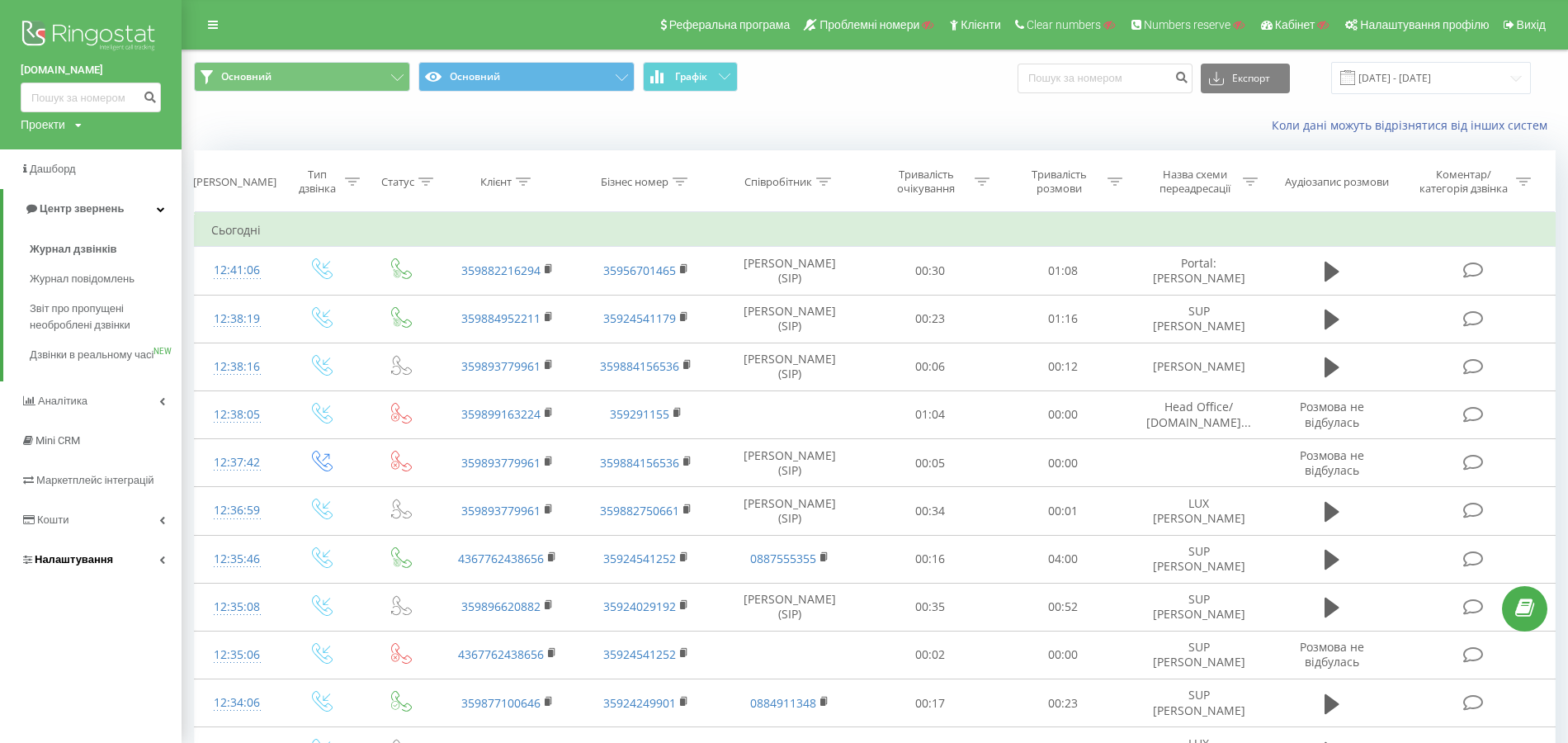
click at [99, 566] on span "Налаштування" at bounding box center [74, 559] width 79 height 12
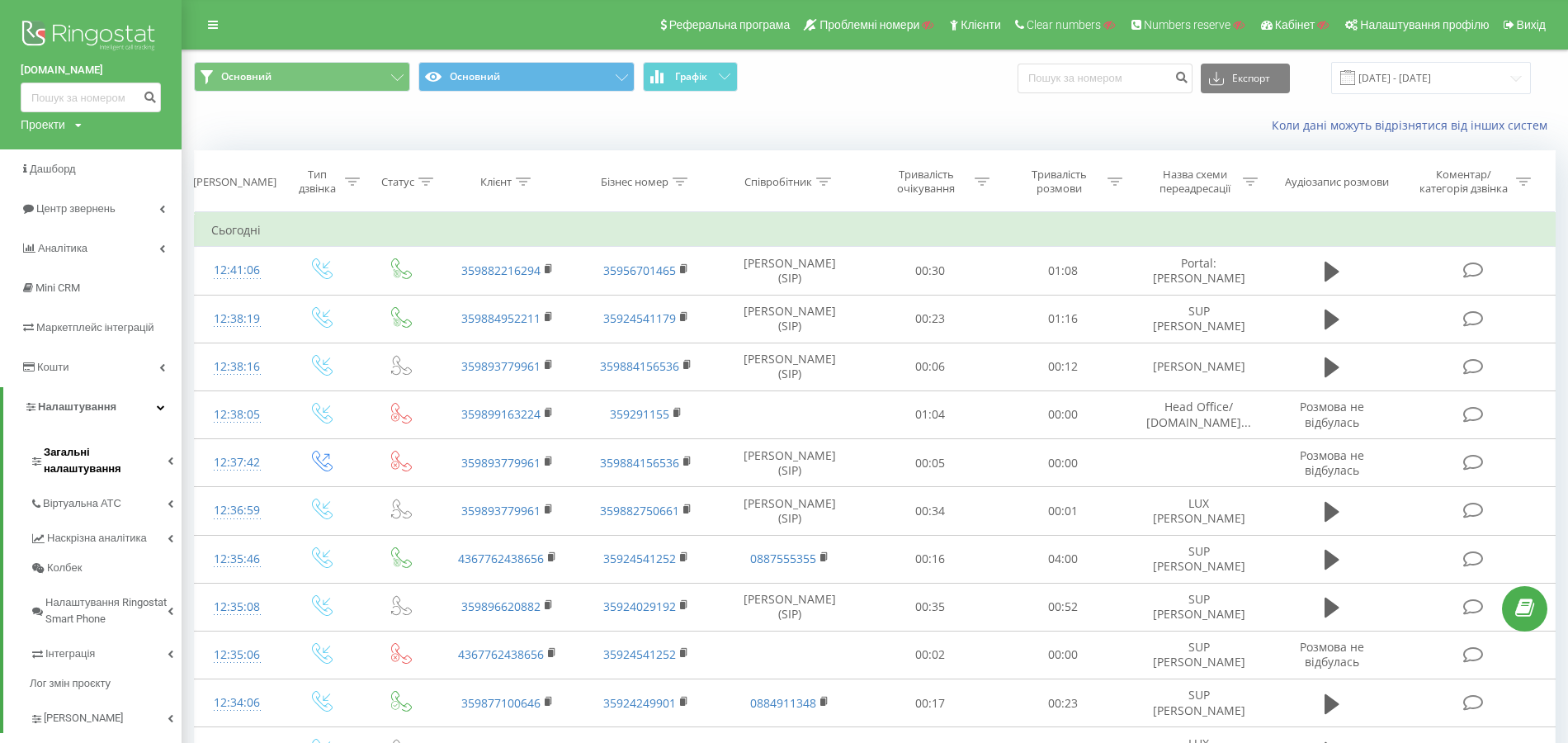
click at [128, 449] on span "Загальні налаштування" at bounding box center [105, 461] width 123 height 33
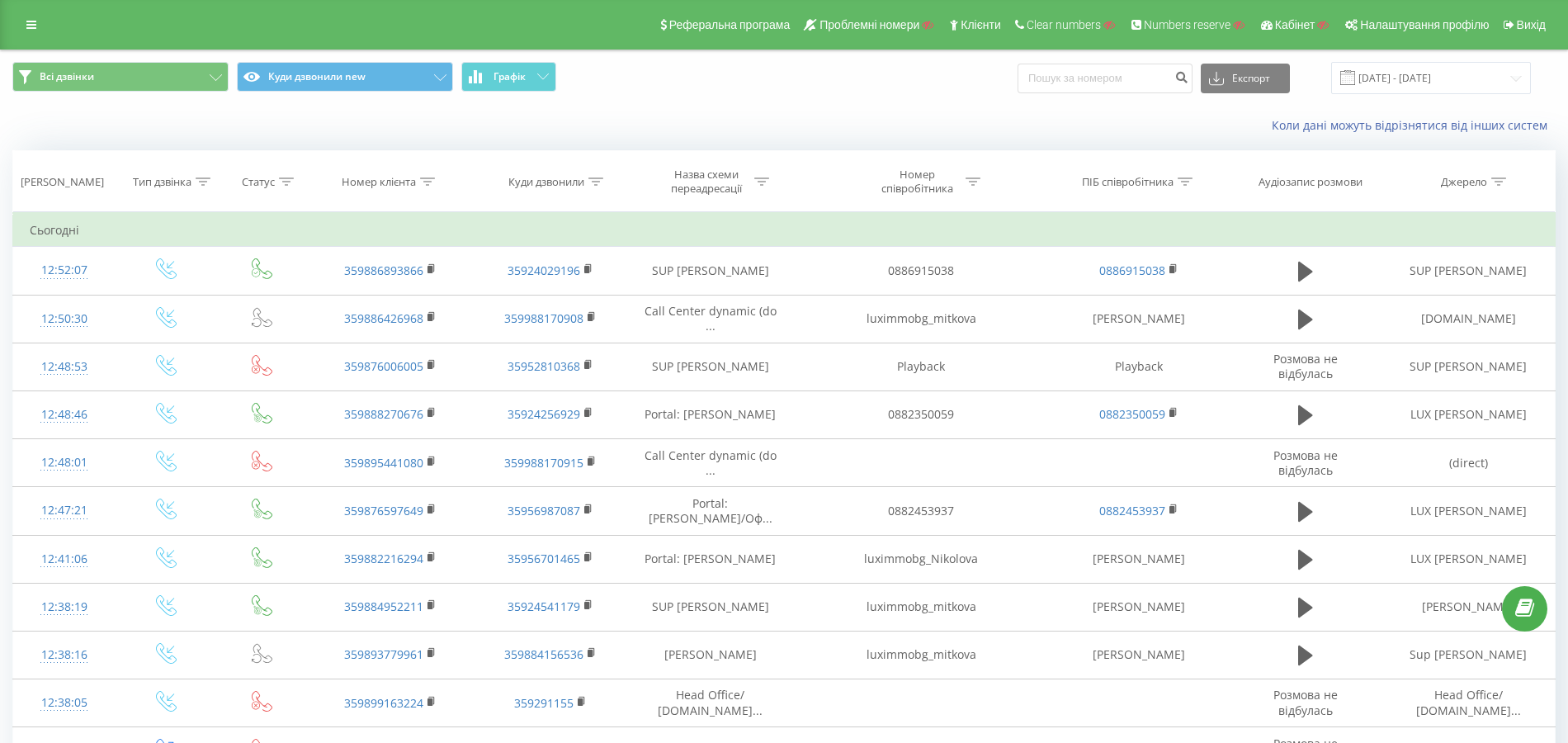
click at [595, 182] on icon at bounding box center [596, 182] width 15 height 8
click at [548, 300] on input "text" at bounding box center [550, 300] width 145 height 29
paste input "35955458641"
type input "35955458641"
click at [583, 335] on span "OK" at bounding box center [585, 332] width 46 height 26
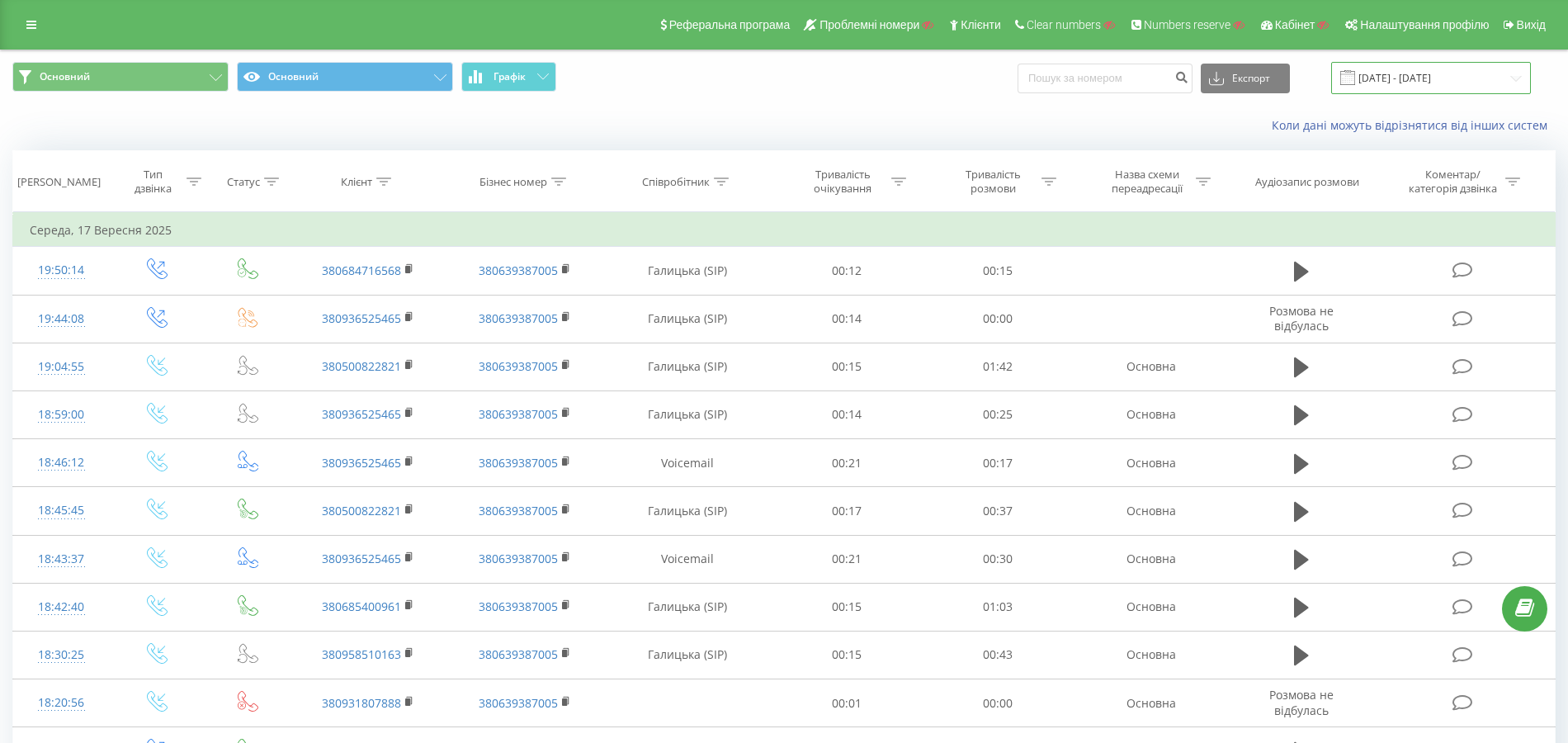
click at [1387, 64] on input "[DATE] - [DATE]" at bounding box center [1430, 78] width 200 height 32
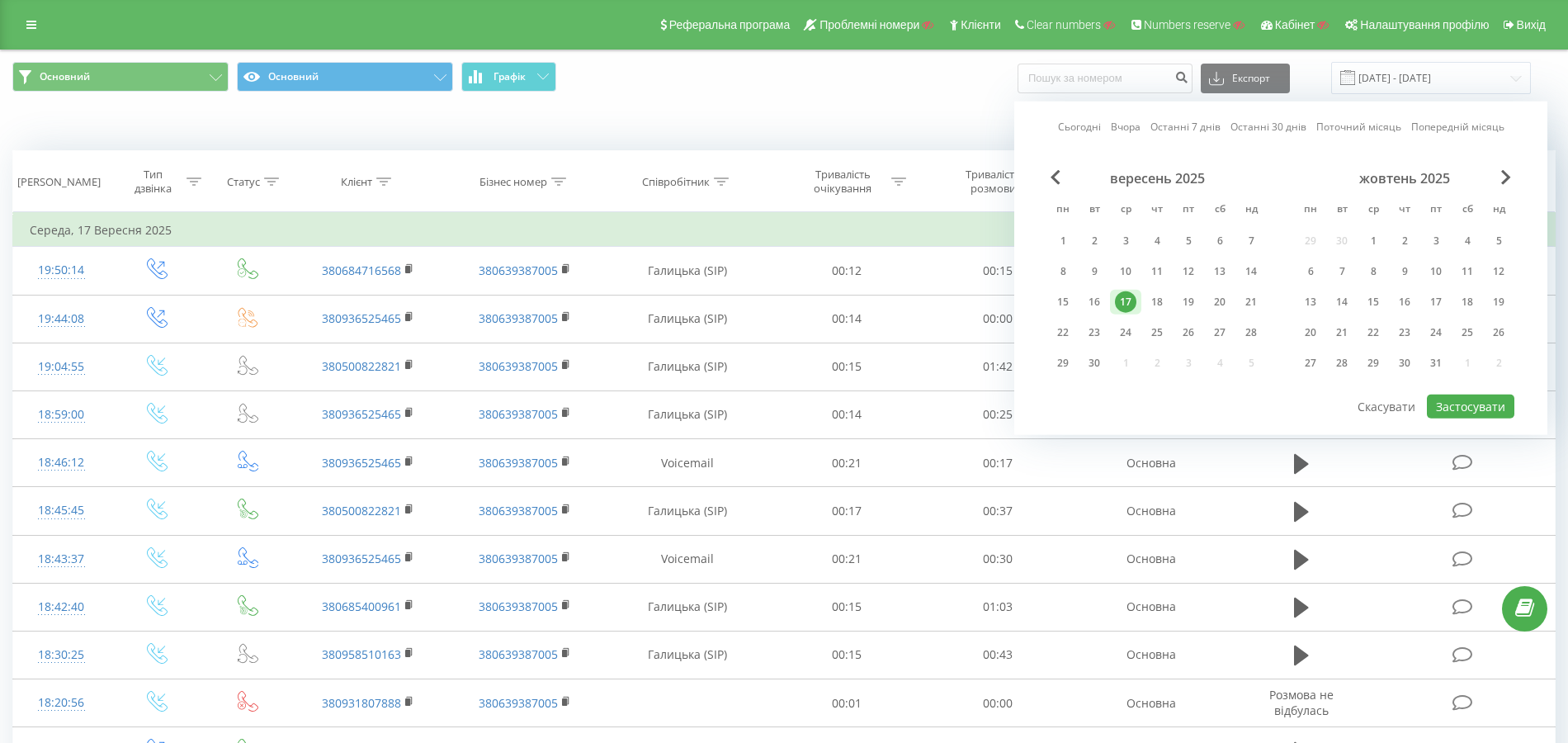
click at [1071, 122] on link "Сьогодні" at bounding box center [1080, 126] width 43 height 16
click at [1457, 398] on button "Застосувати" at bounding box center [1471, 406] width 88 height 24
type input "[DATE] - [DATE]"
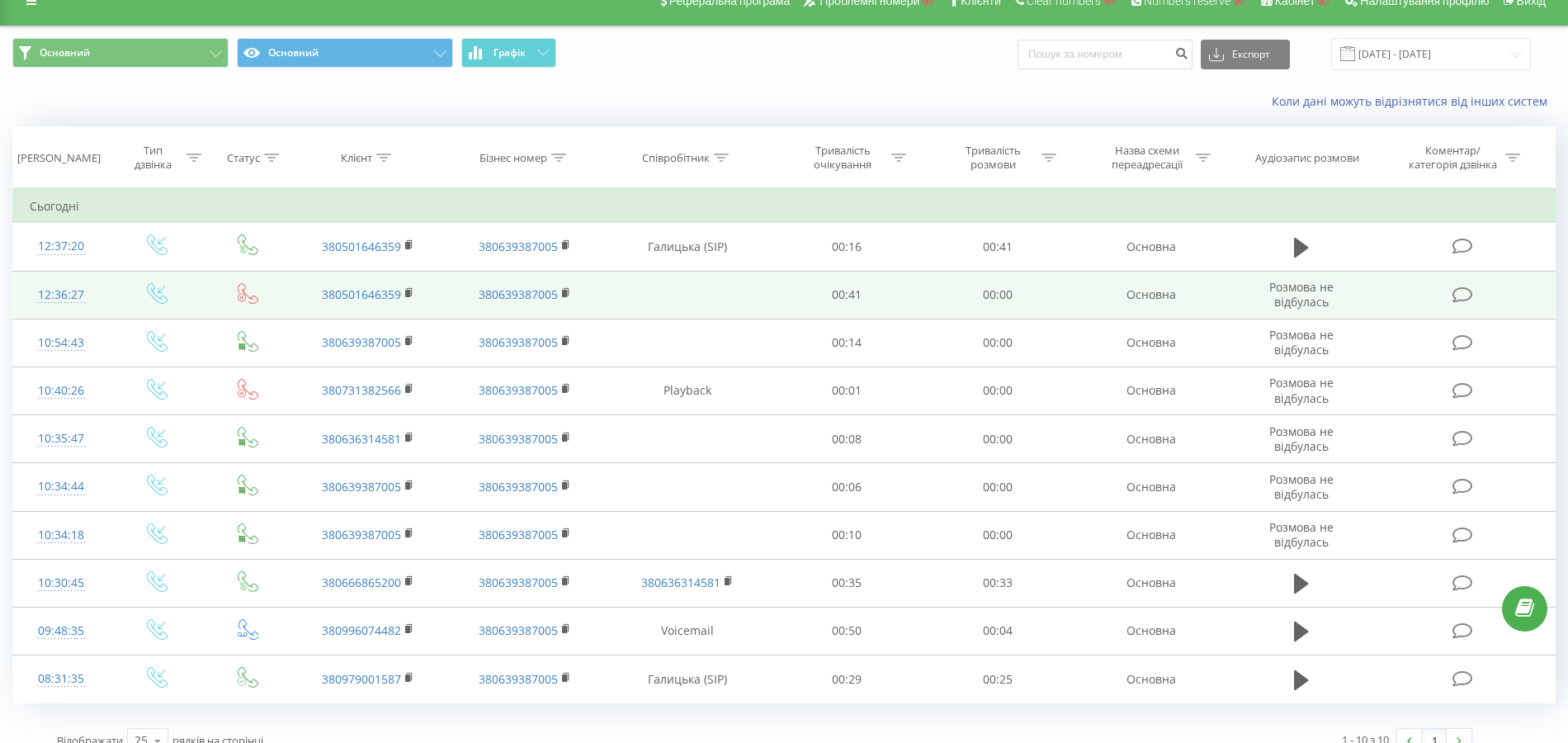
scroll to position [42, 0]
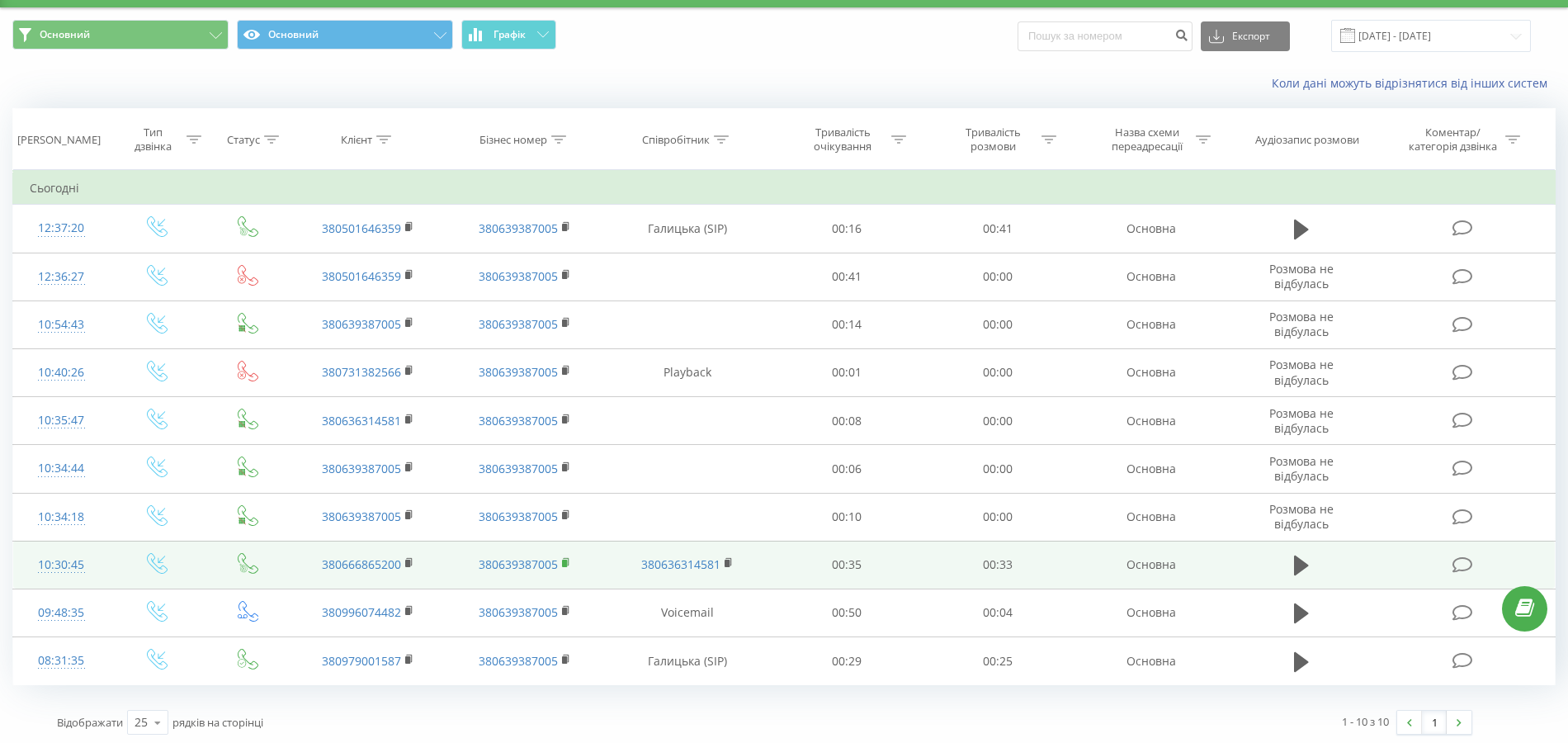
click at [566, 561] on rect at bounding box center [564, 563] width 5 height 7
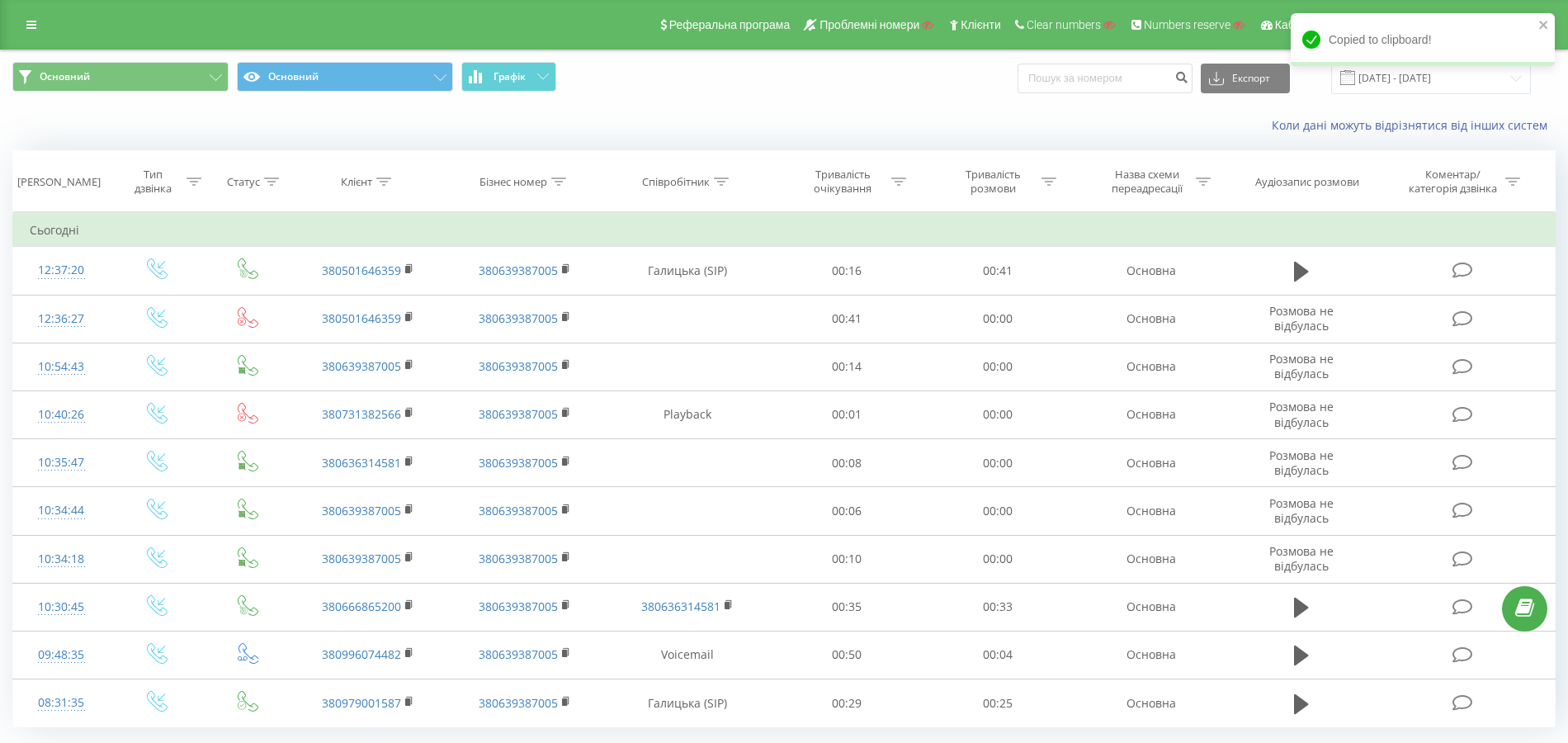
scroll to position [0, 0]
click at [353, 73] on button "Основний" at bounding box center [345, 77] width 216 height 30
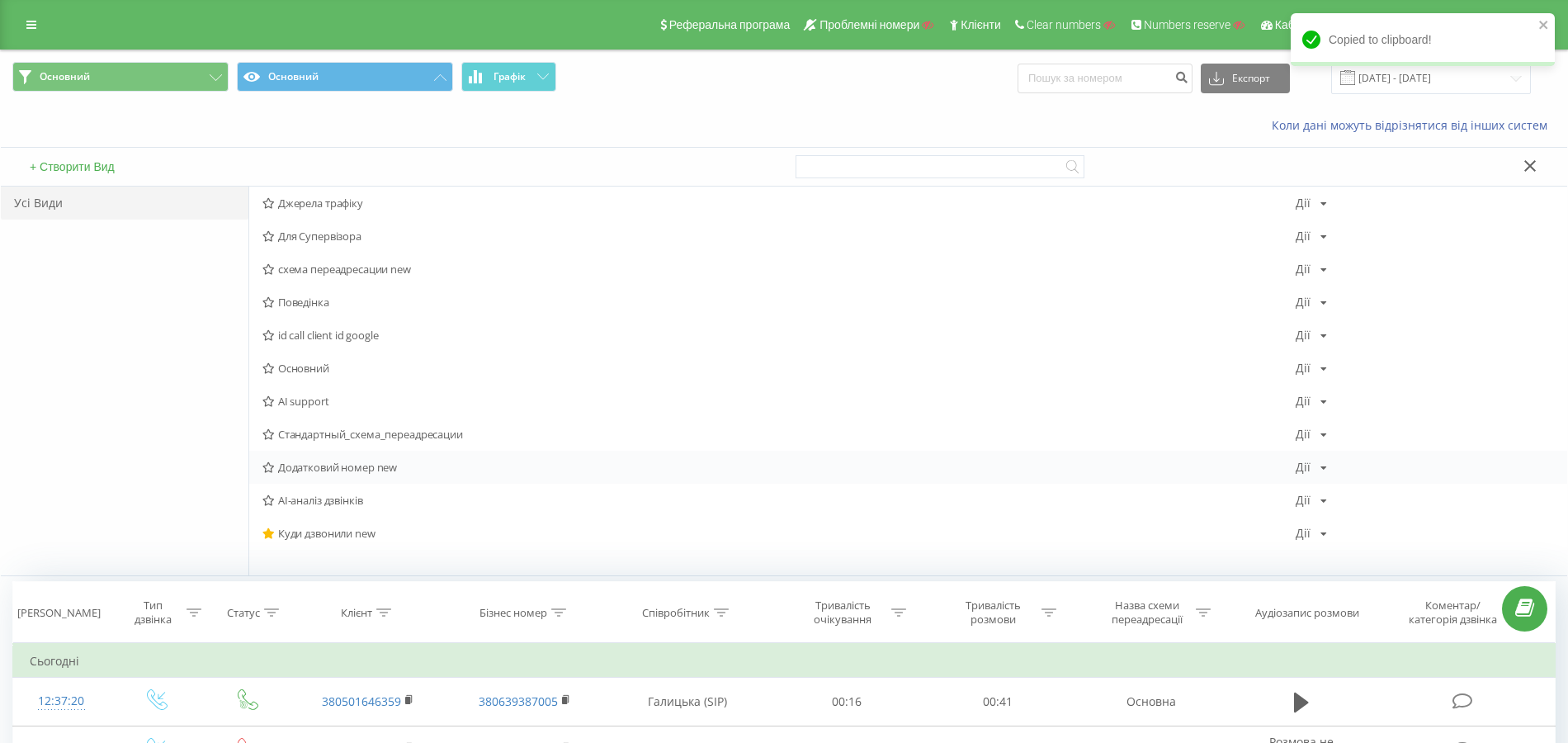
click at [361, 475] on div "Додатковий номер new Дії Редагувати Копіювати Видалити За замовчуванням Поділит…" at bounding box center [908, 468] width 1318 height 33
click at [365, 468] on span "Додатковий номер new" at bounding box center [779, 468] width 1033 height 12
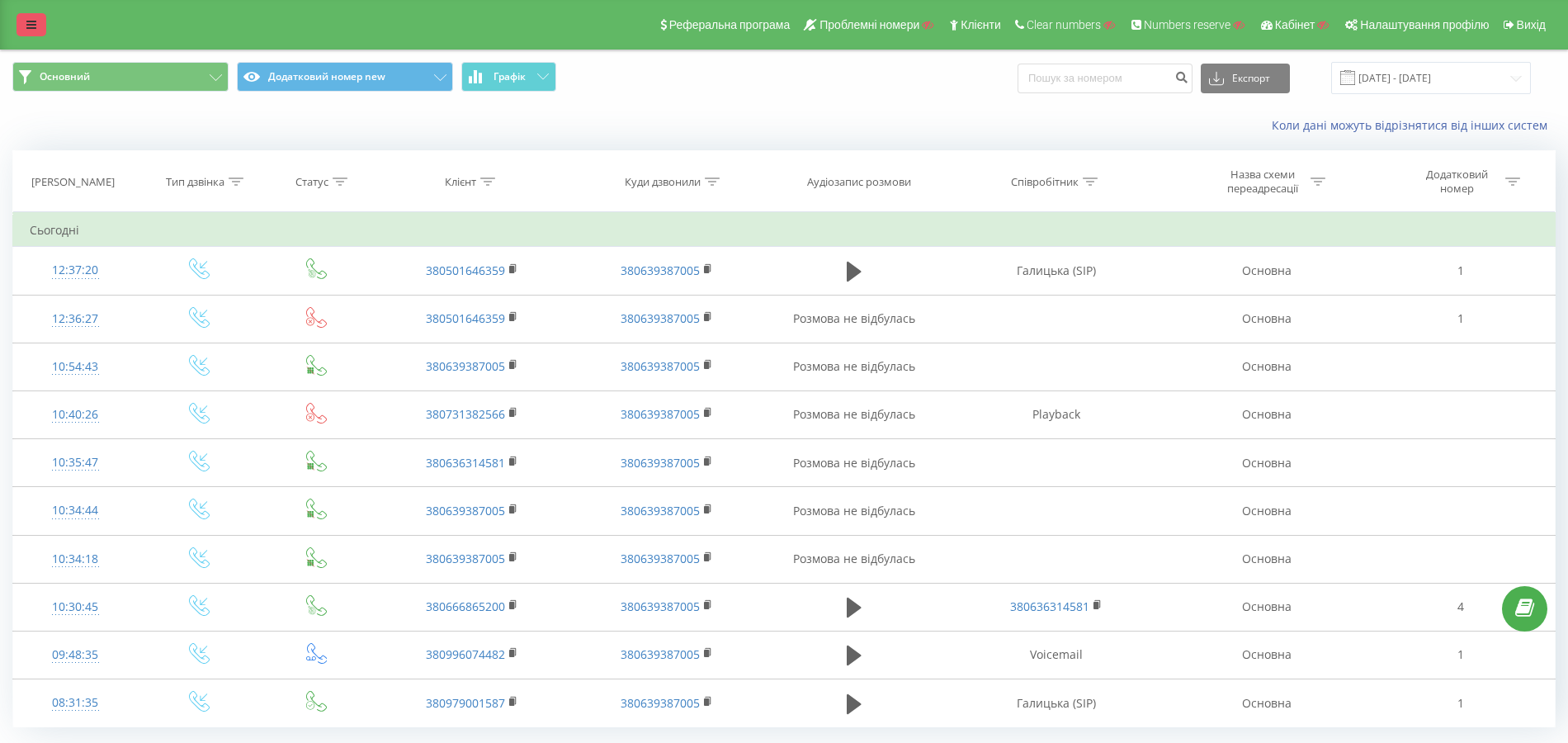
click at [27, 19] on link at bounding box center [31, 25] width 30 height 23
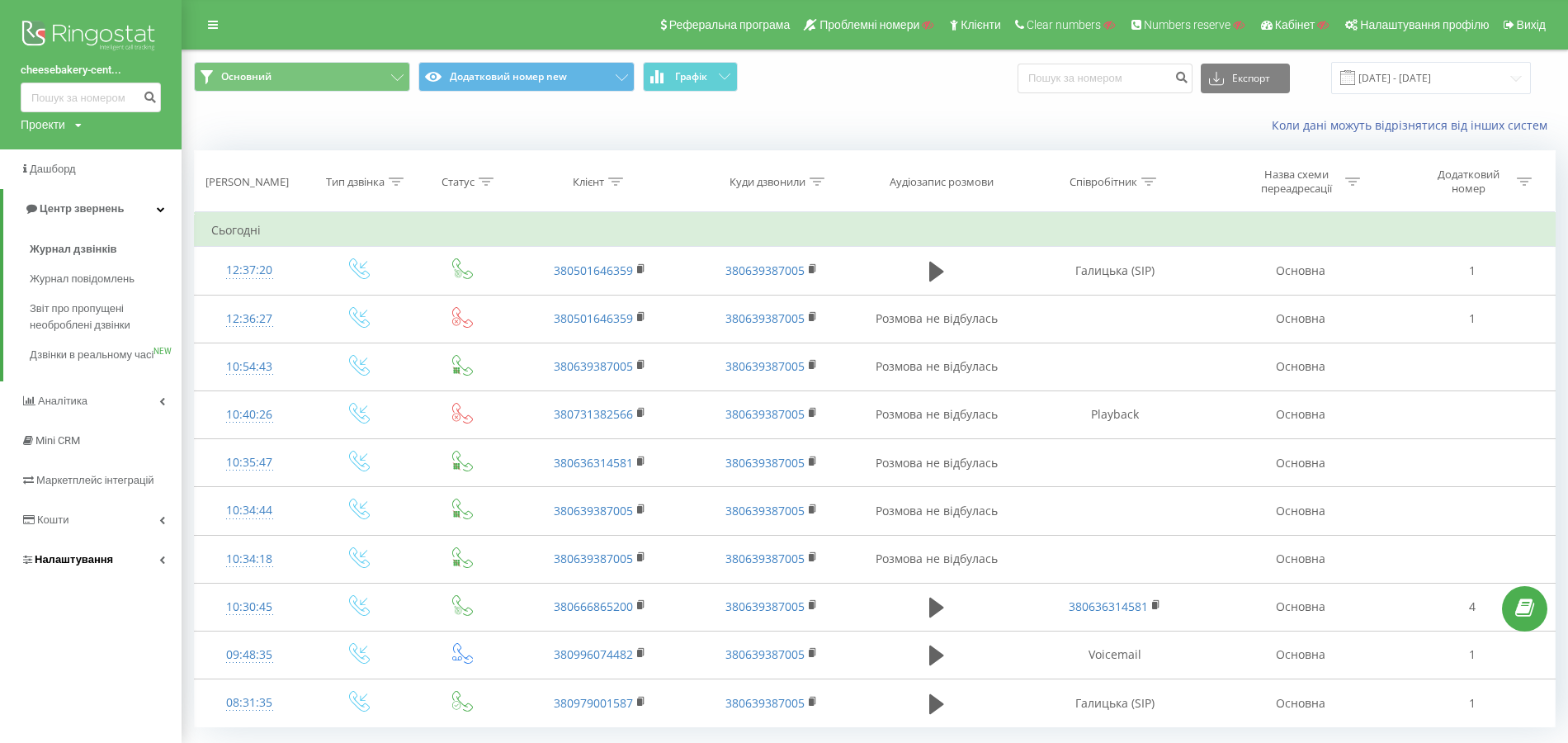
click at [91, 566] on span "Налаштування" at bounding box center [74, 559] width 79 height 12
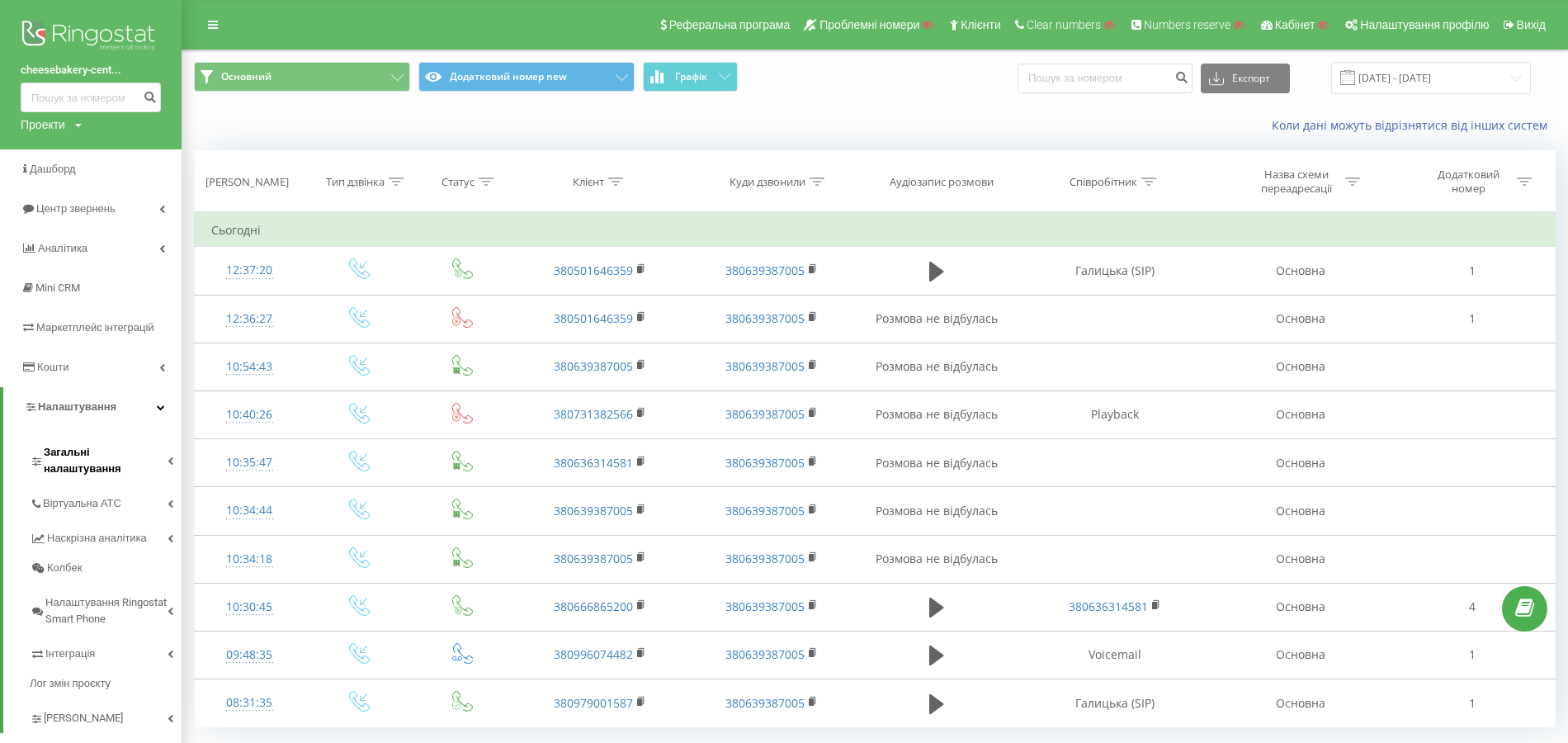
click at [116, 458] on span "Загальні налаштування" at bounding box center [105, 461] width 123 height 33
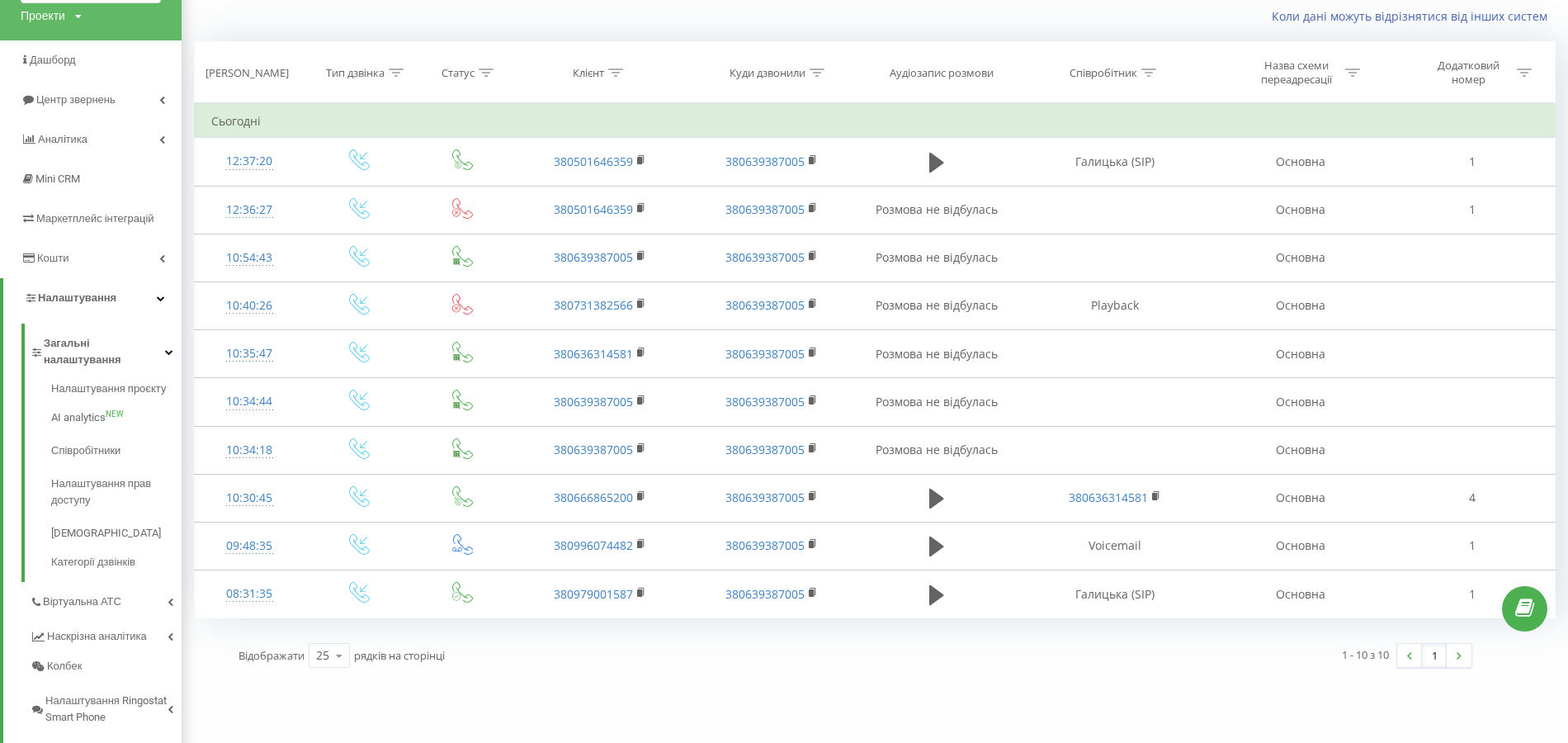
scroll to position [109, 0]
click at [115, 581] on link "Віртуальна АТС" at bounding box center [105, 599] width 152 height 35
